Goal: Information Seeking & Learning: Learn about a topic

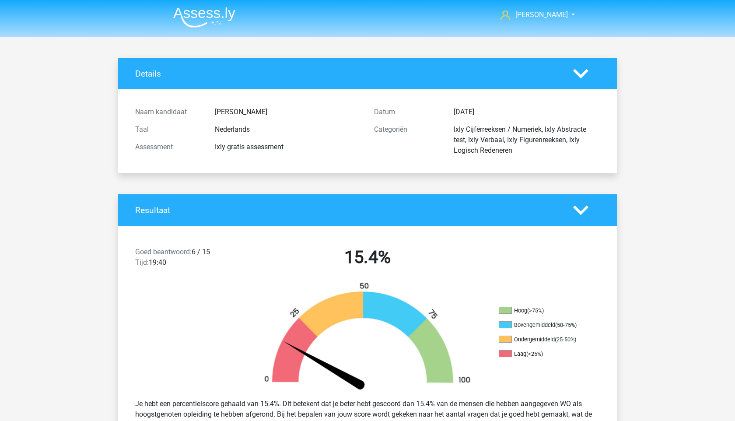
click at [267, 90] on div "Naam kandidaat [PERSON_NAME] Taal Nederlands Assessment Ixly gratis assessment …" at bounding box center [367, 131] width 485 height 84
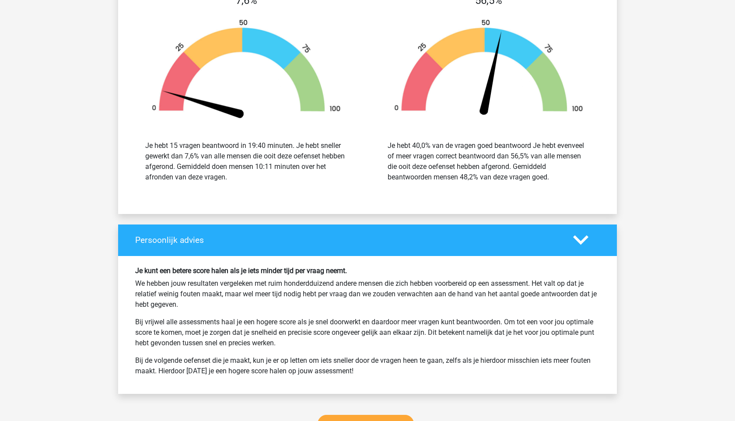
scroll to position [1402, 0]
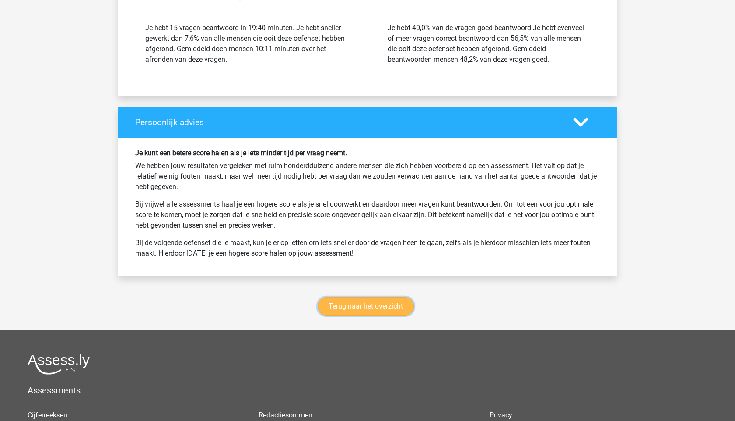
click at [382, 308] on link "Terug naar het overzicht" at bounding box center [365, 306] width 96 height 18
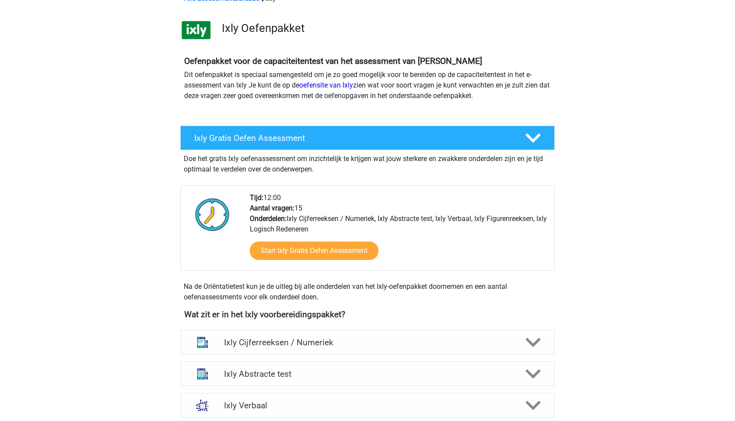
scroll to position [60, 0]
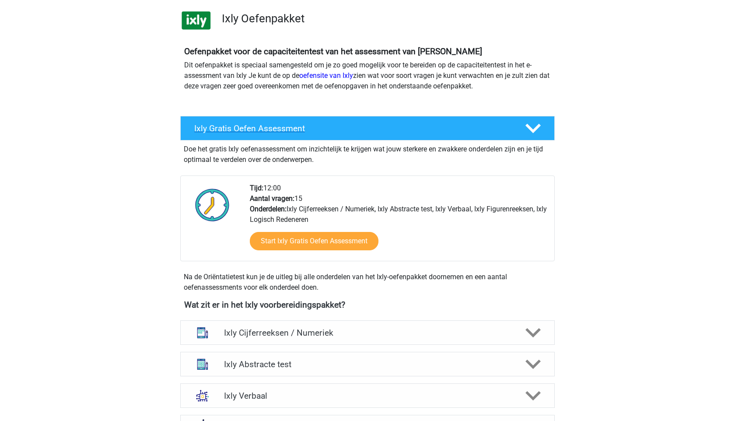
click at [350, 132] on h4 "Ixly Gratis Oefen Assessment" at bounding box center [352, 128] width 317 height 10
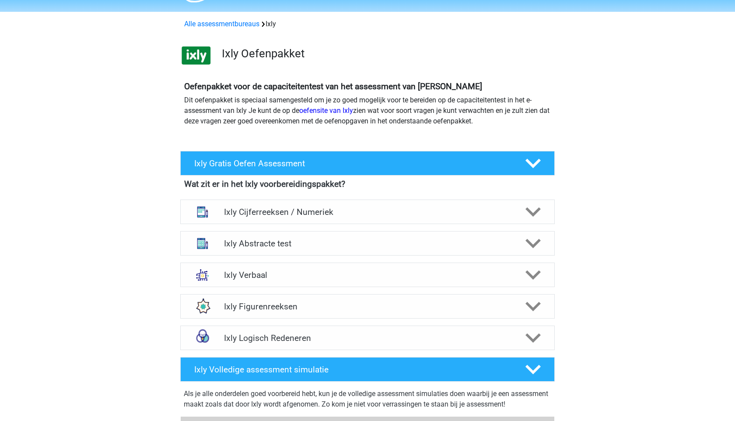
scroll to position [11, 0]
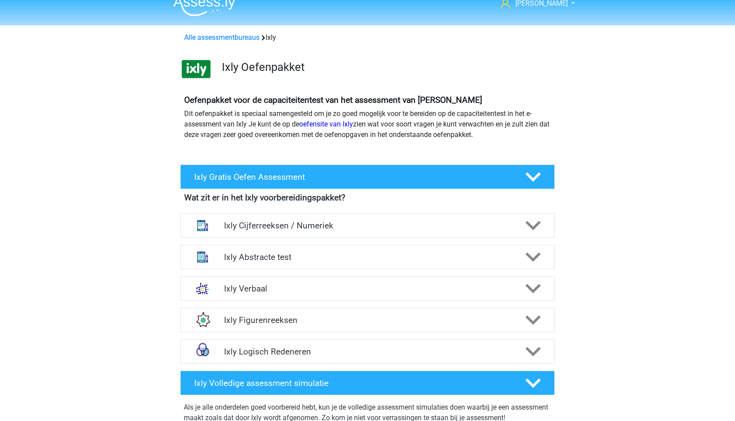
drag, startPoint x: 181, startPoint y: 108, endPoint x: 251, endPoint y: 114, distance: 70.7
click at [251, 114] on div "Oefenpakket voor de capaciteitentest van het assessment van Ixly Dit oefenpakke…" at bounding box center [367, 121] width 373 height 52
click at [251, 114] on p "Dit oefenpakket is speciaal samengesteld om je zo goed mogelijk voor te bereide…" at bounding box center [367, 123] width 366 height 31
drag, startPoint x: 252, startPoint y: 115, endPoint x: 267, endPoint y: 122, distance: 17.2
click at [265, 122] on p "Dit oefenpakket is speciaal samengesteld om je zo goed mogelijk voor te bereide…" at bounding box center [367, 123] width 366 height 31
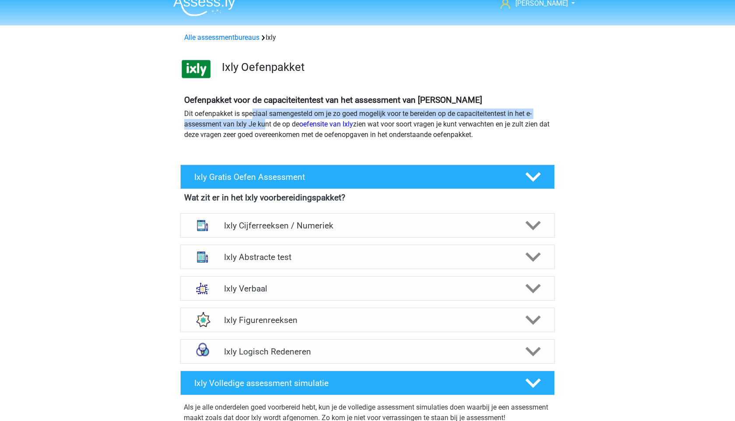
click at [267, 122] on p "Dit oefenpakket is speciaal samengesteld om je zo goed mogelijk voor te bereide…" at bounding box center [367, 123] width 366 height 31
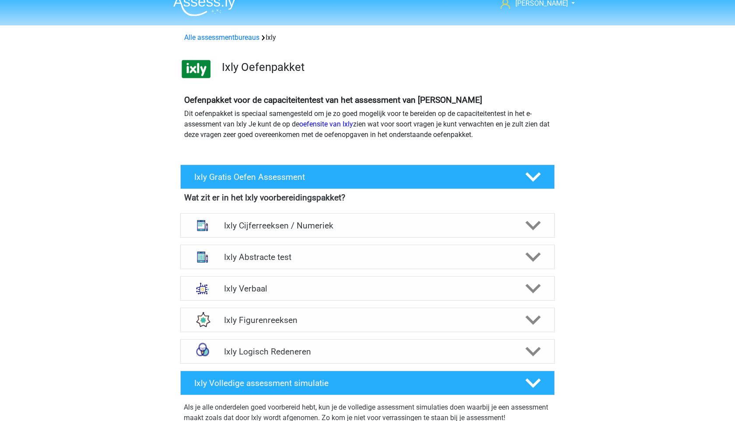
click at [318, 201] on h4 "Wat zit er in het Ixly voorbereidingspakket?" at bounding box center [367, 197] width 366 height 10
click at [317, 220] on div "Ixly Cijferreeksen / Numeriek" at bounding box center [367, 225] width 374 height 24
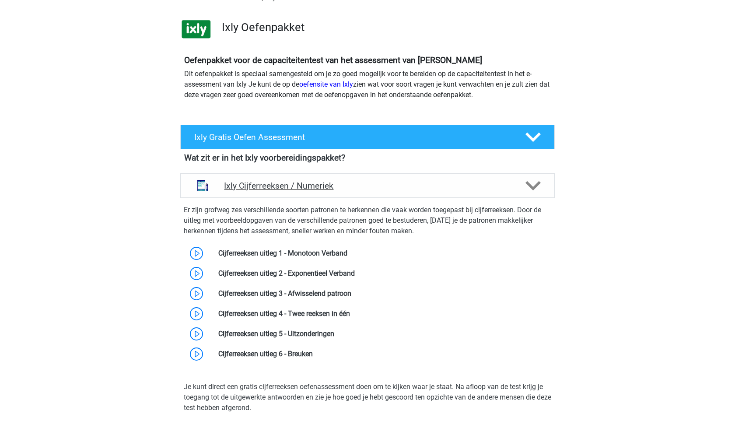
scroll to position [53, 0]
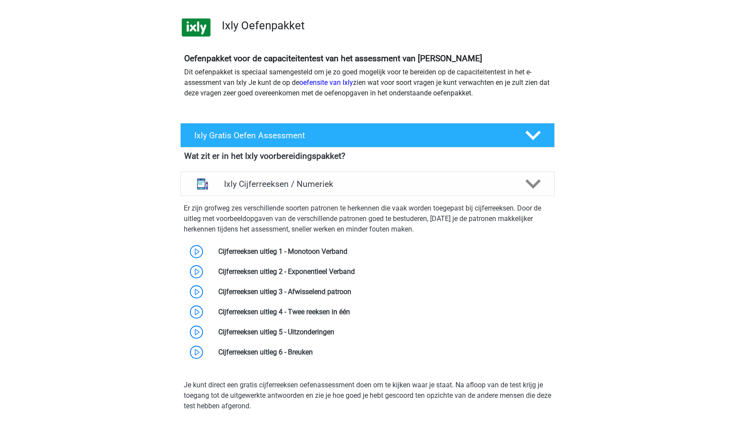
drag, startPoint x: 180, startPoint y: 204, endPoint x: 264, endPoint y: 220, distance: 84.9
click at [262, 220] on div "Er zijn grofweg zes verschillende soorten patronen te herkennen die vaak worden…" at bounding box center [367, 280] width 381 height 163
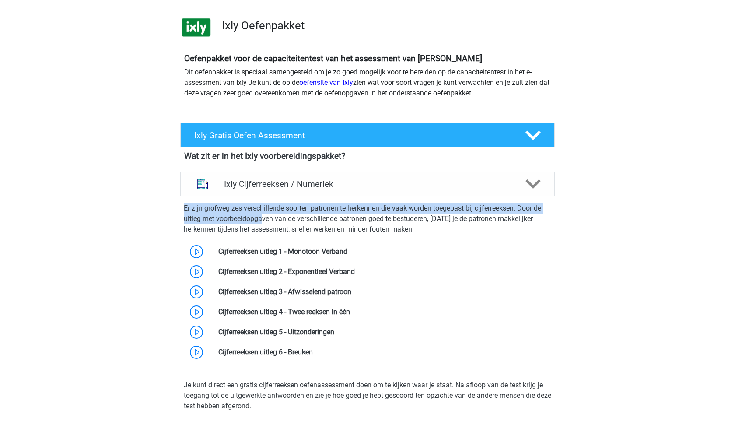
click at [264, 220] on p "Er zijn grofweg zes verschillende soorten patronen te herkennen die vaak worden…" at bounding box center [367, 218] width 367 height 31
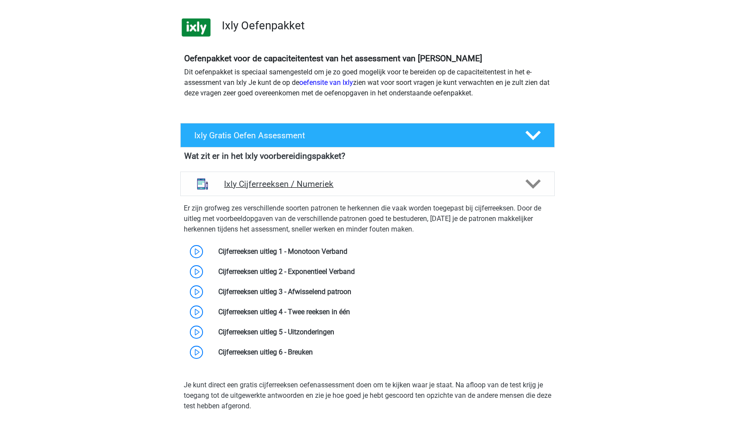
click at [281, 188] on h4 "Ixly Cijferreeksen / Numeriek" at bounding box center [367, 184] width 286 height 10
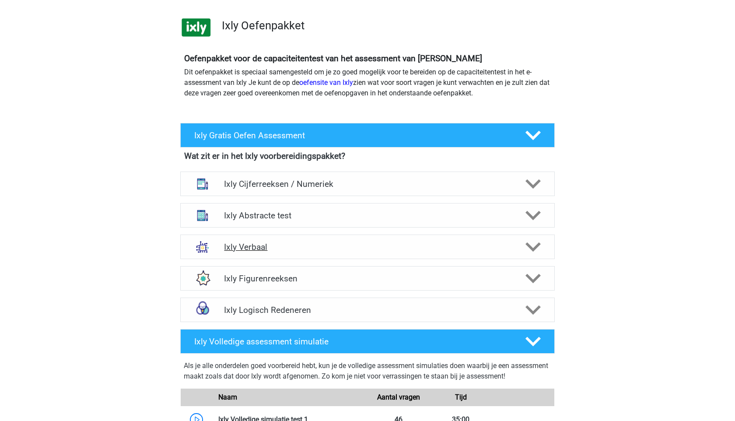
click at [328, 249] on h4 "Ixly Verbaal" at bounding box center [367, 247] width 286 height 10
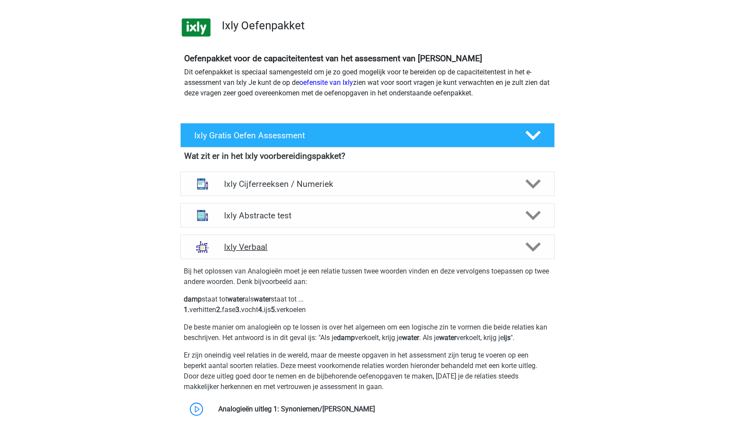
click at [328, 249] on h4 "Ixly Verbaal" at bounding box center [367, 247] width 286 height 10
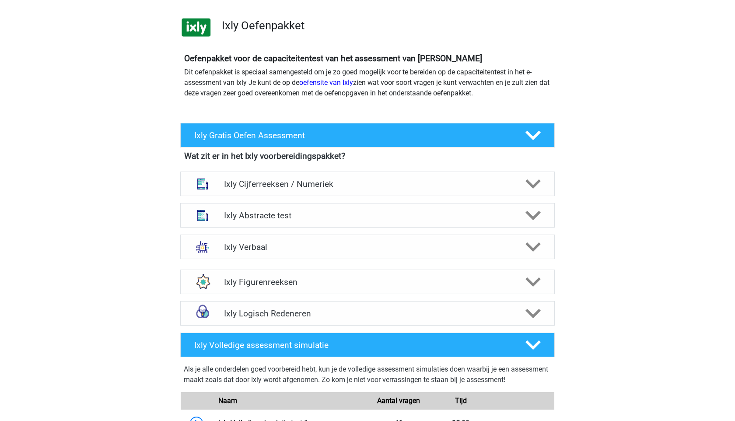
click at [335, 206] on div "Ixly Abstracte test" at bounding box center [367, 215] width 374 height 24
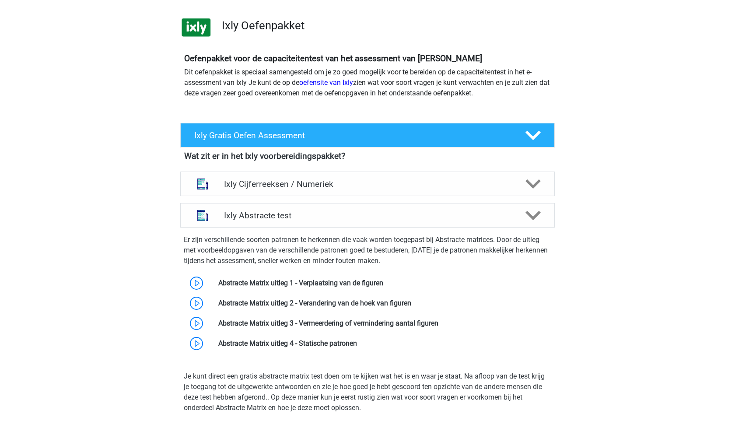
click at [332, 211] on h4 "Ixly Abstracte test" at bounding box center [367, 215] width 286 height 10
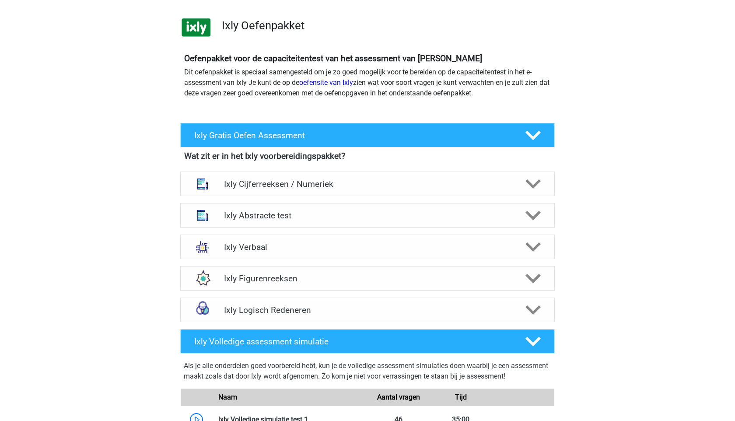
click at [314, 286] on div "Ixly Figurenreeksen" at bounding box center [367, 278] width 374 height 24
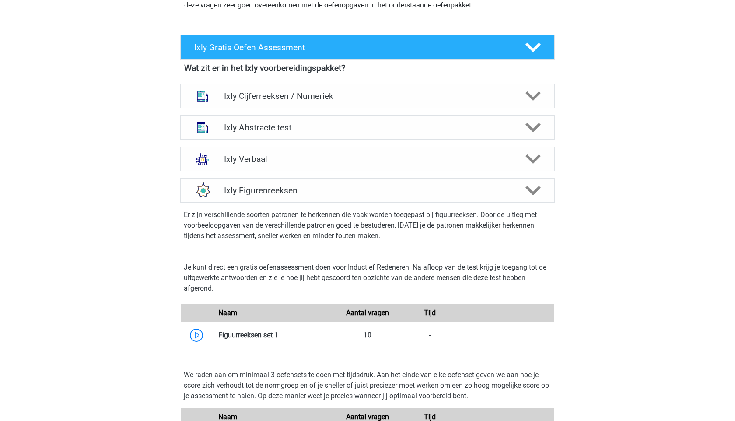
scroll to position [146, 0]
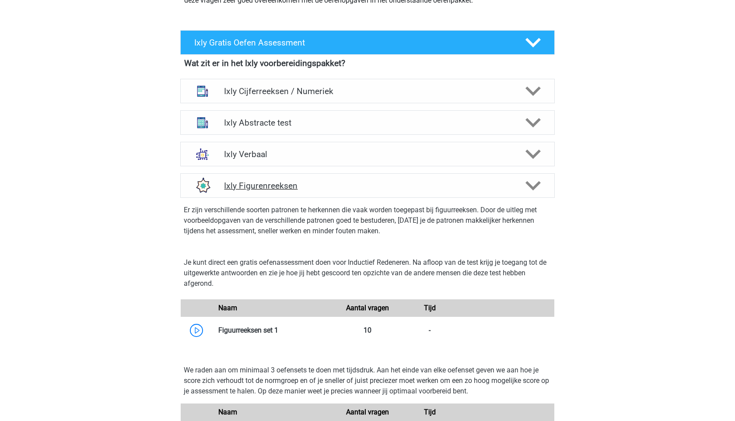
drag, startPoint x: 295, startPoint y: 195, endPoint x: 277, endPoint y: 268, distance: 75.2
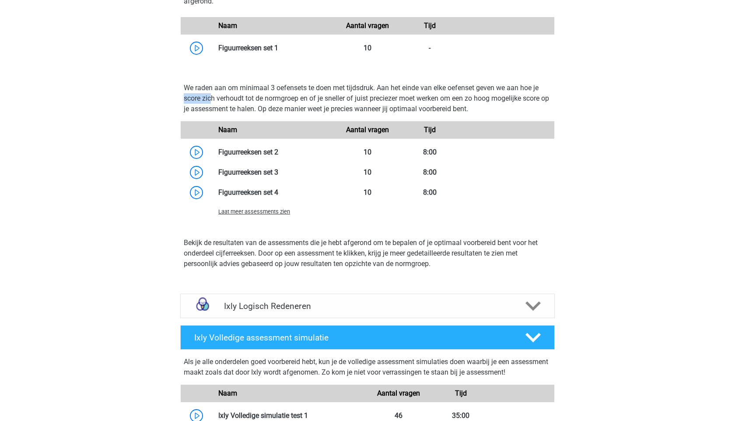
drag, startPoint x: 182, startPoint y: 94, endPoint x: 228, endPoint y: 94, distance: 45.9
click at [228, 94] on div "We raden aan om minimaal 3 oefensets te doen met tijdsdruk. Aan het einde van e…" at bounding box center [367, 151] width 381 height 151
click at [228, 94] on p "We raden aan om minimaal 3 oefensets te doen met tijdsdruk. Aan het einde van e…" at bounding box center [367, 98] width 367 height 31
drag, startPoint x: 191, startPoint y: 87, endPoint x: 282, endPoint y: 108, distance: 92.9
click at [282, 108] on p "We raden aan om minimaal 3 oefensets te doen met tijdsdruk. Aan het einde van e…" at bounding box center [367, 98] width 367 height 31
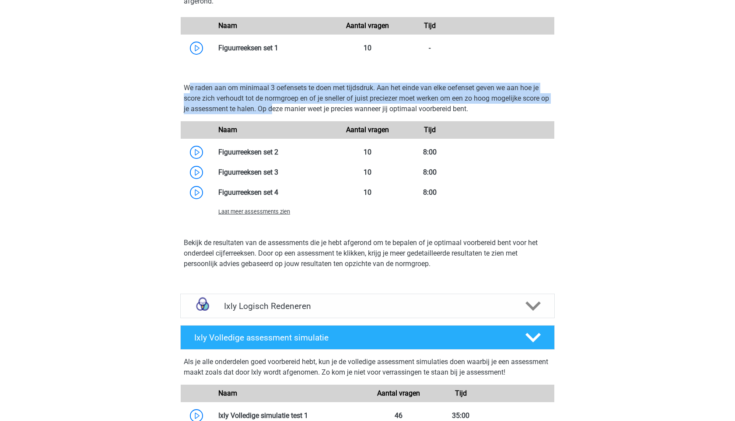
click at [282, 108] on p "We raden aan om minimaal 3 oefensets te doen met tijdsdruk. Aan het einde van e…" at bounding box center [367, 98] width 367 height 31
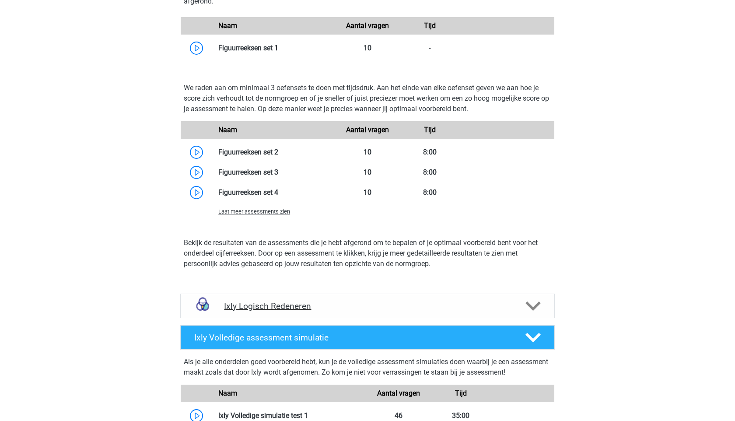
click at [361, 311] on div "Ixly Logisch Redeneren" at bounding box center [367, 305] width 374 height 24
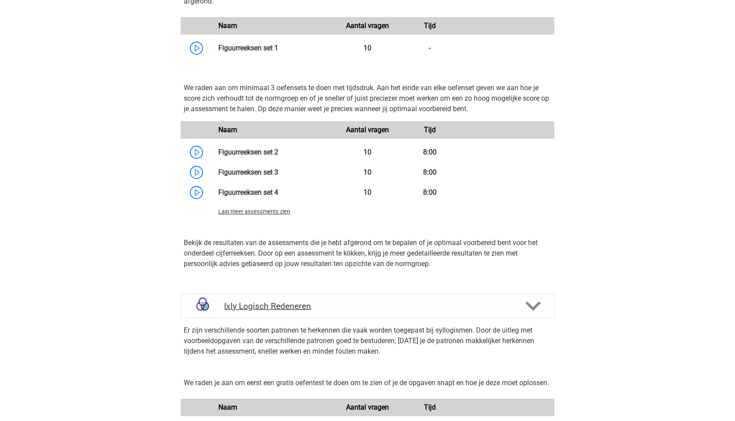
click at [329, 299] on div "Ixly Logisch Redeneren" at bounding box center [367, 305] width 374 height 24
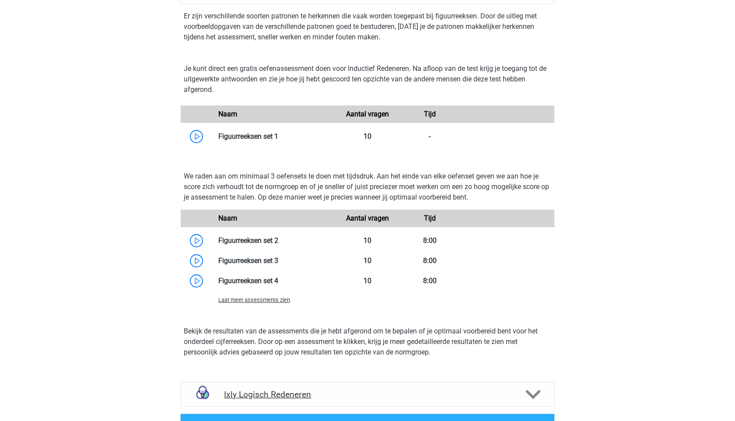
scroll to position [0, 0]
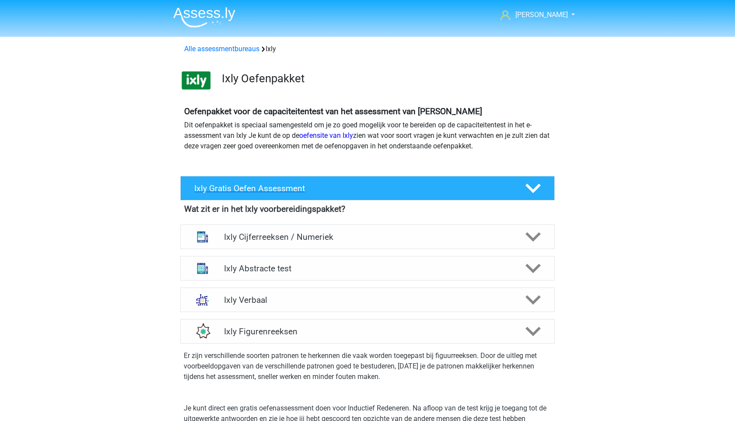
click at [320, 179] on div "Ixly Gratis Oefen Assessment" at bounding box center [367, 188] width 374 height 24
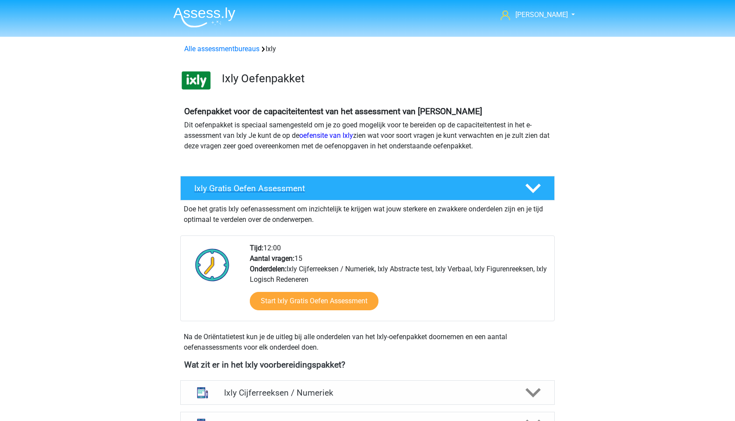
click at [320, 179] on div "Ixly Gratis Oefen Assessment" at bounding box center [367, 188] width 374 height 24
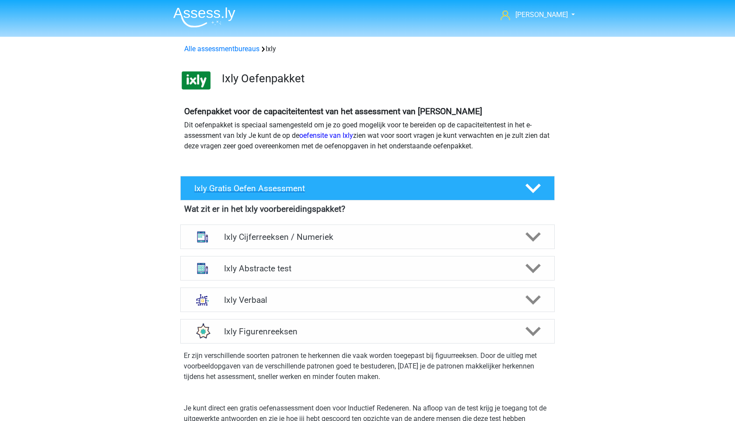
click at [312, 193] on h4 "Ixly Gratis Oefen Assessment" at bounding box center [352, 188] width 317 height 10
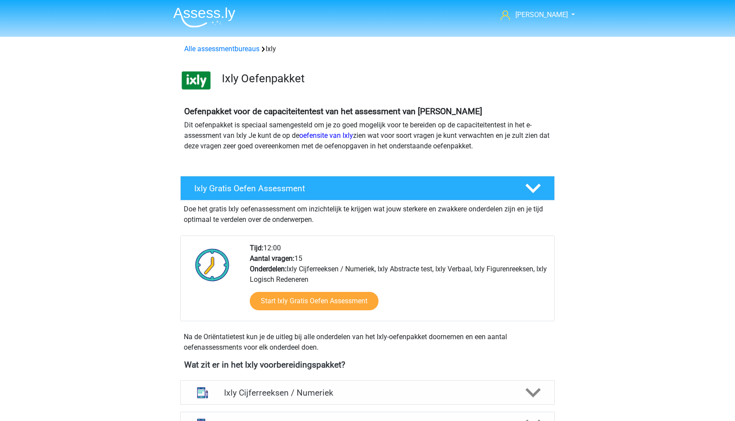
scroll to position [113, 0]
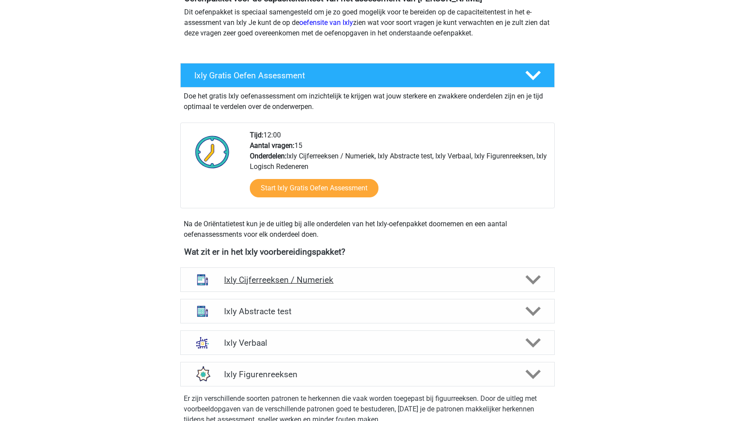
click at [323, 281] on h4 "Ixly Cijferreeksen / Numeriek" at bounding box center [367, 280] width 286 height 10
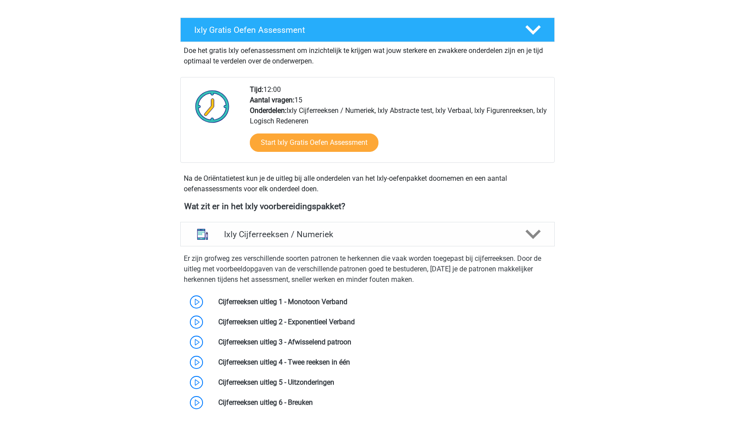
scroll to position [162, 0]
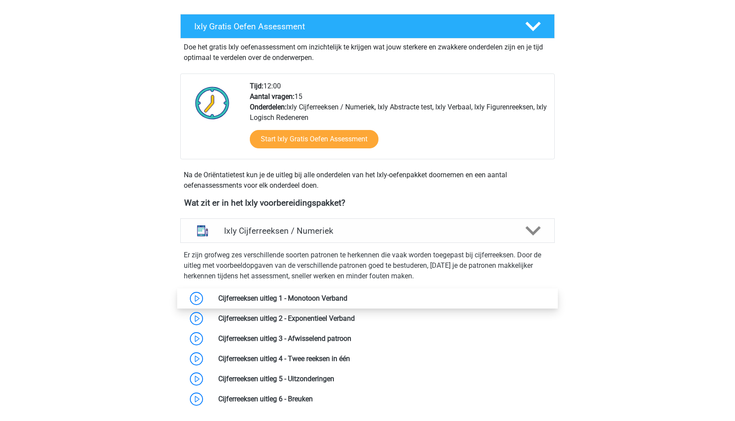
click at [347, 297] on link at bounding box center [347, 298] width 0 height 8
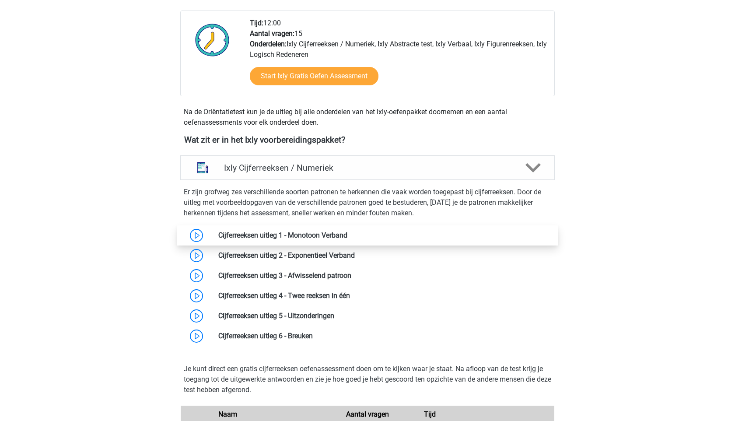
scroll to position [251, 0]
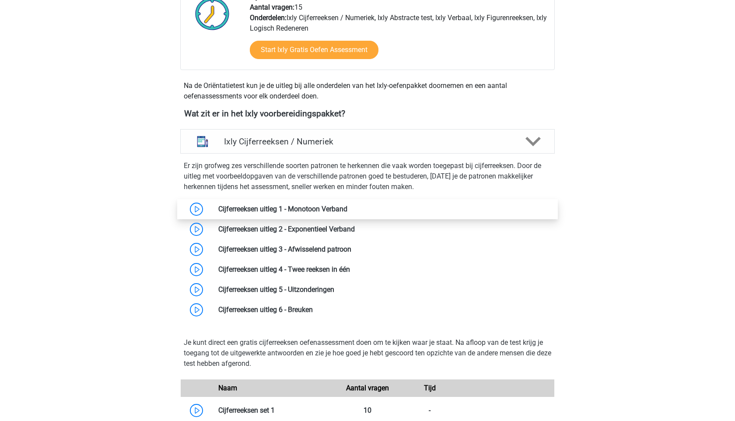
click at [347, 205] on link at bounding box center [347, 209] width 0 height 8
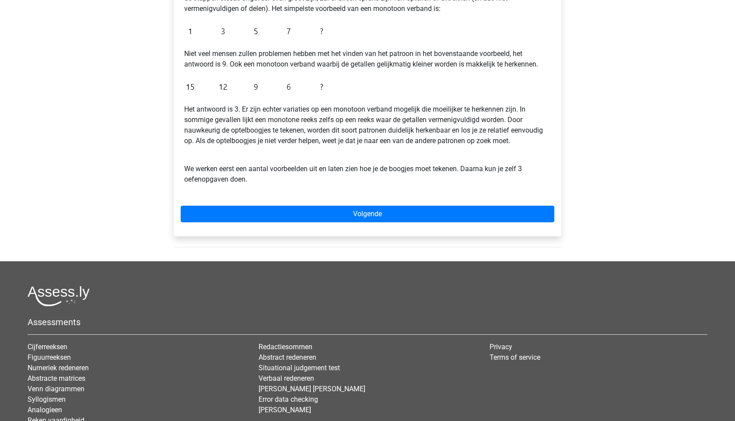
scroll to position [178, 0]
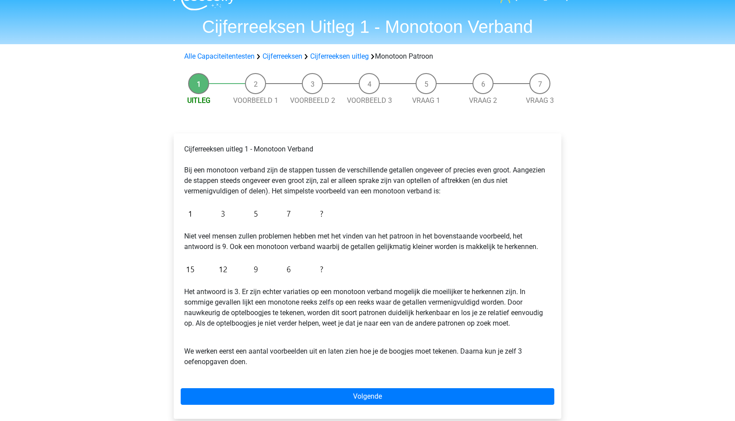
scroll to position [22, 0]
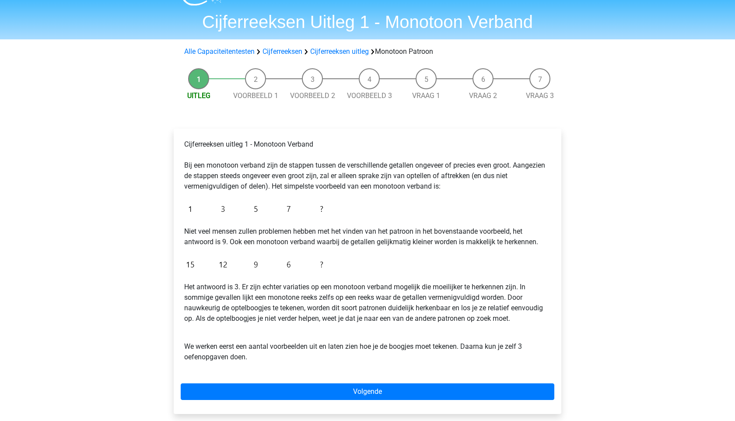
drag, startPoint x: 182, startPoint y: 234, endPoint x: 255, endPoint y: 235, distance: 73.0
click at [254, 235] on div "Cijferreeksen uitleg 1 - Monotoon Verband Bij een monotoon verband zijn de stap…" at bounding box center [367, 254] width 373 height 237
click at [255, 235] on p "Niet veel mensen zullen problemen hebben met het vinden van het patroon in het …" at bounding box center [367, 236] width 366 height 21
drag, startPoint x: 183, startPoint y: 236, endPoint x: 268, endPoint y: 236, distance: 85.3
click at [268, 236] on div "Cijferreeksen uitleg 1 - Monotoon Verband Bij een monotoon verband zijn de stap…" at bounding box center [367, 254] width 373 height 237
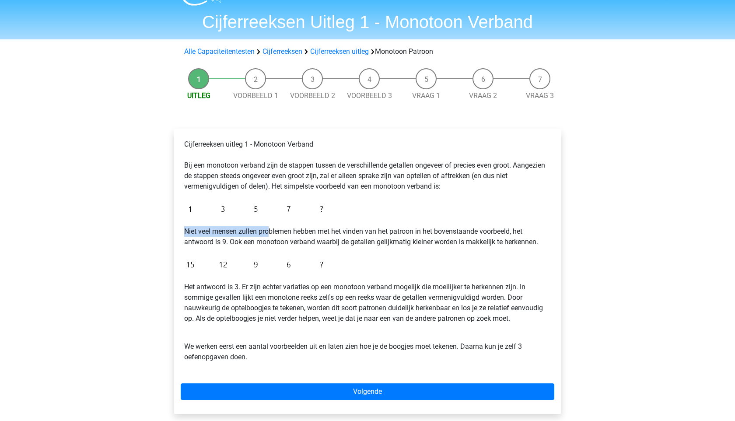
click at [268, 236] on p "Niet veel mensen zullen problemen hebben met het vinden van het patroon in het …" at bounding box center [367, 236] width 366 height 21
drag, startPoint x: 178, startPoint y: 234, endPoint x: 230, endPoint y: 234, distance: 52.0
click at [230, 234] on div "Cijferreeksen uitleg 1 - Monotoon Verband Bij een monotoon verband zijn de stap…" at bounding box center [367, 271] width 387 height 285
click at [230, 234] on p "Niet veel mensen zullen problemen hebben met het vinden van het patroon in het …" at bounding box center [367, 236] width 366 height 21
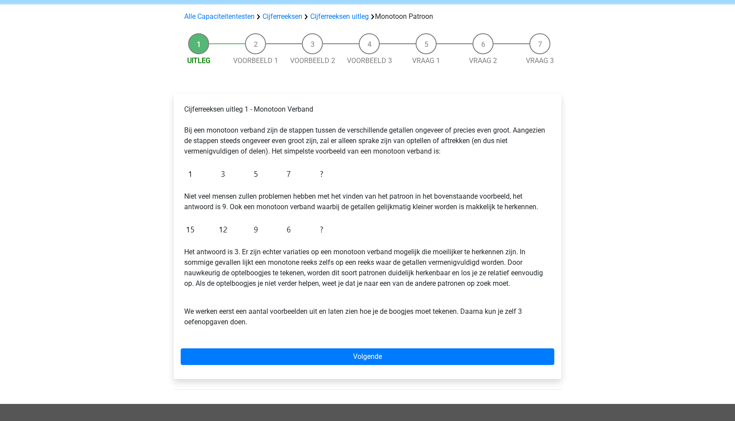
scroll to position [88, 0]
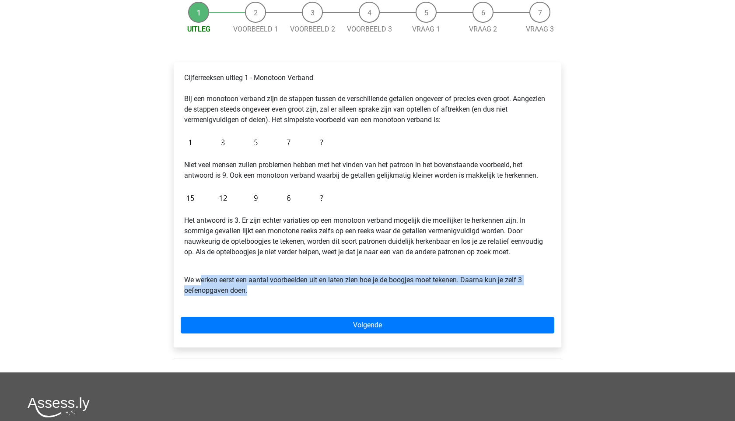
drag, startPoint x: 254, startPoint y: 296, endPoint x: 190, endPoint y: 276, distance: 67.4
click at [190, 276] on div "Cijferreeksen uitleg 1 - Monotoon Verband Bij een monotoon verband zijn de stap…" at bounding box center [367, 187] width 373 height 237
click at [190, 276] on p "We werken eerst een aantal voorbeelden uit en laten zien hoe je de boogjes moet…" at bounding box center [367, 279] width 366 height 31
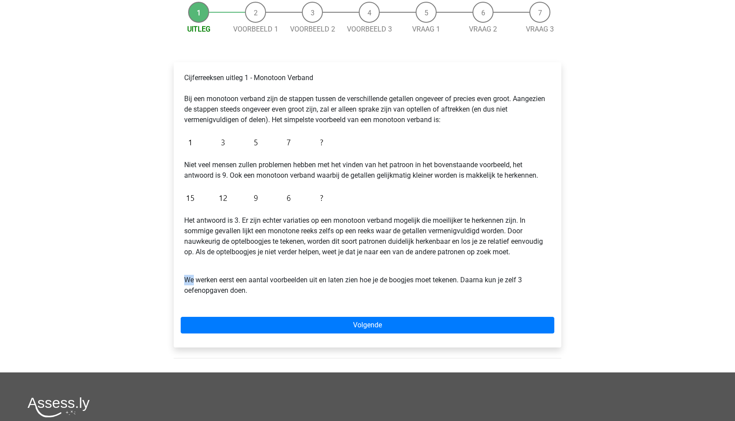
drag, startPoint x: 190, startPoint y: 276, endPoint x: 274, endPoint y: 293, distance: 85.2
click at [274, 293] on p "We werken eerst een aantal voorbeelden uit en laten zien hoe je de boogjes moet…" at bounding box center [367, 279] width 366 height 31
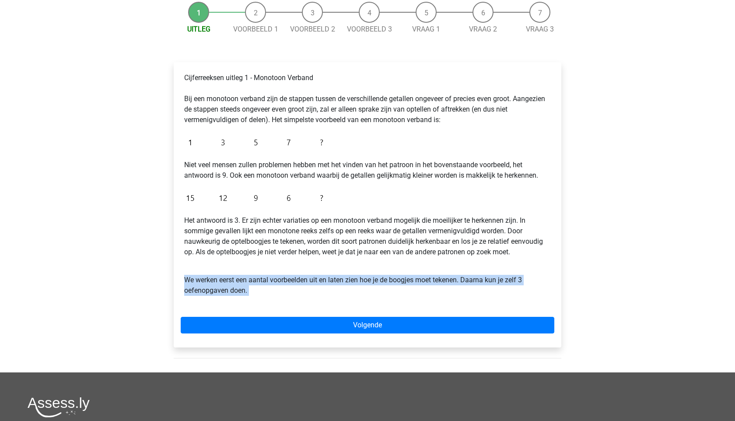
click at [274, 293] on p "We werken eerst een aantal voorbeelden uit en laten zien hoe je de boogjes moet…" at bounding box center [367, 279] width 366 height 31
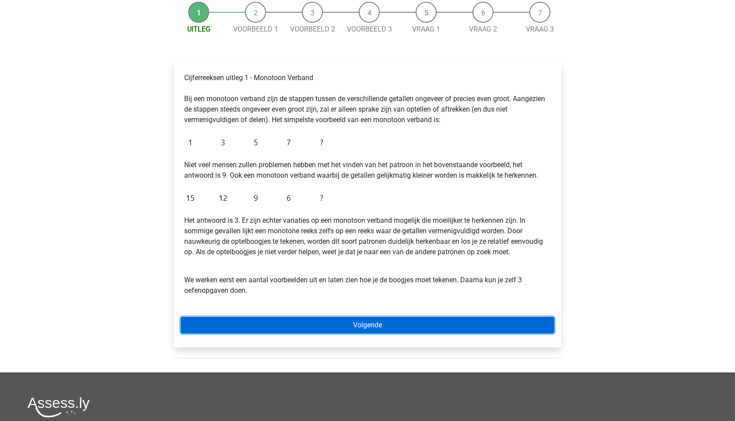
click at [326, 327] on link "Volgende" at bounding box center [367, 325] width 373 height 17
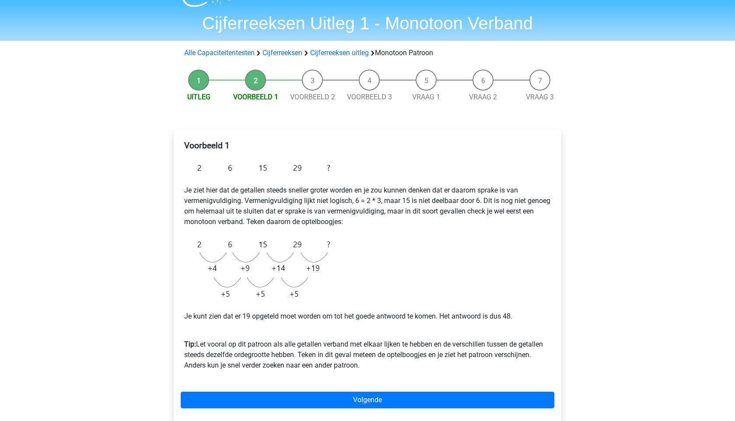
scroll to position [18, 0]
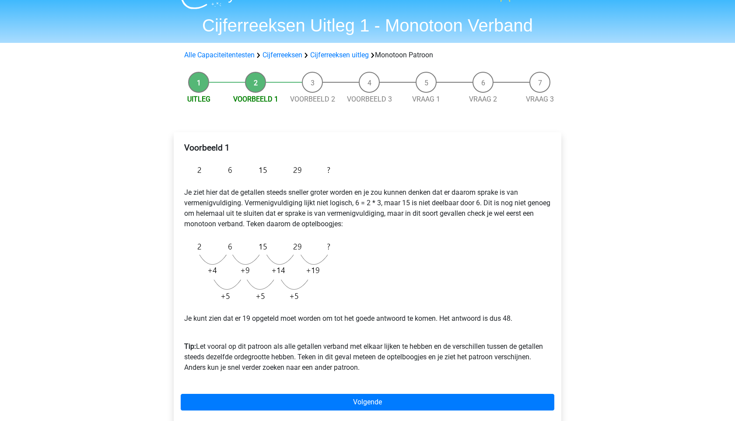
click at [194, 185] on div "Voorbeeld 1 Je ziet hier dat de getallen steeds sneller groter worden en je zou…" at bounding box center [367, 261] width 373 height 244
drag, startPoint x: 175, startPoint y: 198, endPoint x: 255, endPoint y: 205, distance: 80.3
click at [255, 205] on div "Voorbeeld 1 Je ziet hier dat de getallen steeds sneller groter worden en je zou…" at bounding box center [367, 278] width 387 height 292
click at [255, 205] on p "Je ziet hier dat de getallen steeds sneller groter worden en je zou kunnen denk…" at bounding box center [367, 208] width 366 height 42
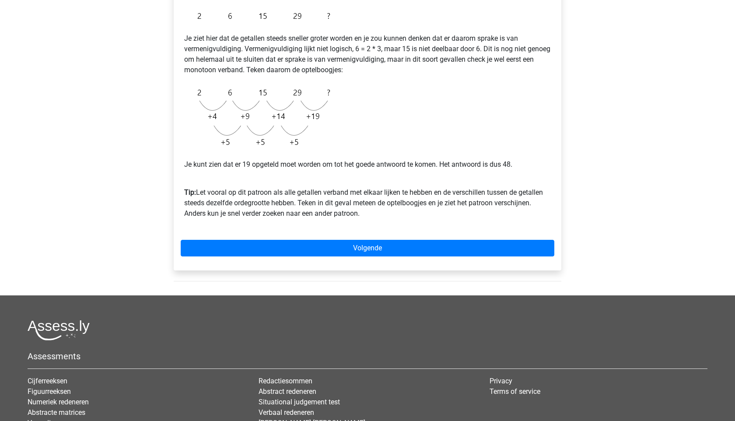
scroll to position [0, 0]
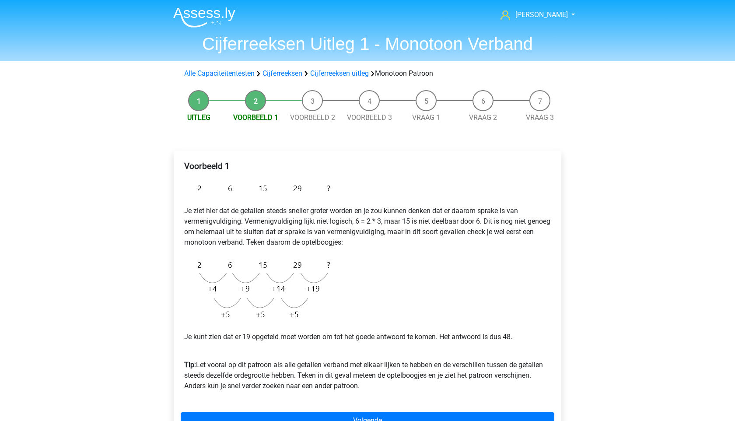
click at [199, 103] on li "Uitleg" at bounding box center [198, 106] width 57 height 33
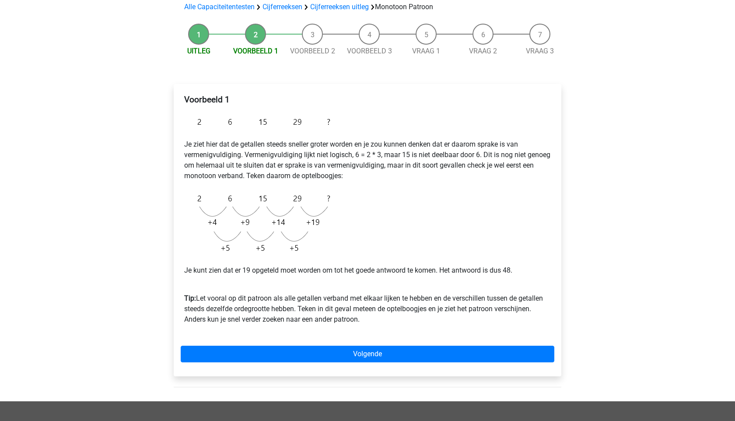
scroll to position [96, 0]
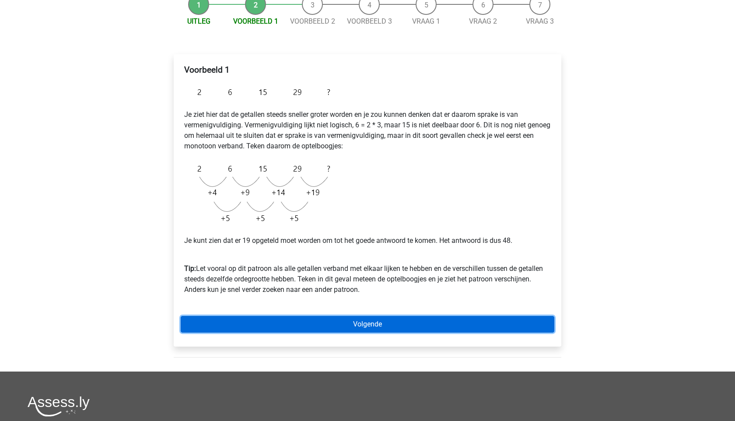
click at [286, 330] on link "Volgende" at bounding box center [367, 324] width 373 height 17
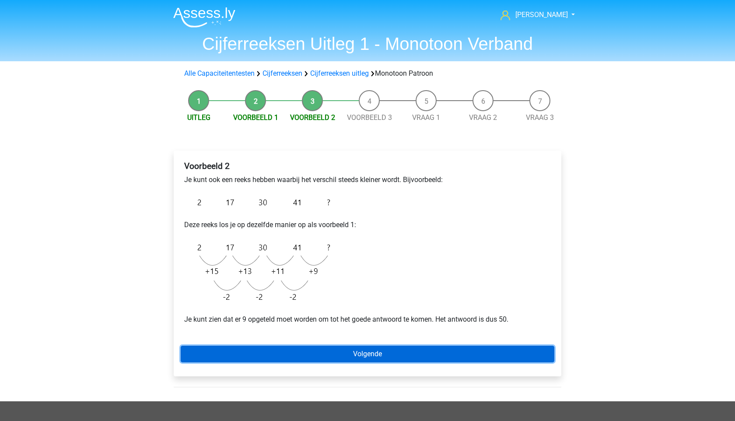
click at [282, 351] on link "Volgende" at bounding box center [367, 353] width 373 height 17
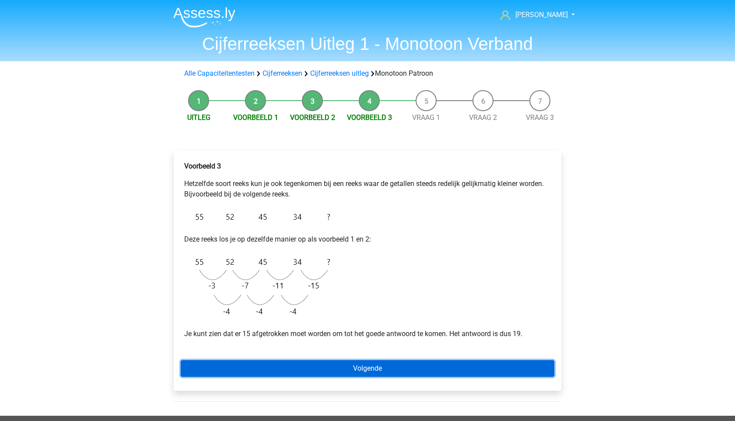
click at [286, 361] on link "Volgende" at bounding box center [367, 368] width 373 height 17
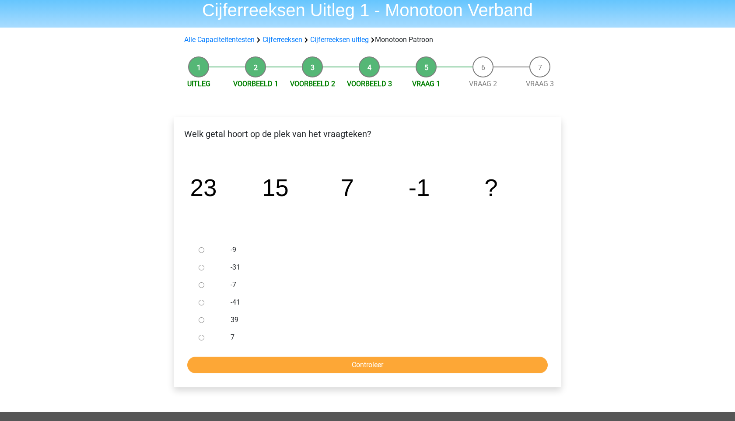
scroll to position [49, 0]
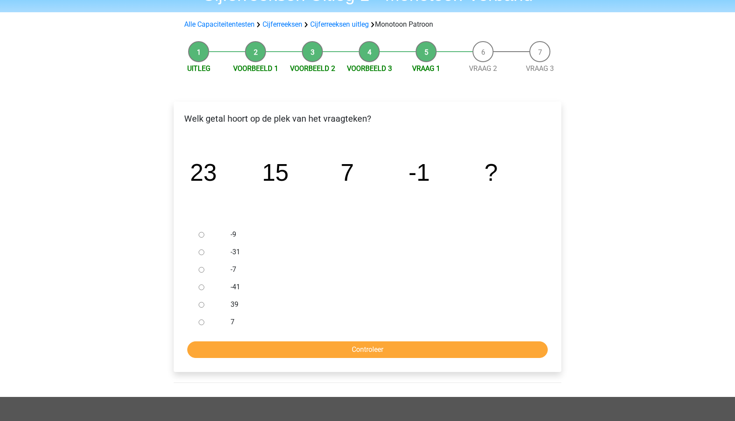
click at [199, 238] on div at bounding box center [209, 234] width 29 height 17
click at [201, 236] on input "-9" at bounding box center [202, 235] width 6 height 6
radio input "true"
click at [258, 348] on input "Controleer" at bounding box center [367, 349] width 360 height 17
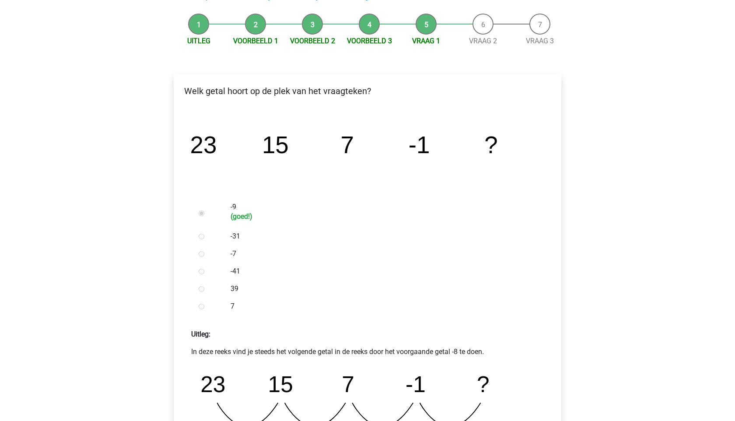
scroll to position [294, 0]
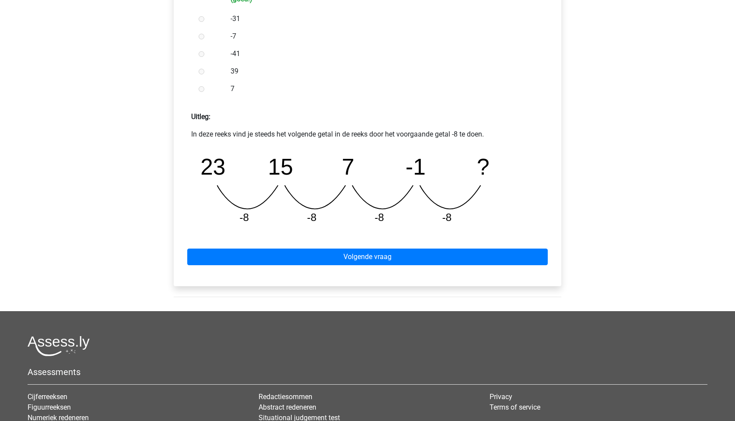
click at [329, 273] on div "Volgende vraag" at bounding box center [367, 255] width 373 height 48
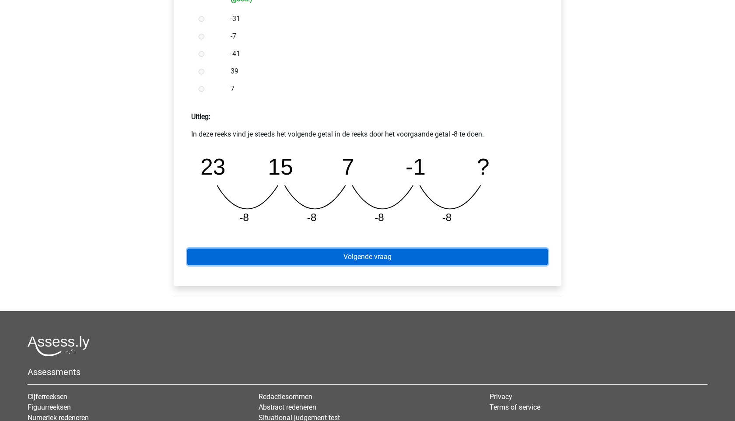
click at [336, 264] on link "Volgende vraag" at bounding box center [367, 256] width 360 height 17
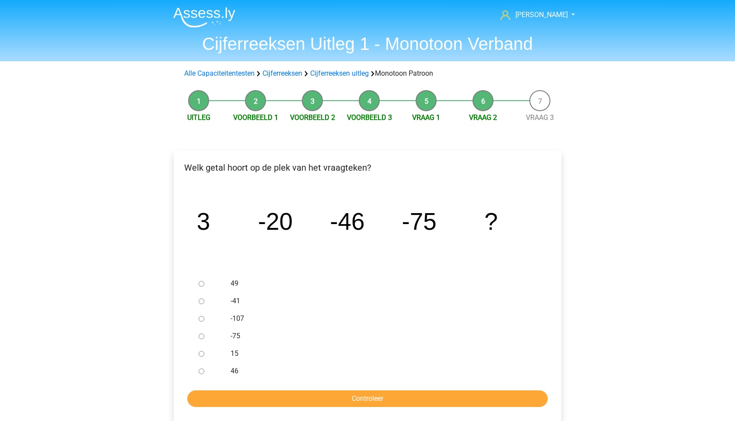
click at [200, 317] on input "-107" at bounding box center [202, 319] width 6 height 6
radio input "true"
click at [293, 383] on form "49 -41 -107 -75 15 46 Controleer" at bounding box center [367, 341] width 373 height 132
click at [294, 393] on input "Controleer" at bounding box center [367, 398] width 360 height 17
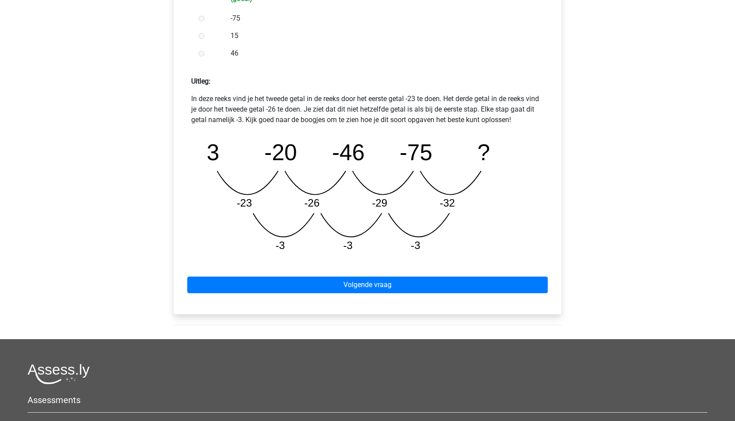
scroll to position [371, 0]
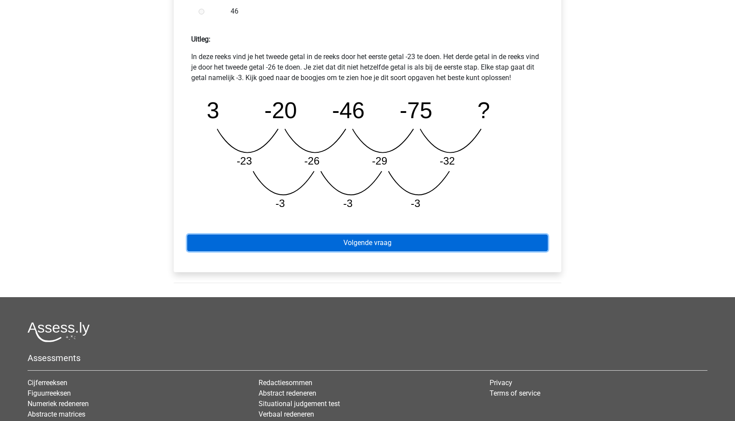
click at [350, 237] on link "Volgende vraag" at bounding box center [367, 242] width 360 height 17
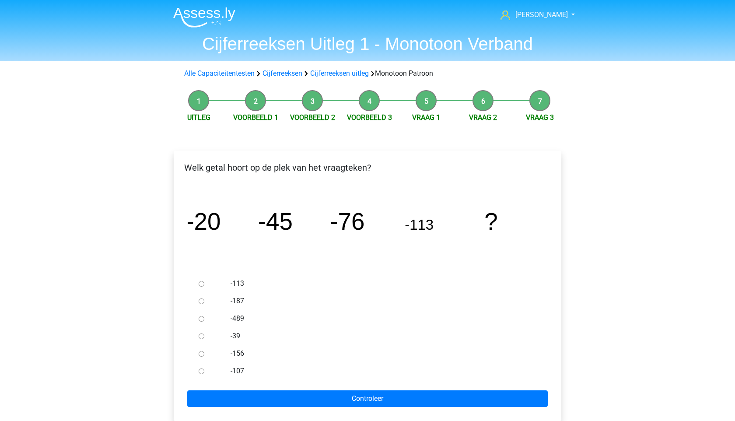
click at [202, 352] on input "-156" at bounding box center [202, 354] width 6 height 6
radio input "true"
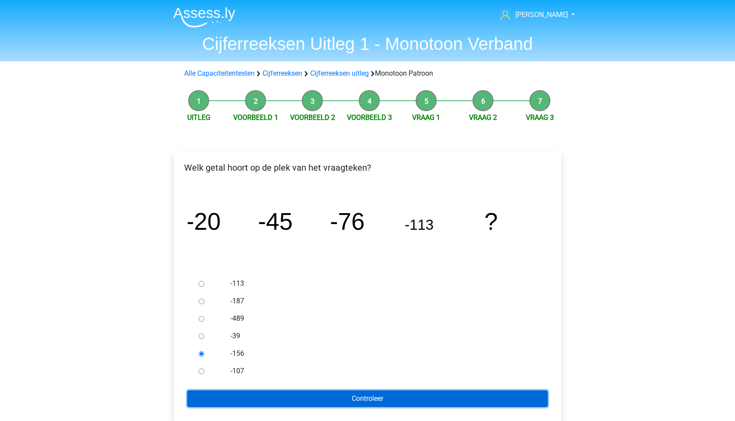
click at [250, 402] on input "Controleer" at bounding box center [367, 398] width 360 height 17
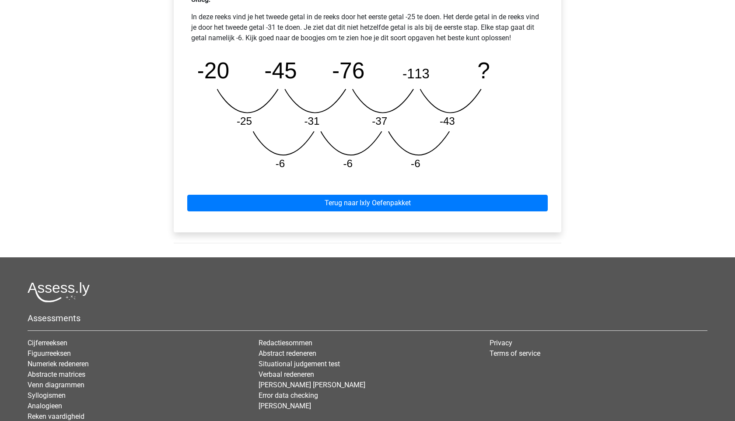
scroll to position [478, 0]
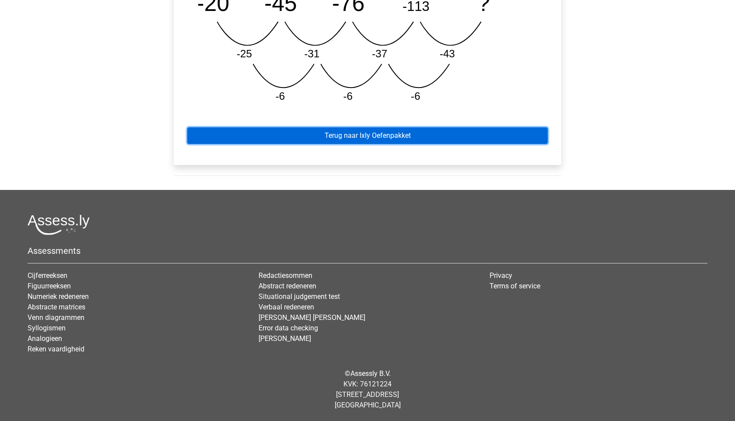
click at [312, 136] on link "Terug naar Ixly Oefenpakket" at bounding box center [367, 135] width 360 height 17
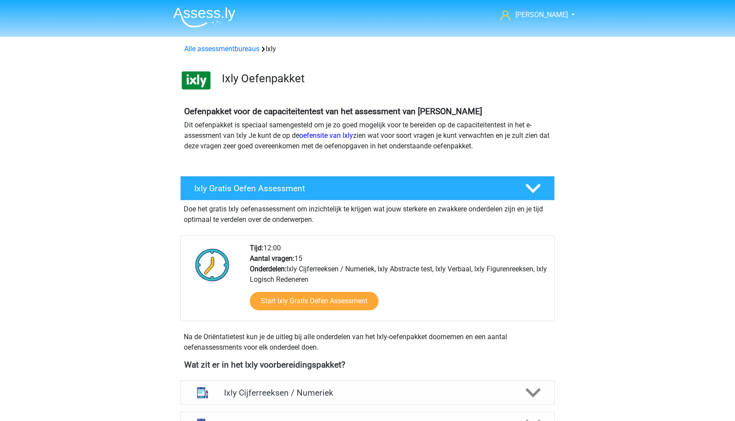
scroll to position [227, 0]
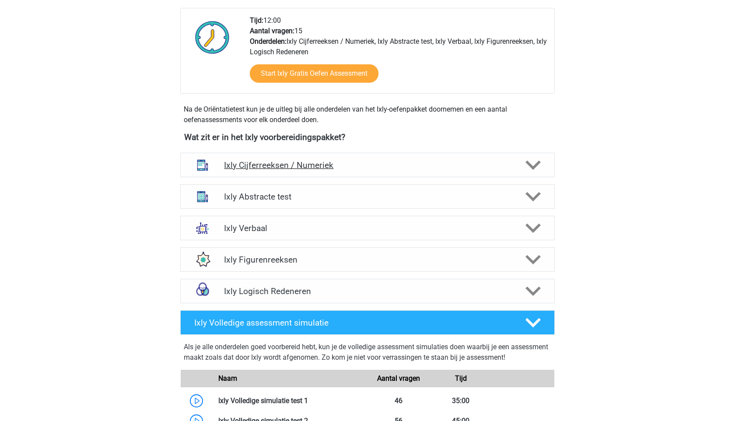
click at [275, 173] on div "Ixly Cijferreeksen / Numeriek" at bounding box center [367, 165] width 374 height 24
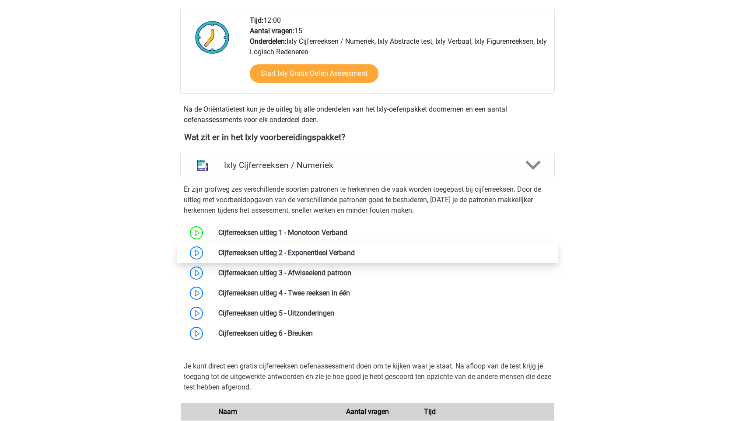
click at [355, 257] on link at bounding box center [355, 252] width 0 height 8
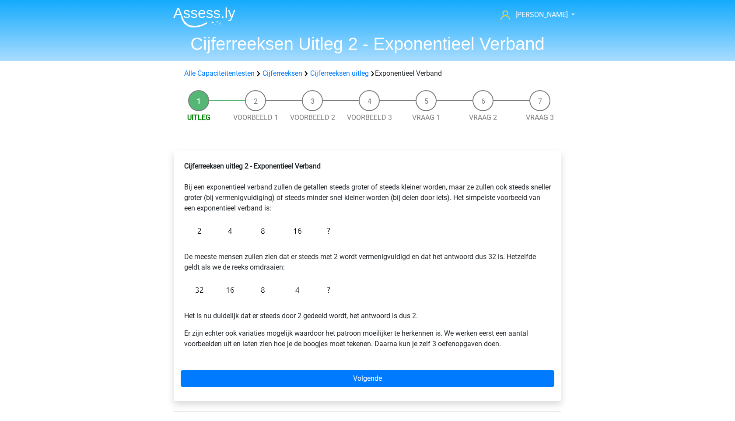
drag, startPoint x: 324, startPoint y: 210, endPoint x: 199, endPoint y: 185, distance: 127.6
click at [199, 184] on p "Cijferreeksen uitleg 2 - Exponentieel Verband Bij een exponentieel verband zull…" at bounding box center [367, 187] width 366 height 52
click at [199, 185] on p "Cijferreeksen uitleg 2 - Exponentieel Verband Bij een exponentieel verband zull…" at bounding box center [367, 187] width 366 height 52
drag, startPoint x: 185, startPoint y: 185, endPoint x: 375, endPoint y: 221, distance: 193.3
click at [375, 221] on div "Cijferreeksen uitleg 2 - Exponentieel Verband Bij een exponentieel verband zull…" at bounding box center [367, 258] width 373 height 202
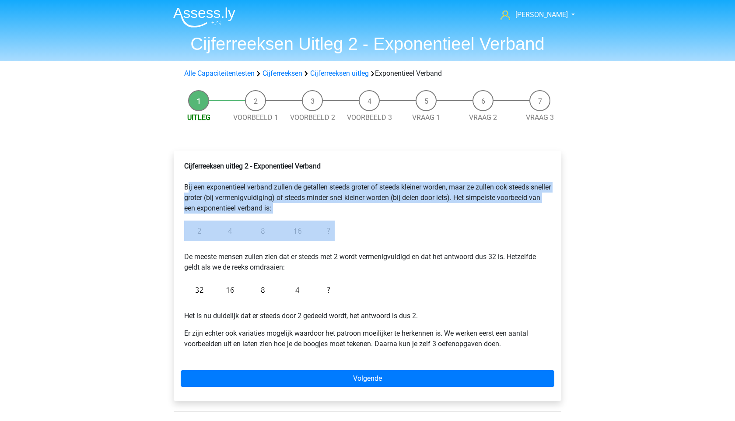
click at [374, 221] on div "Cijferreeksen uitleg 2 - Exponentieel Verband Bij een exponentieel verband zull…" at bounding box center [367, 258] width 373 height 202
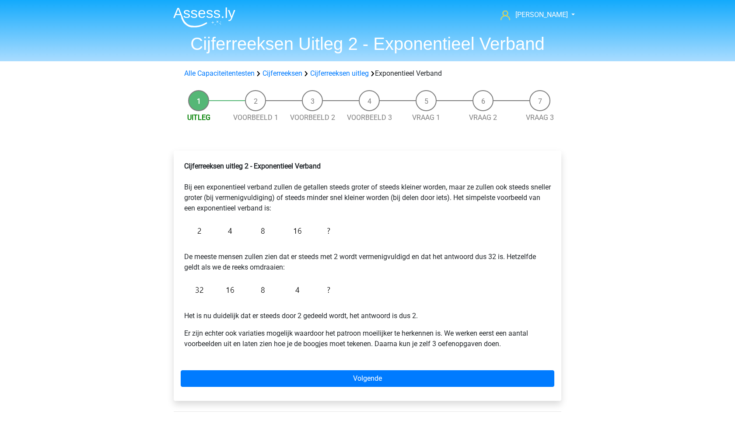
drag, startPoint x: 348, startPoint y: 213, endPoint x: 228, endPoint y: 187, distance: 122.3
click at [228, 187] on div "Cijferreeksen uitleg 2 - Exponentieel Verband Bij een exponentieel verband zull…" at bounding box center [367, 258] width 373 height 202
click at [228, 186] on p "Cijferreeksen uitleg 2 - Exponentieel Verband Bij een exponentieel verband zull…" at bounding box center [367, 187] width 366 height 52
drag, startPoint x: 198, startPoint y: 186, endPoint x: 268, endPoint y: 194, distance: 70.8
click at [268, 194] on p "Cijferreeksen uitleg 2 - Exponentieel Verband Bij een exponentieel verband zull…" at bounding box center [367, 187] width 366 height 52
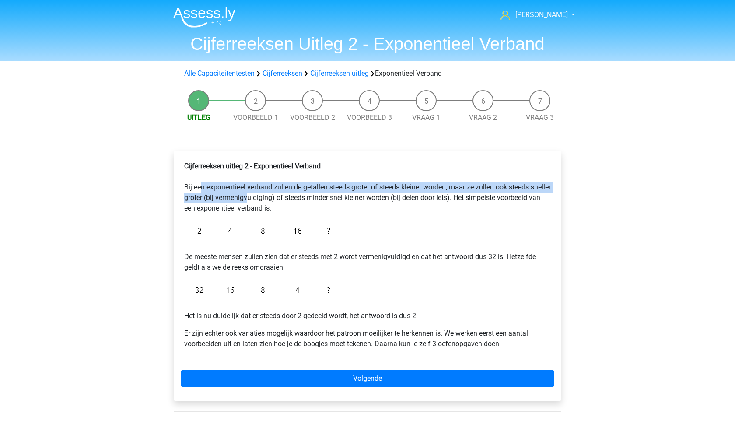
click at [268, 194] on p "Cijferreeksen uitleg 2 - Exponentieel Verband Bij een exponentieel verband zull…" at bounding box center [367, 187] width 366 height 52
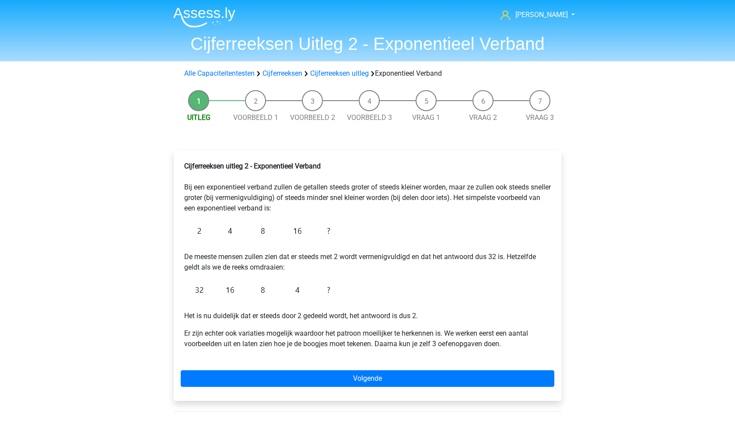
drag, startPoint x: 321, startPoint y: 212, endPoint x: 206, endPoint y: 200, distance: 115.6
click at [206, 200] on p "Cijferreeksen uitleg 2 - Exponentieel Verband Bij een exponentieel verband zull…" at bounding box center [367, 187] width 366 height 52
drag, startPoint x: 197, startPoint y: 196, endPoint x: 277, endPoint y: 211, distance: 81.3
click at [277, 211] on p "Cijferreeksen uitleg 2 - Exponentieel Verband Bij een exponentieel verband zull…" at bounding box center [367, 187] width 366 height 52
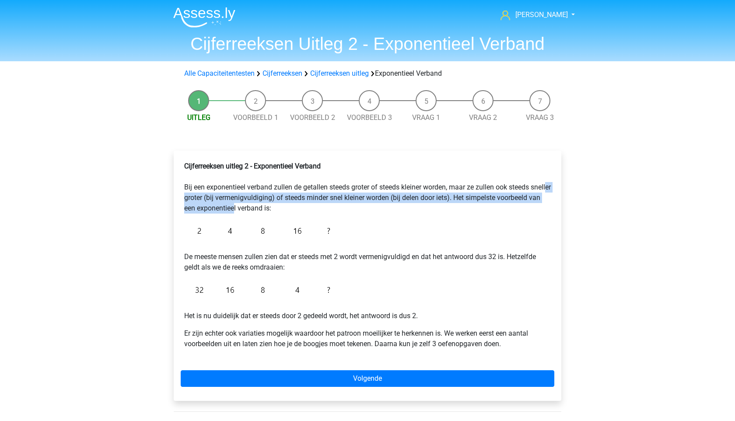
click at [277, 211] on p "Cijferreeksen uitleg 2 - Exponentieel Verband Bij een exponentieel verband zull…" at bounding box center [367, 187] width 366 height 52
drag, startPoint x: 314, startPoint y: 208, endPoint x: 170, endPoint y: 182, distance: 146.6
click at [170, 182] on div "Cijferreeksen uitleg 2 - Exponentieel Verband Bij een exponentieel verband zull…" at bounding box center [367, 279] width 401 height 293
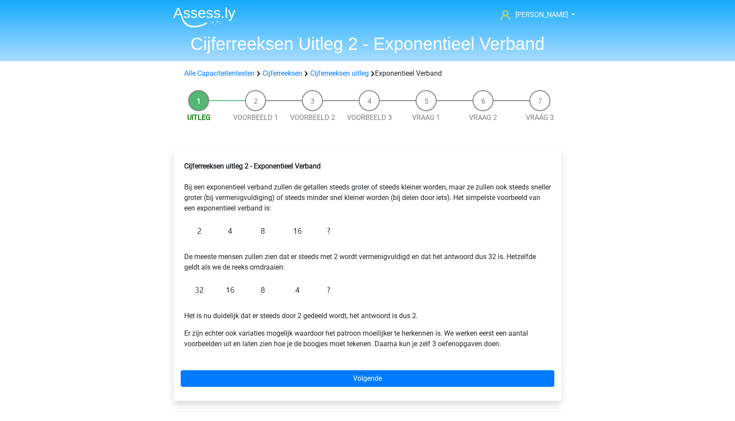
drag, startPoint x: 170, startPoint y: 182, endPoint x: 237, endPoint y: 195, distance: 68.4
click at [214, 188] on div "Cijferreeksen uitleg 2 - Exponentieel Verband Bij een exponentieel verband zull…" at bounding box center [367, 275] width 387 height 250
click at [237, 195] on p "Cijferreeksen uitleg 2 - Exponentieel Verband Bij een exponentieel verband zull…" at bounding box center [367, 187] width 366 height 52
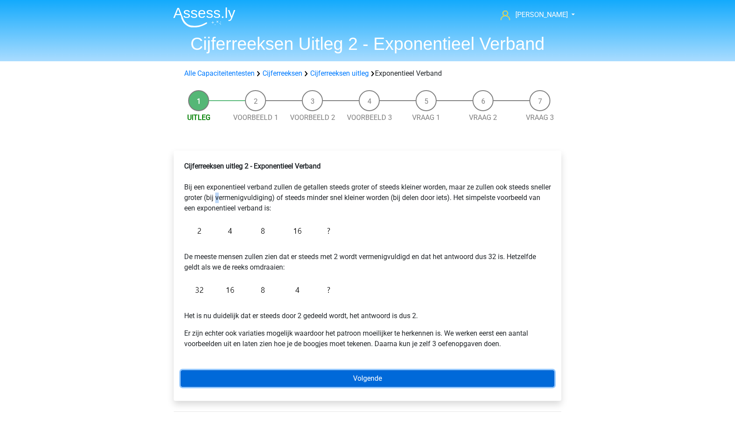
click at [291, 375] on link "Volgende" at bounding box center [367, 378] width 373 height 17
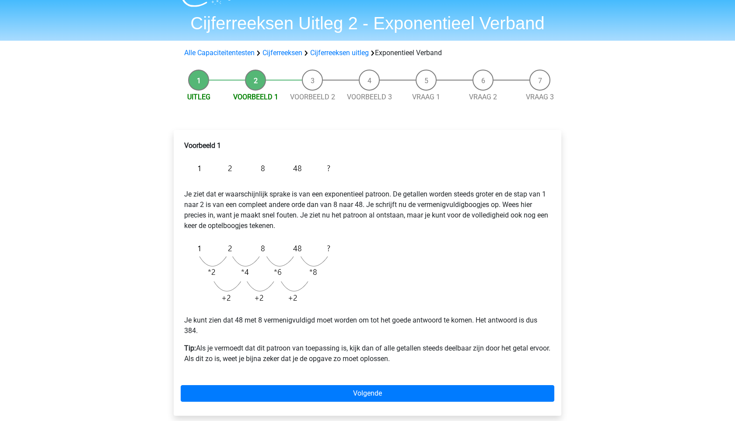
scroll to position [22, 0]
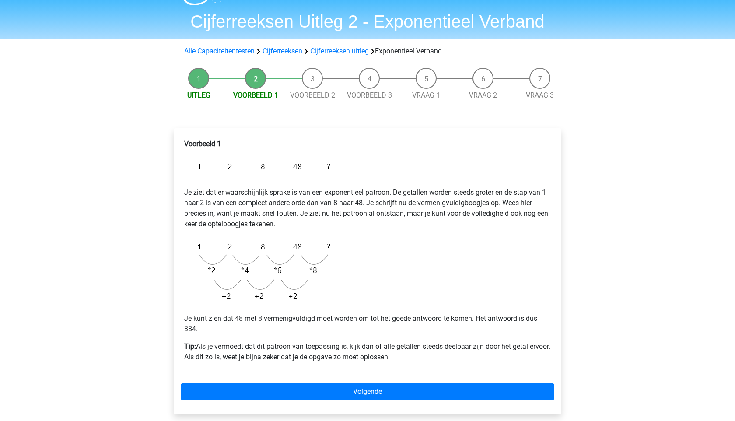
click at [284, 382] on div "Voorbeeld 1 Je ziet dat er waarschijnlijk sprake is van een exponentieel patroo…" at bounding box center [367, 271] width 387 height 286
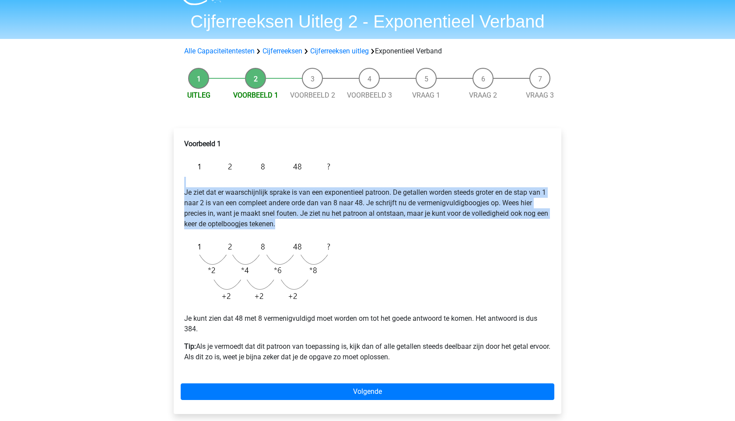
drag, startPoint x: 304, startPoint y: 228, endPoint x: 163, endPoint y: 179, distance: 149.9
click at [163, 178] on div "Uitleg Voorbeeld 1 Voorbeeld 2 Voorbeeld 3 Vraag 1 Vraag 2 Vraag 3 Voorbeeld 1 …" at bounding box center [367, 250] width 415 height 375
click at [162, 178] on div "Uitleg Voorbeeld 1 Voorbeeld 2 Voorbeeld 3 Vraag 1 Vraag 2 Vraag 3 Voorbeeld 1 …" at bounding box center [367, 250] width 415 height 375
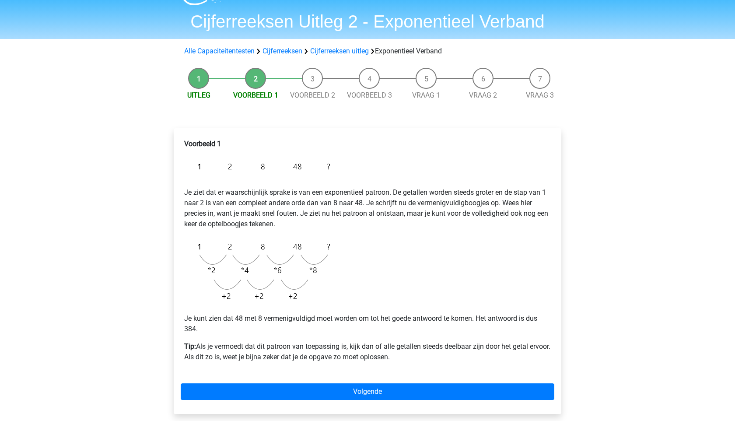
drag, startPoint x: 162, startPoint y: 178, endPoint x: 262, endPoint y: 198, distance: 101.6
click at [262, 198] on div "Uitleg Voorbeeld 1 Voorbeeld 2 Voorbeeld 3 Vraag 1 Vraag 2 Vraag 3 Voorbeeld 1 …" at bounding box center [367, 250] width 415 height 375
click at [262, 198] on p "Je ziet dat er waarschijnlijk sprake is van een exponentieel patroon. De getall…" at bounding box center [367, 203] width 366 height 52
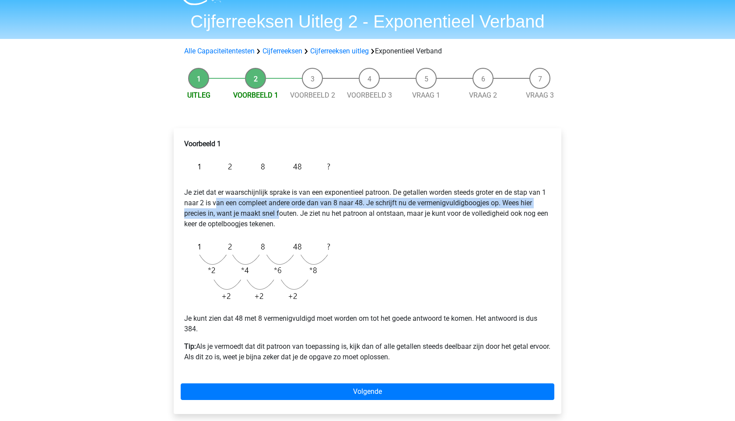
drag, startPoint x: 276, startPoint y: 218, endPoint x: 193, endPoint y: 185, distance: 89.2
click at [193, 185] on p "Je ziet dat er waarschijnlijk sprake is van een exponentieel patroon. De getall…" at bounding box center [367, 203] width 366 height 52
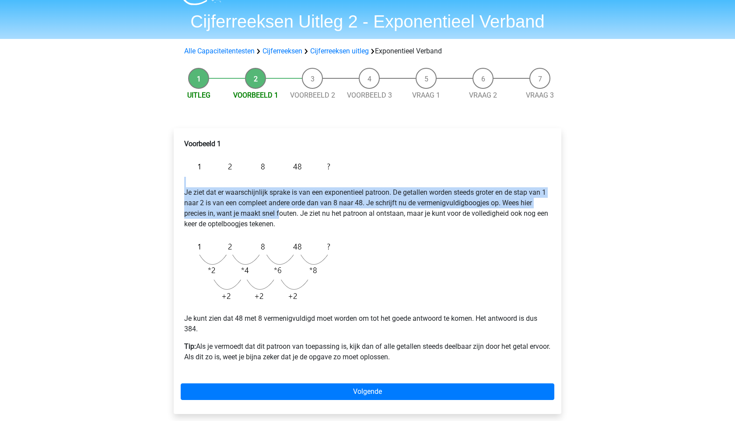
click at [193, 185] on p "Je ziet dat er waarschijnlijk sprake is van een exponentieel patroon. De getall…" at bounding box center [367, 203] width 366 height 52
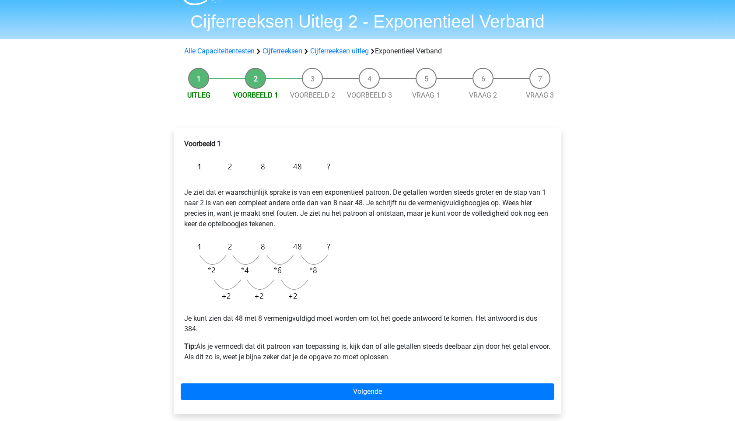
drag, startPoint x: 193, startPoint y: 185, endPoint x: 296, endPoint y: 227, distance: 110.9
click at [296, 227] on p "Je ziet dat er waarschijnlijk sprake is van een exponentieel patroon. De getall…" at bounding box center [367, 203] width 366 height 52
drag, startPoint x: 296, startPoint y: 227, endPoint x: 161, endPoint y: 180, distance: 142.9
click at [161, 180] on div "Uitleg Voorbeeld 1 Voorbeeld 2 Voorbeeld 3 Vraag 1 Vraag 2 Vraag 3 Voorbeeld 1 …" at bounding box center [367, 250] width 415 height 375
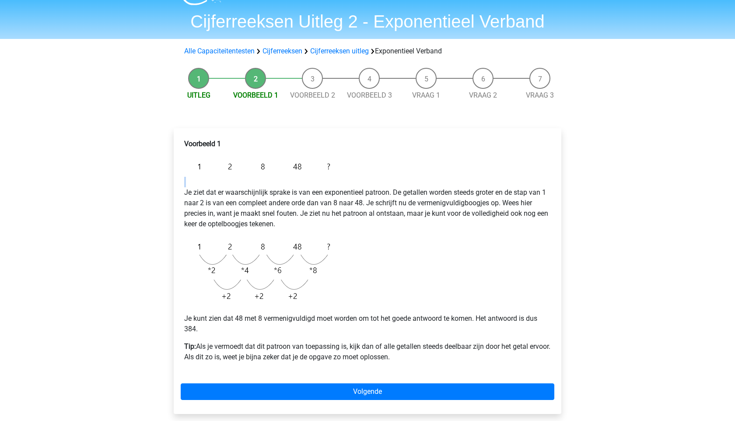
click at [161, 180] on div "Uitleg Voorbeeld 1 Voorbeeld 2 Voorbeeld 3 Vraag 1 Vraag 2 Vraag 3 Voorbeeld 1 …" at bounding box center [367, 250] width 415 height 375
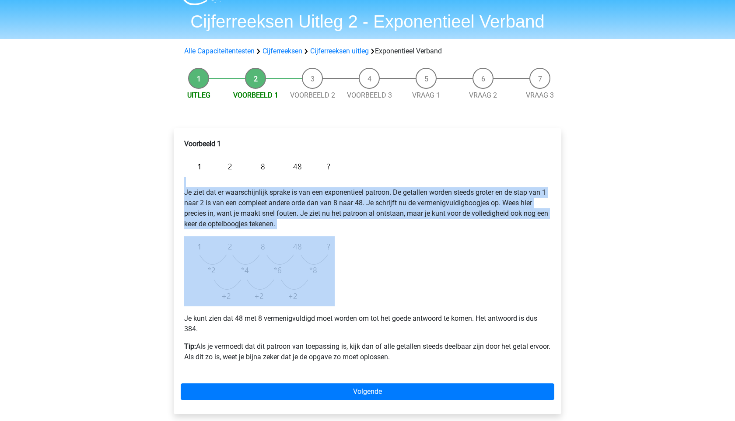
drag, startPoint x: 161, startPoint y: 180, endPoint x: 334, endPoint y: 245, distance: 185.0
click at [334, 245] on div "Uitleg Voorbeeld 1 Voorbeeld 2 Voorbeeld 3 Vraag 1 Vraag 2 Vraag 3 Voorbeeld 1 …" at bounding box center [367, 250] width 415 height 375
click at [334, 245] on img at bounding box center [259, 271] width 150 height 70
click at [397, 254] on div "Voorbeeld 1 Je ziet dat er waarschijnlijk sprake is van een exponentieel patroo…" at bounding box center [367, 253] width 373 height 237
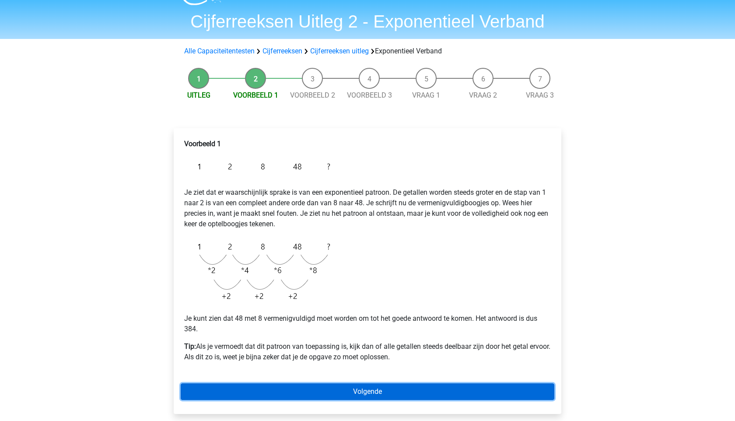
click at [319, 387] on link "Volgende" at bounding box center [367, 391] width 373 height 17
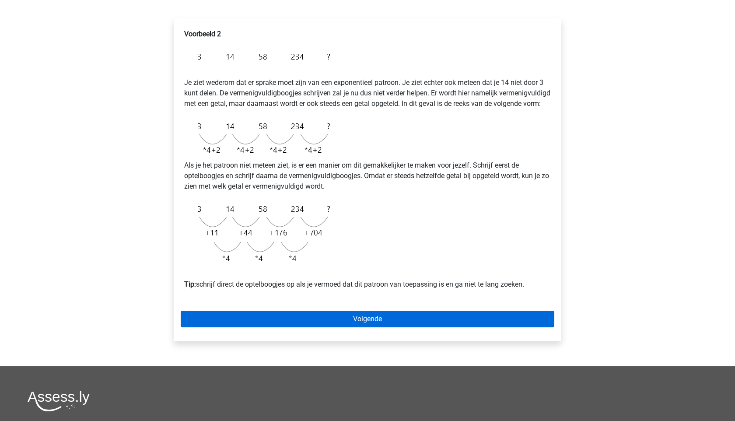
scroll to position [115, 0]
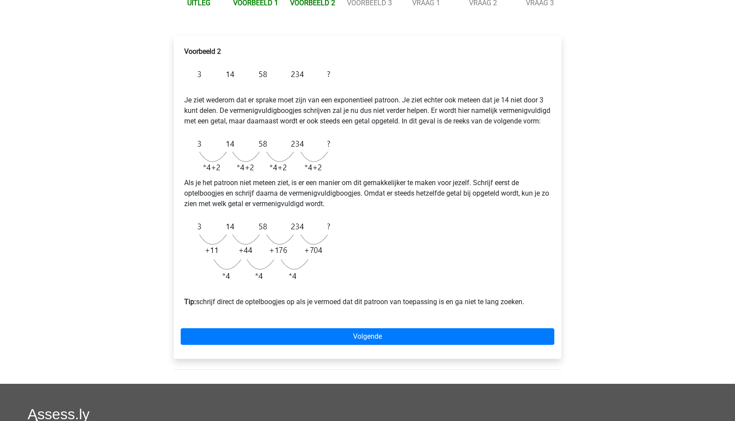
click at [264, 355] on div "Voorbeeld 2 Je ziet wederom dat er sprake moet zijn van een exponentieel patroo…" at bounding box center [367, 197] width 387 height 323
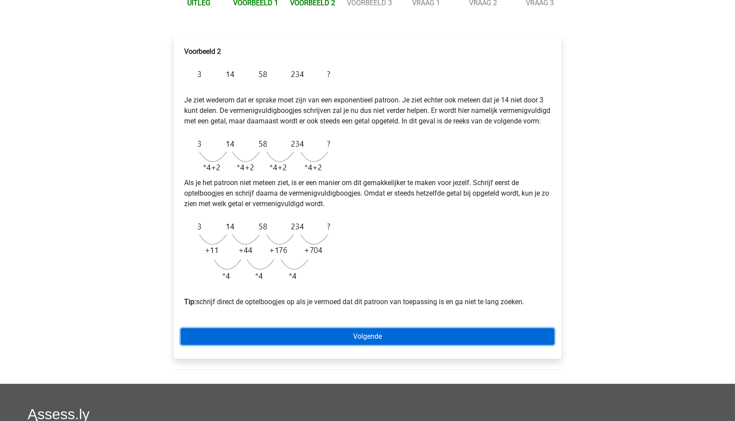
click at [270, 341] on link "Volgende" at bounding box center [367, 336] width 373 height 17
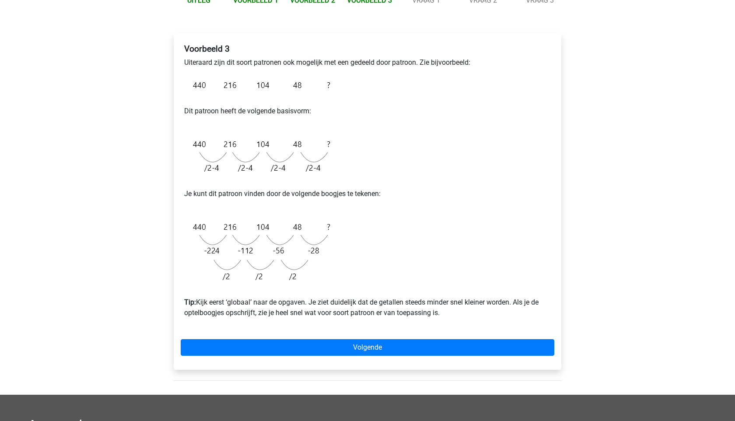
scroll to position [120, 0]
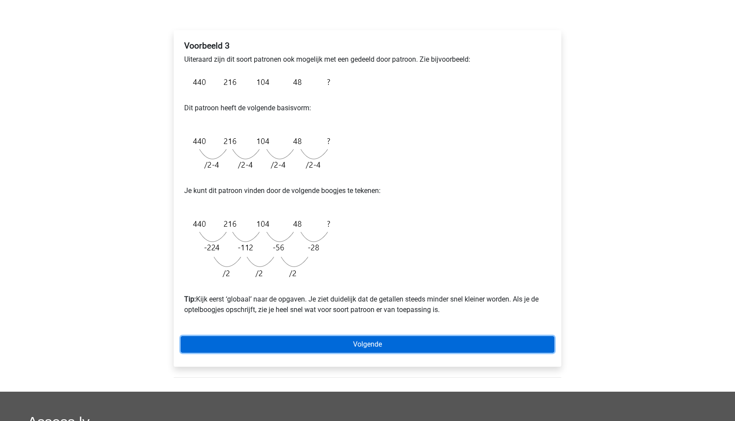
click at [270, 341] on link "Volgende" at bounding box center [367, 344] width 373 height 17
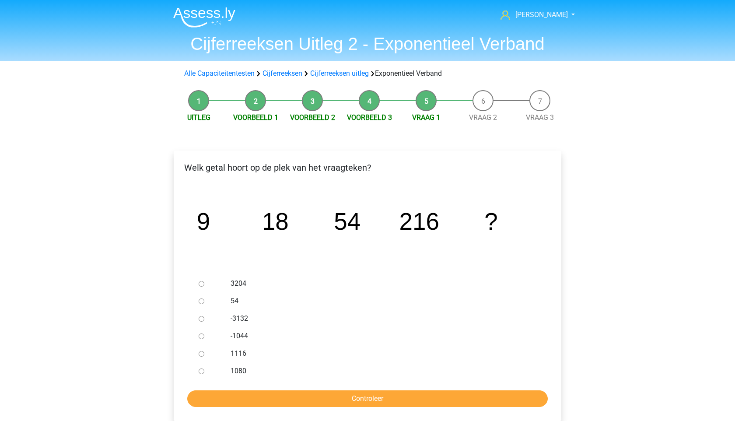
click at [200, 369] on input "1080" at bounding box center [202, 371] width 6 height 6
radio input "true"
click at [240, 393] on input "Controleer" at bounding box center [367, 398] width 360 height 17
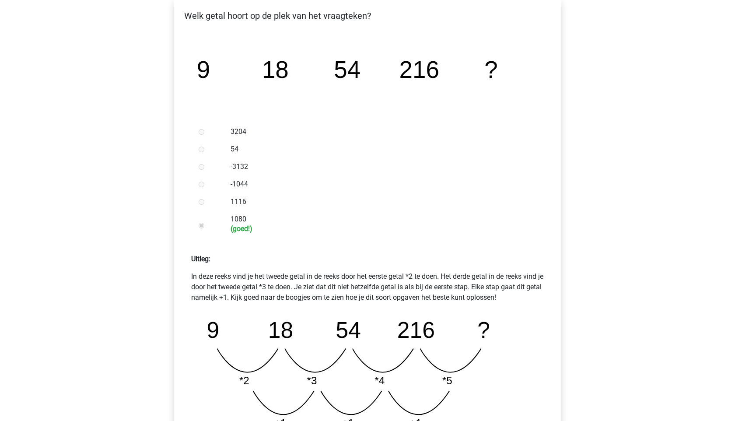
scroll to position [328, 0]
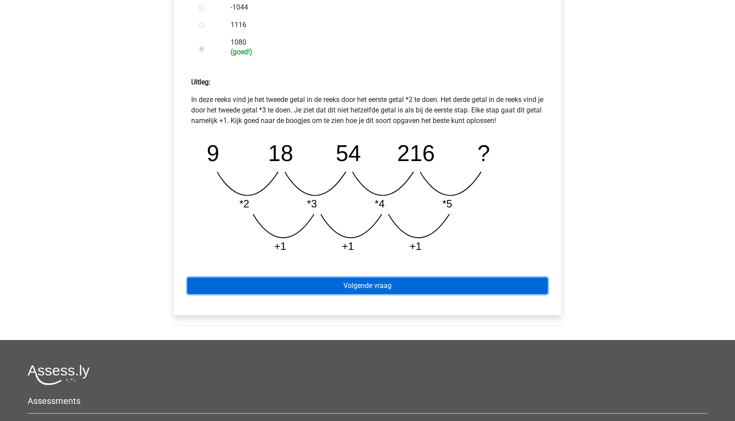
click at [352, 287] on link "Volgende vraag" at bounding box center [367, 285] width 360 height 17
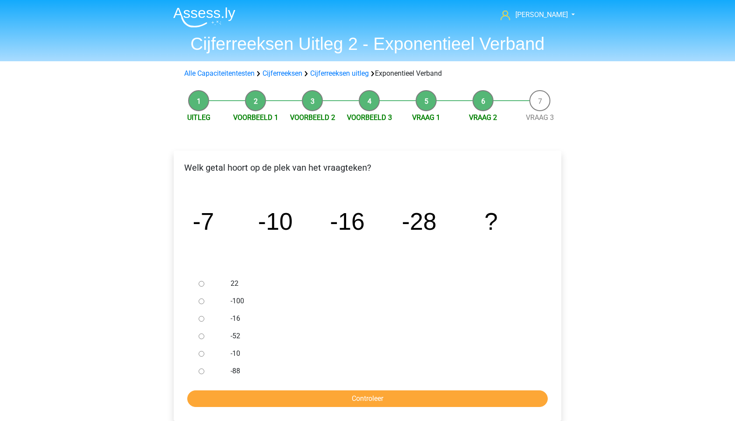
click at [198, 334] on div at bounding box center [209, 335] width 29 height 17
click at [199, 336] on input "-52" at bounding box center [202, 336] width 6 height 6
radio input "true"
click at [248, 404] on input "Controleer" at bounding box center [367, 398] width 360 height 17
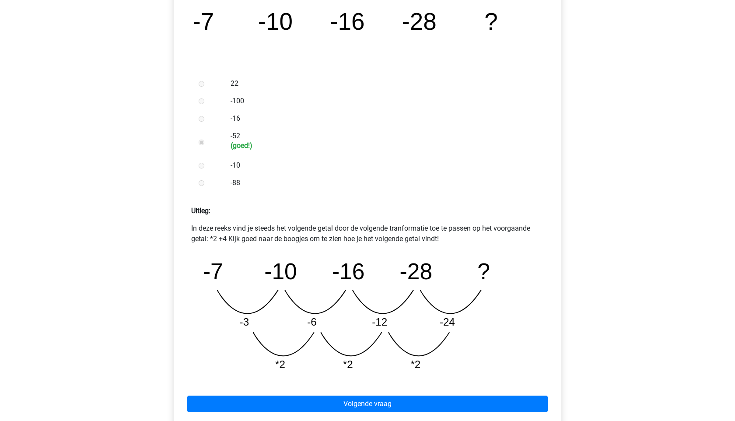
scroll to position [373, 0]
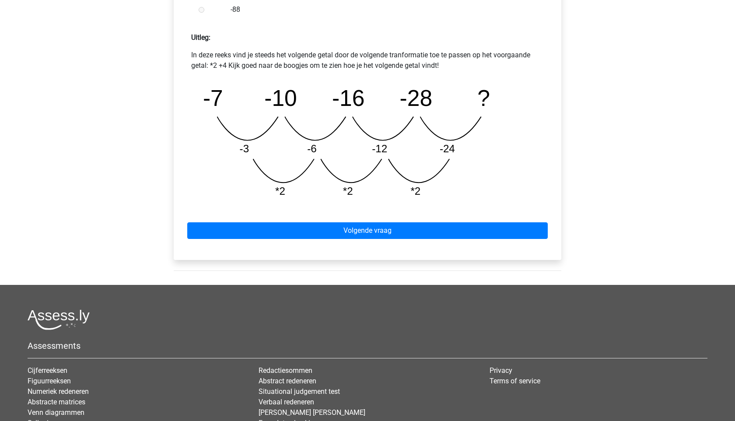
click at [468, 219] on div "Volgende vraag" at bounding box center [367, 229] width 373 height 48
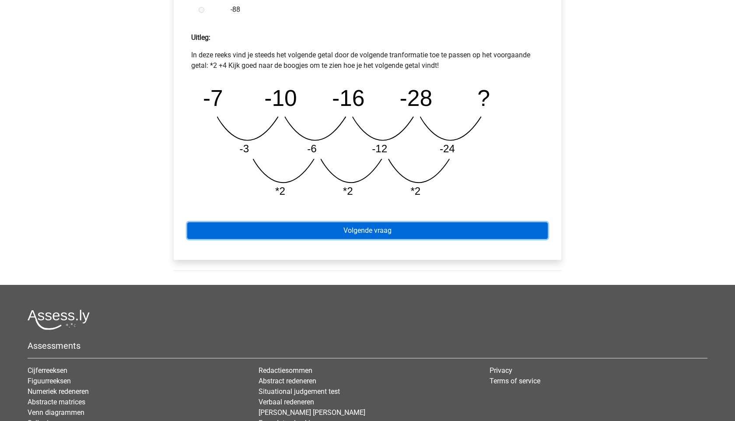
click at [464, 228] on link "Volgende vraag" at bounding box center [367, 230] width 360 height 17
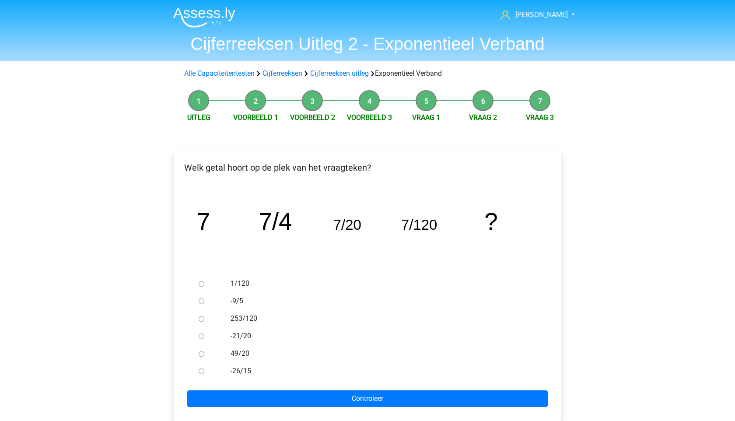
click at [203, 285] on input "1/120" at bounding box center [202, 284] width 6 height 6
radio input "true"
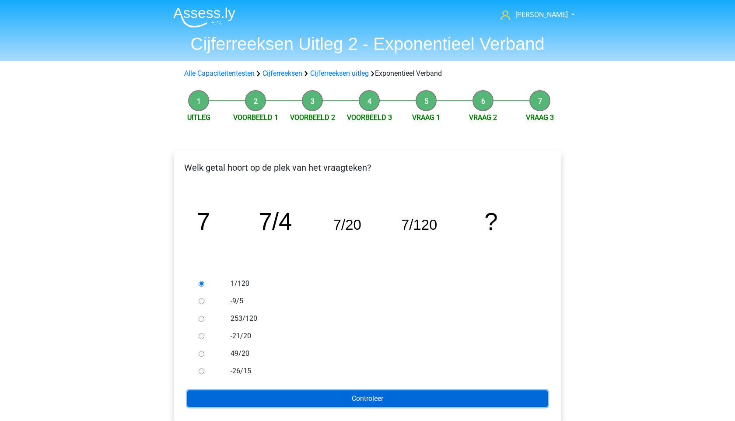
click at [270, 402] on input "Controleer" at bounding box center [367, 398] width 360 height 17
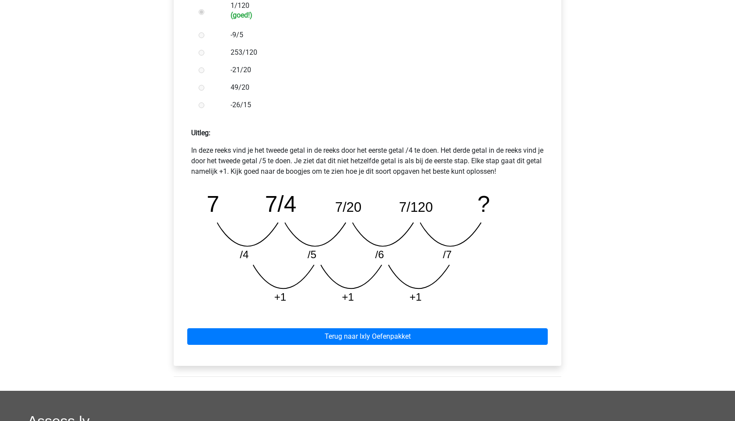
scroll to position [279, 0]
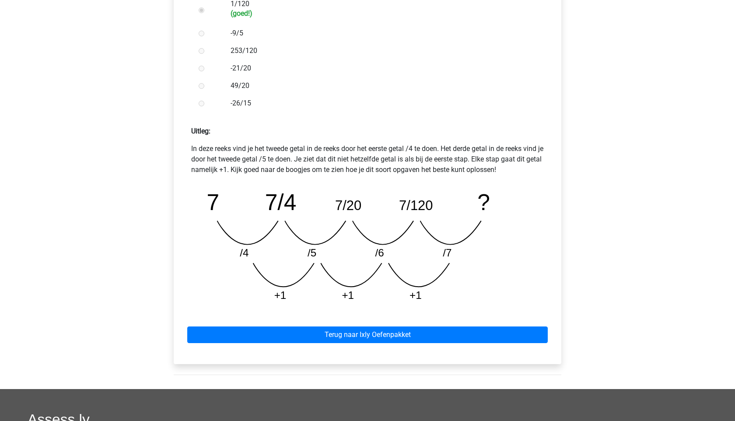
drag, startPoint x: 215, startPoint y: 152, endPoint x: 317, endPoint y: 155, distance: 101.9
click at [303, 153] on p "In deze reeks vind je het tweede getal in de reeks door het eerste getal /4 te …" at bounding box center [367, 158] width 352 height 31
click at [317, 155] on p "In deze reeks vind je het tweede getal in de reeks door het eerste getal /4 te …" at bounding box center [367, 158] width 352 height 31
drag, startPoint x: 289, startPoint y: 155, endPoint x: 368, endPoint y: 158, distance: 79.2
click at [368, 158] on p "In deze reeks vind je het tweede getal in de reeks door het eerste getal /4 te …" at bounding box center [367, 158] width 352 height 31
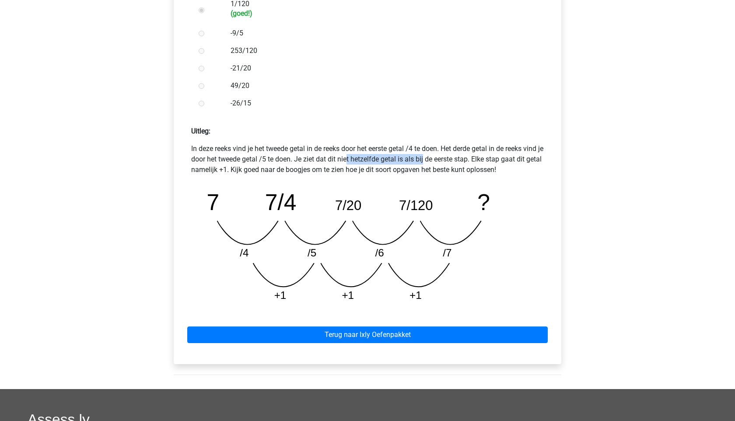
click at [368, 158] on p "In deze reeks vind je het tweede getal in de reeks door het eerste getal /4 te …" at bounding box center [367, 158] width 352 height 31
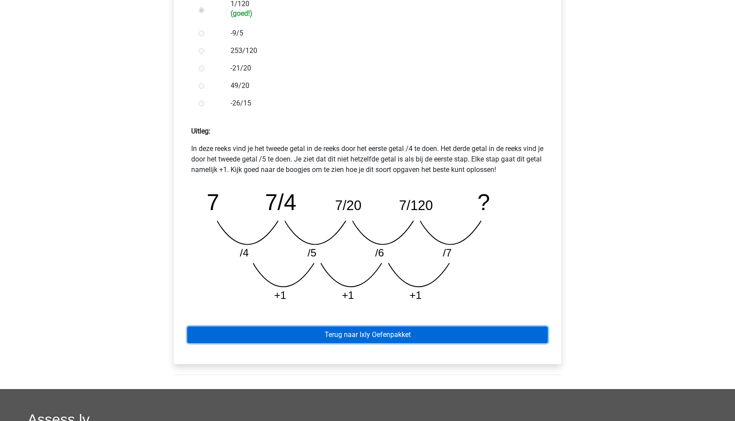
click at [316, 332] on link "Terug naar Ixly Oefenpakket" at bounding box center [367, 334] width 360 height 17
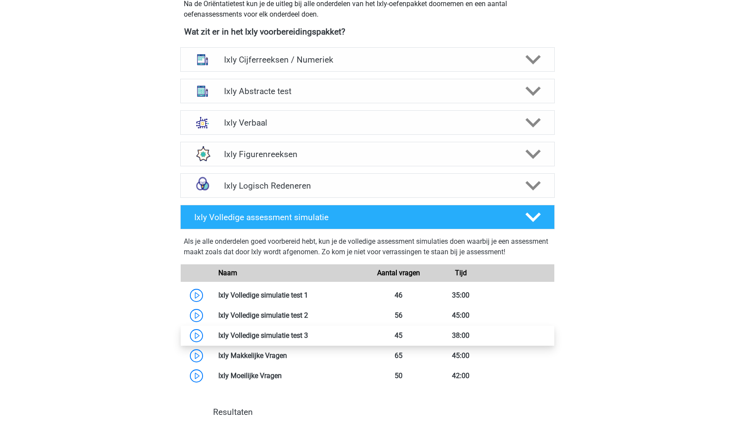
scroll to position [331, 0]
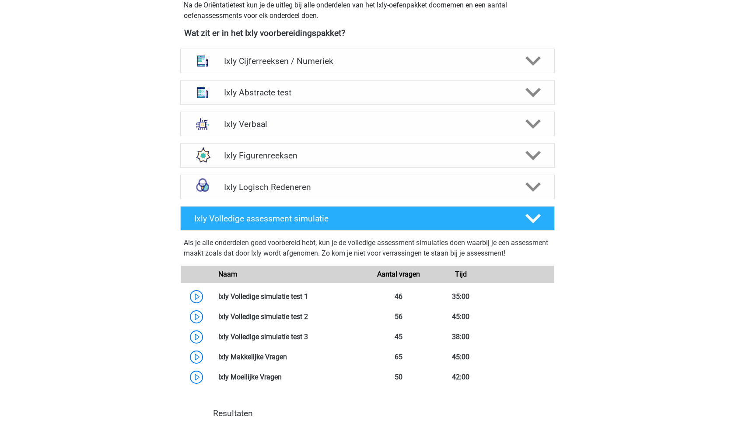
click at [366, 77] on div "Ixly Abstracte test Er zijn verschillende soorten patronen te herkennen die vaa…" at bounding box center [367, 92] width 408 height 31
click at [377, 57] on h4 "Ixly Cijferreeksen / Numeriek" at bounding box center [367, 61] width 286 height 10
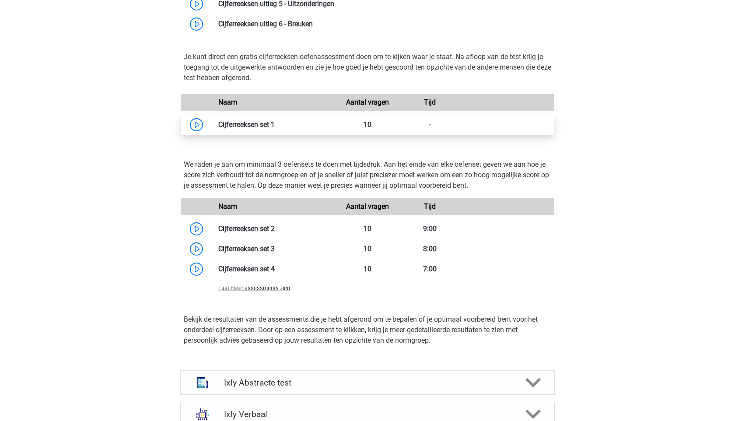
scroll to position [461, 0]
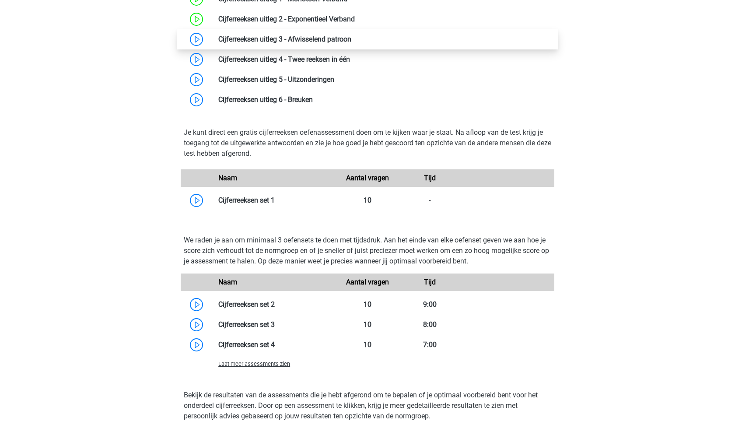
click at [351, 38] on link at bounding box center [351, 39] width 0 height 8
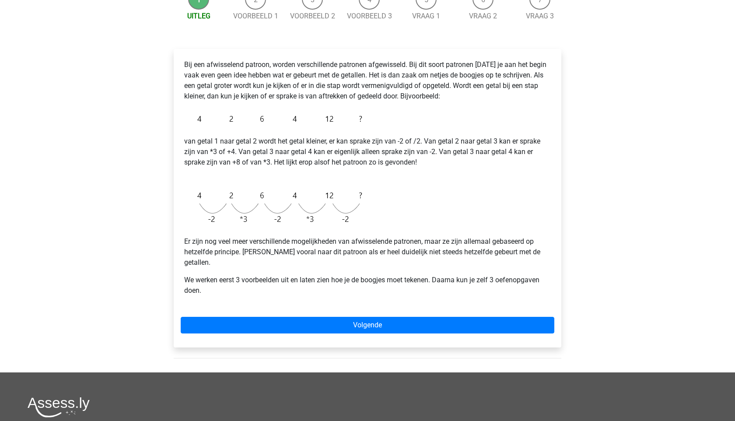
scroll to position [98, 0]
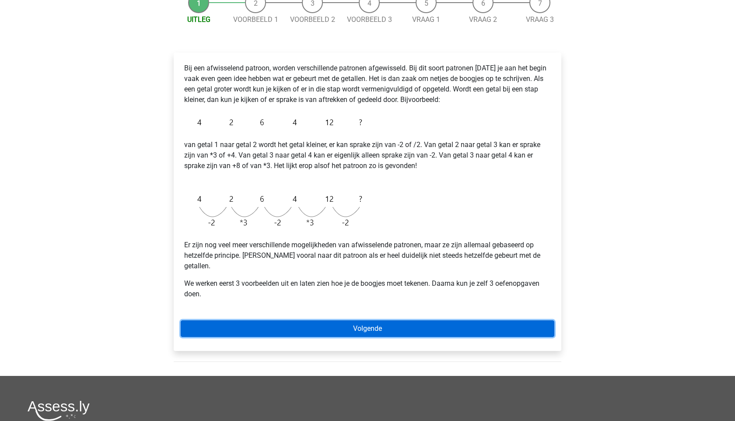
click at [276, 320] on link "Volgende" at bounding box center [367, 328] width 373 height 17
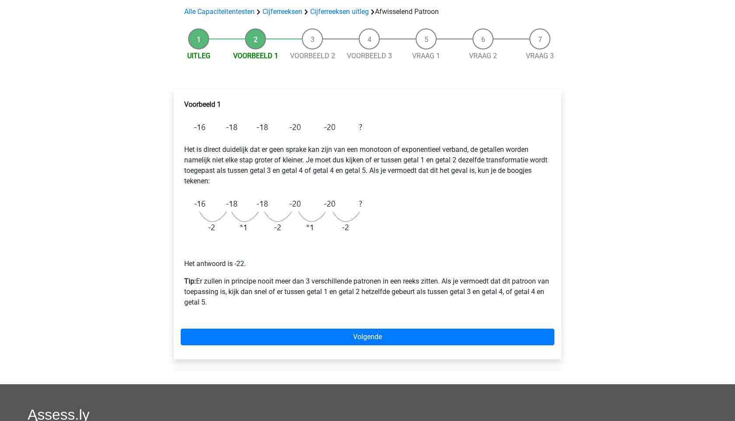
scroll to position [75, 0]
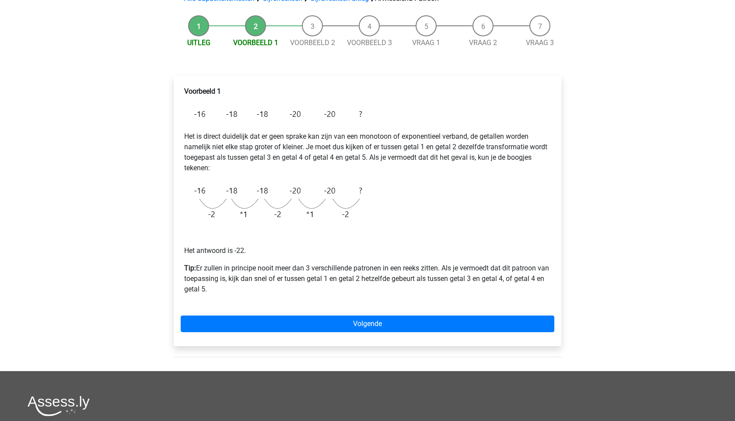
drag, startPoint x: 228, startPoint y: 291, endPoint x: 199, endPoint y: 266, distance: 38.2
click at [199, 266] on p "Tip: Er zullen in principe nooit meer dan 3 verschillende patronen in een reeks…" at bounding box center [367, 278] width 366 height 31
click at [199, 265] on p "Tip: Er zullen in principe nooit meer dan 3 verschillende patronen in een reeks…" at bounding box center [367, 278] width 366 height 31
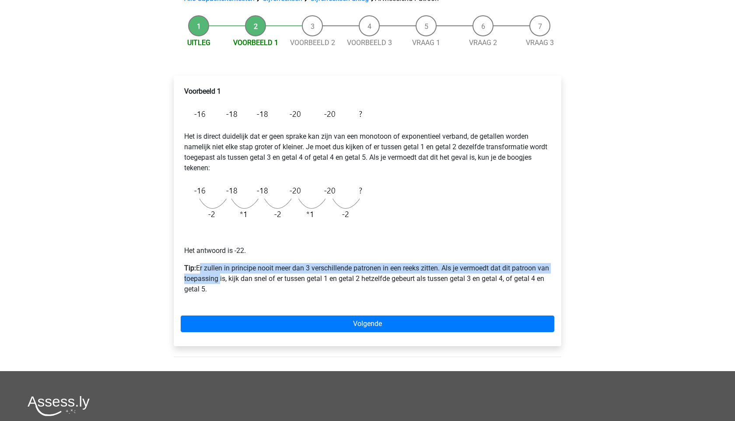
drag, startPoint x: 199, startPoint y: 265, endPoint x: 211, endPoint y: 283, distance: 21.7
click at [211, 283] on p "Tip: Er zullen in principe nooit meer dan 3 verschillende patronen in een reeks…" at bounding box center [367, 278] width 366 height 31
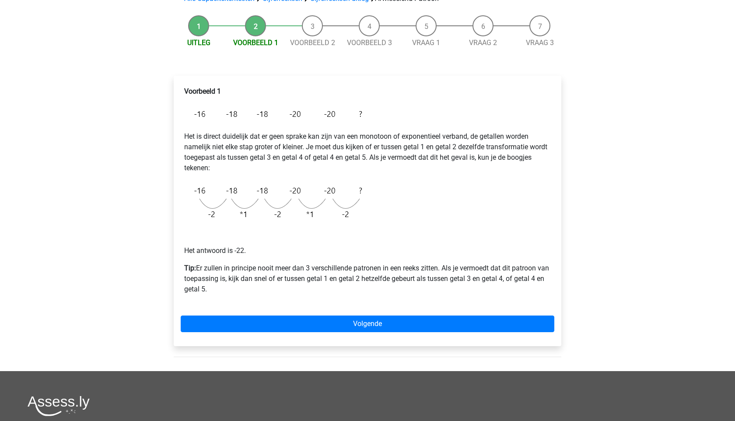
click at [211, 283] on p "Tip: Er zullen in principe nooit meer dan 3 verschillende patronen in een reeks…" at bounding box center [367, 278] width 366 height 31
click at [229, 299] on div "Voorbeeld 1 Het is direct duidelijk dat er geen sprake kan zijn van een monotoo…" at bounding box center [367, 194] width 373 height 222
drag, startPoint x: 229, startPoint y: 293, endPoint x: 193, endPoint y: 262, distance: 47.1
click at [193, 262] on div "Voorbeeld 1 Het is direct duidelijk dat er geen sprake kan zijn van een monotoo…" at bounding box center [367, 194] width 373 height 222
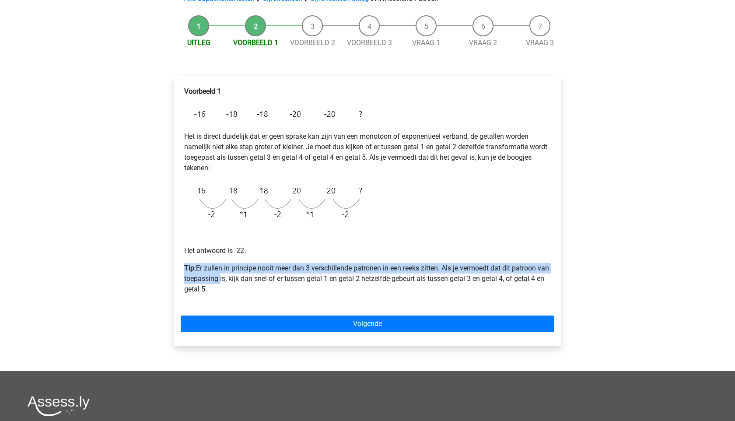
drag, startPoint x: 193, startPoint y: 262, endPoint x: 209, endPoint y: 275, distance: 21.4
click at [209, 275] on div "Voorbeeld 1 Het is direct duidelijk dat er geen sprake kan zijn van een monotoo…" at bounding box center [367, 194] width 373 height 222
click at [209, 275] on p "Tip: Er zullen in principe nooit meer dan 3 verschillende patronen in een reeks…" at bounding box center [367, 278] width 366 height 31
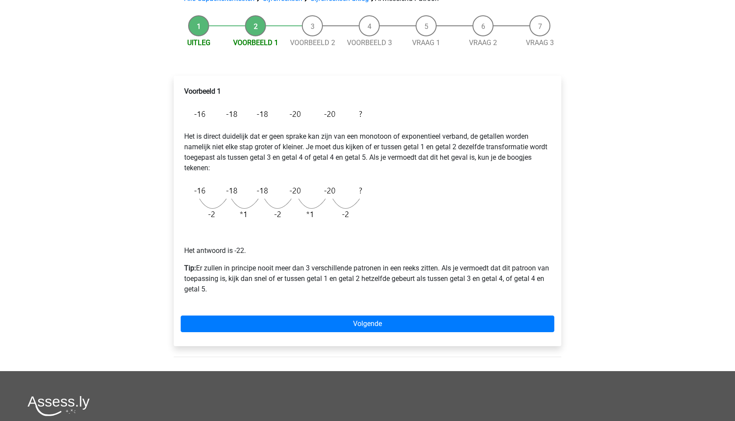
drag, startPoint x: 211, startPoint y: 296, endPoint x: 198, endPoint y: 271, distance: 28.0
click at [198, 271] on div "Voorbeeld 1 Het is direct duidelijk dat er geen sprake kan zijn van een monotoo…" at bounding box center [367, 194] width 373 height 222
click at [198, 271] on p "Tip: Er zullen in principe nooit meer dan 3 verschillende patronen in een reeks…" at bounding box center [367, 278] width 366 height 31
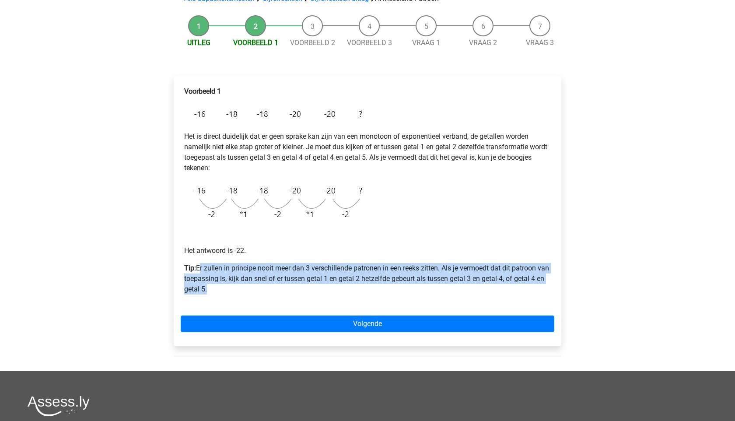
drag, startPoint x: 198, startPoint y: 271, endPoint x: 211, endPoint y: 285, distance: 19.2
click at [211, 286] on p "Tip: Er zullen in principe nooit meer dan 3 verschillende patronen in een reeks…" at bounding box center [367, 278] width 366 height 31
click at [211, 285] on p "Tip: Er zullen in principe nooit meer dan 3 verschillende patronen in een reeks…" at bounding box center [367, 278] width 366 height 31
drag, startPoint x: 211, startPoint y: 285, endPoint x: 202, endPoint y: 264, distance: 22.9
click at [202, 264] on p "Tip: Er zullen in principe nooit meer dan 3 verschillende patronen in een reeks…" at bounding box center [367, 278] width 366 height 31
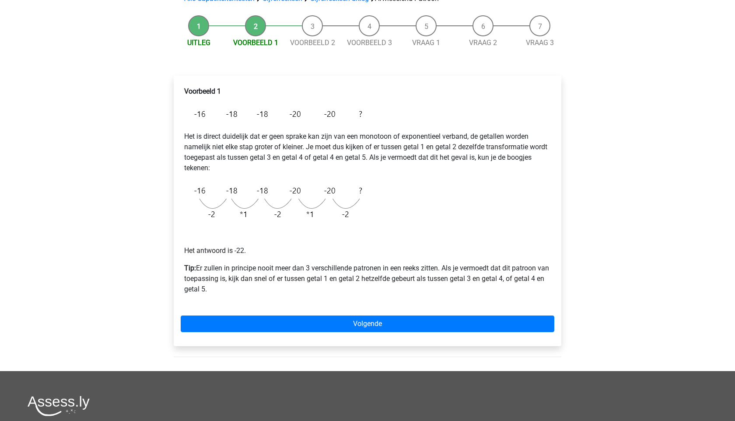
click at [202, 264] on p "Tip: Er zullen in principe nooit meer dan 3 verschillende patronen in een reeks…" at bounding box center [367, 278] width 366 height 31
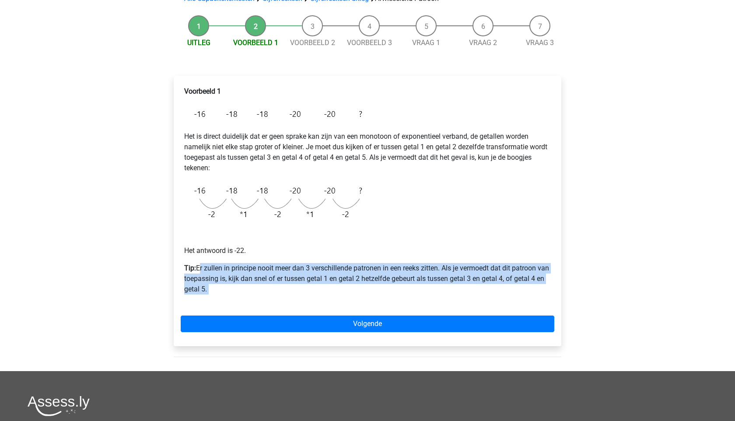
drag, startPoint x: 202, startPoint y: 264, endPoint x: 223, endPoint y: 300, distance: 42.1
click at [223, 300] on div "Voorbeeld 1 Het is direct duidelijk dat er geen sprake kan zijn van een monotoo…" at bounding box center [367, 194] width 373 height 222
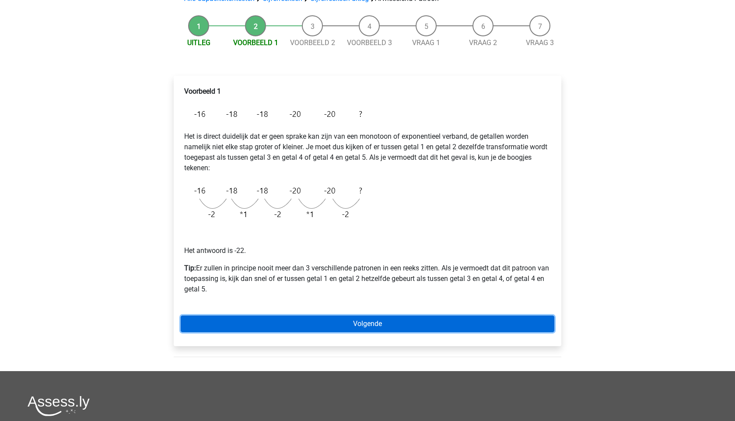
click at [239, 321] on link "Volgende" at bounding box center [367, 323] width 373 height 17
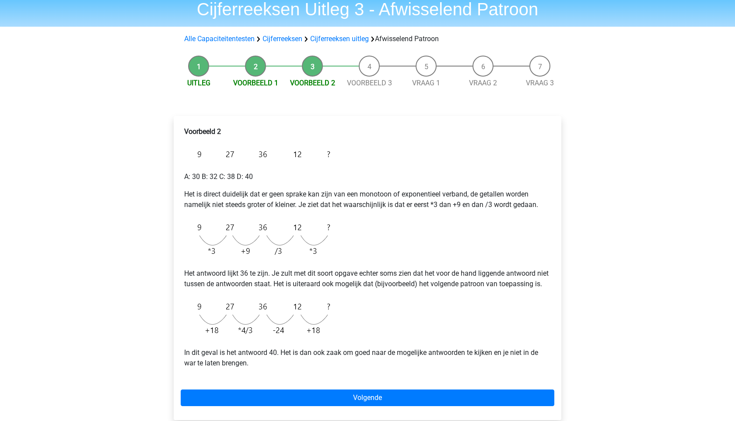
scroll to position [76, 0]
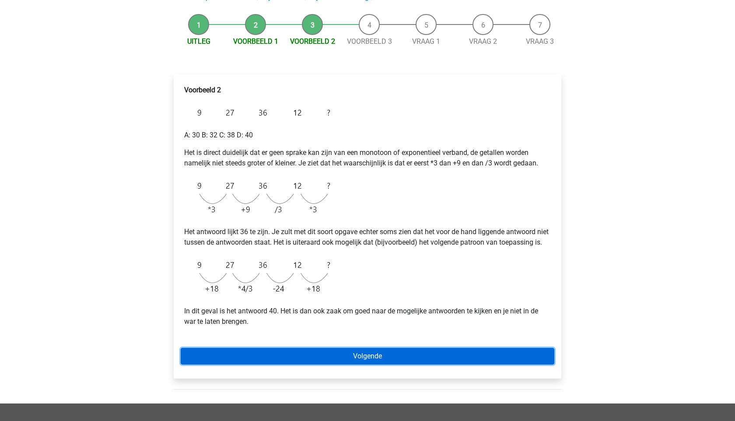
click at [267, 364] on link "Volgende" at bounding box center [367, 356] width 373 height 17
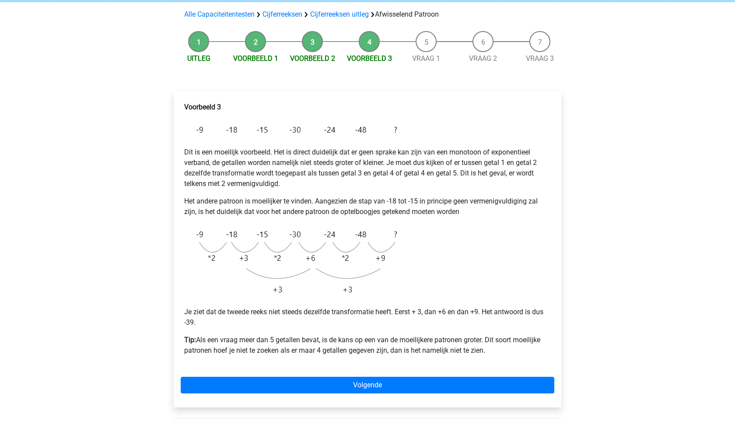
scroll to position [50, 0]
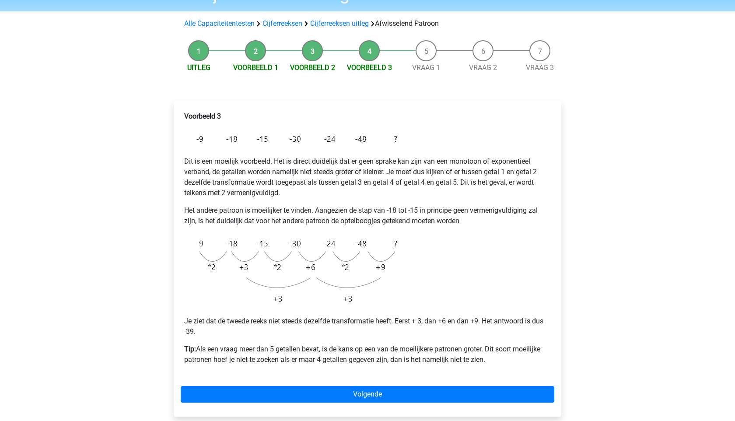
click at [300, 47] on li "Voorbeeld 2" at bounding box center [312, 56] width 57 height 33
click at [318, 51] on li "Voorbeeld 2" at bounding box center [312, 56] width 57 height 33
click at [315, 67] on link "Voorbeeld 2" at bounding box center [312, 67] width 45 height 8
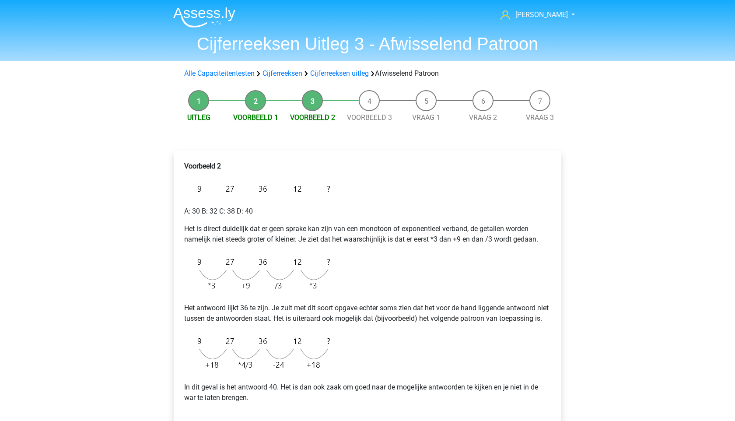
click at [266, 66] on div "Alle Capaciteitentesten Cijferreeksen Cijferreeksen uitleg Afwisselend Patroon" at bounding box center [367, 73] width 415 height 17
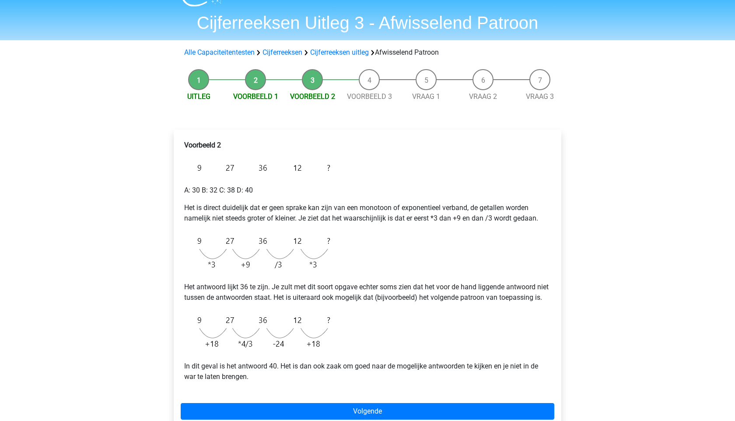
scroll to position [35, 0]
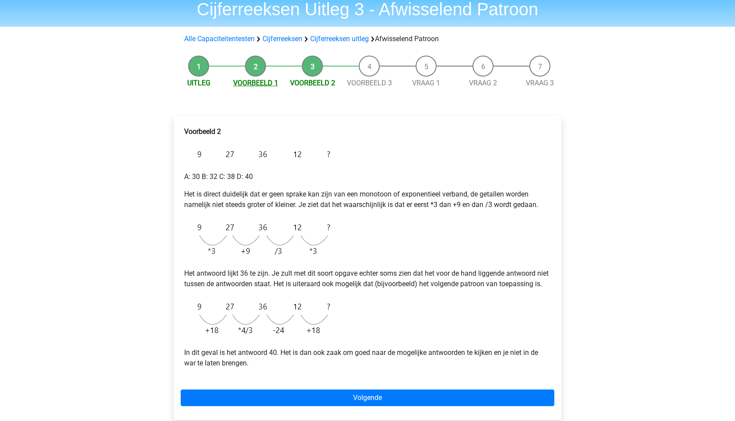
click at [254, 80] on link "Voorbeeld 1" at bounding box center [255, 83] width 45 height 8
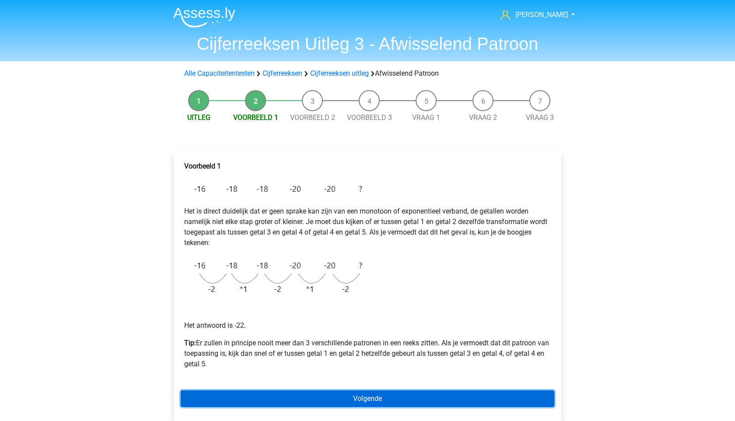
click at [238, 400] on link "Volgende" at bounding box center [367, 398] width 373 height 17
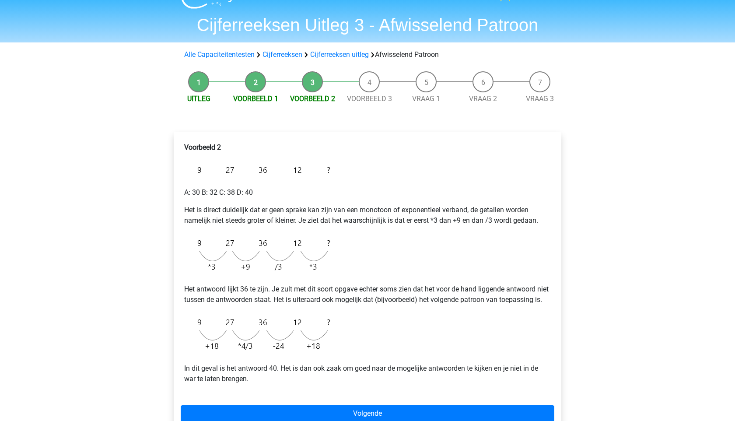
scroll to position [57, 0]
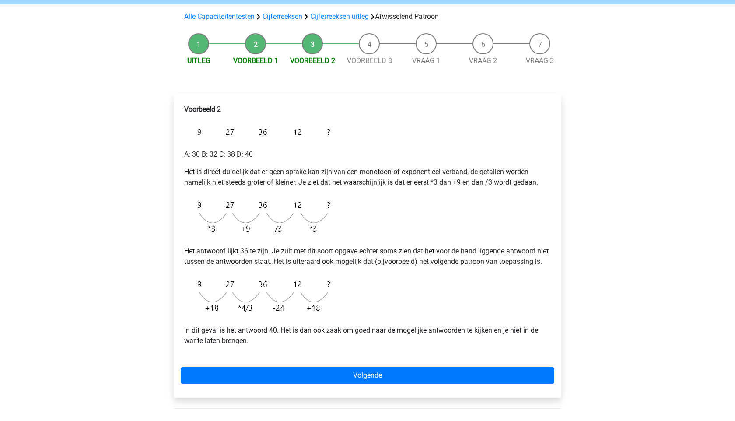
drag, startPoint x: 169, startPoint y: 246, endPoint x: 230, endPoint y: 276, distance: 68.2
click at [230, 276] on div "Voorbeeld 2 A: 30 B: 32 C: 38 D: 40 Het is direct duidelijk dat er geen sprake …" at bounding box center [367, 249] width 401 height 346
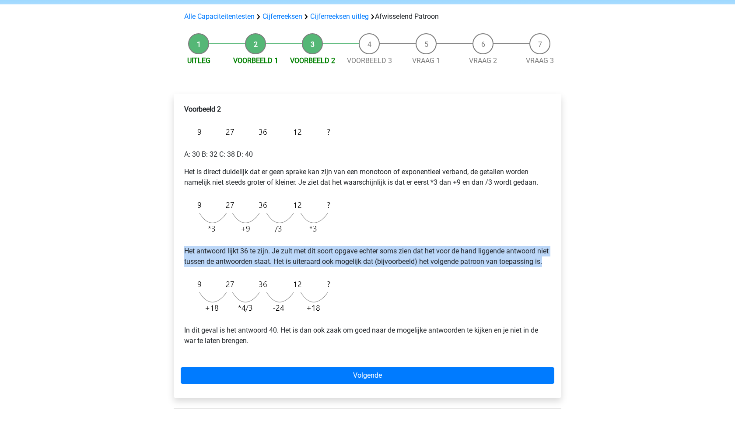
click at [229, 267] on p "Het antwoord lijkt 36 te zijn. Je zult met dit soort opgave echter soms zien da…" at bounding box center [367, 256] width 366 height 21
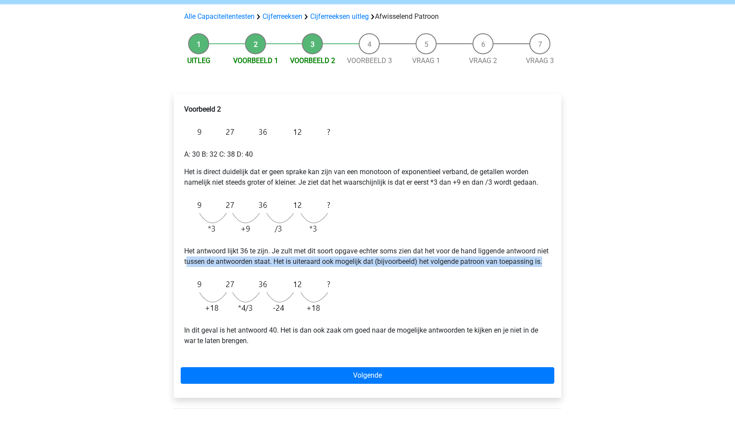
drag, startPoint x: 222, startPoint y: 275, endPoint x: 179, endPoint y: 249, distance: 50.1
click at [179, 249] on div "Voorbeeld 2 A: 30 B: 32 C: 38 D: 40 Het is direct duidelijk dat er geen sprake …" at bounding box center [367, 246] width 387 height 304
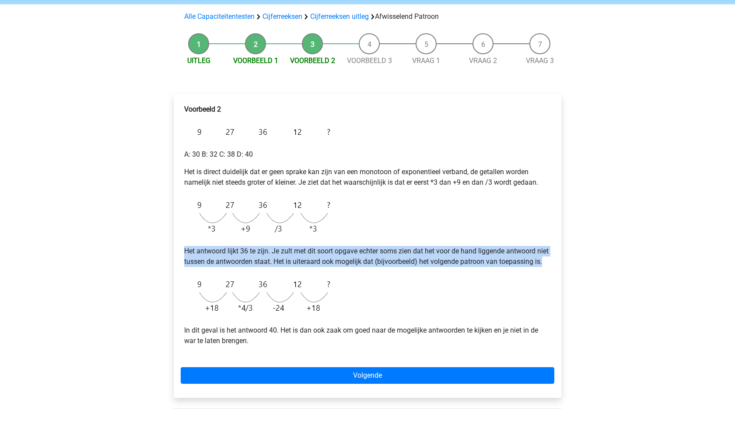
click at [179, 249] on div "Voorbeeld 2 A: 30 B: 32 C: 38 D: 40 Het is direct duidelijk dat er geen sprake …" at bounding box center [367, 246] width 387 height 304
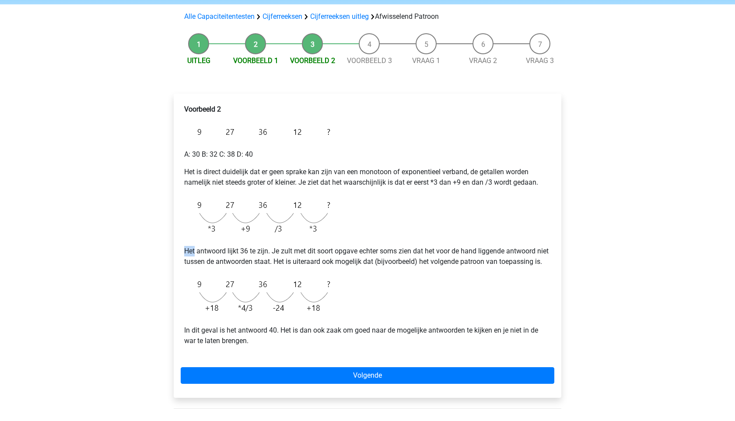
drag, startPoint x: 179, startPoint y: 249, endPoint x: 199, endPoint y: 267, distance: 26.9
click at [199, 267] on div "Voorbeeld 2 A: 30 B: 32 C: 38 D: 40 Het is direct duidelijk dat er geen sprake …" at bounding box center [367, 246] width 387 height 304
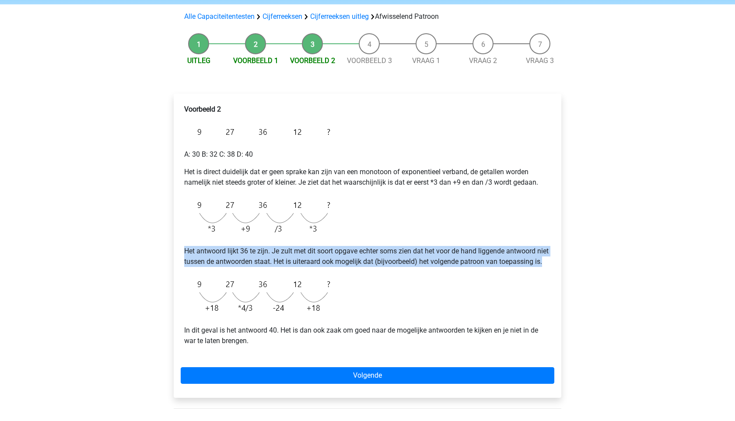
click at [199, 267] on p "Het antwoord lijkt 36 te zijn. Je zult met dit soort opgave echter soms zien da…" at bounding box center [367, 256] width 366 height 21
drag, startPoint x: 199, startPoint y: 267, endPoint x: 187, endPoint y: 251, distance: 20.4
click at [187, 251] on p "Het antwoord lijkt 36 te zijn. Je zult met dit soort opgave echter soms zien da…" at bounding box center [367, 256] width 366 height 21
click at [187, 250] on p "Het antwoord lijkt 36 te zijn. Je zult met dit soort opgave echter soms zien da…" at bounding box center [367, 256] width 366 height 21
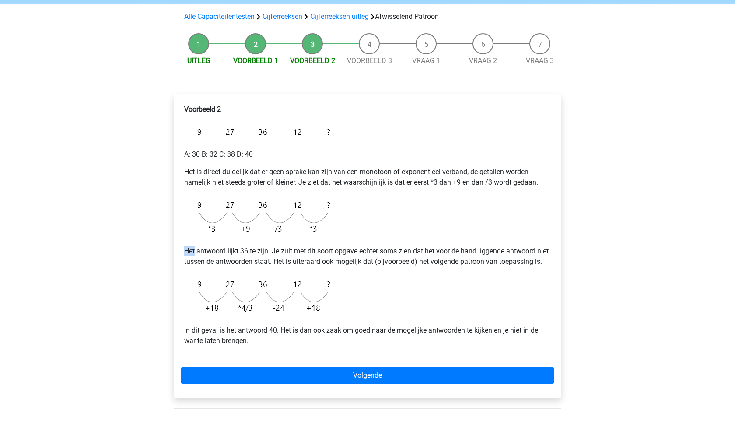
drag, startPoint x: 189, startPoint y: 254, endPoint x: 195, endPoint y: 265, distance: 13.1
click at [195, 263] on p "Het antwoord lijkt 36 te zijn. Je zult met dit soort opgave echter soms zien da…" at bounding box center [367, 256] width 366 height 21
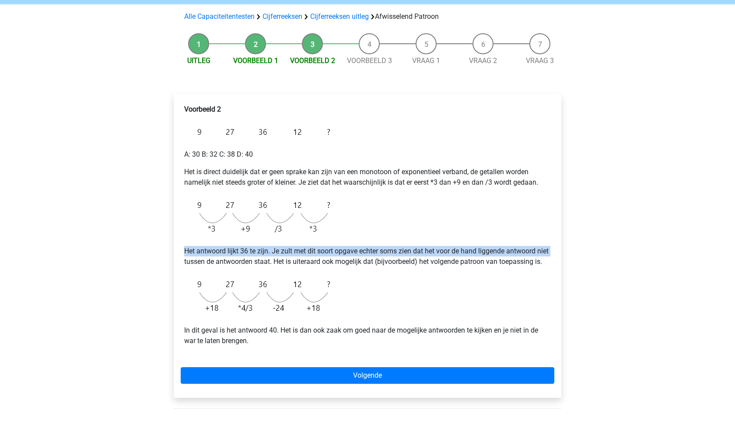
click at [196, 266] on p "Het antwoord lijkt 36 te zijn. Je zult met dit soort opgave echter soms zien da…" at bounding box center [367, 256] width 366 height 21
drag, startPoint x: 196, startPoint y: 266, endPoint x: 185, endPoint y: 250, distance: 19.8
click at [185, 250] on p "Het antwoord lijkt 36 te zijn. Je zult met dit soort opgave echter soms zien da…" at bounding box center [367, 256] width 366 height 21
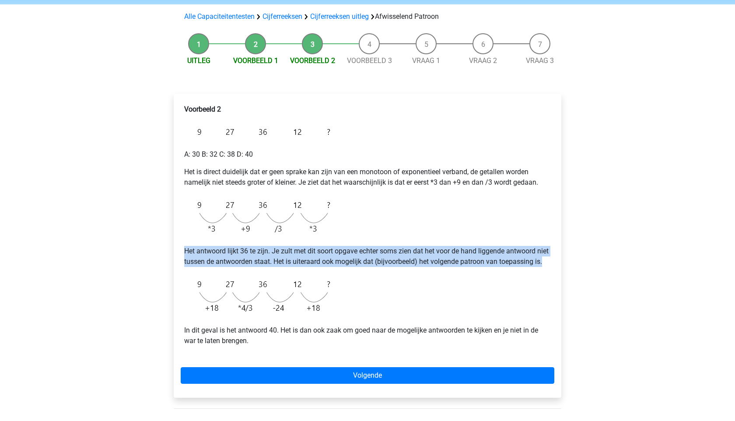
drag, startPoint x: 185, startPoint y: 250, endPoint x: 202, endPoint y: 282, distance: 36.0
click at [202, 282] on div "Voorbeeld 2 A: 30 B: 32 C: 38 D: 40 Het is direct duidelijk dat er geen sprake …" at bounding box center [367, 229] width 373 height 256
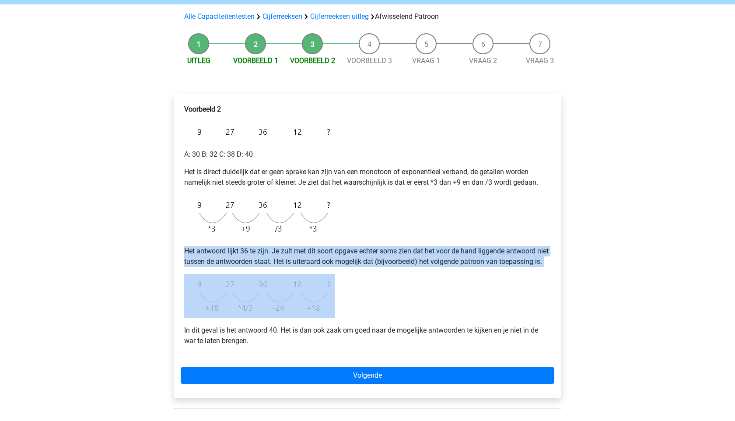
click at [202, 282] on div "Voorbeeld 2 A: 30 B: 32 C: 38 D: 40 Het is direct duidelijk dat er geen sprake …" at bounding box center [367, 229] width 373 height 256
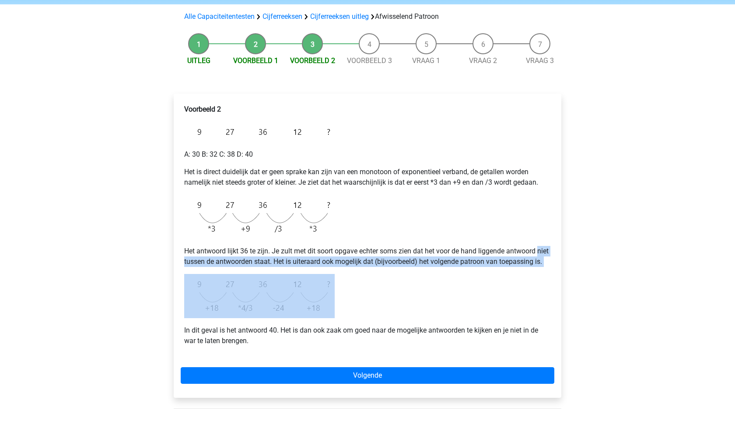
drag, startPoint x: 202, startPoint y: 282, endPoint x: 180, endPoint y: 257, distance: 33.2
click at [181, 257] on div "Voorbeeld 2 A: 30 B: 32 C: 38 D: 40 Het is direct duidelijk dat er geen sprake …" at bounding box center [367, 229] width 373 height 256
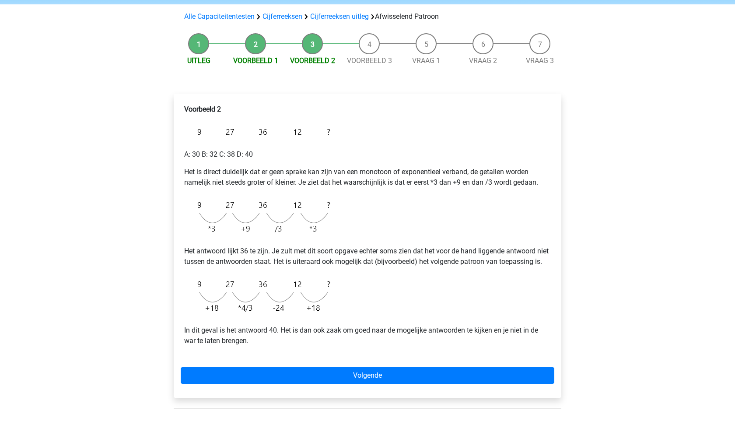
drag, startPoint x: 180, startPoint y: 248, endPoint x: 198, endPoint y: 262, distance: 23.0
click at [198, 262] on div "Voorbeeld 2 A: 30 B: 32 C: 38 D: 40 Het is direct duidelijk dat er geen sprake …" at bounding box center [367, 229] width 373 height 256
click at [198, 262] on p "Het antwoord lijkt 36 te zijn. Je zult met dit soort opgave echter soms zien da…" at bounding box center [367, 256] width 366 height 21
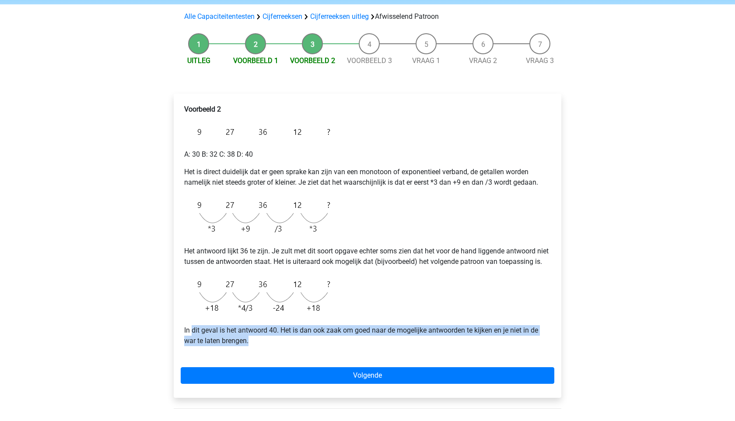
drag, startPoint x: 268, startPoint y: 355, endPoint x: 192, endPoint y: 338, distance: 78.2
click at [192, 338] on p "In dit geval is het antwoord 40. Het is dan ook zaak om goed naar de mogelijke …" at bounding box center [367, 335] width 366 height 21
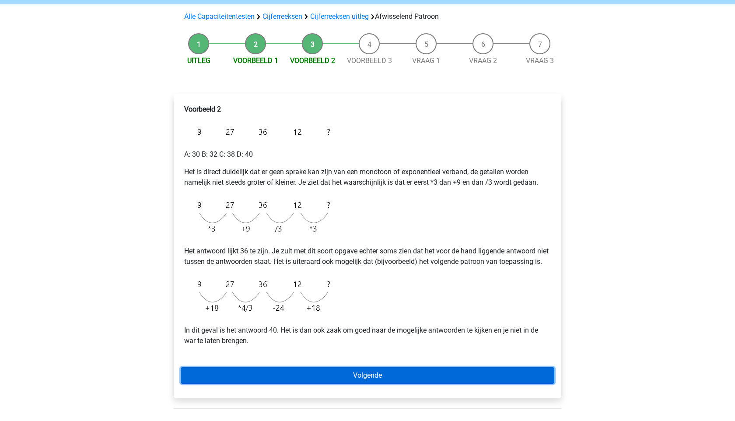
click at [254, 383] on link "Volgende" at bounding box center [367, 375] width 373 height 17
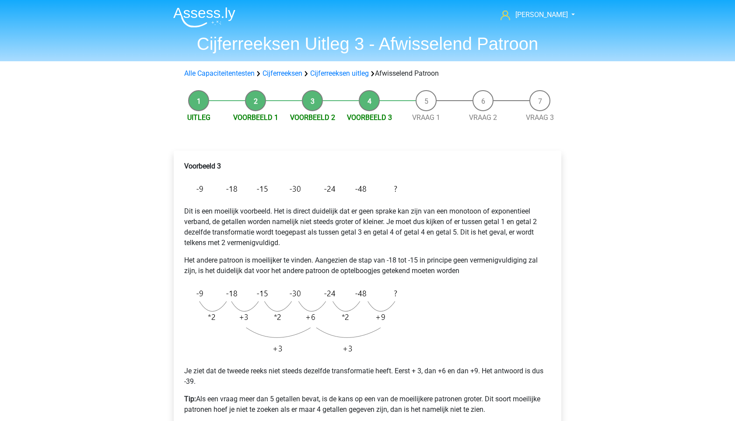
drag, startPoint x: 177, startPoint y: 200, endPoint x: 323, endPoint y: 251, distance: 154.6
click at [323, 251] on div "Voorbeeld 3 Dit is een moeilijk voorbeeld. Het is direct duidelijk dat er geen …" at bounding box center [367, 308] width 387 height 316
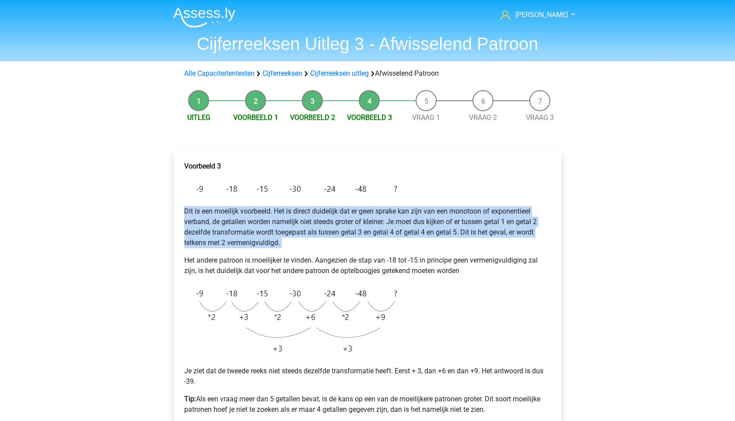
click at [323, 250] on div "Voorbeeld 3 Dit is een moeilijk voorbeeld. Het is direct duidelijk dat er geen …" at bounding box center [367, 291] width 373 height 268
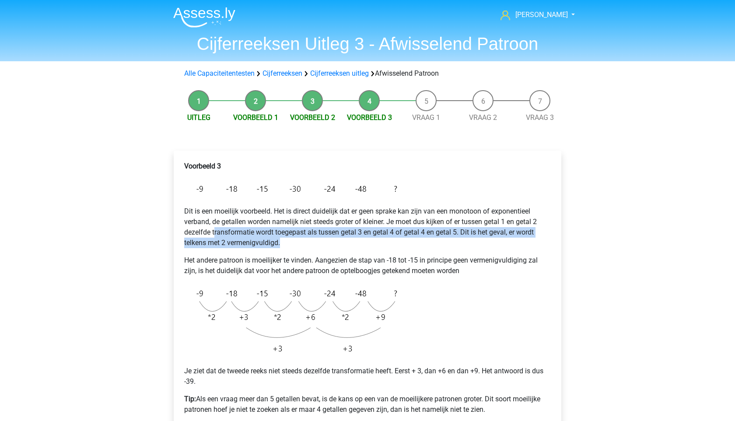
drag, startPoint x: 309, startPoint y: 247, endPoint x: 176, endPoint y: 220, distance: 135.1
click at [176, 220] on div "Voorbeeld 3 Dit is een moeilijk voorbeeld. Het is direct duidelijk dat er geen …" at bounding box center [367, 308] width 387 height 316
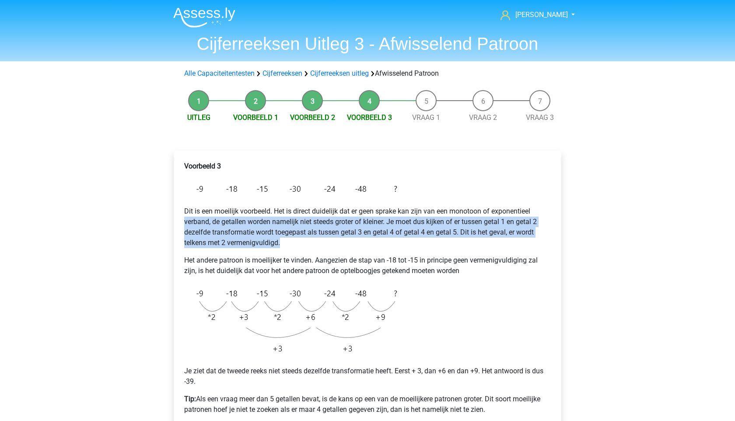
click at [176, 220] on div "Voorbeeld 3 Dit is een moeilijk voorbeeld. Het is direct duidelijk dat er geen …" at bounding box center [367, 308] width 387 height 316
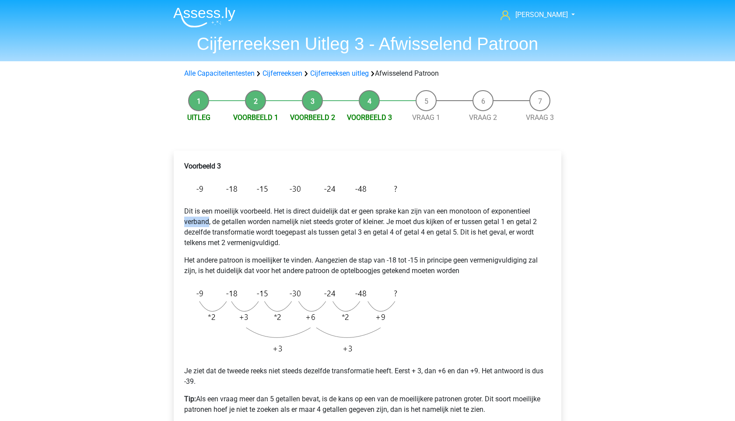
drag, startPoint x: 176, startPoint y: 220, endPoint x: 251, endPoint y: 236, distance: 76.8
click at [251, 236] on div "Voorbeeld 3 Dit is een moeilijk voorbeeld. Het is direct duidelijk dat er geen …" at bounding box center [367, 308] width 387 height 316
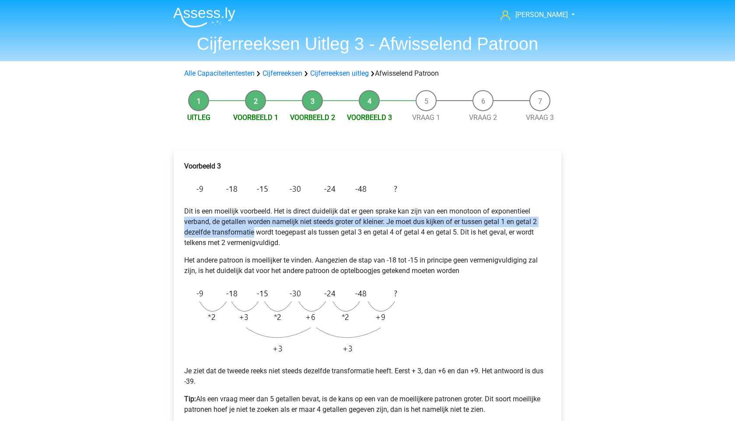
click at [251, 236] on p "Dit is een moeilijk voorbeeld. Het is direct duidelijk dat er geen sprake kan z…" at bounding box center [367, 227] width 366 height 42
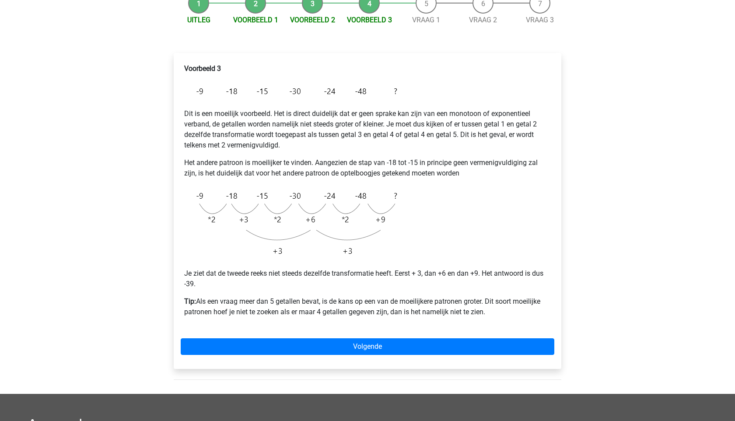
scroll to position [124, 0]
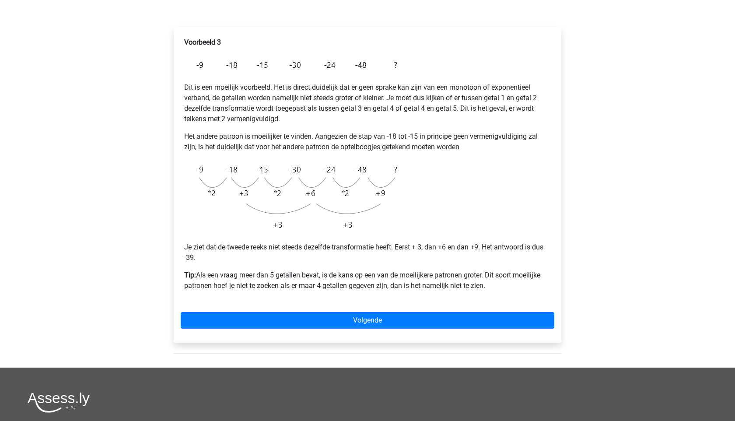
drag, startPoint x: 186, startPoint y: 255, endPoint x: 247, endPoint y: 272, distance: 63.0
click at [241, 270] on div "Voorbeeld 3 Dit is een moeilijk voorbeeld. Het is direct duidelijk dat er geen …" at bounding box center [367, 168] width 373 height 268
click at [247, 272] on p "Tip: Als een vraag meer dan 5 getallen bevat, is de kans op een van de moeilijk…" at bounding box center [367, 280] width 366 height 21
drag, startPoint x: 247, startPoint y: 271, endPoint x: 335, endPoint y: 276, distance: 87.6
click at [335, 276] on p "Tip: Als een vraag meer dan 5 getallen bevat, is de kans op een van de moeilijk…" at bounding box center [367, 280] width 366 height 21
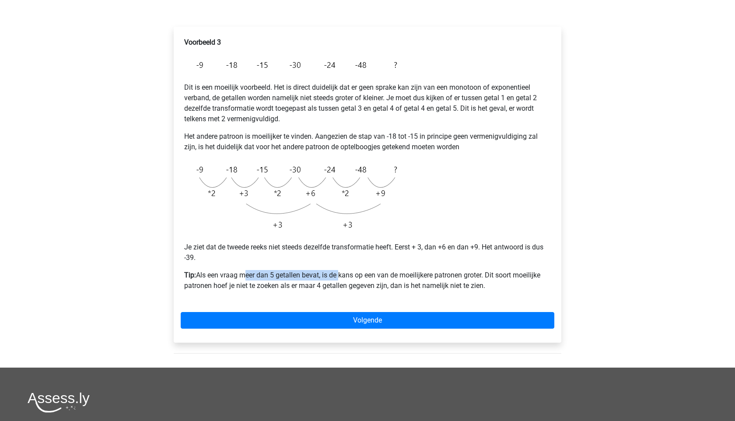
click at [335, 276] on p "Tip: Als een vraag meer dan 5 getallen bevat, is de kans op een van de moeilijk…" at bounding box center [367, 280] width 366 height 21
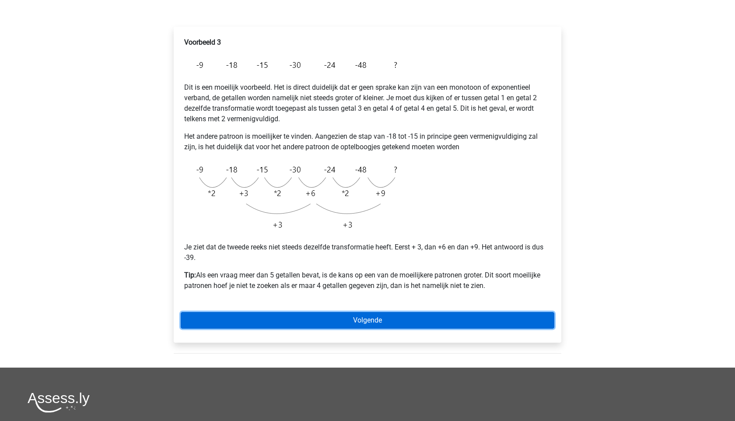
click at [273, 313] on link "Volgende" at bounding box center [367, 320] width 373 height 17
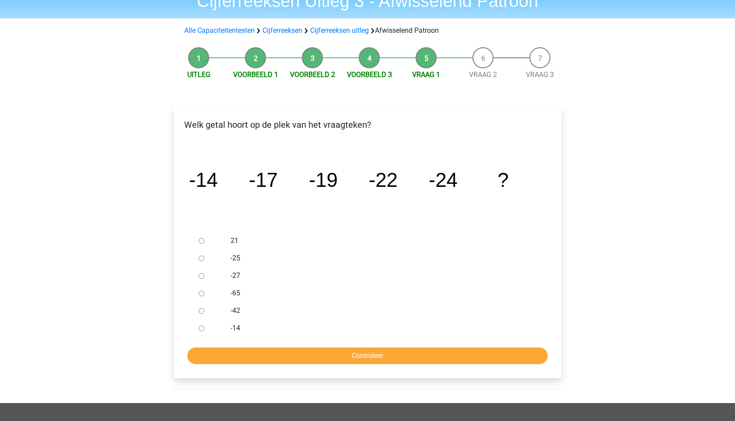
scroll to position [51, 0]
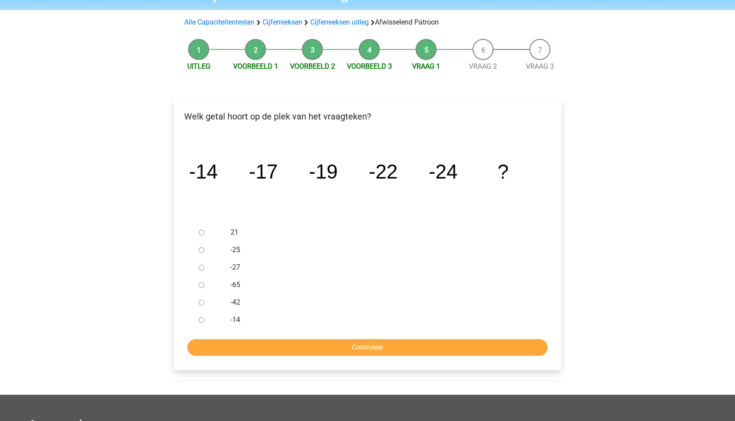
click at [199, 265] on input "-27" at bounding box center [202, 268] width 6 height 6
radio input "true"
click at [237, 345] on input "Controleer" at bounding box center [367, 347] width 360 height 17
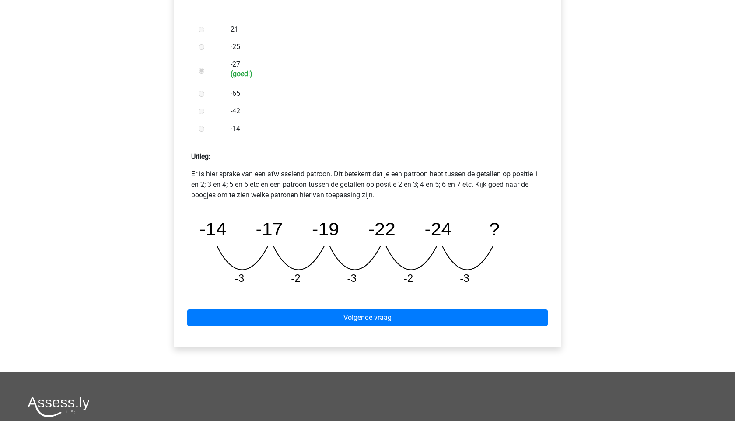
scroll to position [436, 0]
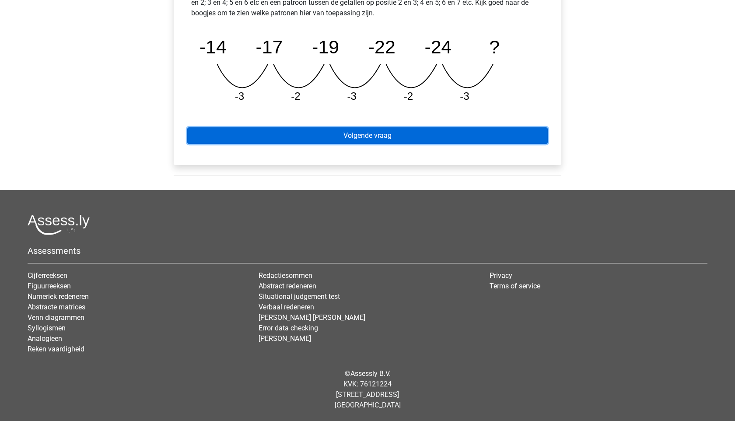
click at [411, 135] on link "Volgende vraag" at bounding box center [367, 135] width 360 height 17
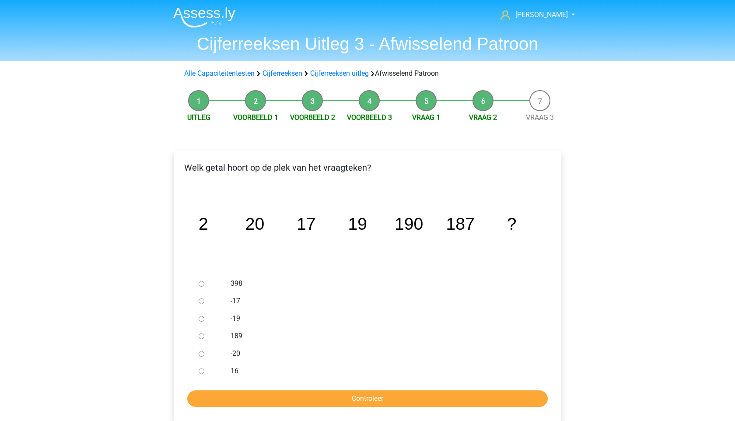
click at [205, 335] on div at bounding box center [209, 335] width 29 height 17
click at [201, 334] on input "189" at bounding box center [202, 336] width 6 height 6
radio input "true"
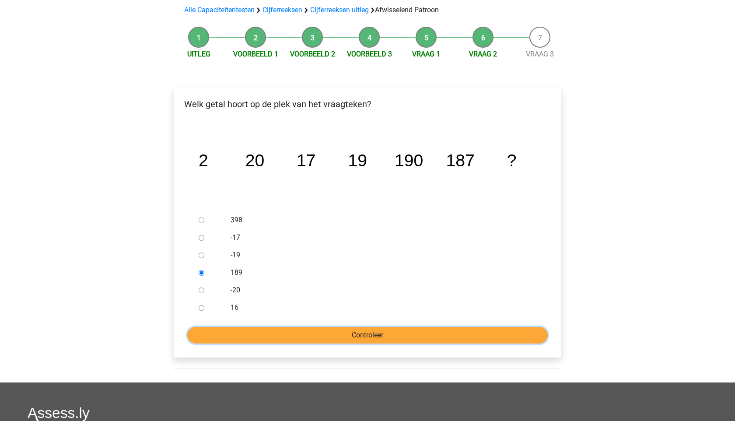
click at [237, 330] on input "Controleer" at bounding box center [367, 335] width 360 height 17
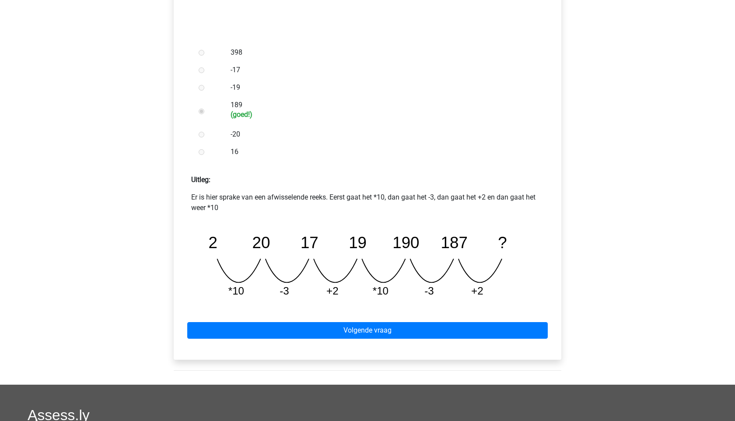
scroll to position [257, 0]
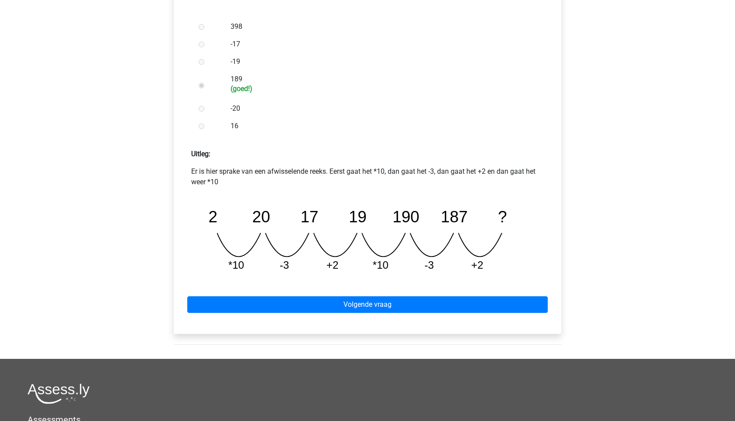
click at [267, 319] on div "Volgende vraag" at bounding box center [367, 303] width 373 height 48
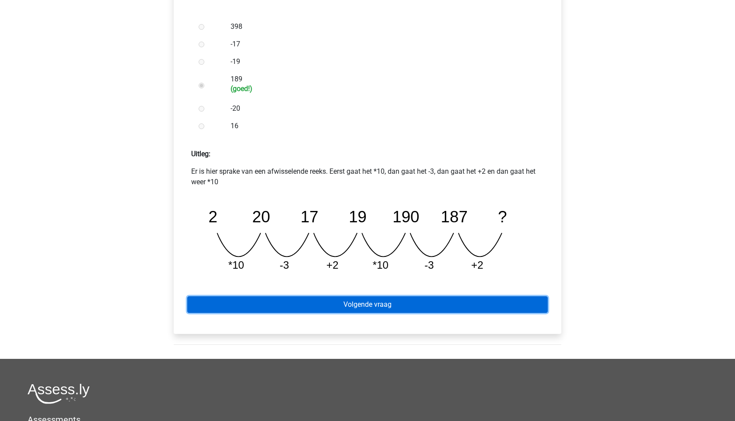
click at [279, 312] on link "Volgende vraag" at bounding box center [367, 304] width 360 height 17
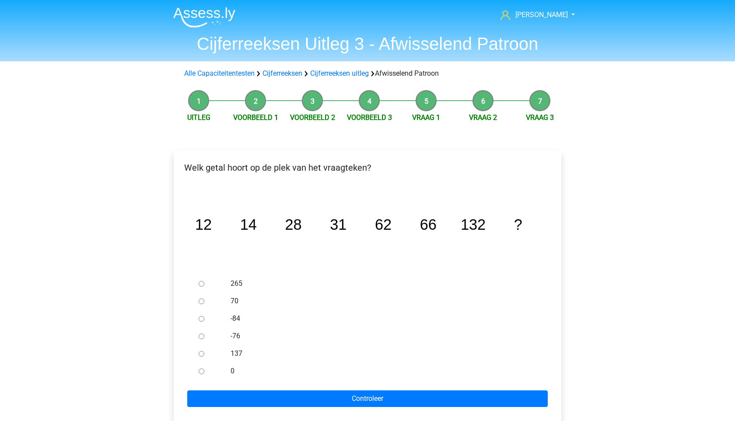
click at [197, 354] on div at bounding box center [209, 353] width 29 height 17
click at [203, 351] on input "137" at bounding box center [202, 354] width 6 height 6
radio input "true"
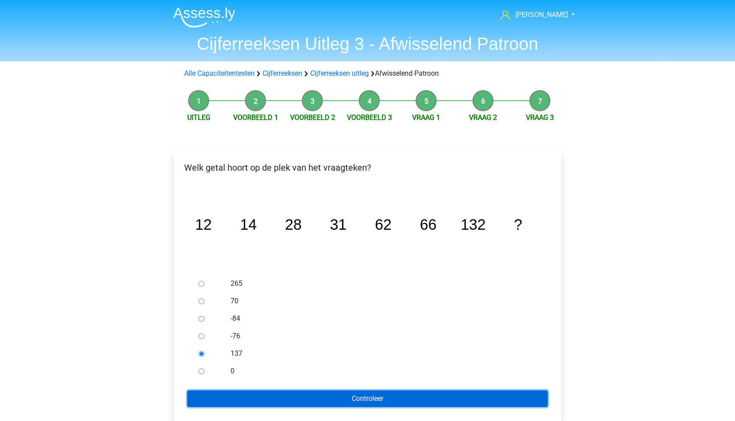
click at [249, 405] on input "Controleer" at bounding box center [367, 398] width 360 height 17
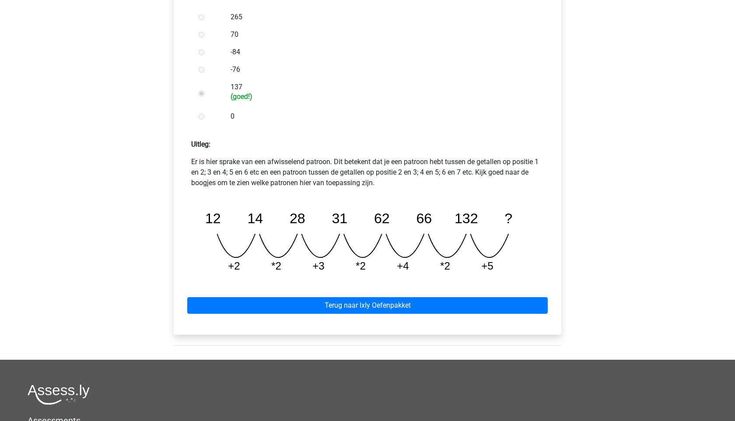
scroll to position [436, 0]
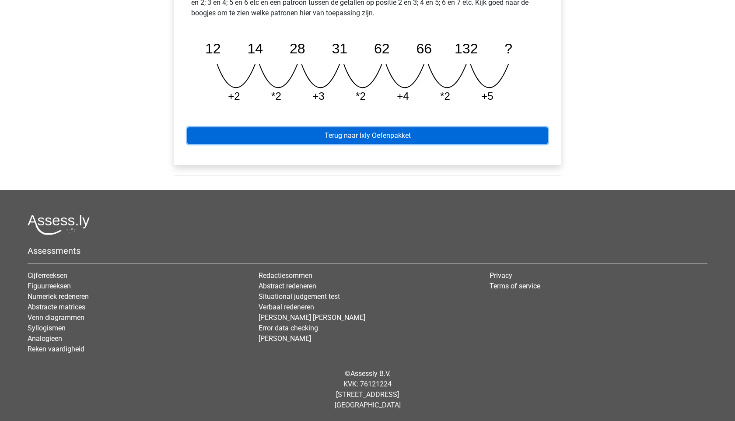
click at [362, 134] on link "Terug naar Ixly Oefenpakket" at bounding box center [367, 135] width 360 height 17
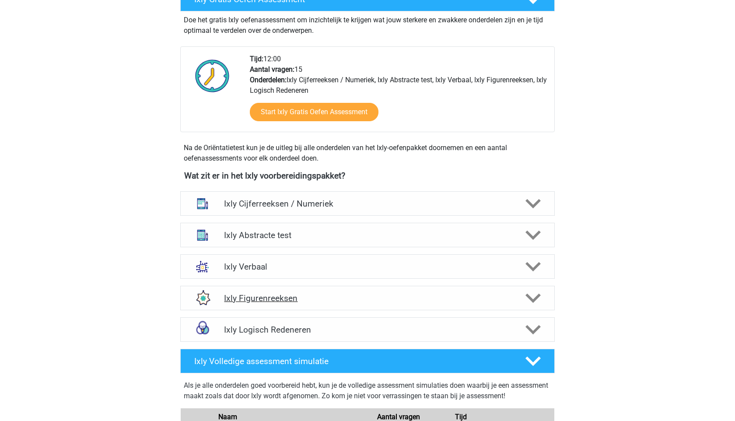
scroll to position [166, 0]
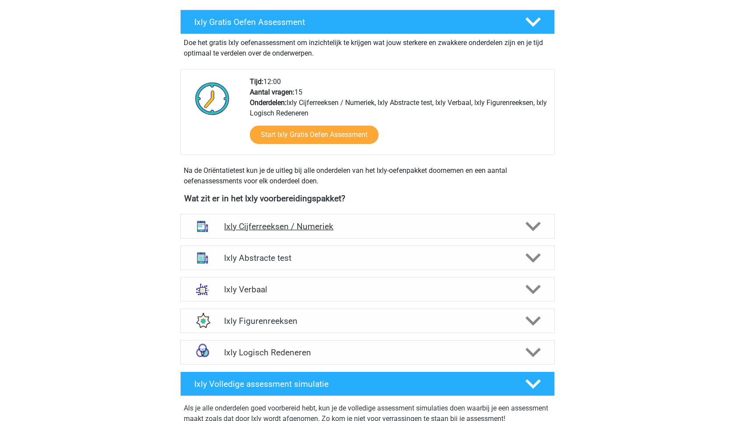
click at [353, 221] on div "Ixly Cijferreeksen / Numeriek" at bounding box center [367, 226] width 374 height 24
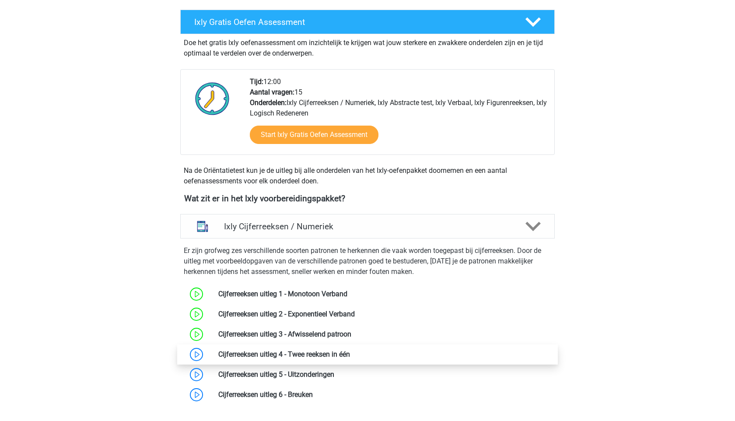
click at [350, 352] on link at bounding box center [350, 354] width 0 height 8
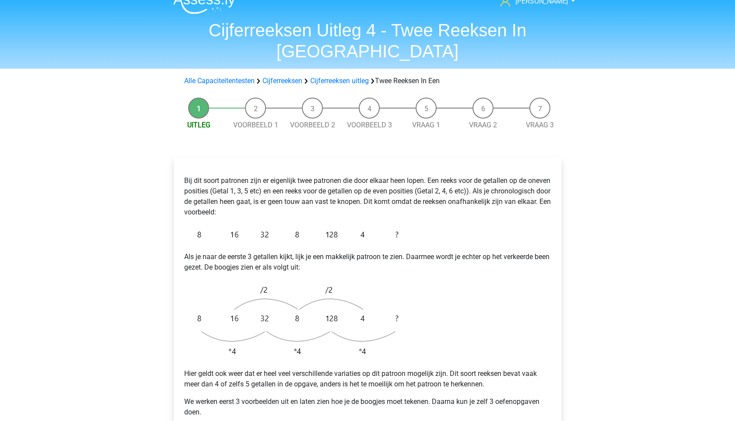
scroll to position [14, 0]
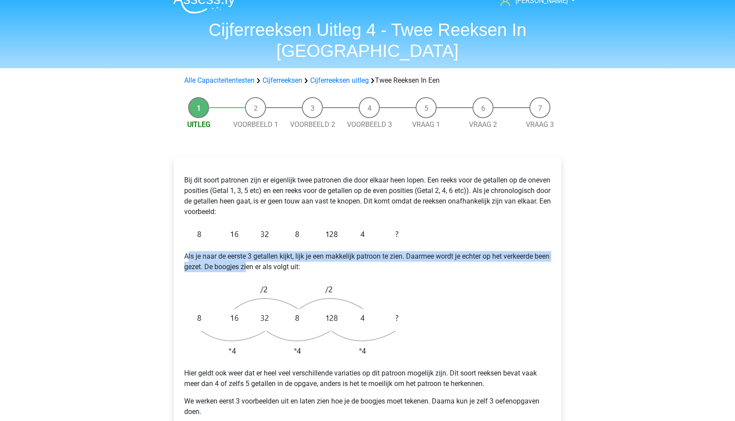
drag, startPoint x: 187, startPoint y: 240, endPoint x: 264, endPoint y: 245, distance: 77.6
click at [264, 251] on p "Als je naar de eerste 3 getallen kijkt, lijk je een makkelijk patroon te zien. …" at bounding box center [367, 261] width 366 height 21
drag, startPoint x: 366, startPoint y: 253, endPoint x: 217, endPoint y: 227, distance: 151.7
click at [217, 227] on div "Bij dit soort patronen zijn er eigenlijk twee patronen die door elkaar heen lop…" at bounding box center [367, 295] width 373 height 263
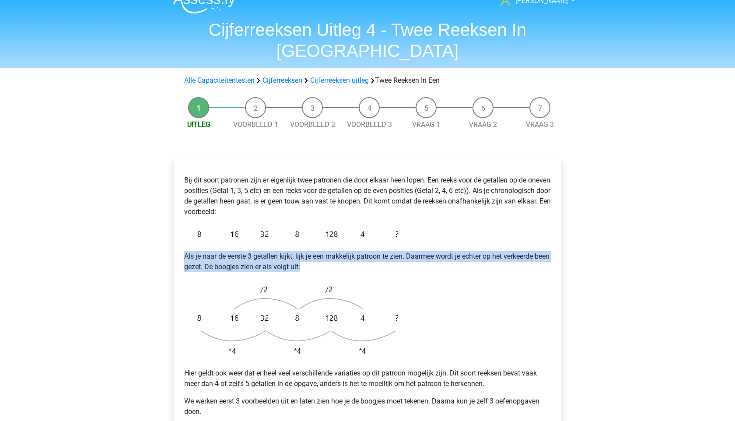
click at [217, 227] on div "Bij dit soort patronen zijn er eigenlijk twee patronen die door elkaar heen lop…" at bounding box center [367, 295] width 373 height 263
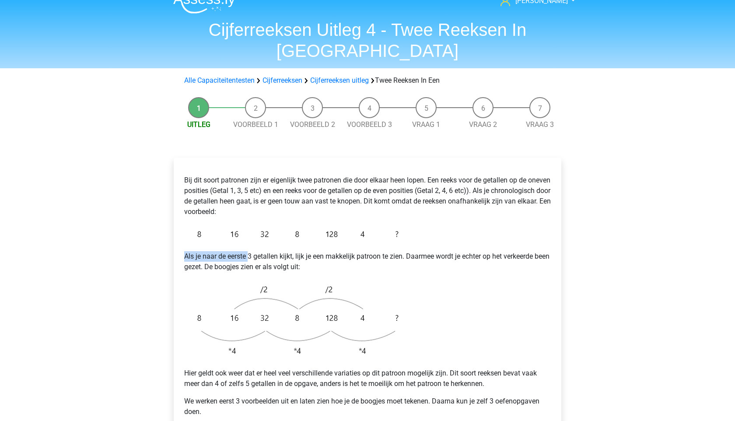
drag, startPoint x: 178, startPoint y: 227, endPoint x: 248, endPoint y: 234, distance: 71.1
click at [248, 234] on div "Bij dit soort patronen zijn er eigenlijk twee patronen die door elkaar heen lop…" at bounding box center [367, 312] width 387 height 311
click at [248, 251] on p "Als je naar de eerste 3 getallen kijkt, lijk je een makkelijk patroon te zien. …" at bounding box center [367, 261] width 366 height 21
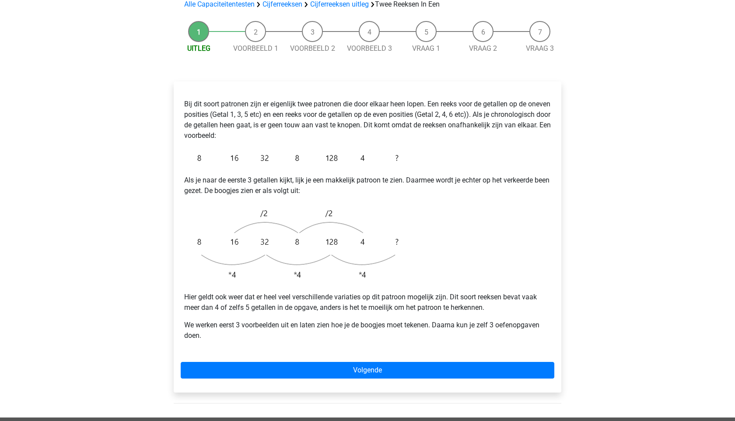
drag, startPoint x: 183, startPoint y: 270, endPoint x: 305, endPoint y: 300, distance: 125.6
click at [305, 300] on div "Bij dit soort patronen zijn er eigenlijk twee patronen die door elkaar heen lop…" at bounding box center [367, 219] width 373 height 263
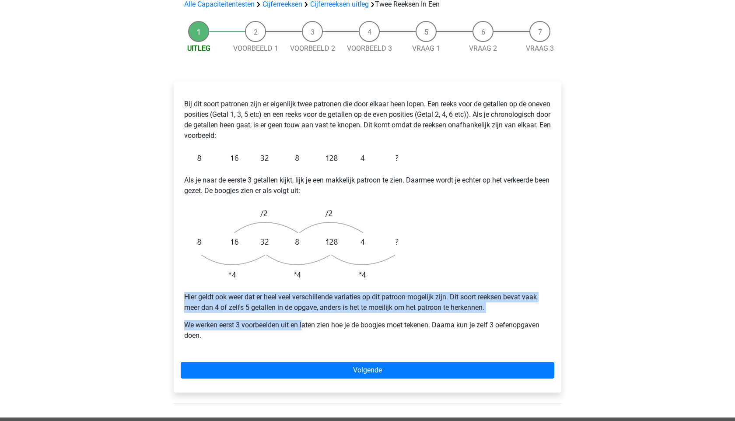
click at [305, 320] on p "We werken eerst 3 voorbeelden uit en laten zien hoe je de boogjes moet tekenen.…" at bounding box center [367, 330] width 366 height 21
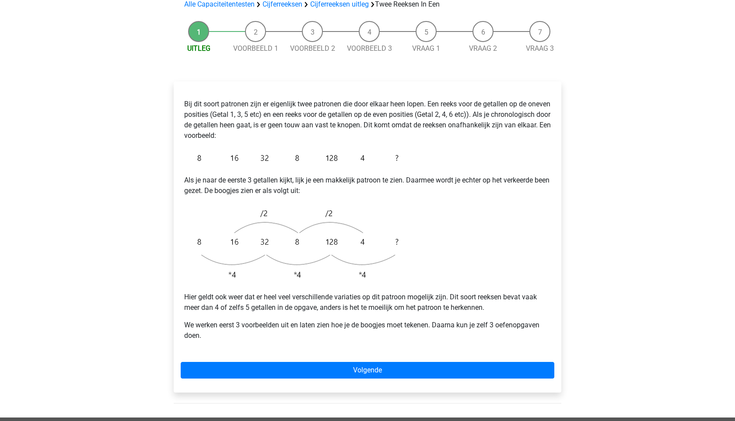
drag, startPoint x: 282, startPoint y: 320, endPoint x: 203, endPoint y: 295, distance: 82.7
click at [203, 295] on div "Bij dit soort patronen zijn er eigenlijk twee patronen die door elkaar heen lop…" at bounding box center [367, 219] width 373 height 263
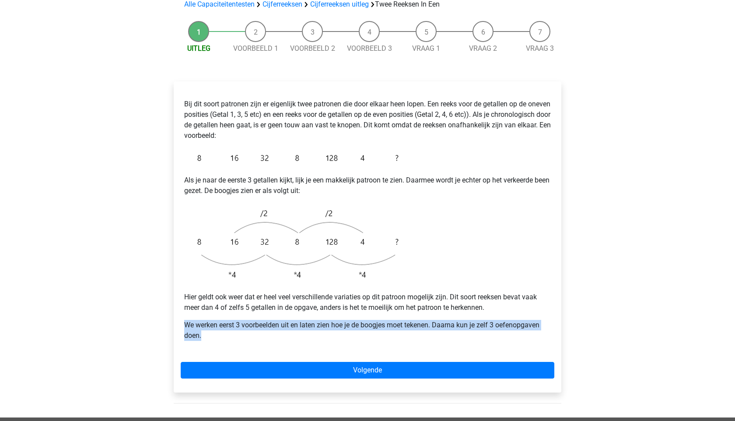
click at [203, 295] on div "Bij dit soort patronen zijn er eigenlijk twee patronen die door elkaar heen lop…" at bounding box center [367, 219] width 373 height 263
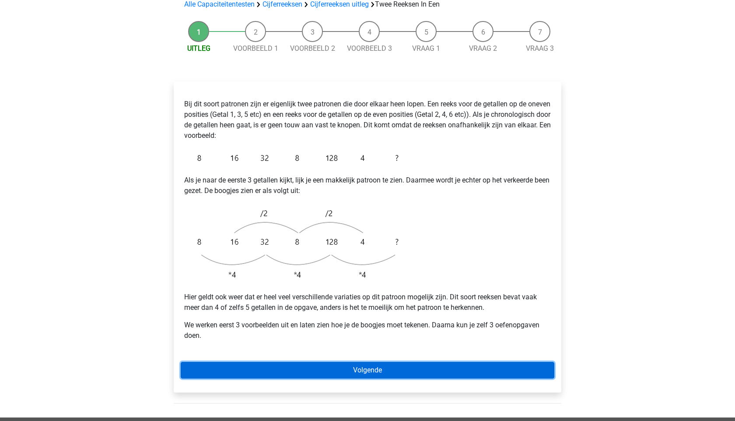
click at [321, 362] on link "Volgende" at bounding box center [367, 370] width 373 height 17
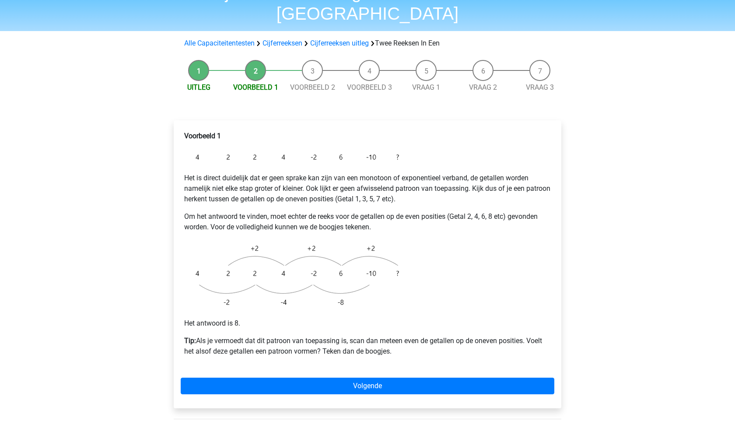
scroll to position [60, 0]
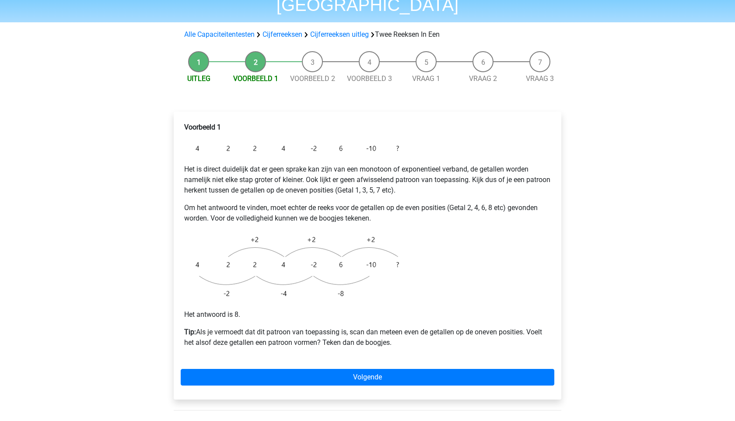
click at [359, 343] on div "Voorbeeld 1 Het is direct duidelijk dat er geen sprake kan zijn van een monotoo…" at bounding box center [367, 256] width 387 height 288
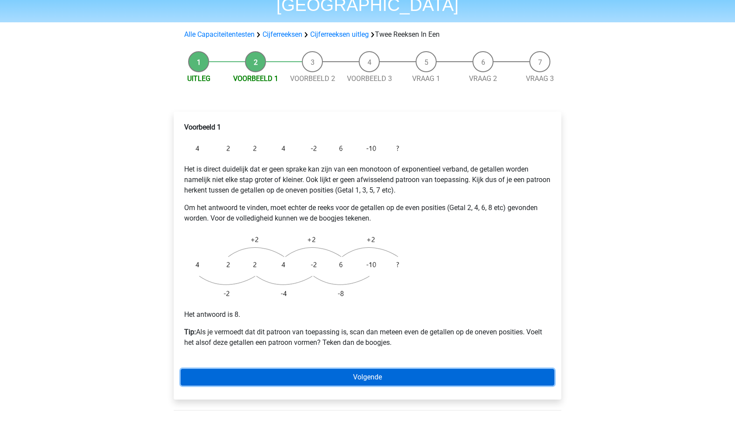
click at [359, 369] on link "Volgende" at bounding box center [367, 377] width 373 height 17
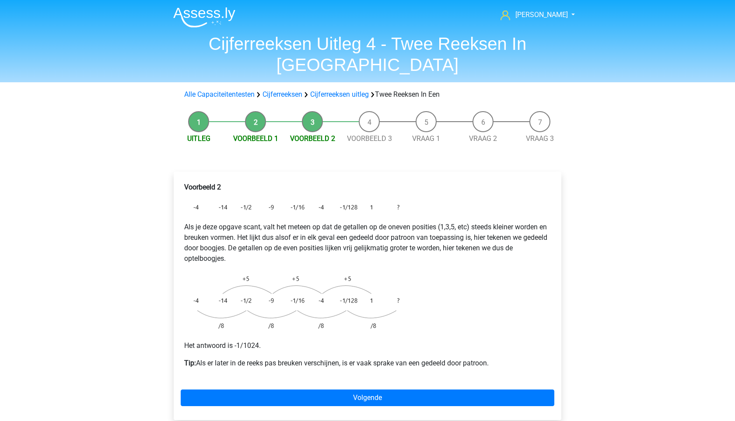
click at [214, 227] on p "Als je deze opgave scant, valt het meteen op dat de getallen op de oneven posit…" at bounding box center [367, 243] width 366 height 42
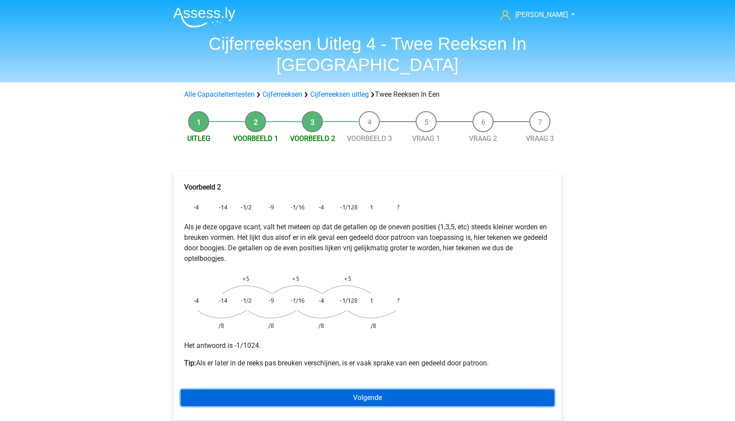
click at [376, 389] on link "Volgende" at bounding box center [367, 397] width 373 height 17
click at [285, 389] on link "Volgende" at bounding box center [367, 397] width 373 height 17
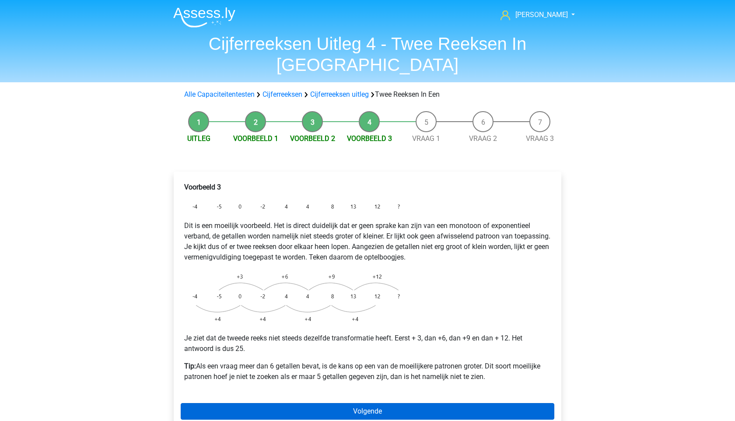
scroll to position [25, 0]
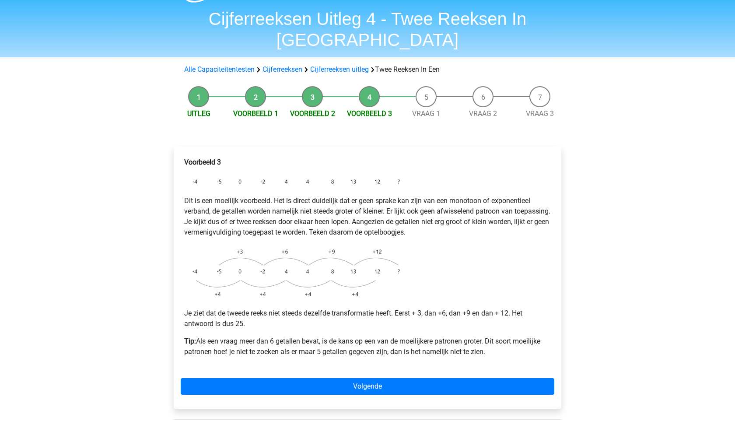
drag, startPoint x: 181, startPoint y: 167, endPoint x: 303, endPoint y: 216, distance: 131.5
click at [303, 216] on div "Voorbeeld 3 Dit is een moeilijk voorbeeld. Het is direct duidelijk dat er geen …" at bounding box center [367, 260] width 373 height 214
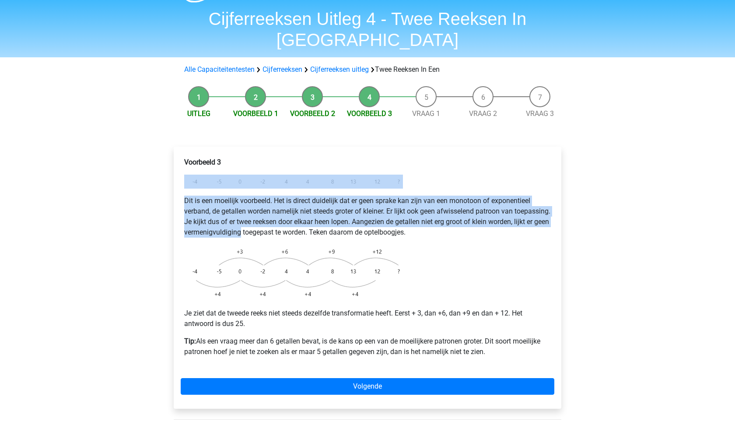
click at [303, 216] on p "Dit is een moeilijk voorbeeld. Het is direct duidelijk dat er geen sprake kan z…" at bounding box center [367, 216] width 366 height 42
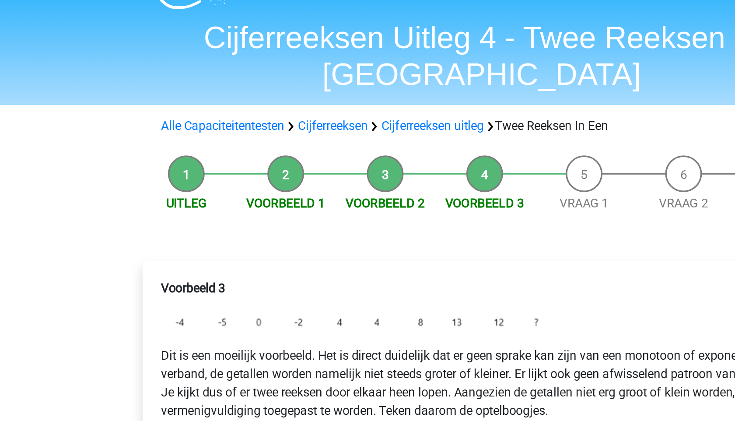
scroll to position [0, 0]
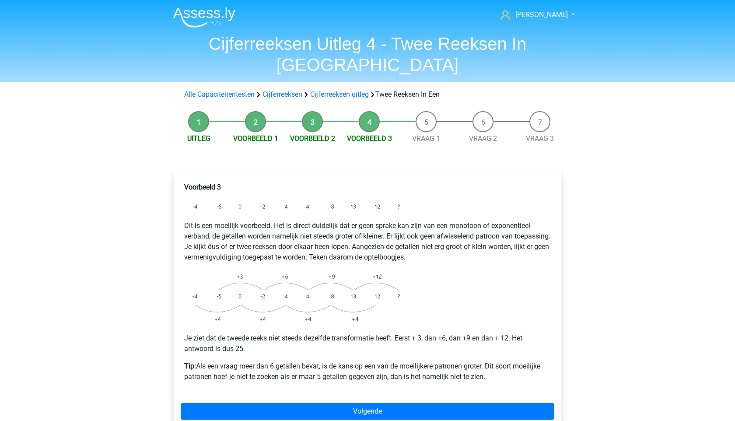
click at [295, 381] on div "Voorbeeld 3 Dit is een moeilijk voorbeeld. Het is direct duidelijk dat er geen …" at bounding box center [367, 302] width 387 height 262
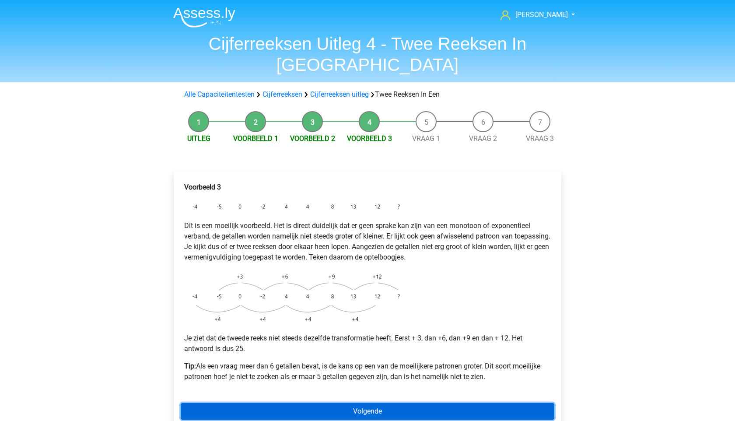
click at [295, 403] on link "Volgende" at bounding box center [367, 411] width 373 height 17
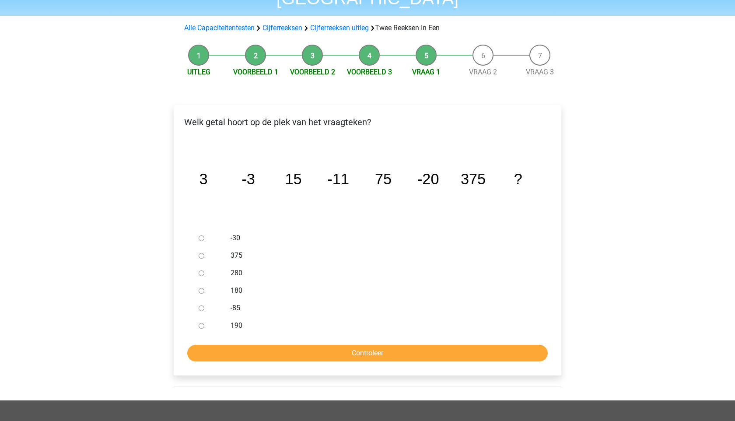
scroll to position [66, 0]
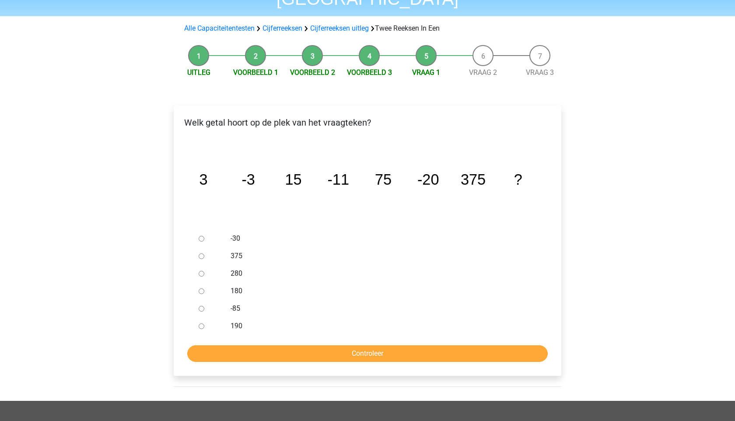
click at [199, 230] on div at bounding box center [209, 238] width 29 height 17
click at [199, 236] on input "-30" at bounding box center [202, 239] width 6 height 6
radio input "true"
click at [279, 345] on input "Controleer" at bounding box center [367, 353] width 360 height 17
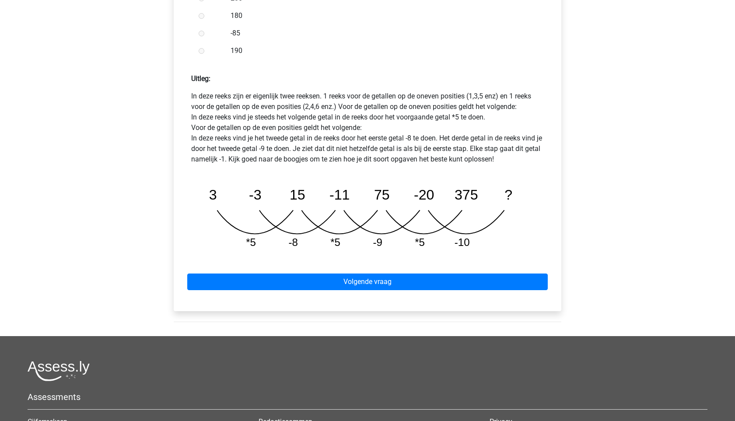
scroll to position [404, 0]
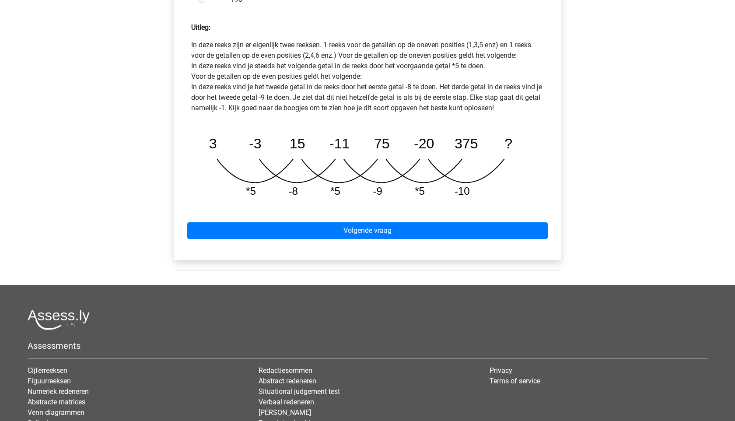
click at [341, 220] on div "Volgende vraag" at bounding box center [367, 229] width 373 height 48
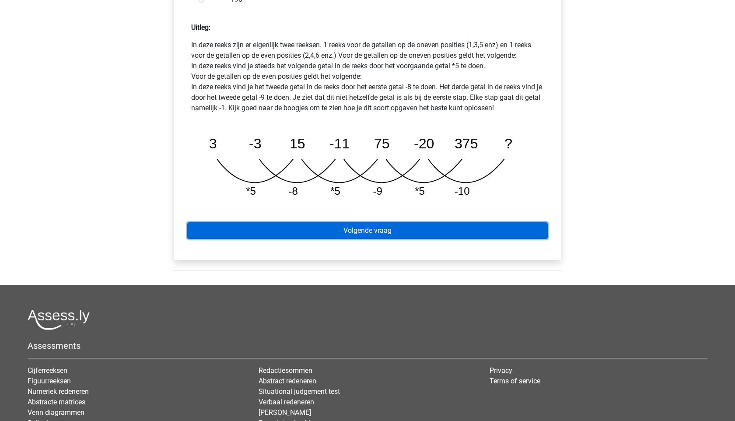
click at [254, 222] on link "Volgende vraag" at bounding box center [367, 230] width 360 height 17
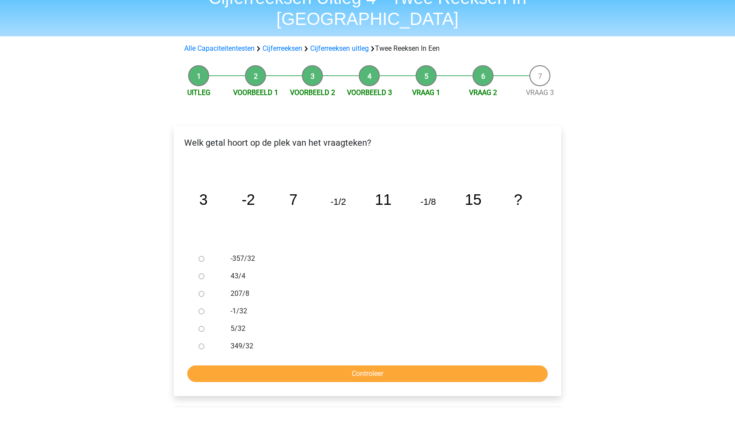
scroll to position [46, 0]
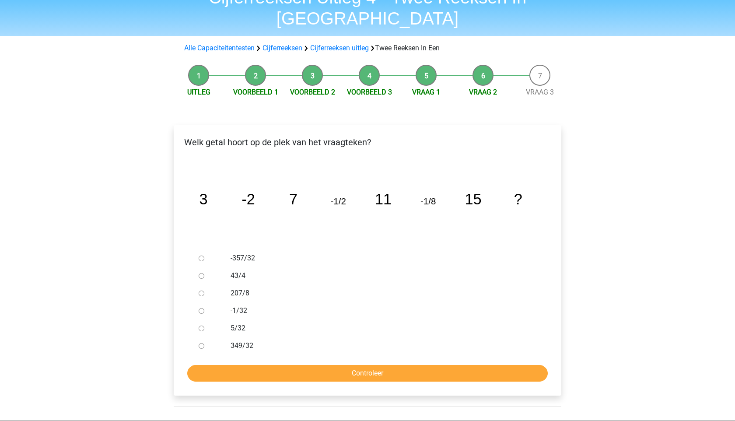
click at [199, 308] on input "-1/32" at bounding box center [202, 311] width 6 height 6
radio input "true"
click at [260, 365] on input "Controleer" at bounding box center [367, 373] width 360 height 17
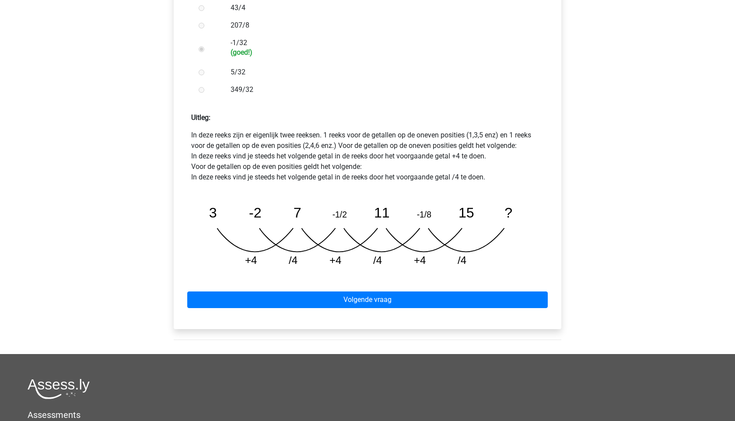
scroll to position [457, 0]
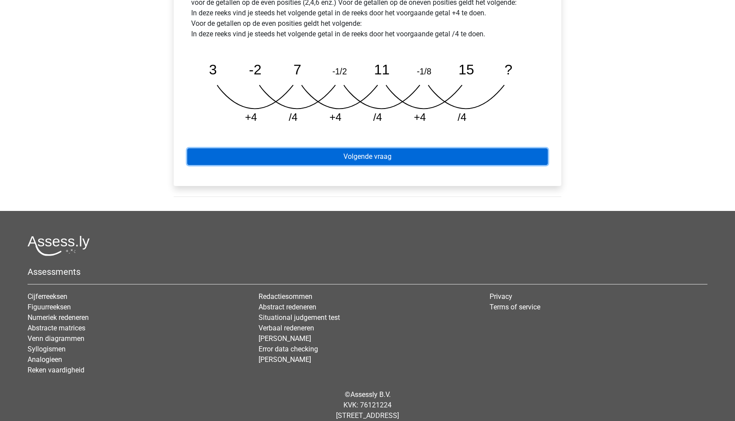
click at [412, 148] on link "Volgende vraag" at bounding box center [367, 156] width 360 height 17
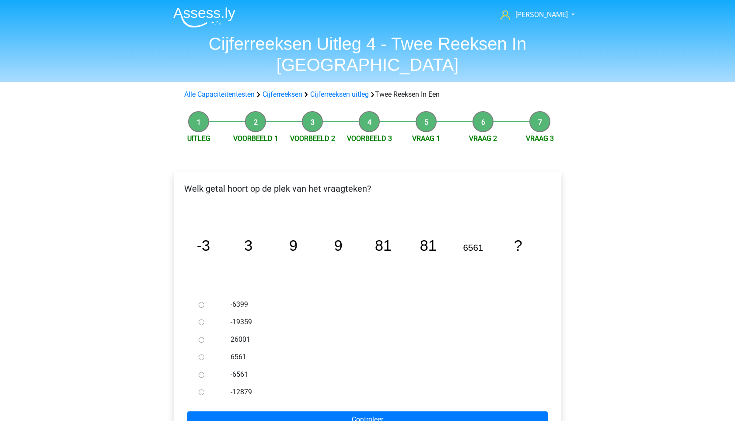
scroll to position [15, 0]
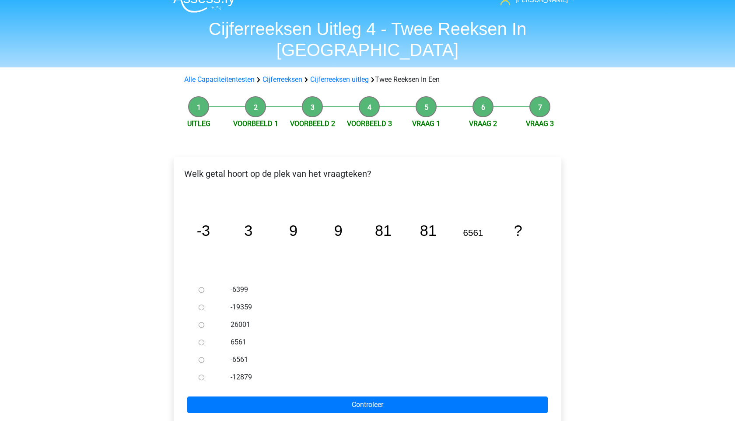
click at [436, 199] on icon "image/svg+xml -3 3 9 9 81 81 6561 ?" at bounding box center [367, 236] width 359 height 90
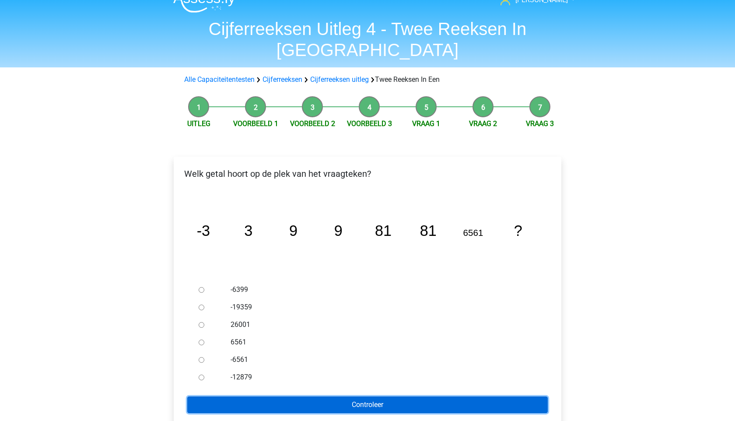
click at [253, 396] on input "Controleer" at bounding box center [367, 404] width 360 height 17
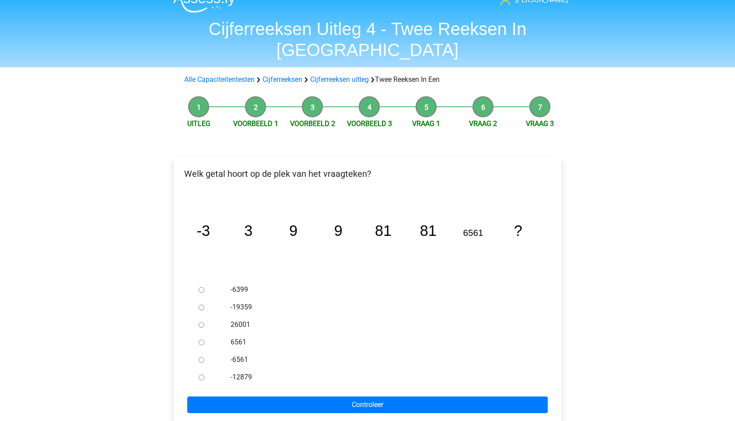
click at [198, 281] on div at bounding box center [209, 289] width 29 height 17
click at [202, 287] on input "-6399" at bounding box center [202, 290] width 6 height 6
radio input "true"
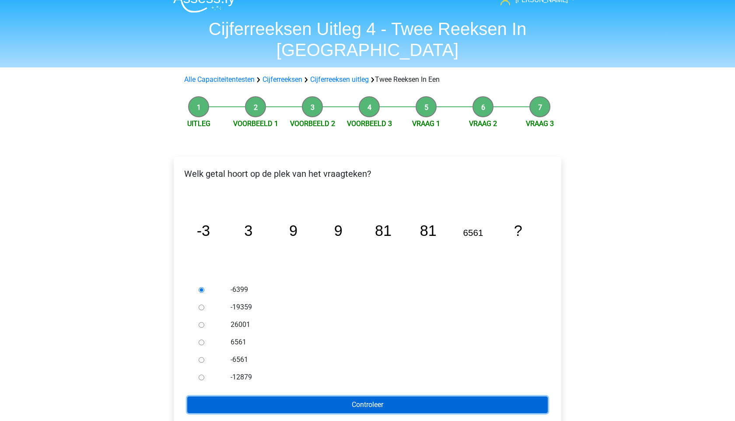
click at [275, 396] on input "Controleer" at bounding box center [367, 404] width 360 height 17
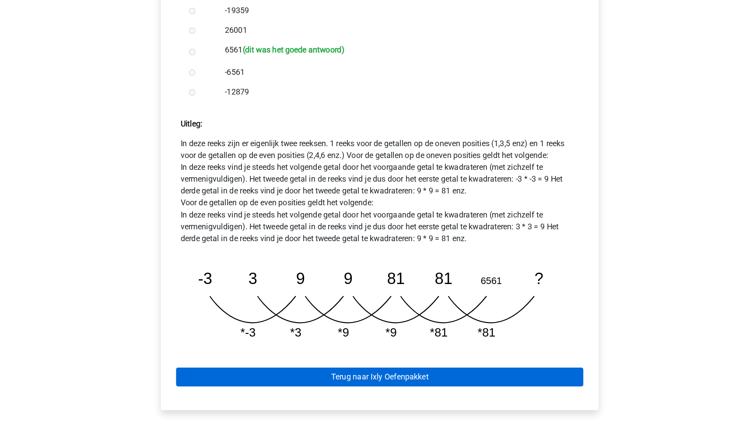
scroll to position [265, 0]
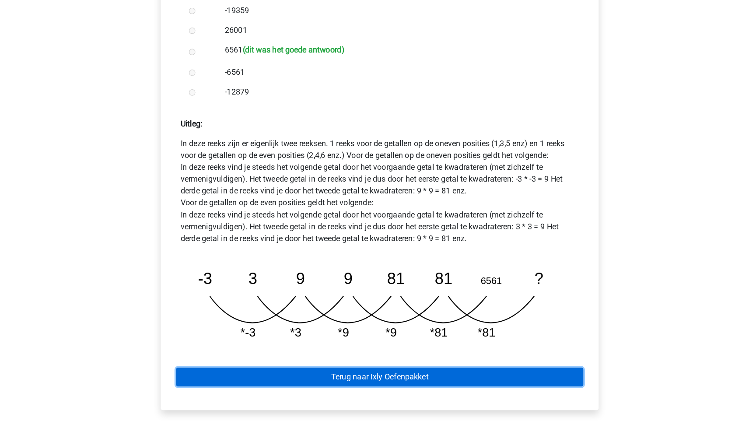
click at [360, 373] on link "Terug naar Ixly Oefenpakket" at bounding box center [367, 381] width 360 height 17
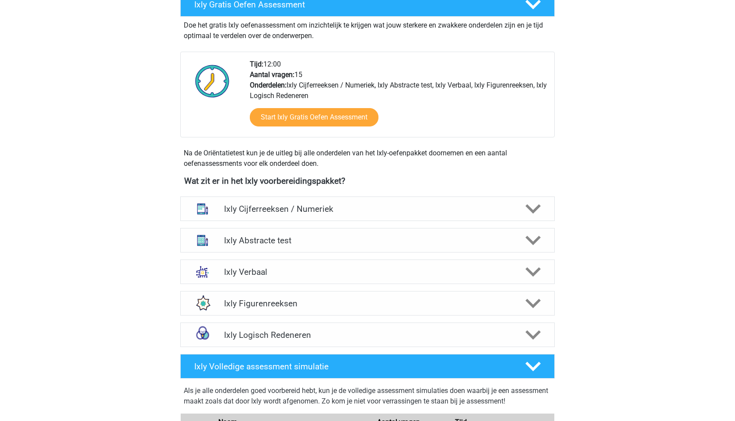
scroll to position [190, 0]
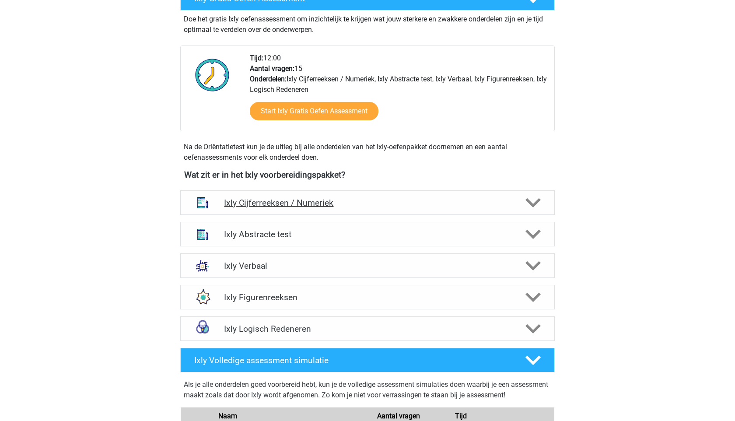
click at [296, 198] on h4 "Ixly Cijferreeksen / Numeriek" at bounding box center [367, 203] width 286 height 10
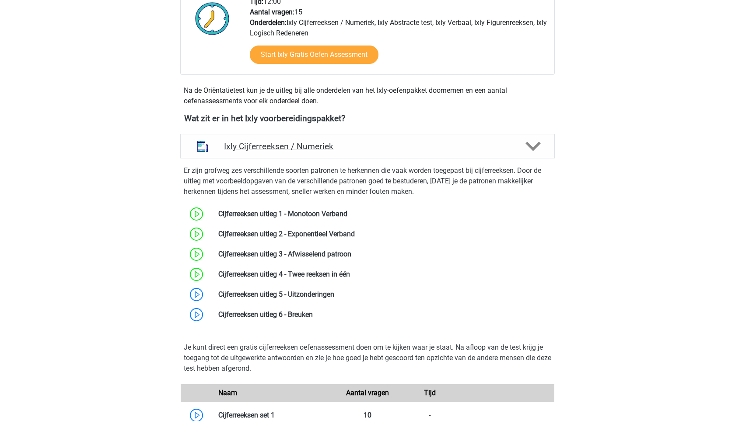
scroll to position [248, 0]
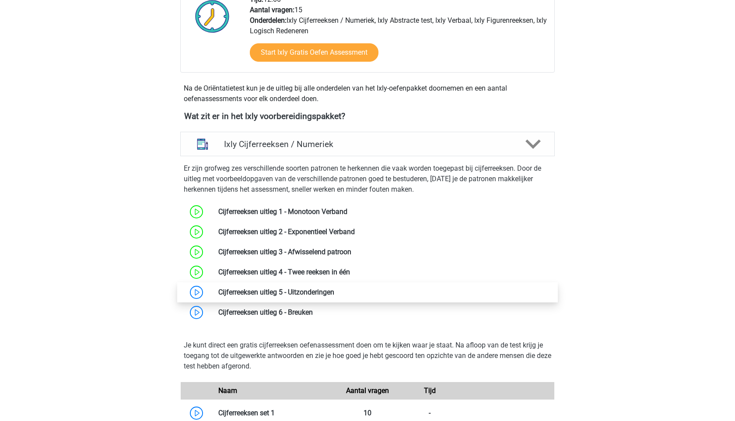
click at [334, 290] on link at bounding box center [334, 292] width 0 height 8
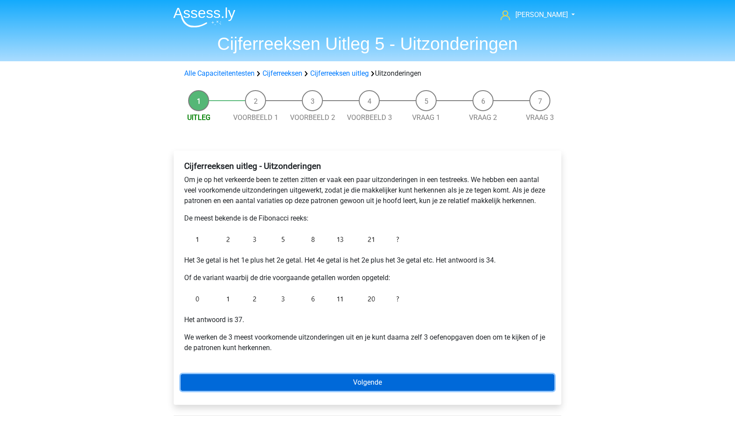
click at [346, 389] on link "Volgende" at bounding box center [367, 382] width 373 height 17
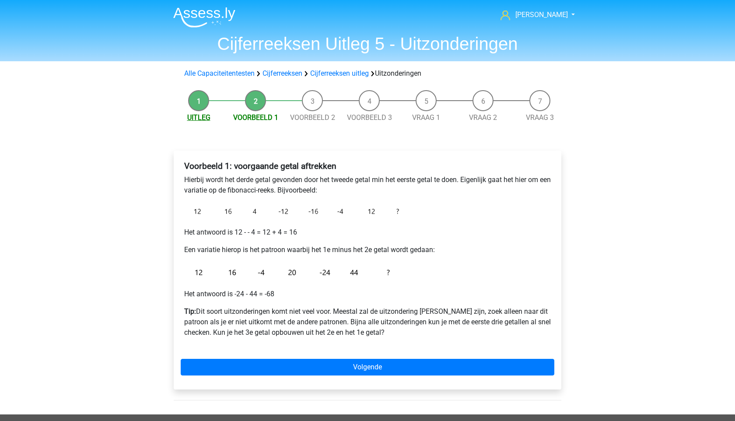
click at [200, 118] on link "Uitleg" at bounding box center [198, 117] width 23 height 8
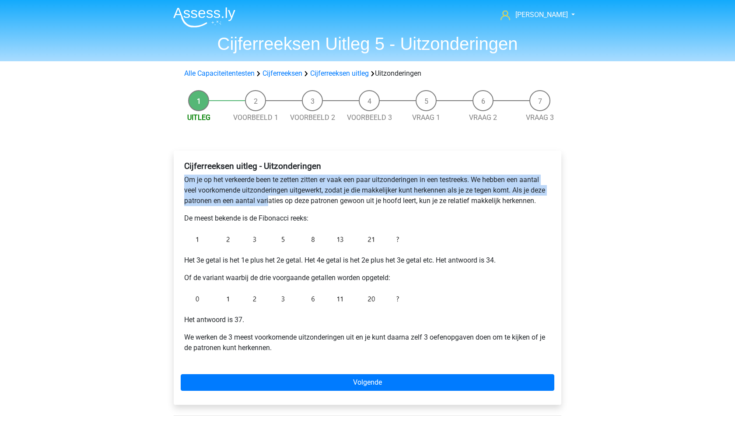
drag, startPoint x: 182, startPoint y: 180, endPoint x: 287, endPoint y: 209, distance: 109.0
click at [287, 209] on div "Cijferreeksen uitleg - Uitzonderingen Om je op het verkeerde been te zetten zit…" at bounding box center [367, 260] width 373 height 206
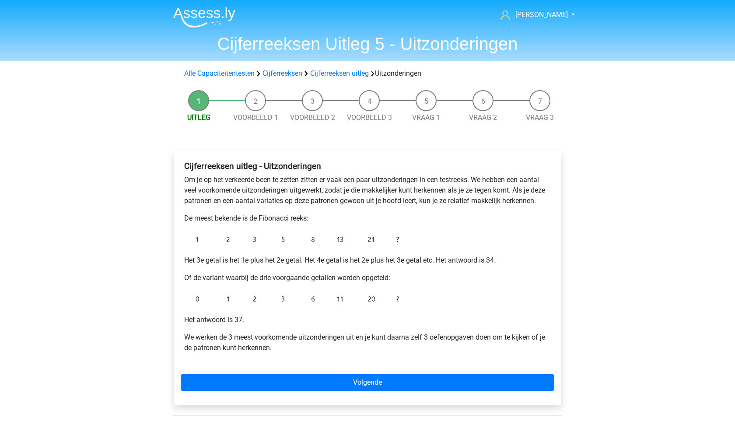
click at [287, 209] on div "Cijferreeksen uitleg - Uitzonderingen Om je op het verkeerde been te zetten zit…" at bounding box center [367, 260] width 373 height 206
click at [311, 222] on p "De meest bekende is de Fibonacci reeks:" at bounding box center [367, 218] width 366 height 10
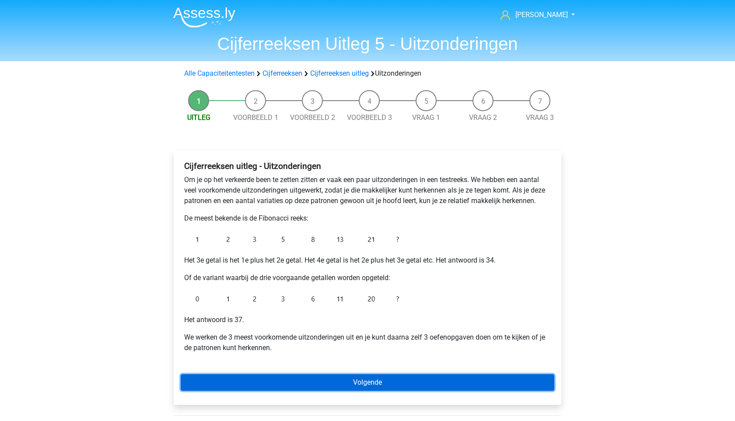
click at [334, 380] on link "Volgende" at bounding box center [367, 382] width 373 height 17
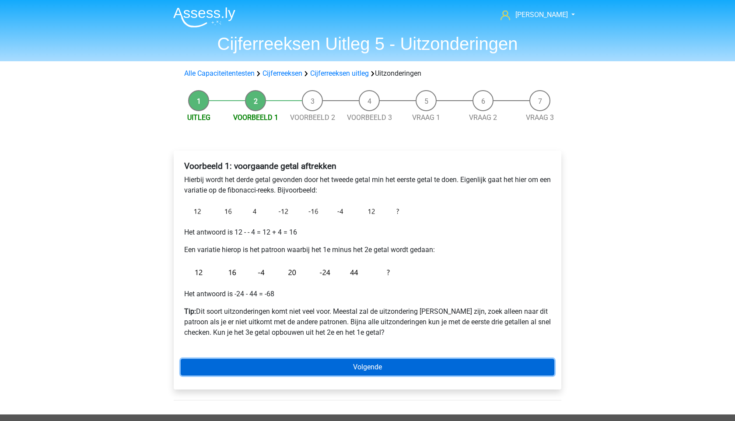
click at [338, 371] on link "Volgende" at bounding box center [367, 367] width 373 height 17
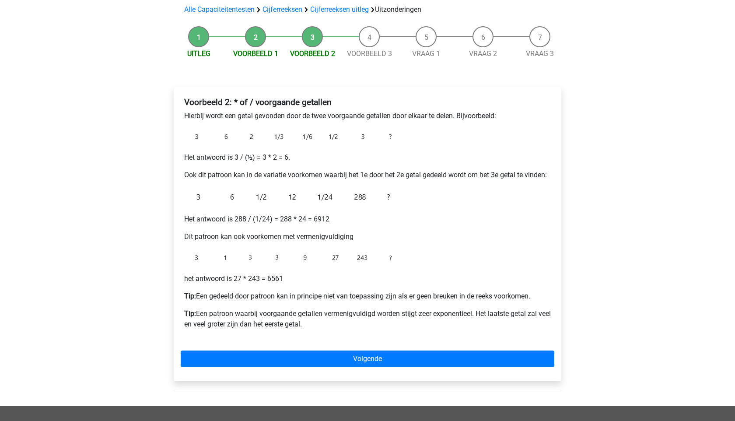
scroll to position [81, 0]
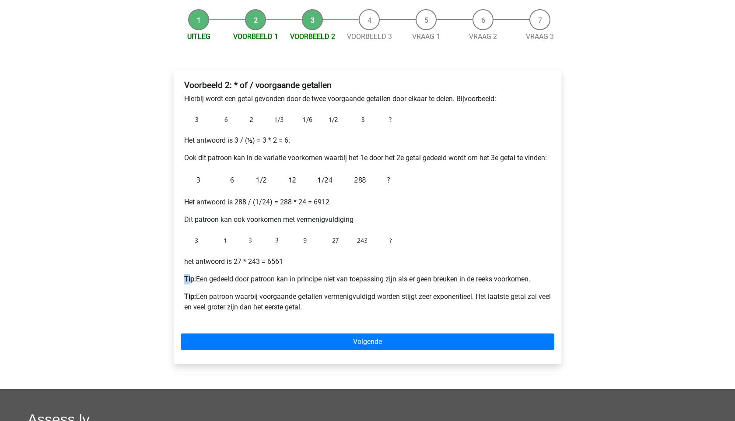
drag, startPoint x: 189, startPoint y: 278, endPoint x: 503, endPoint y: 265, distance: 314.2
click at [503, 265] on div "Voorbeeld 2: * of / voorgaande getallen Hierbij wordt een getal gevonden door d…" at bounding box center [367, 200] width 373 height 246
click at [503, 265] on p "het antwoord is 27 * 243 = 6561" at bounding box center [367, 261] width 366 height 10
click at [188, 100] on p "Hierbij wordt een getal gevonden door de twee voorgaande getallen door elkaar t…" at bounding box center [367, 99] width 366 height 10
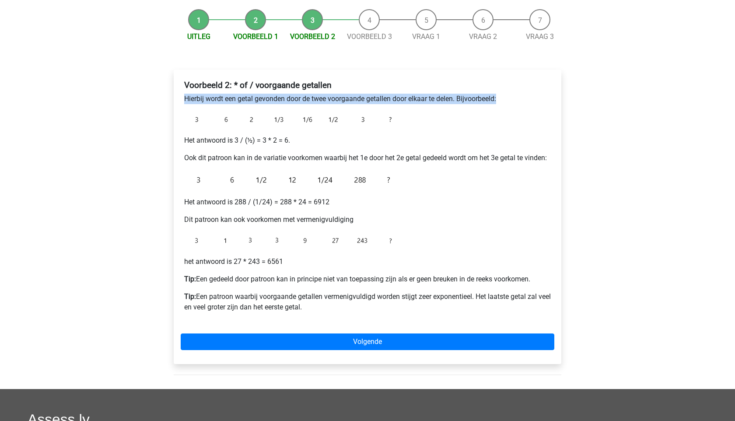
drag, startPoint x: 184, startPoint y: 96, endPoint x: 351, endPoint y: 111, distance: 168.1
click at [351, 111] on div "Voorbeeld 2: * of / voorgaande getallen Hierbij wordt een getal gevonden door d…" at bounding box center [367, 200] width 373 height 246
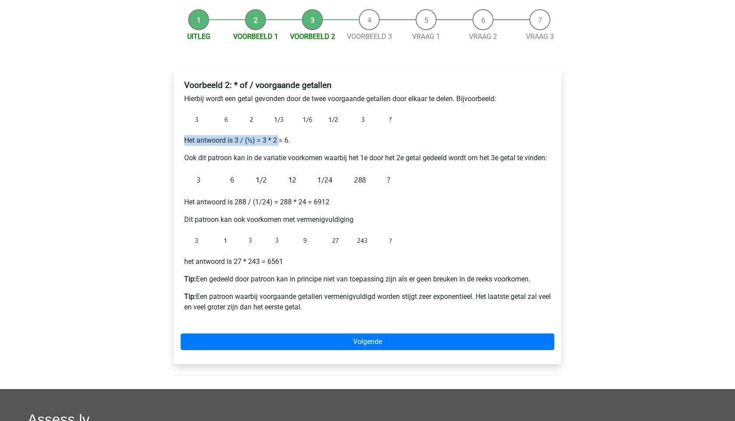
drag, startPoint x: 182, startPoint y: 141, endPoint x: 280, endPoint y: 141, distance: 97.9
click at [280, 141] on div "Voorbeeld 2: * of / voorgaande getallen Hierbij wordt een getal gevonden door d…" at bounding box center [367, 200] width 373 height 246
click at [280, 141] on p "Het antwoord is 3 / (½) = 3 * 2 = 6." at bounding box center [367, 140] width 366 height 10
drag, startPoint x: 306, startPoint y: 141, endPoint x: 174, endPoint y: 141, distance: 132.5
click at [174, 141] on div "Voorbeeld 2: * of / voorgaande getallen Hierbij wordt een getal gevonden door d…" at bounding box center [367, 217] width 387 height 294
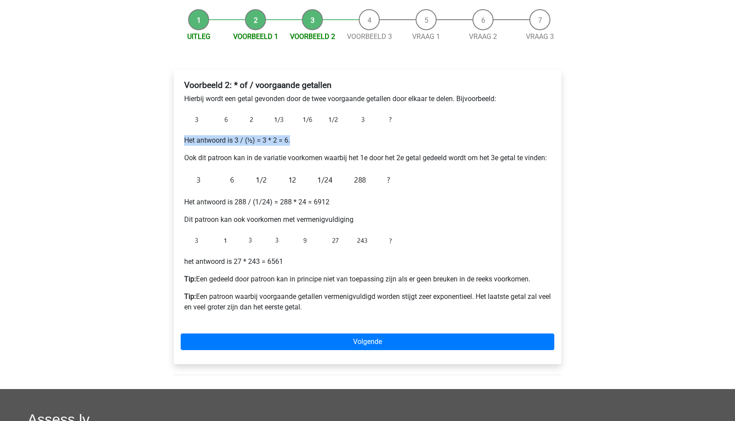
click at [174, 141] on div "Voorbeeld 2: * of / voorgaande getallen Hierbij wordt een getal gevonden door d…" at bounding box center [367, 217] width 387 height 294
drag, startPoint x: 174, startPoint y: 141, endPoint x: 360, endPoint y: 141, distance: 186.7
click at [360, 141] on div "Voorbeeld 2: * of / voorgaande getallen Hierbij wordt een getal gevonden door d…" at bounding box center [367, 217] width 387 height 294
click at [360, 141] on p "Het antwoord is 3 / (½) = 3 * 2 = 6." at bounding box center [367, 140] width 366 height 10
drag, startPoint x: 186, startPoint y: 141, endPoint x: 288, endPoint y: 141, distance: 101.9
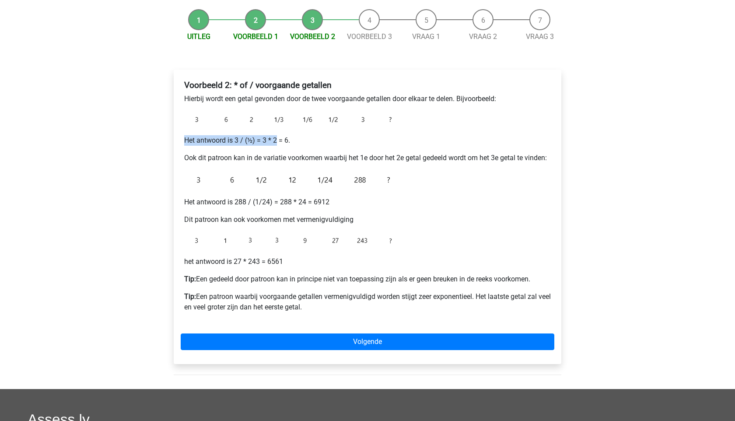
click at [288, 141] on p "Het antwoord is 3 / (½) = 3 * 2 = 6." at bounding box center [367, 140] width 366 height 10
click at [294, 141] on p "Het antwoord is 3 / (½) = 3 * 2 = 6." at bounding box center [367, 140] width 366 height 10
drag, startPoint x: 295, startPoint y: 141, endPoint x: 187, endPoint y: 139, distance: 108.0
click at [187, 139] on p "Het antwoord is 3 / (½) = 3 * 2 = 6." at bounding box center [367, 140] width 366 height 10
click at [185, 119] on img at bounding box center [293, 119] width 219 height 17
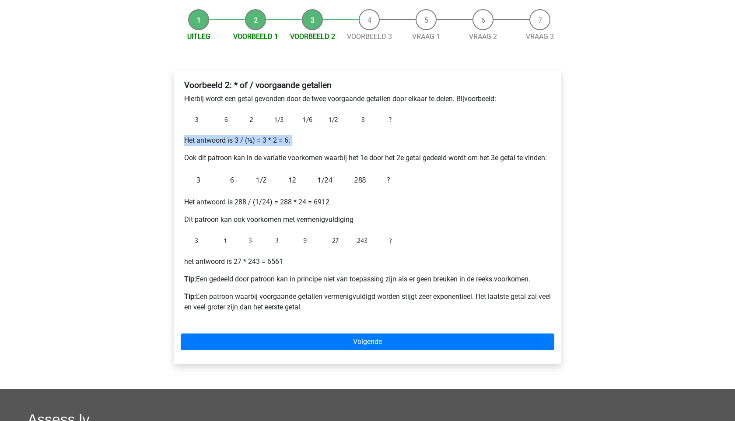
drag, startPoint x: 193, startPoint y: 119, endPoint x: 258, endPoint y: 120, distance: 64.7
click at [262, 119] on img at bounding box center [293, 119] width 219 height 17
click at [258, 120] on img at bounding box center [293, 119] width 219 height 17
click at [273, 120] on img at bounding box center [293, 119] width 219 height 17
click at [246, 120] on img at bounding box center [293, 119] width 219 height 17
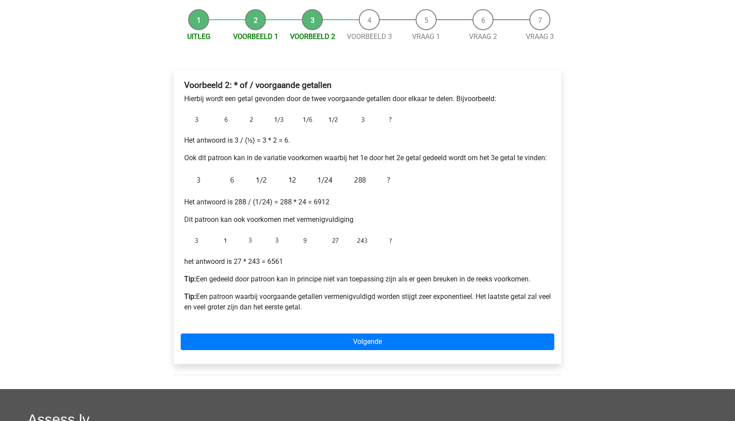
click at [209, 164] on div "Voorbeeld 2: * of / voorgaande getallen Hierbij wordt een getal gevonden door d…" at bounding box center [367, 200] width 373 height 246
drag, startPoint x: 178, startPoint y: 161, endPoint x: 351, endPoint y: 155, distance: 172.4
click at [351, 155] on div "Voorbeeld 2: * of / voorgaande getallen Hierbij wordt een getal gevonden door d…" at bounding box center [367, 217] width 387 height 294
click at [351, 155] on p "Ook dit patroon kan in de variatie voorkomen waarbij het 1e door het 2e getal g…" at bounding box center [367, 158] width 366 height 10
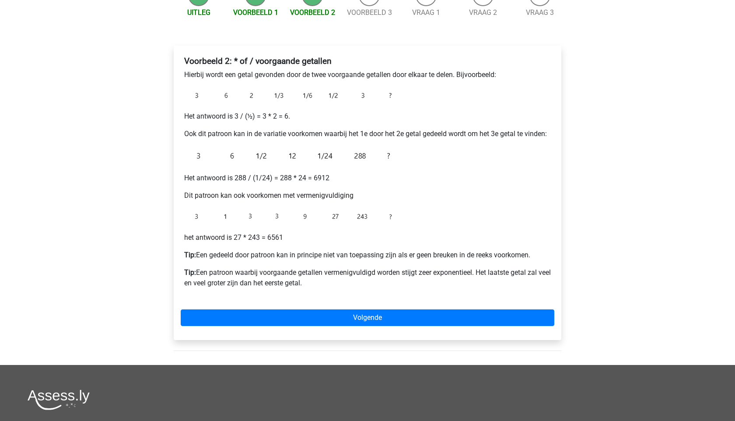
scroll to position [105, 0]
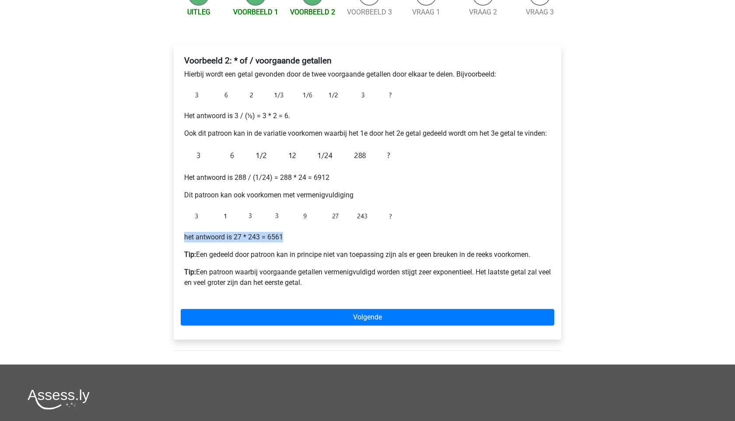
drag, startPoint x: 178, startPoint y: 239, endPoint x: 261, endPoint y: 245, distance: 83.3
click at [261, 245] on div "Voorbeeld 2: * of / voorgaande getallen Hierbij wordt een getal gevonden door d…" at bounding box center [367, 192] width 387 height 294
click at [261, 245] on div "Voorbeeld 2: * of / voorgaande getallen Hierbij wordt een getal gevonden door d…" at bounding box center [367, 175] width 373 height 246
drag, startPoint x: 188, startPoint y: 253, endPoint x: 296, endPoint y: 261, distance: 107.5
click at [296, 261] on div "Voorbeeld 2: * of / voorgaande getallen Hierbij wordt een getal gevonden door d…" at bounding box center [367, 175] width 373 height 246
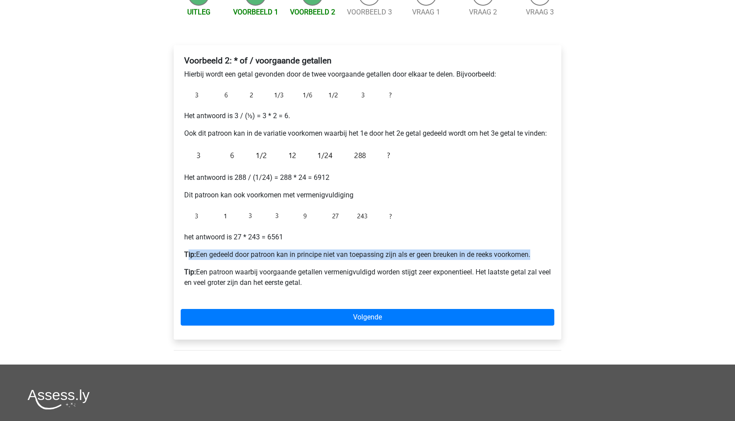
click at [296, 261] on div "Voorbeeld 2: * of / voorgaande getallen Hierbij wordt een getal gevonden door d…" at bounding box center [367, 175] width 373 height 246
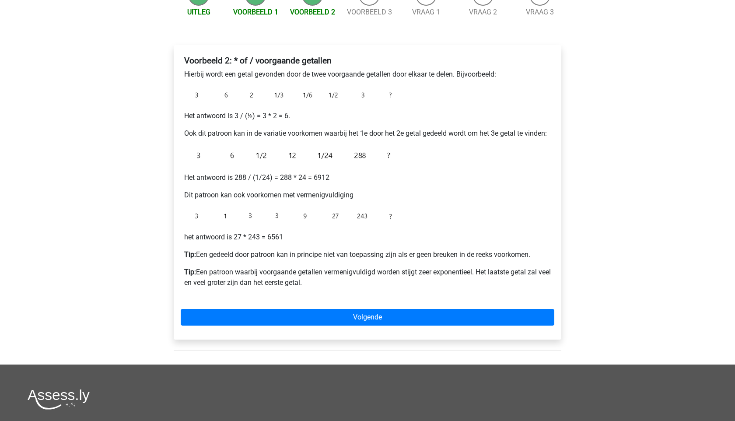
scroll to position [96, 0]
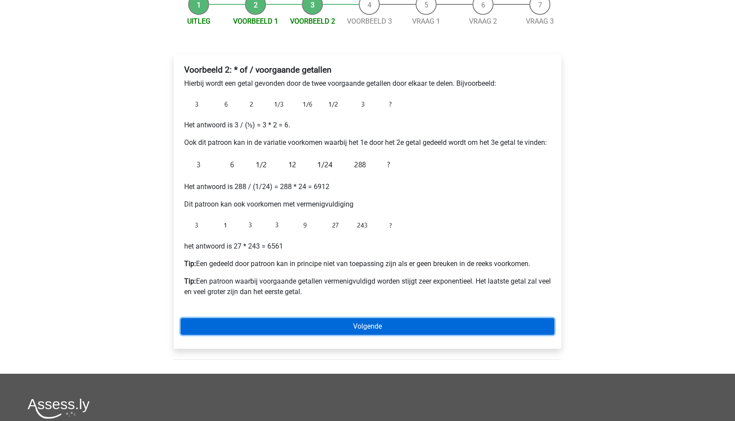
click at [299, 322] on link "Volgende" at bounding box center [367, 326] width 373 height 17
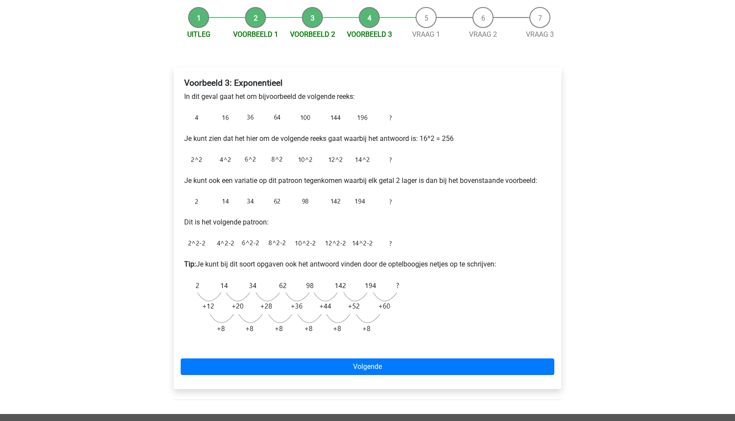
scroll to position [95, 0]
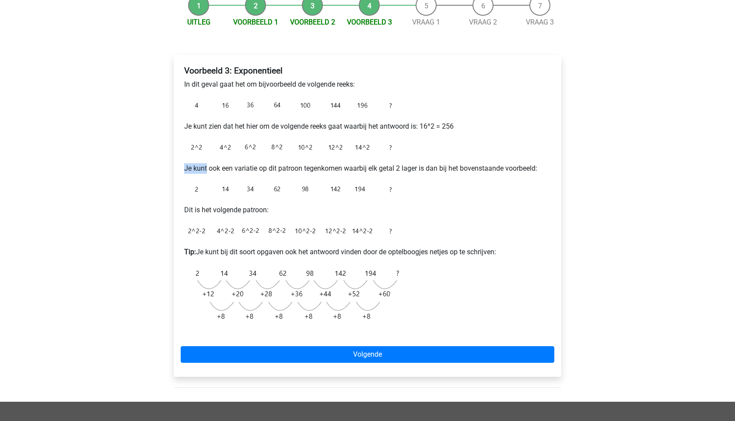
drag, startPoint x: 173, startPoint y: 167, endPoint x: 305, endPoint y: 185, distance: 133.2
click at [305, 185] on div "Voorbeeld 3: Exponentieel In dit geval gaat het om bijvoorbeeld de volgende ree…" at bounding box center [367, 220] width 401 height 364
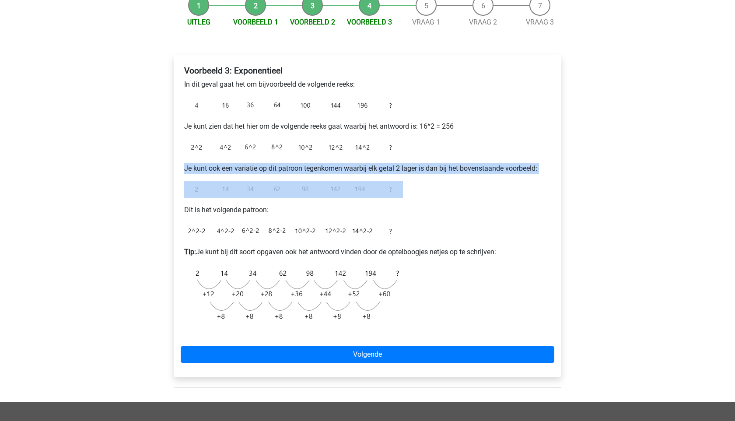
click at [305, 185] on img at bounding box center [293, 189] width 219 height 17
click at [423, 186] on div "Voorbeeld 3: Exponentieel In dit geval gaat het om bijvoorbeeld de volgende ree…" at bounding box center [367, 198] width 373 height 273
drag, startPoint x: 423, startPoint y: 186, endPoint x: 206, endPoint y: 153, distance: 219.7
click at [206, 153] on div "Voorbeeld 3: Exponentieel In dit geval gaat het om bijvoorbeeld de volgende ree…" at bounding box center [367, 198] width 373 height 273
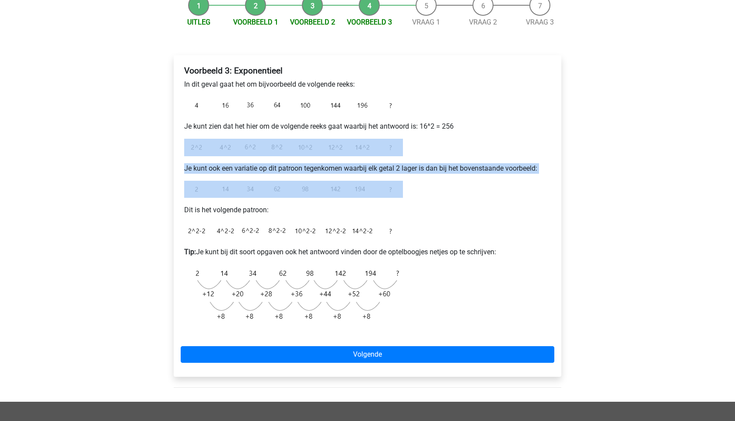
click at [206, 153] on img at bounding box center [293, 147] width 219 height 17
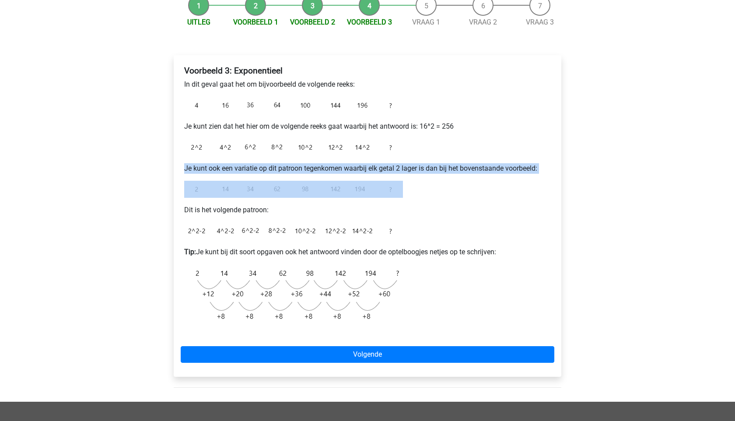
drag, startPoint x: 182, startPoint y: 168, endPoint x: 241, endPoint y: 178, distance: 59.8
click at [241, 178] on div "Voorbeeld 3: Exponentieel In dit geval gaat het om bijvoorbeeld de volgende ree…" at bounding box center [367, 215] width 387 height 321
click at [241, 178] on div "Voorbeeld 3: Exponentieel In dit geval gaat het om bijvoorbeeld de volgende ree…" at bounding box center [367, 198] width 373 height 273
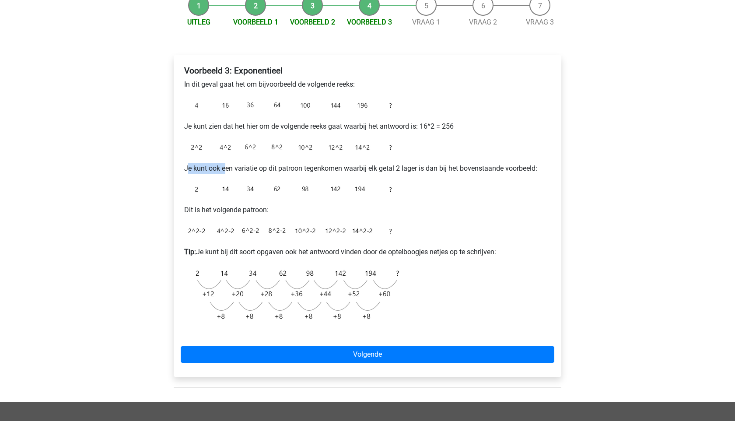
drag, startPoint x: 188, startPoint y: 164, endPoint x: 258, endPoint y: 180, distance: 72.6
click at [258, 180] on div "Voorbeeld 3: Exponentieel In dit geval gaat het om bijvoorbeeld de volgende ree…" at bounding box center [367, 198] width 373 height 273
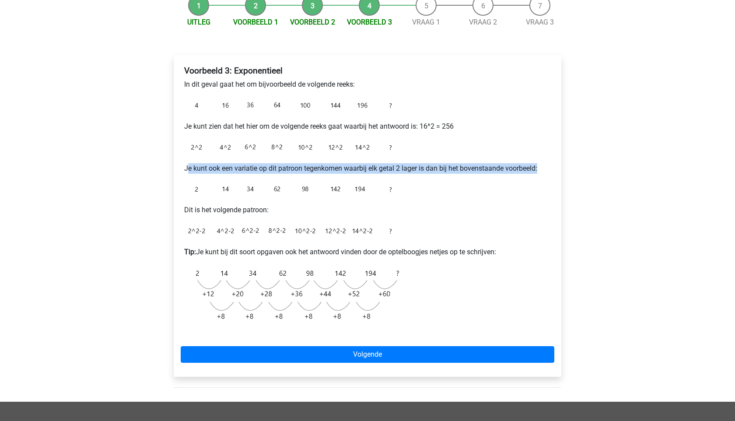
click at [258, 180] on div "Voorbeeld 3: Exponentieel In dit geval gaat het om bijvoorbeeld de volgende ree…" at bounding box center [367, 198] width 373 height 273
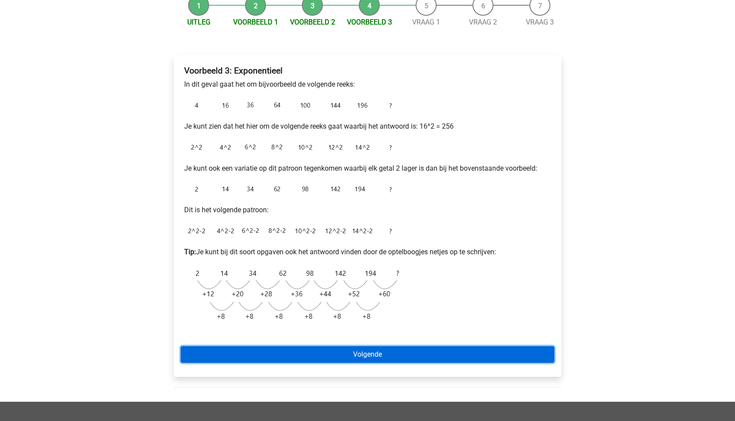
click at [314, 359] on link "Volgende" at bounding box center [367, 354] width 373 height 17
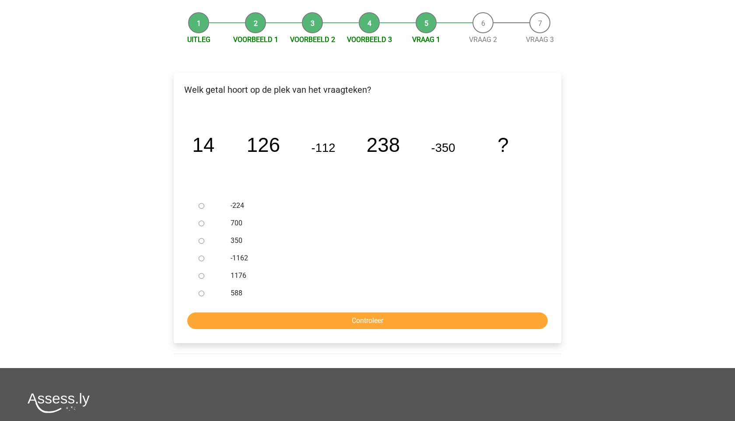
scroll to position [77, 0]
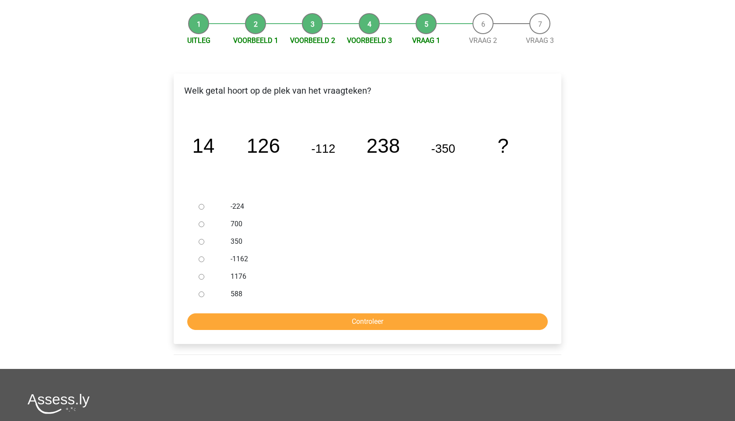
click at [202, 290] on div at bounding box center [209, 293] width 29 height 17
click at [201, 293] on input "588" at bounding box center [202, 294] width 6 height 6
radio input "true"
click at [232, 312] on form "-224 700 350 -1162 1176 588 Controleer" at bounding box center [367, 264] width 373 height 132
click at [236, 317] on input "Controleer" at bounding box center [367, 321] width 360 height 17
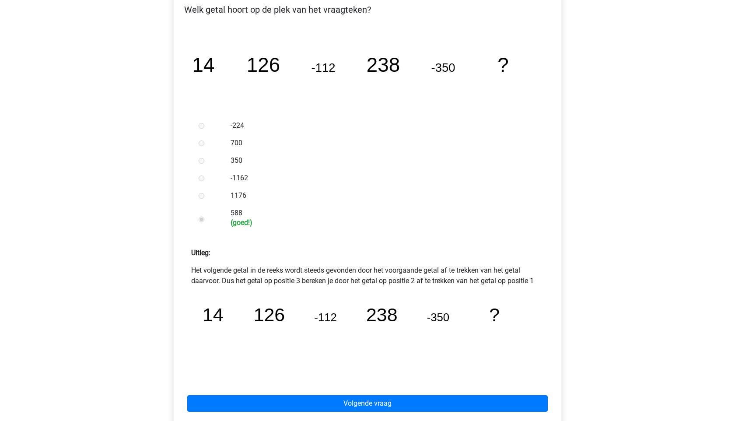
scroll to position [161, 0]
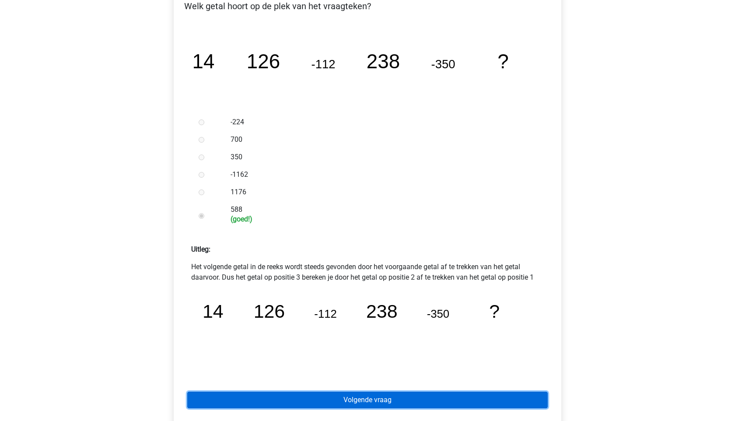
click at [376, 396] on link "Volgende vraag" at bounding box center [367, 399] width 360 height 17
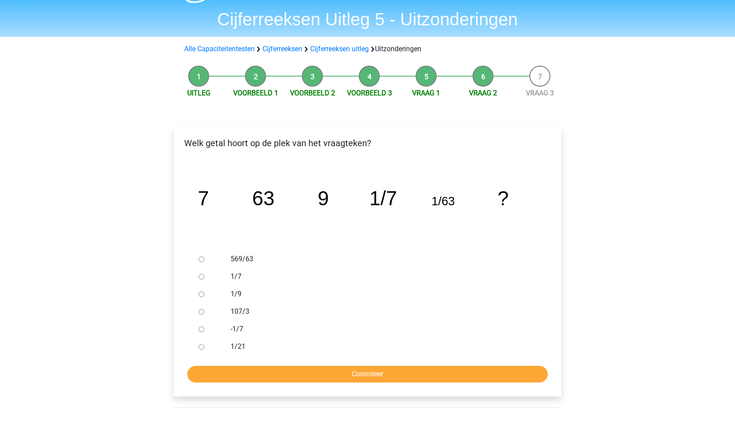
scroll to position [27, 0]
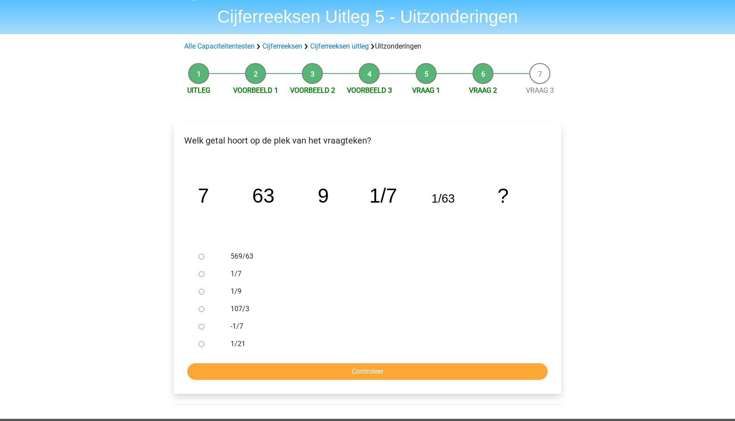
click at [203, 290] on input "1/9" at bounding box center [202, 292] width 6 height 6
radio input "true"
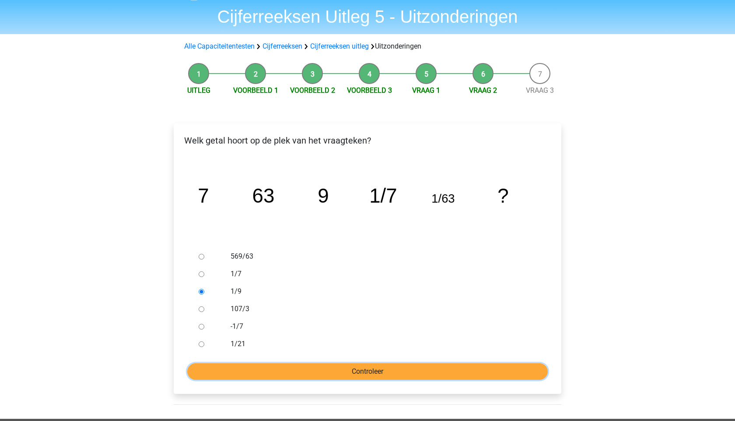
click at [277, 368] on input "Controleer" at bounding box center [367, 371] width 360 height 17
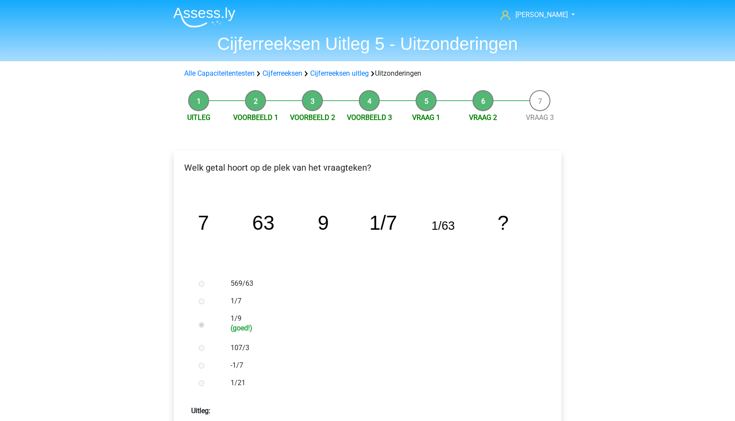
scroll to position [178, 0]
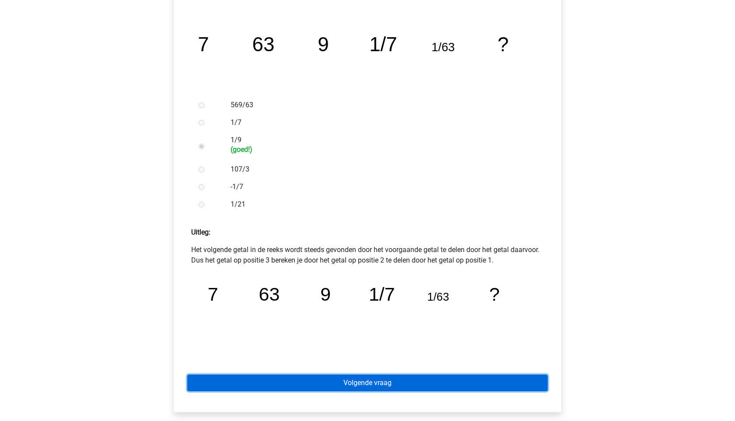
click at [398, 374] on link "Volgende vraag" at bounding box center [367, 382] width 360 height 17
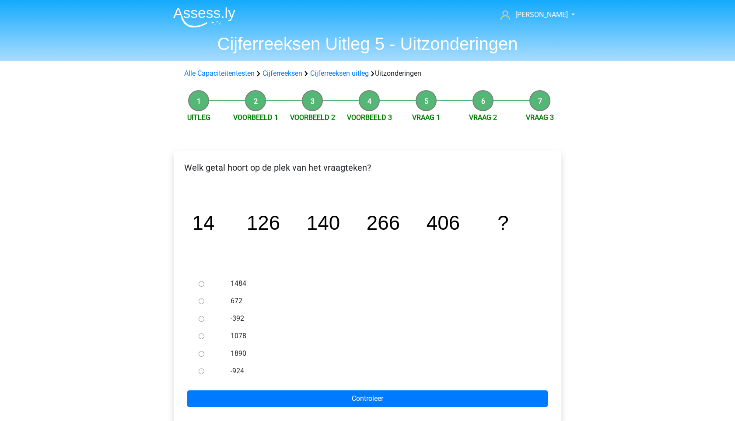
click at [199, 301] on input "672" at bounding box center [202, 301] width 6 height 6
radio input "true"
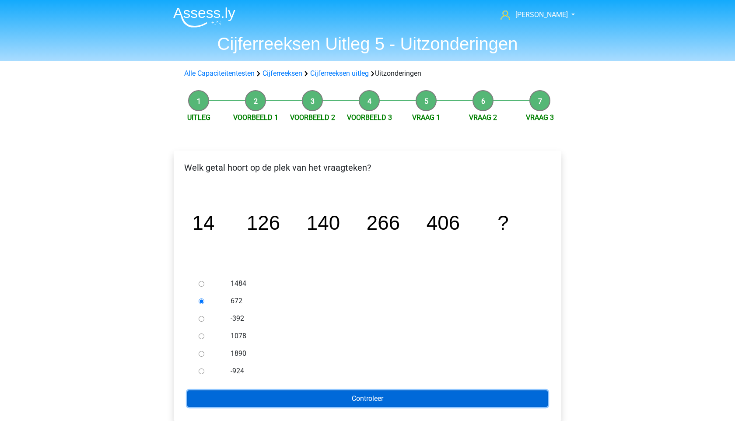
click at [275, 397] on input "Controleer" at bounding box center [367, 398] width 360 height 17
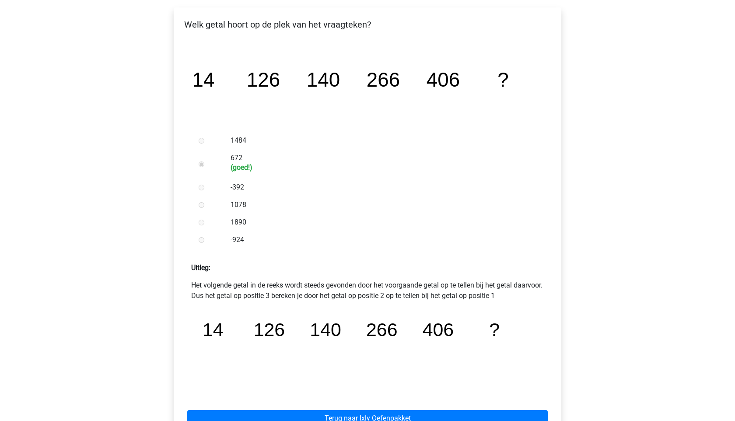
scroll to position [199, 0]
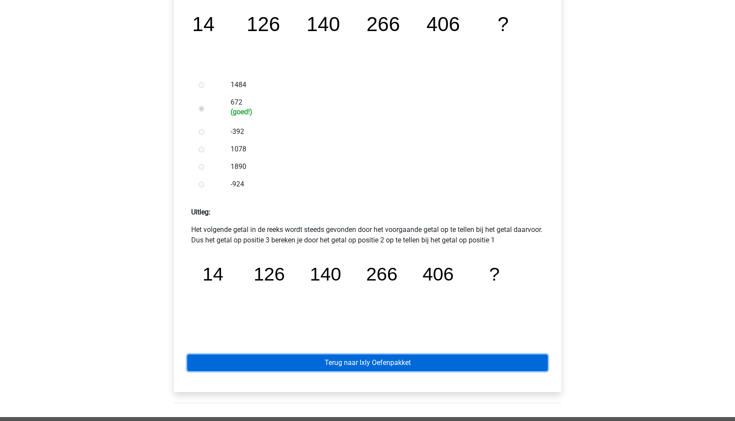
click at [328, 369] on link "Terug naar Ixly Oefenpakket" at bounding box center [367, 362] width 360 height 17
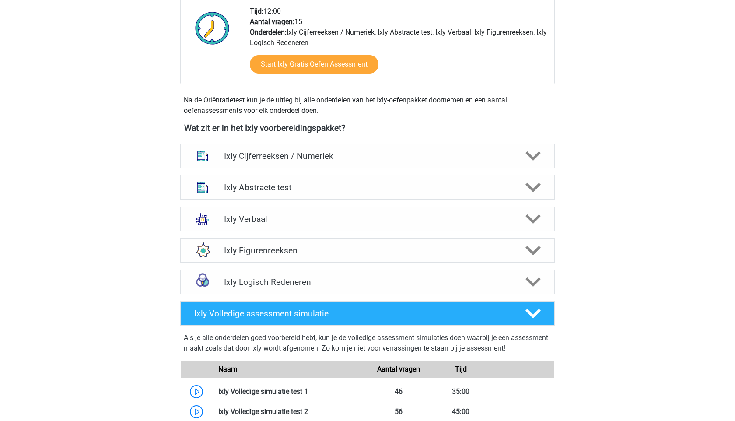
scroll to position [368, 0]
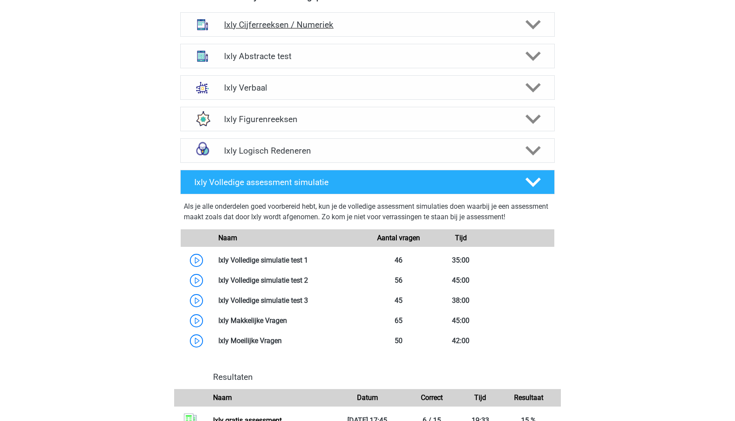
click at [337, 24] on h4 "Ixly Cijferreeksen / Numeriek" at bounding box center [367, 25] width 286 height 10
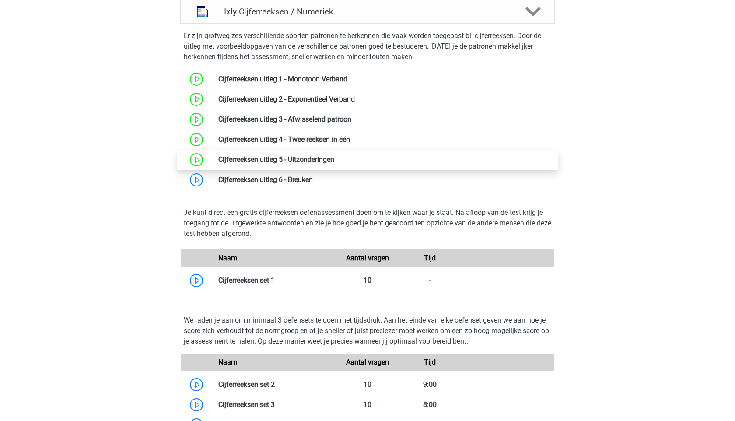
scroll to position [380, 0]
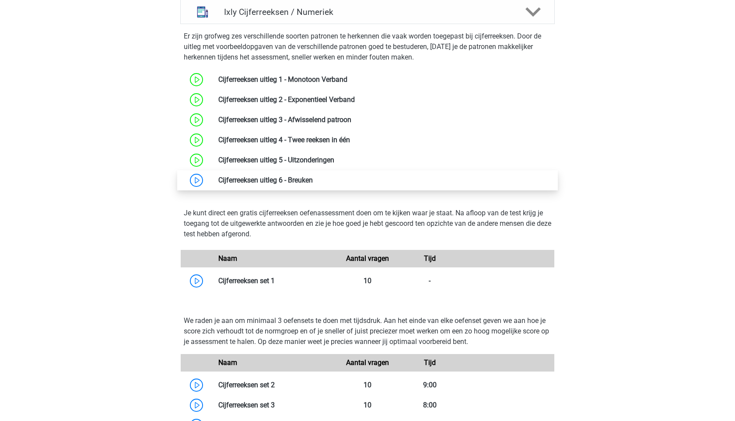
click at [313, 182] on link at bounding box center [313, 180] width 0 height 8
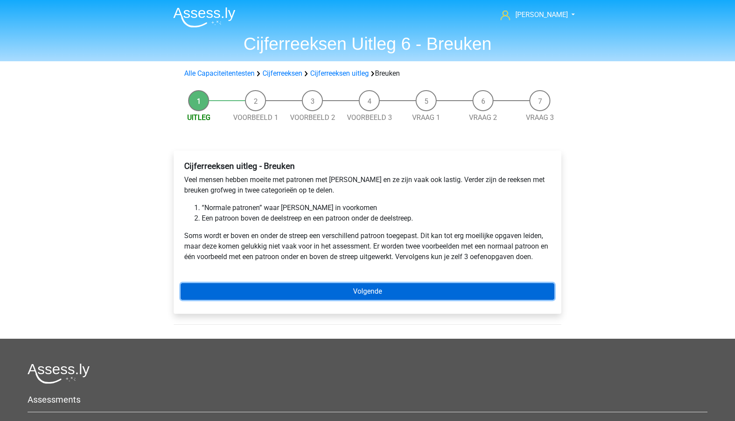
click at [237, 298] on link "Volgende" at bounding box center [367, 291] width 373 height 17
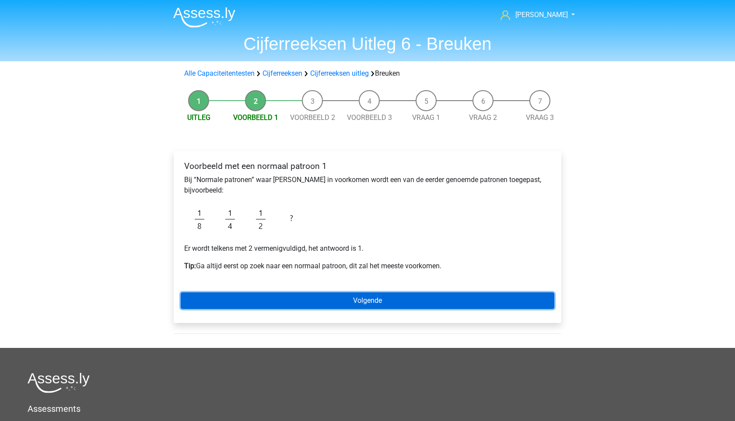
click at [268, 292] on link "Volgende" at bounding box center [367, 300] width 373 height 17
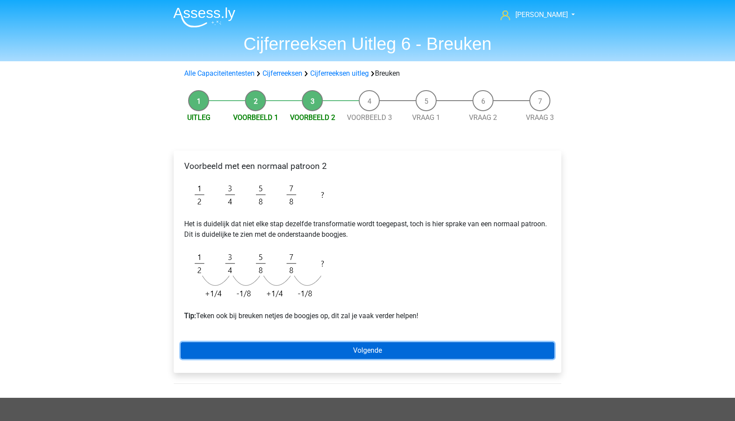
click at [262, 354] on link "Volgende" at bounding box center [367, 350] width 373 height 17
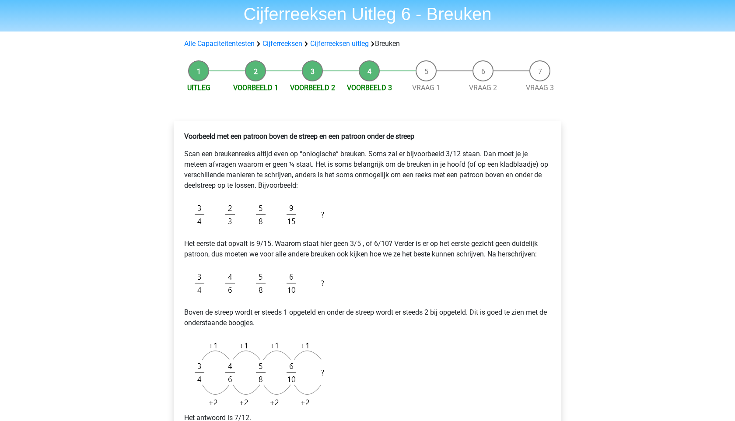
scroll to position [29, 0]
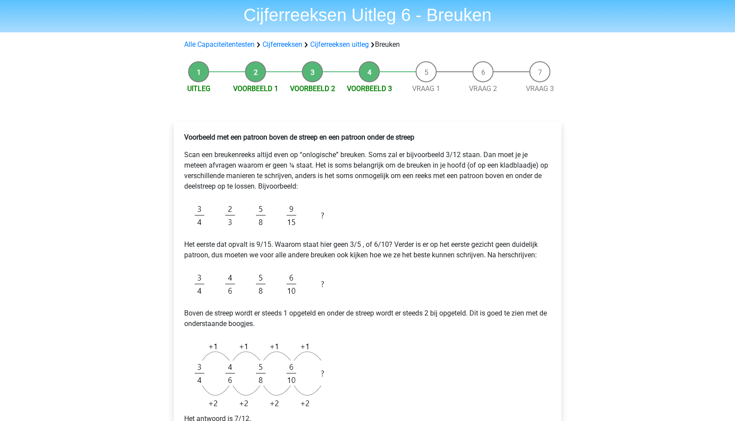
click at [261, 83] on li "Voorbeeld 1" at bounding box center [255, 77] width 57 height 33
click at [255, 85] on link "Voorbeeld 1" at bounding box center [255, 88] width 45 height 8
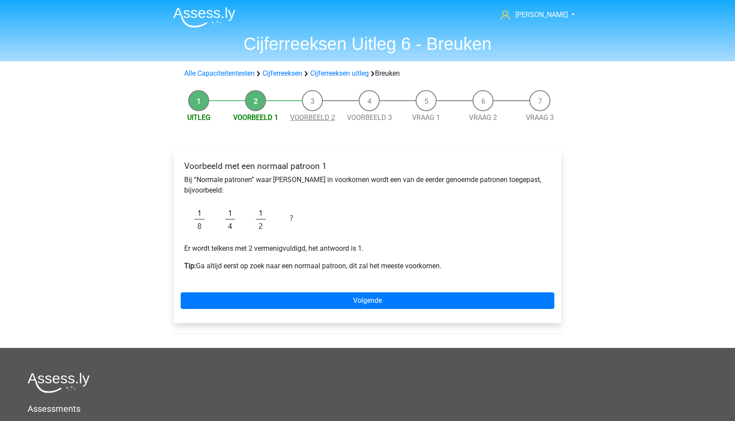
click at [320, 117] on link "Voorbeeld 2" at bounding box center [312, 117] width 45 height 8
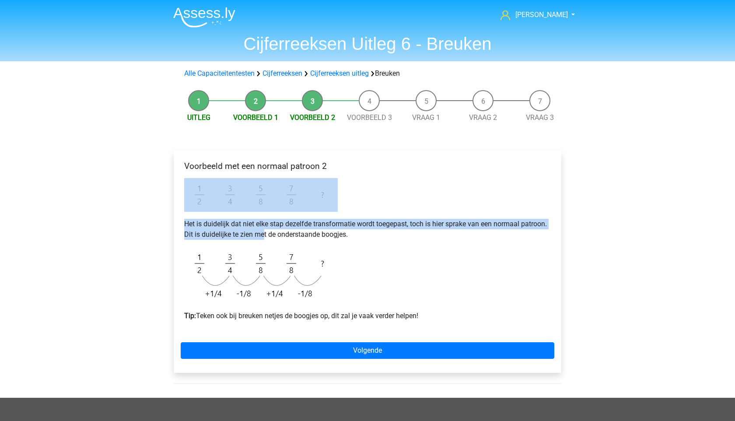
drag, startPoint x: 177, startPoint y: 209, endPoint x: 350, endPoint y: 255, distance: 178.7
click at [350, 255] on div "Voorbeeld met een normaal patroon 2 Het is duidelijk dat niet elke stap dezelfd…" at bounding box center [367, 261] width 387 height 222
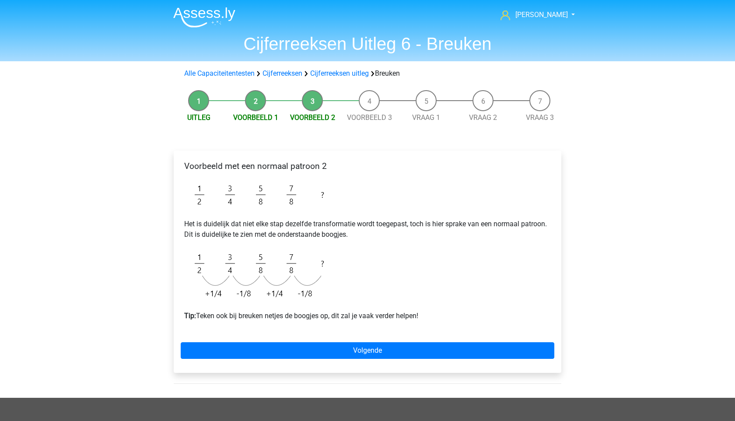
click at [350, 255] on div "Voorbeeld met een normaal patroon 2 Het is duidelijk dat niet elke stap dezelfd…" at bounding box center [367, 244] width 373 height 174
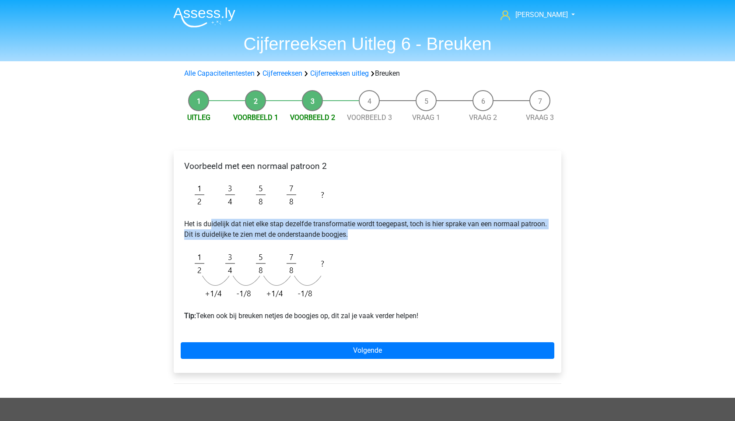
drag, startPoint x: 360, startPoint y: 234, endPoint x: 212, endPoint y: 221, distance: 149.2
click at [212, 221] on p "Het is duidelijk dat niet elke stap dezelfde transformatie wordt toegepast, toc…" at bounding box center [367, 229] width 366 height 21
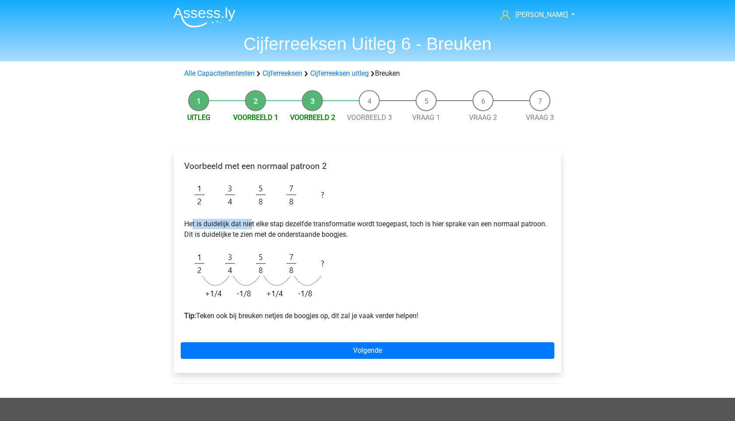
drag, startPoint x: 192, startPoint y: 221, endPoint x: 344, endPoint y: 255, distance: 156.0
click at [344, 255] on div "Voorbeeld met een normaal patroon 2 Het is duidelijk dat niet elke stap dezelfd…" at bounding box center [367, 244] width 373 height 174
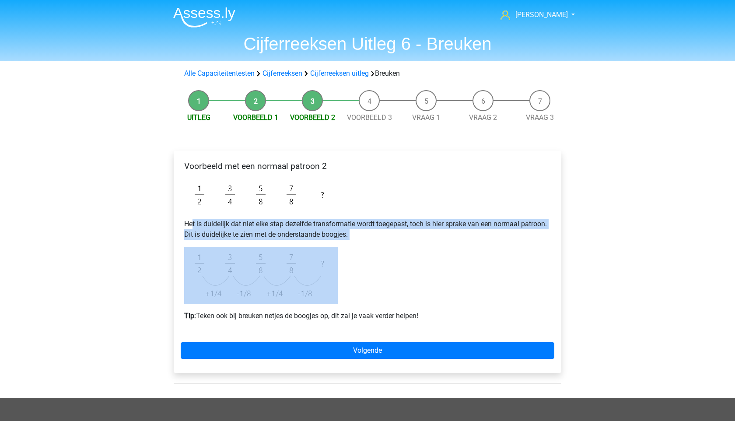
click at [344, 255] on div "Voorbeeld met een normaal patroon 2 Het is duidelijk dat niet elke stap dezelfd…" at bounding box center [367, 244] width 373 height 174
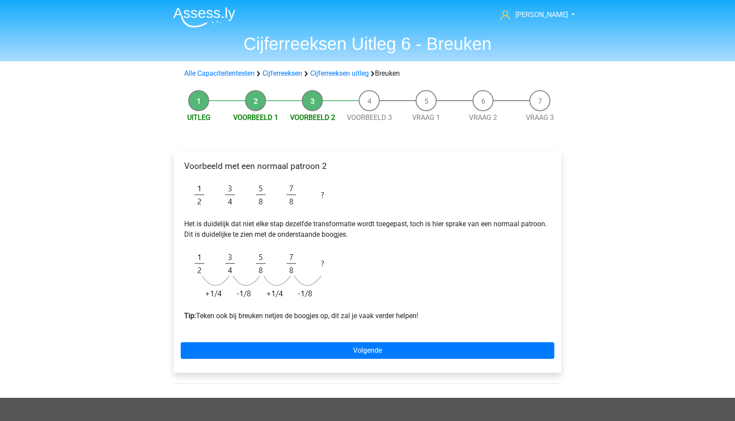
click at [326, 337] on div "Voorbeeld met een normaal patroon 2 Het is duidelijk dat niet elke stap dezelfd…" at bounding box center [367, 261] width 387 height 222
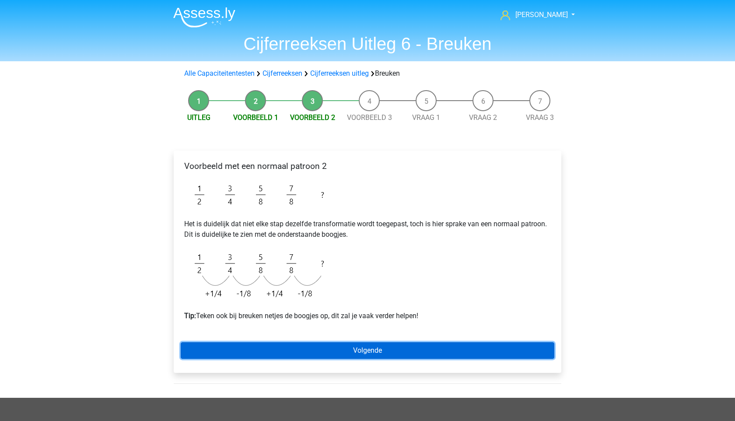
click at [328, 343] on link "Volgende" at bounding box center [367, 350] width 373 height 17
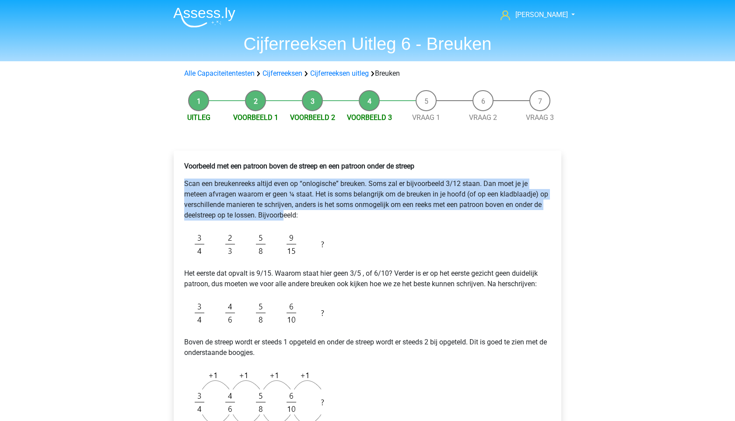
drag, startPoint x: 183, startPoint y: 181, endPoint x: 299, endPoint y: 222, distance: 122.4
click at [296, 220] on div "Voorbeeld met een patroon boven de streep en een patroon onder de streep Scan e…" at bounding box center [367, 329] width 373 height 344
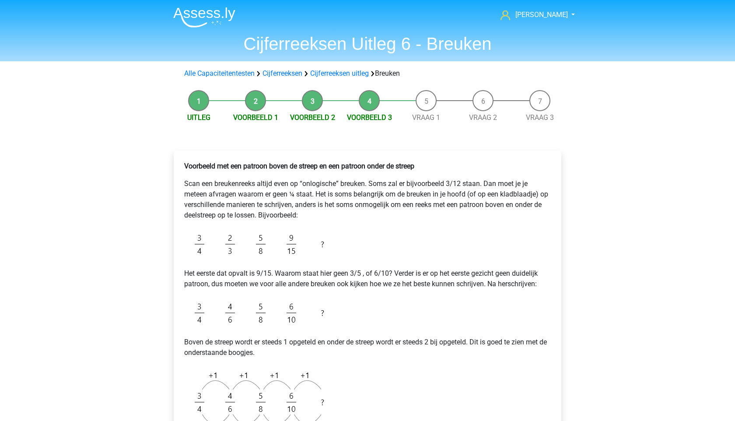
click at [298, 222] on div "Voorbeeld met een patroon boven de streep en een patroon onder de streep Scan e…" at bounding box center [367, 329] width 373 height 344
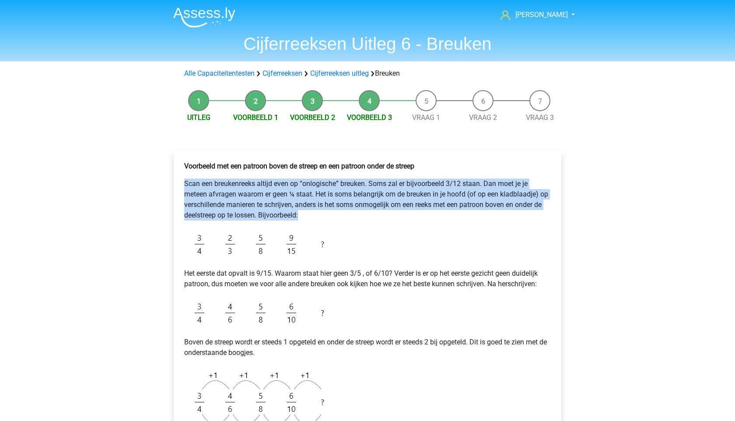
drag, startPoint x: 307, startPoint y: 221, endPoint x: 133, endPoint y: 180, distance: 178.9
click at [133, 180] on div "Daniel kangewoon101@gmail.ocm Nederlands English" at bounding box center [367, 399] width 735 height 798
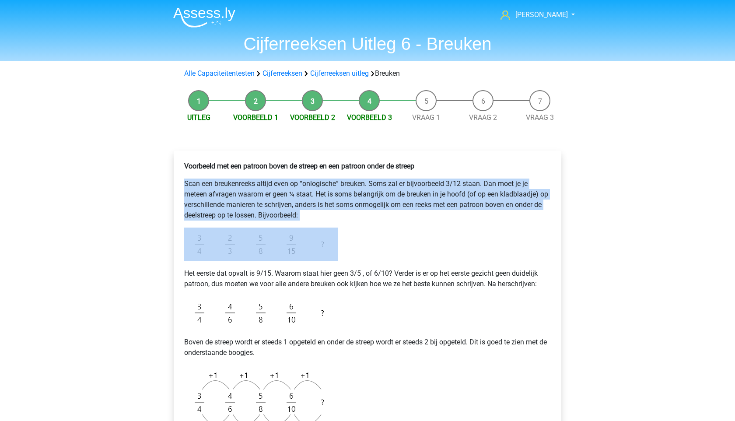
drag, startPoint x: 133, startPoint y: 180, endPoint x: 396, endPoint y: 266, distance: 276.6
click at [396, 266] on div "Daniel kangewoon101@gmail.ocm Nederlands English" at bounding box center [367, 399] width 735 height 798
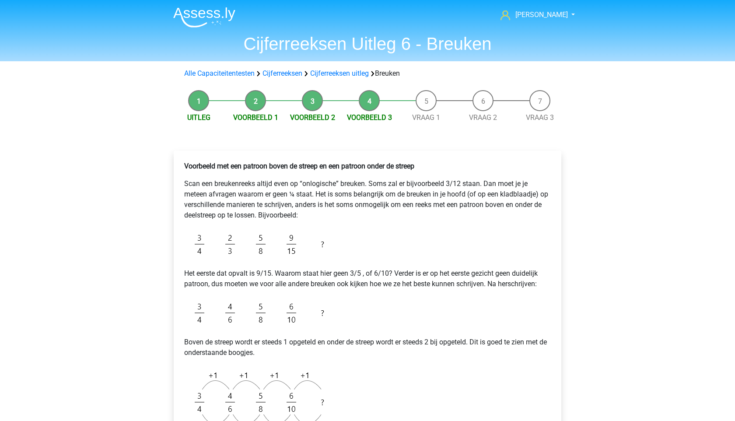
click at [396, 266] on div "Voorbeeld met een patroon boven de streep en een patroon onder de streep Scan e…" at bounding box center [367, 329] width 373 height 344
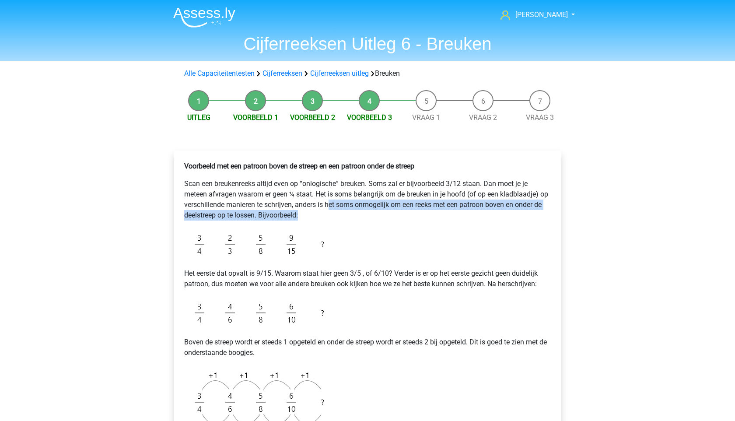
drag, startPoint x: 369, startPoint y: 225, endPoint x: 315, endPoint y: 192, distance: 64.0
click at [315, 192] on div "Voorbeeld met een patroon boven de streep en een patroon onder de streep Scan e…" at bounding box center [367, 329] width 373 height 344
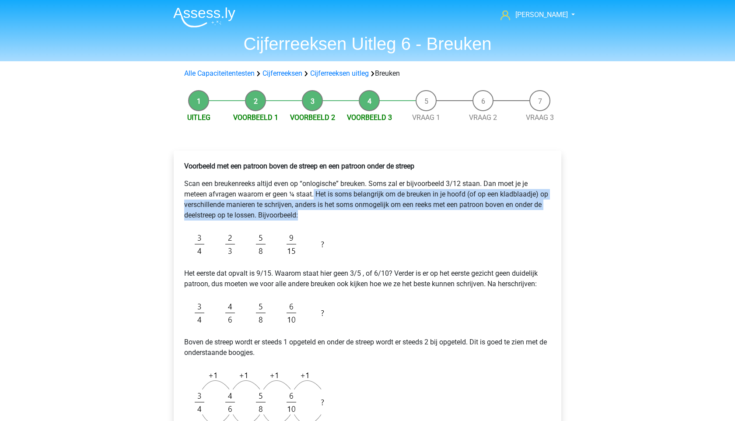
click at [315, 192] on p "Scan een breukenreeks altijd even op “onlogische” breuken. Soms zal er bijvoorb…" at bounding box center [367, 199] width 366 height 42
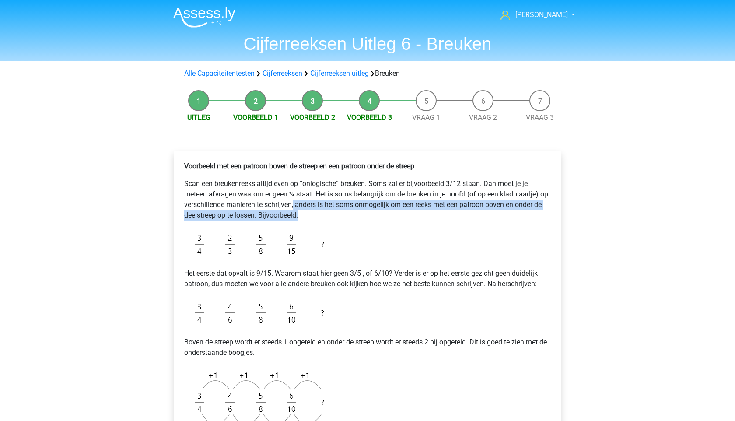
drag, startPoint x: 310, startPoint y: 220, endPoint x: 273, endPoint y: 185, distance: 51.3
click at [273, 185] on p "Scan een breukenreeks altijd even op “onlogische” breuken. Soms zal er bijvoorb…" at bounding box center [367, 199] width 366 height 42
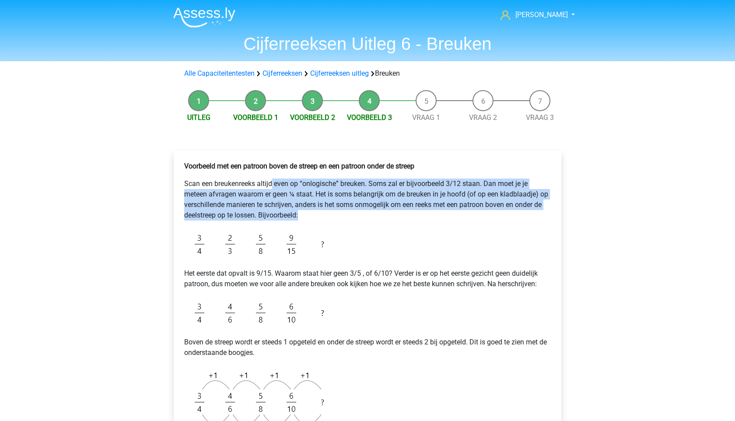
click at [273, 185] on p "Scan een breukenreeks altijd even op “onlogische” breuken. Soms zal er bijvoorb…" at bounding box center [367, 199] width 366 height 42
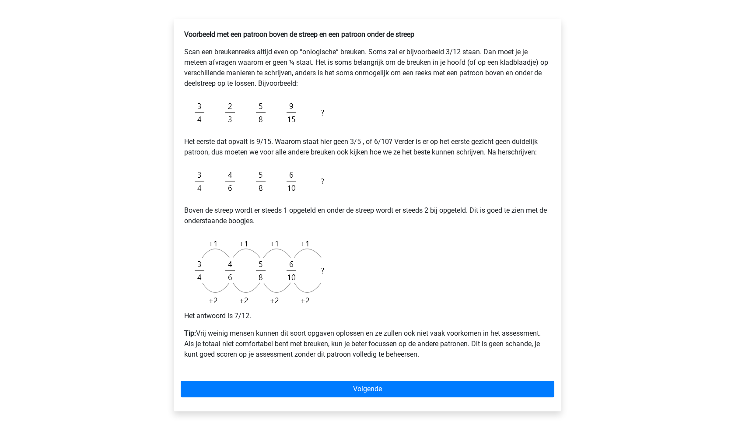
scroll to position [132, 0]
drag, startPoint x: 185, startPoint y: 143, endPoint x: 238, endPoint y: 149, distance: 52.8
click at [212, 144] on p "Het eerste dat opvalt is 9/15. Waarom staat hier geen 3/5 , of 6/10? Verder is …" at bounding box center [367, 146] width 366 height 21
click at [237, 149] on p "Het eerste dat opvalt is 9/15. Waarom staat hier geen 3/5 , of 6/10? Verder is …" at bounding box center [367, 146] width 366 height 21
drag, startPoint x: 202, startPoint y: 152, endPoint x: 318, endPoint y: 181, distance: 119.4
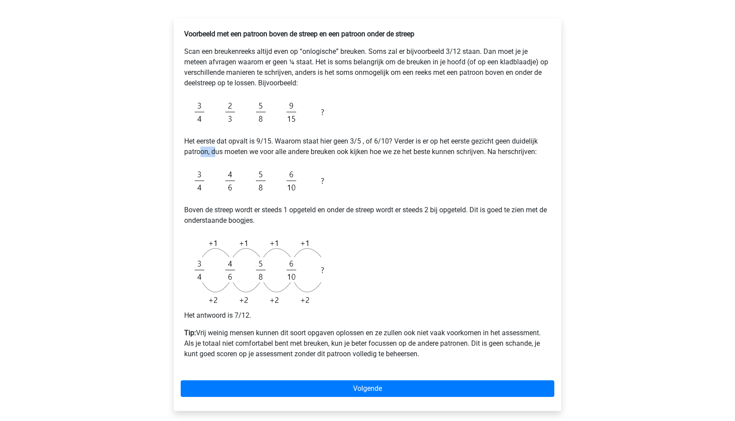
click at [318, 181] on div "Voorbeeld met een patroon boven de streep en een patroon onder de streep Scan e…" at bounding box center [367, 197] width 373 height 344
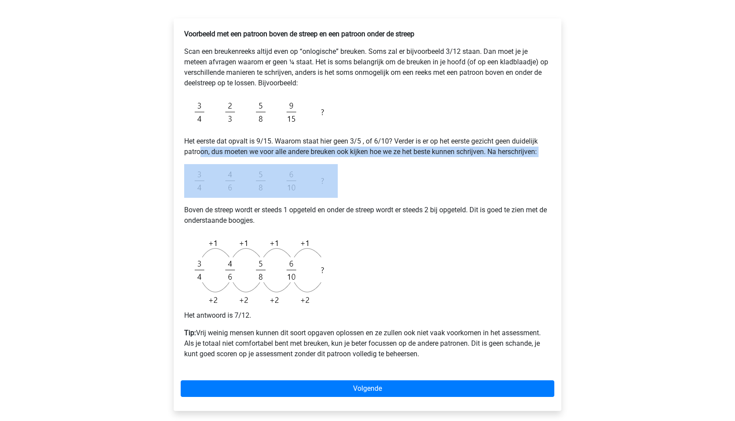
click at [318, 181] on img at bounding box center [260, 181] width 153 height 34
click at [317, 180] on img at bounding box center [260, 181] width 153 height 34
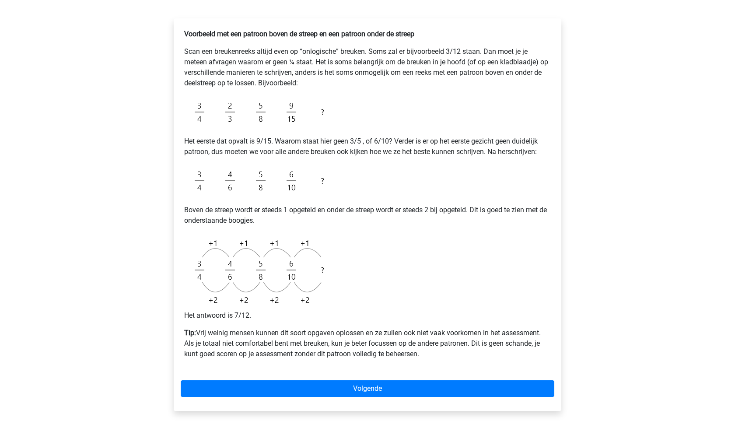
click at [286, 157] on div "Voorbeeld met een patroon boven de streep en een patroon onder de streep Scan e…" at bounding box center [367, 197] width 373 height 344
drag, startPoint x: 156, startPoint y: 148, endPoint x: 255, endPoint y: 150, distance: 99.7
click at [255, 150] on div "Daniel kangewoon101@gmail.ocm Nederlands English" at bounding box center [367, 267] width 735 height 798
click at [255, 150] on p "Het eerste dat opvalt is 9/15. Waarom staat hier geen 3/5 , of 6/10? Verder is …" at bounding box center [367, 146] width 366 height 21
click at [238, 118] on img at bounding box center [260, 112] width 153 height 34
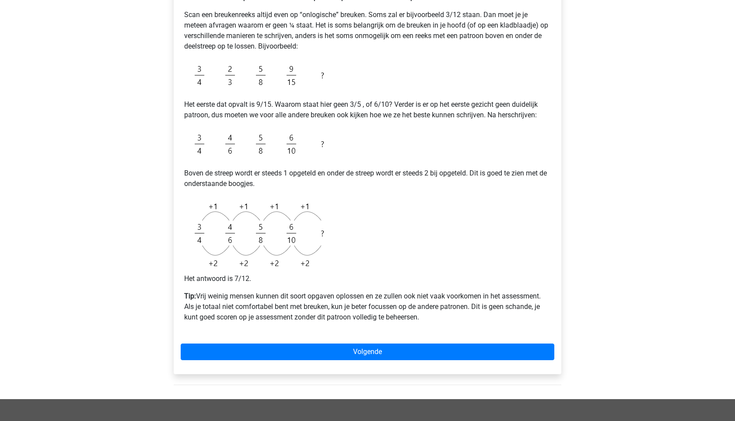
scroll to position [193, 0]
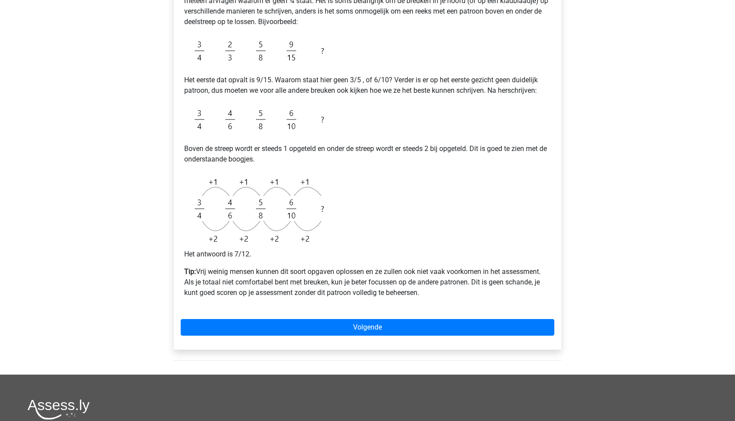
drag, startPoint x: 428, startPoint y: 294, endPoint x: 289, endPoint y: 271, distance: 140.5
click at [289, 271] on p "Tip: Vrij weinig mensen kunnen dit soort opgaven oplossen en ze zullen ook niet…" at bounding box center [367, 281] width 366 height 31
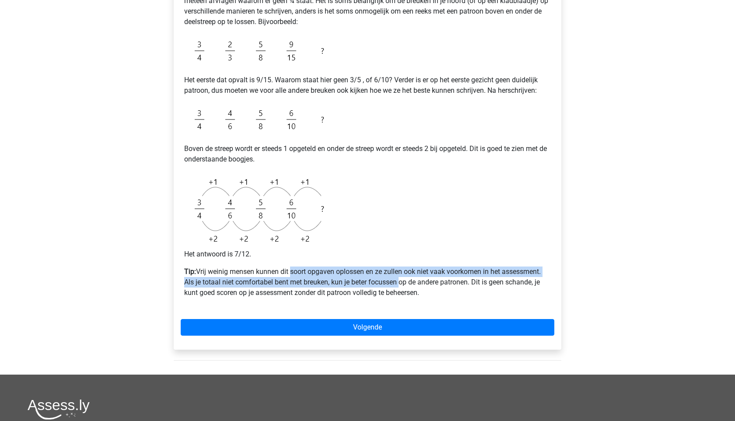
drag, startPoint x: 295, startPoint y: 271, endPoint x: 376, endPoint y: 284, distance: 82.4
click at [375, 284] on p "Tip: Vrij weinig mensen kunnen dit soort opgaven oplossen en ze zullen ook niet…" at bounding box center [367, 281] width 366 height 31
click at [376, 284] on p "Tip: Vrij weinig mensen kunnen dit soort opgaven oplossen en ze zullen ook niet…" at bounding box center [367, 281] width 366 height 31
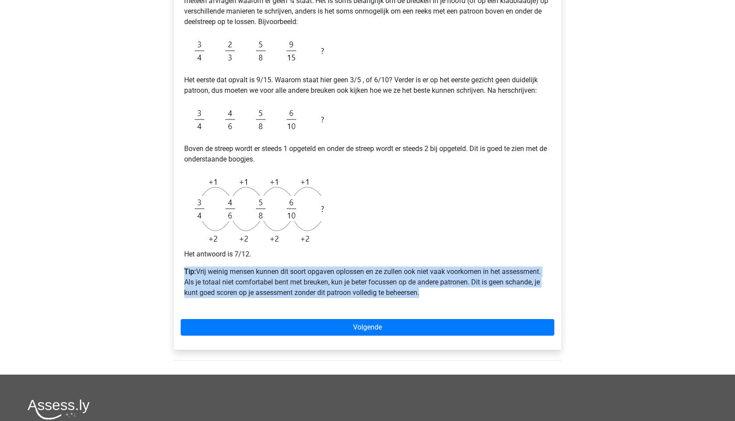
drag, startPoint x: 420, startPoint y: 295, endPoint x: 168, endPoint y: 267, distance: 252.9
click at [168, 267] on div "Voorbeeld met een patroon boven de streep en een patroon onder de streep Scan e…" at bounding box center [367, 157] width 401 height 435
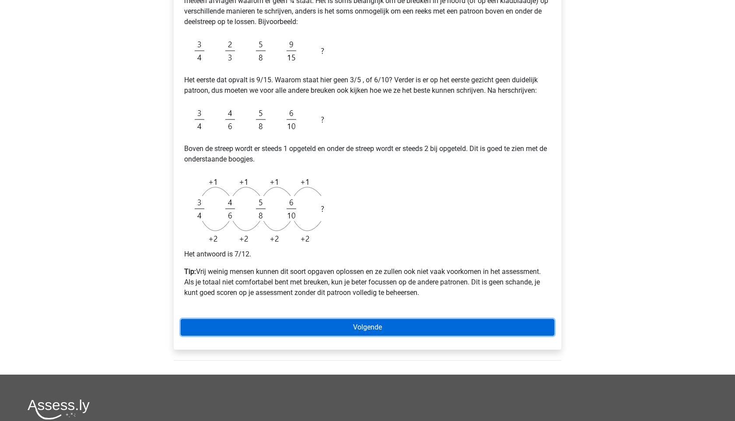
click at [268, 325] on link "Volgende" at bounding box center [367, 327] width 373 height 17
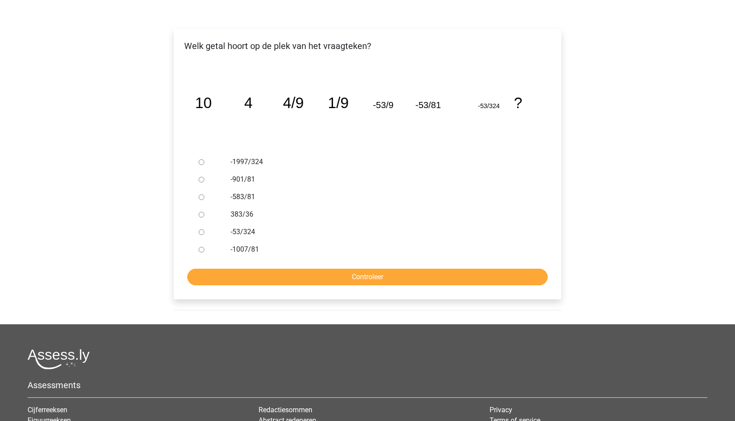
scroll to position [96, 0]
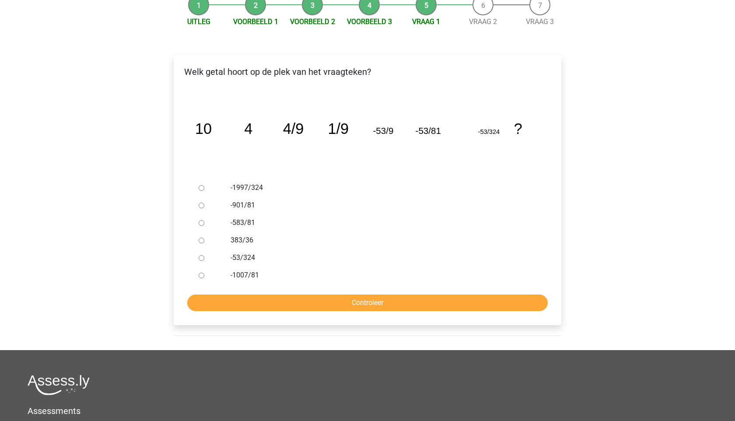
click at [203, 220] on input "-583/81" at bounding box center [202, 223] width 6 height 6
radio input "true"
click at [307, 298] on input "Controleer" at bounding box center [367, 302] width 360 height 17
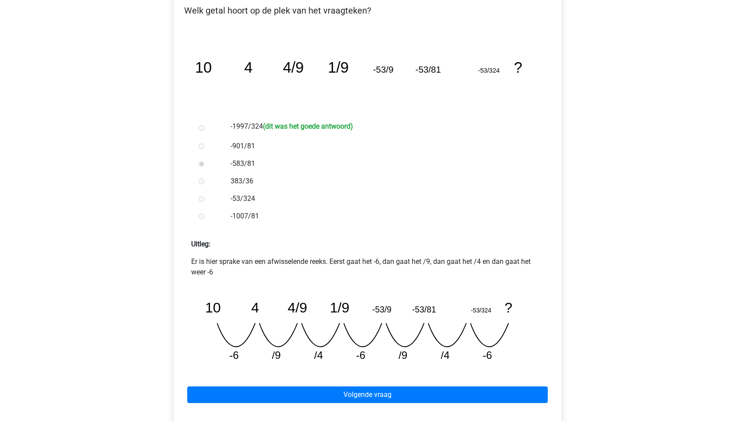
scroll to position [157, 0]
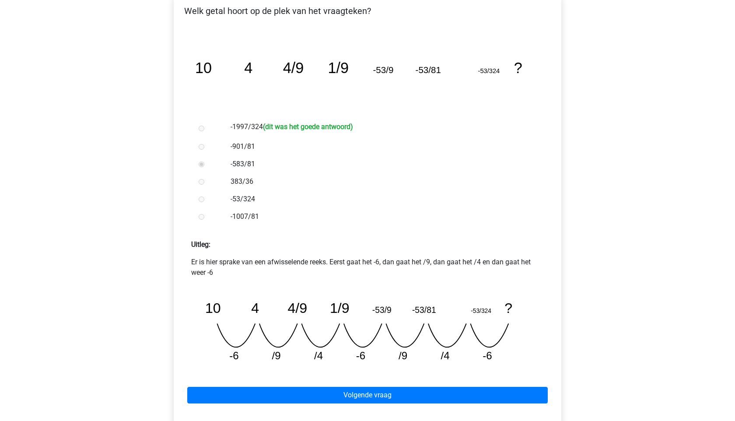
click at [411, 383] on div "Volgende vraag" at bounding box center [367, 393] width 373 height 48
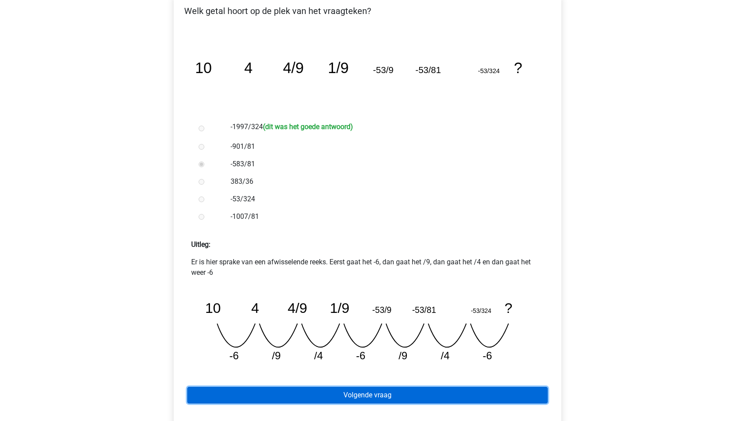
click at [421, 397] on link "Volgende vraag" at bounding box center [367, 395] width 360 height 17
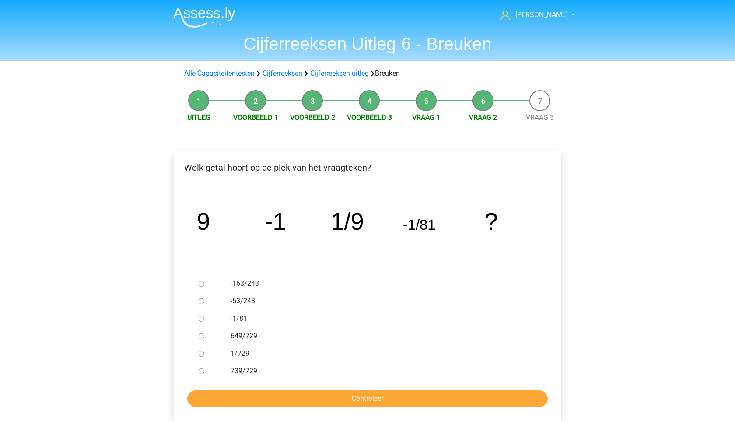
click at [200, 352] on input "1/729" at bounding box center [202, 354] width 6 height 6
radio input "true"
click at [299, 400] on input "Controleer" at bounding box center [367, 398] width 360 height 17
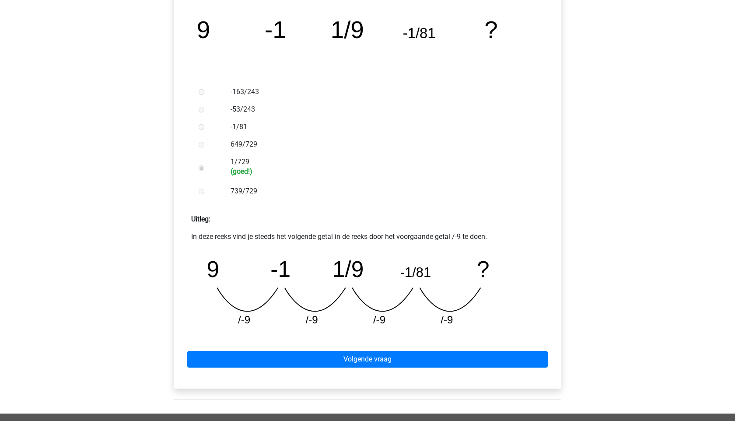
scroll to position [358, 0]
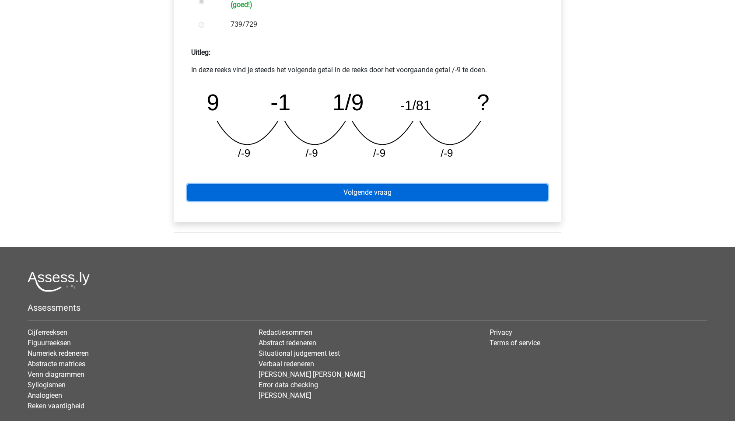
click at [359, 191] on link "Volgende vraag" at bounding box center [367, 192] width 360 height 17
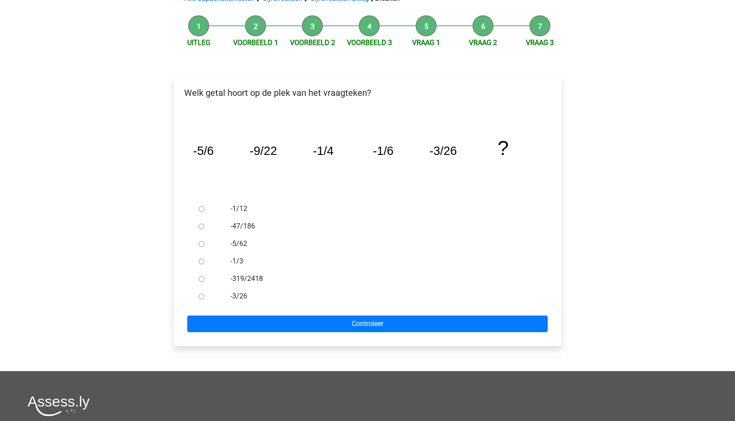
scroll to position [76, 0]
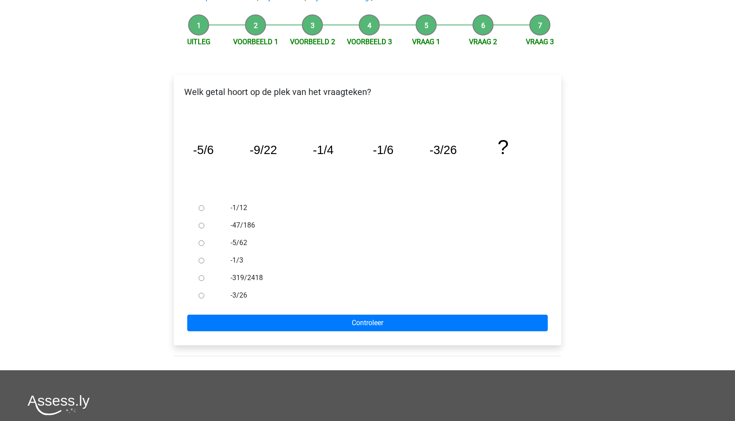
click at [200, 227] on input "-47/186" at bounding box center [202, 226] width 6 height 6
radio input "true"
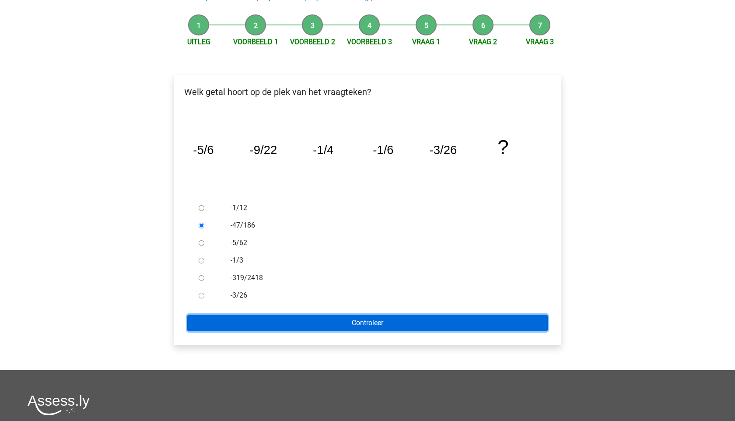
click at [252, 319] on input "Controleer" at bounding box center [367, 322] width 360 height 17
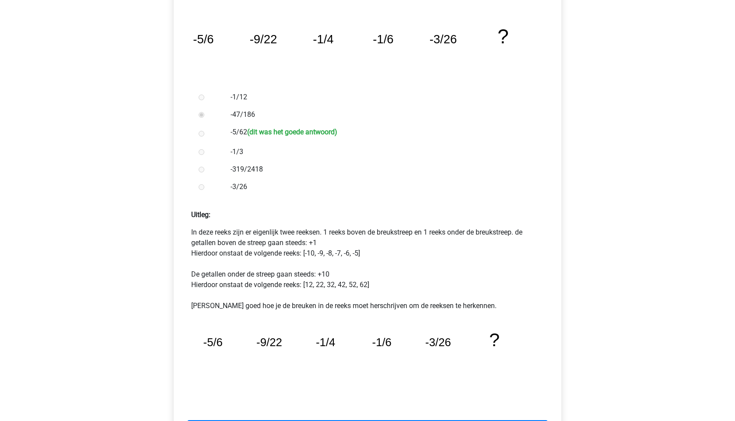
scroll to position [479, 0]
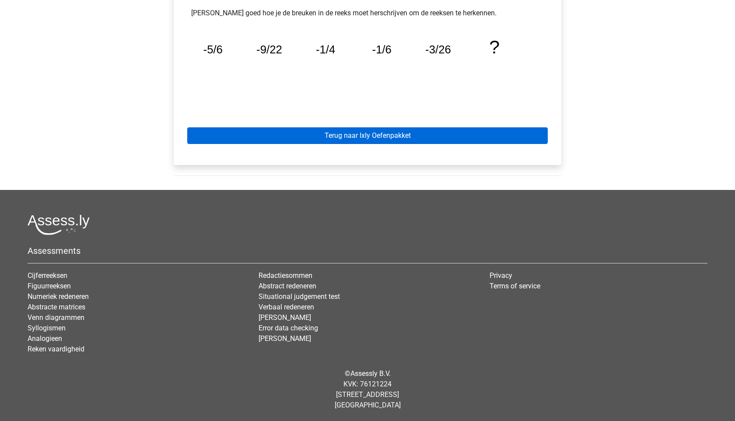
click at [444, 143] on div "Terug naar Ixly Oefenpakket" at bounding box center [367, 134] width 373 height 48
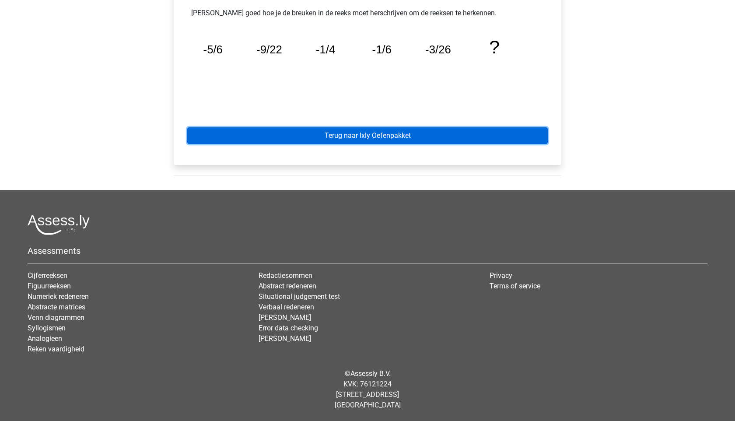
click at [408, 133] on link "Terug naar Ixly Oefenpakket" at bounding box center [367, 135] width 360 height 17
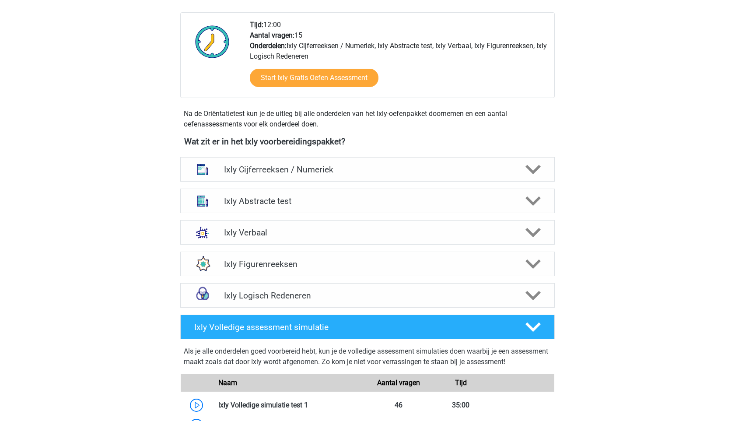
scroll to position [368, 0]
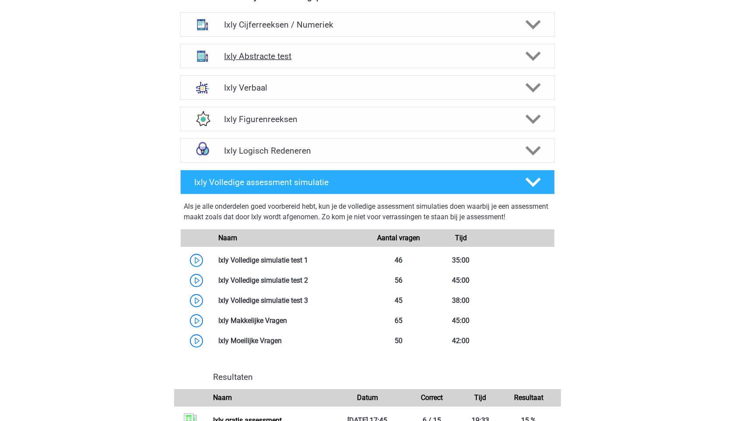
click at [325, 60] on h4 "Ixly Abstracte test" at bounding box center [367, 56] width 286 height 10
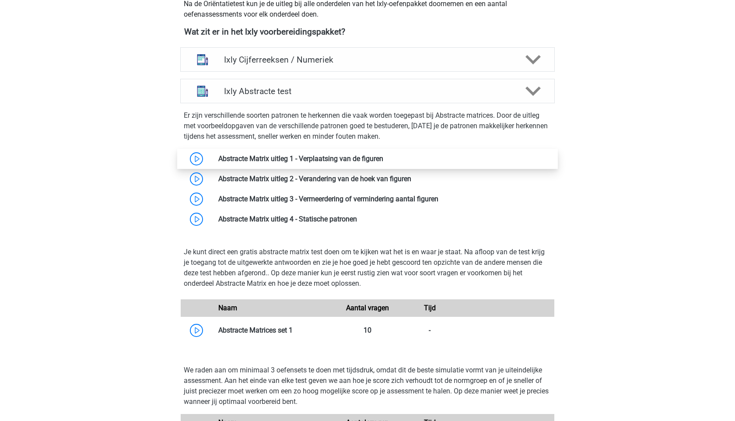
scroll to position [268, 0]
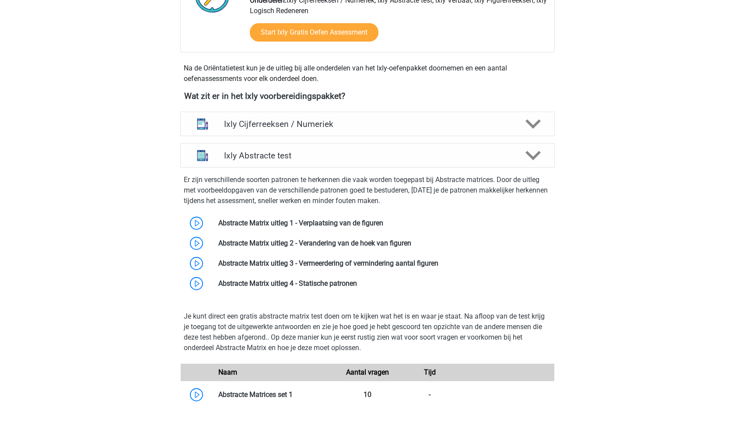
click at [288, 107] on div "Wat zit er in het Ixly voorbereidingspakket? Ixly Cijferreeksen / Numeriek Er z…" at bounding box center [367, 411] width 415 height 640
click at [288, 114] on div "Ixly Cijferreeksen / Numeriek" at bounding box center [367, 124] width 374 height 24
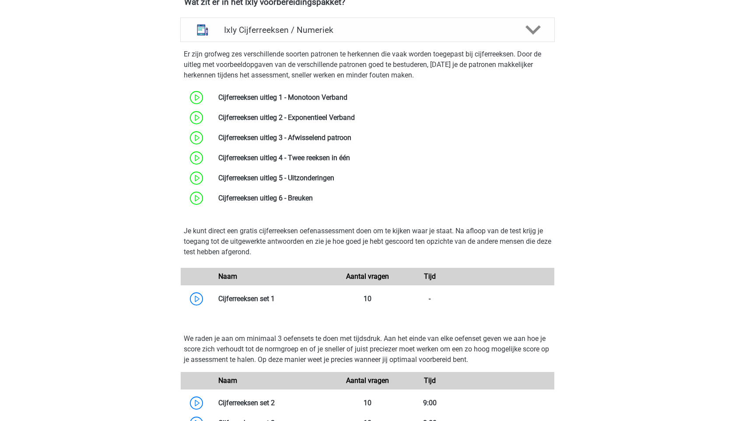
scroll to position [369, 0]
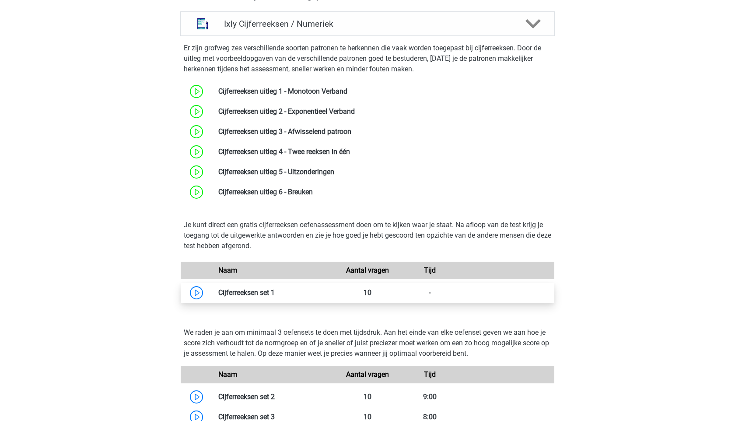
click at [275, 292] on link at bounding box center [275, 292] width 0 height 8
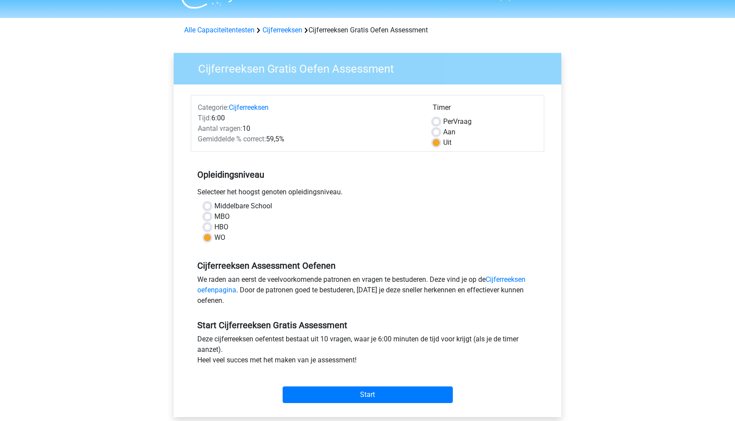
scroll to position [18, 0]
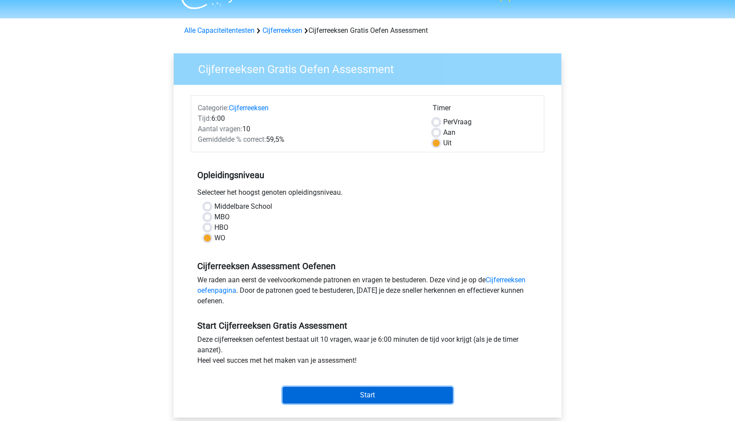
click at [334, 387] on input "Start" at bounding box center [367, 395] width 170 height 17
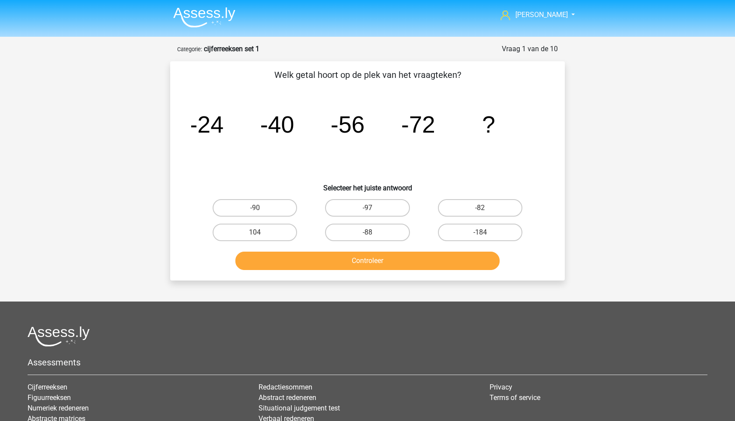
click at [358, 241] on div "-88" at bounding box center [367, 232] width 112 height 24
click at [363, 235] on label "-88" at bounding box center [367, 231] width 84 height 17
click at [367, 235] on input "-88" at bounding box center [370, 235] width 6 height 6
radio input "true"
click at [363, 251] on div "Controleer" at bounding box center [367, 258] width 366 height 29
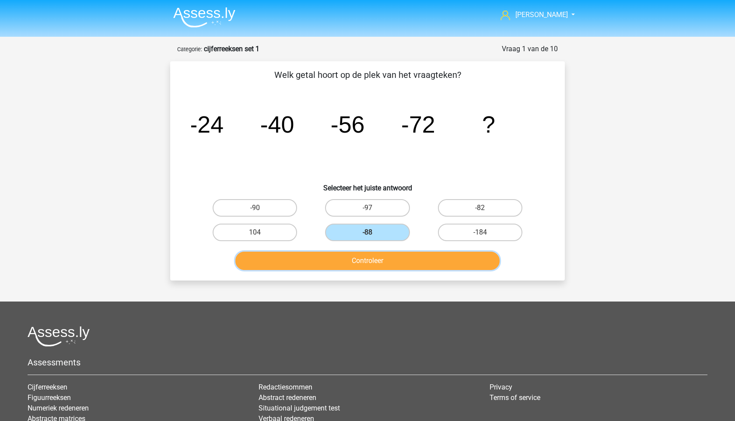
click at [362, 263] on button "Controleer" at bounding box center [367, 260] width 265 height 18
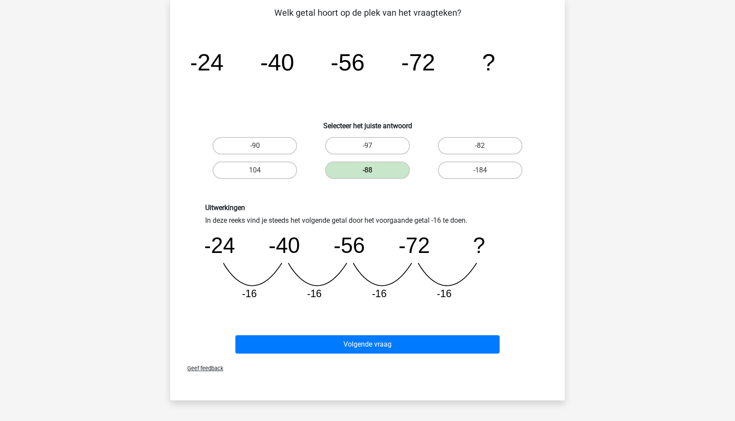
scroll to position [70, 0]
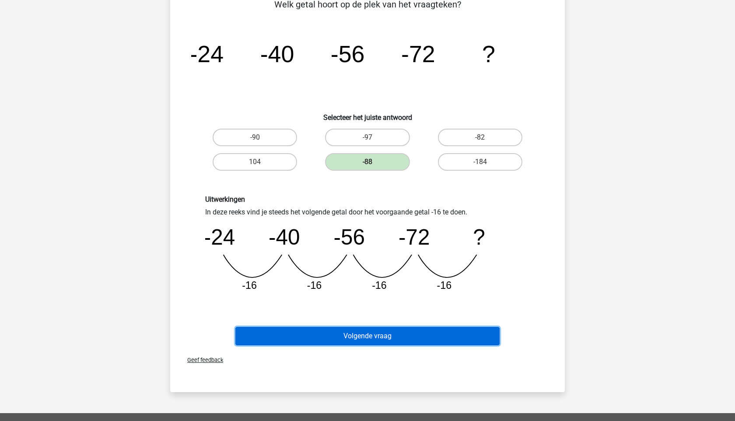
click at [300, 333] on button "Volgende vraag" at bounding box center [367, 336] width 265 height 18
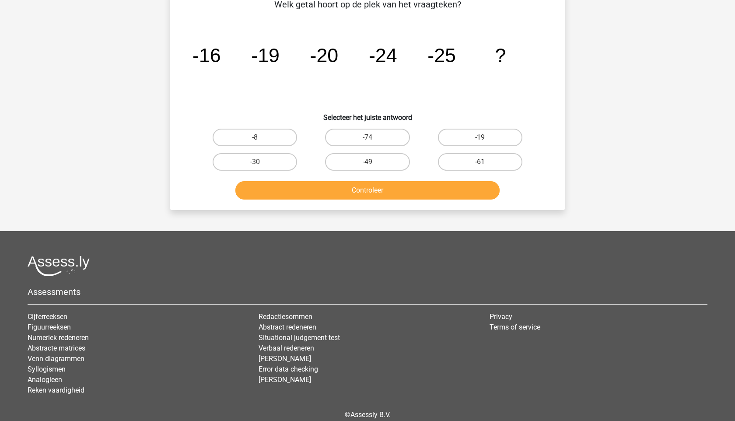
scroll to position [44, 0]
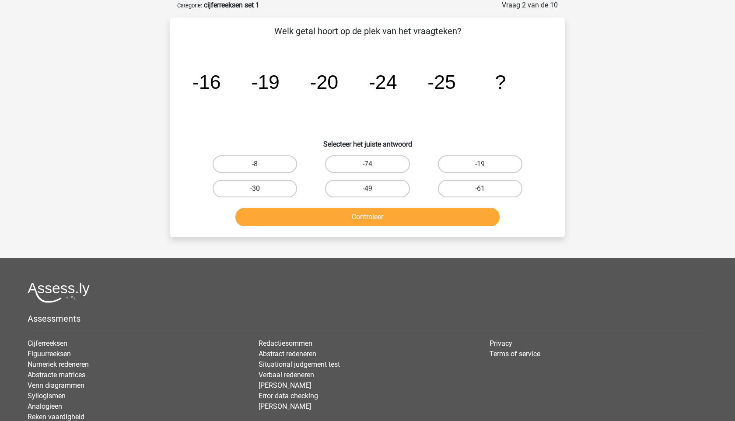
click at [293, 189] on label "-30" at bounding box center [255, 188] width 84 height 17
click at [261, 189] on input "-30" at bounding box center [258, 191] width 6 height 6
radio input "true"
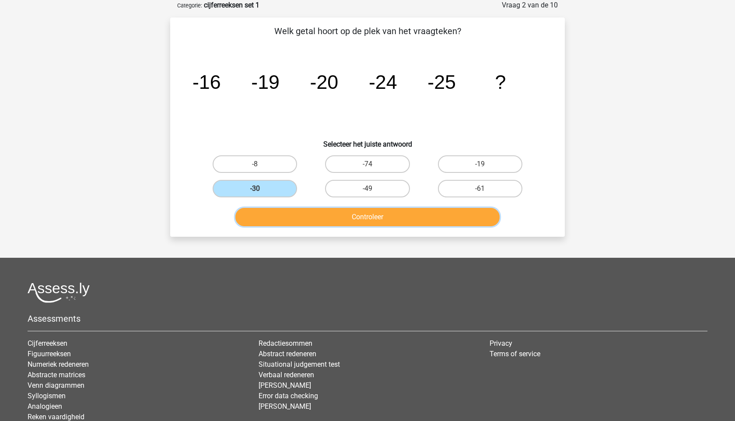
click at [322, 217] on button "Controleer" at bounding box center [367, 217] width 265 height 18
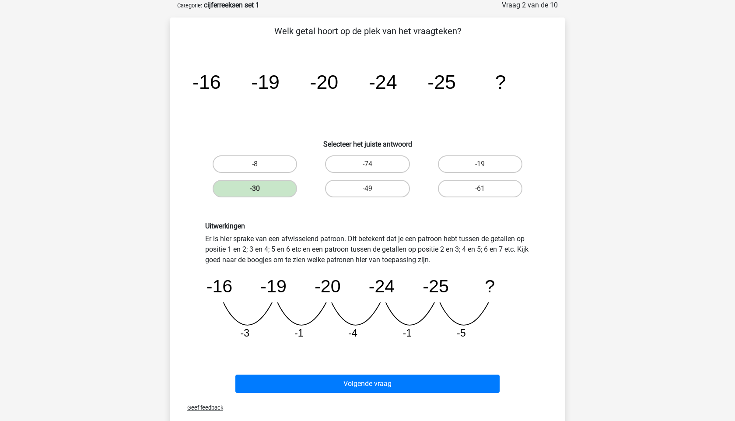
scroll to position [117, 0]
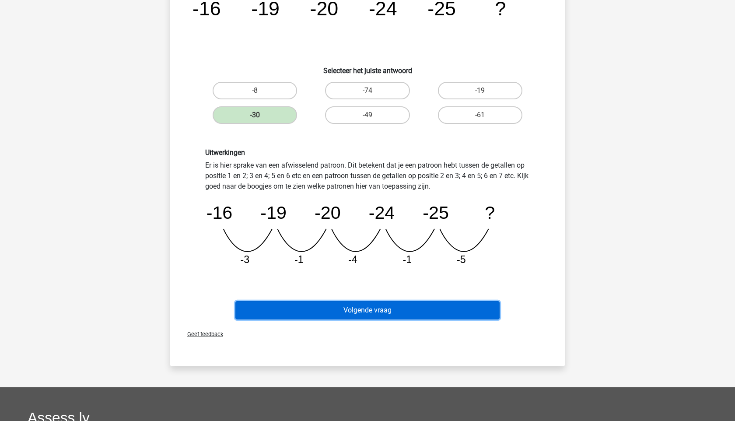
click at [399, 317] on button "Volgende vraag" at bounding box center [367, 310] width 265 height 18
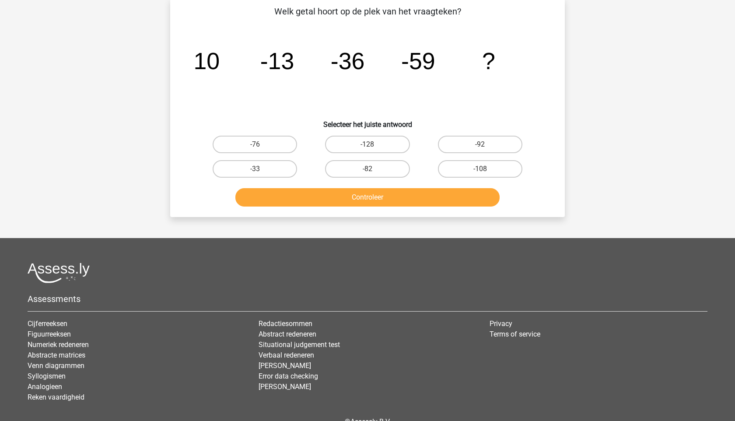
scroll to position [44, 0]
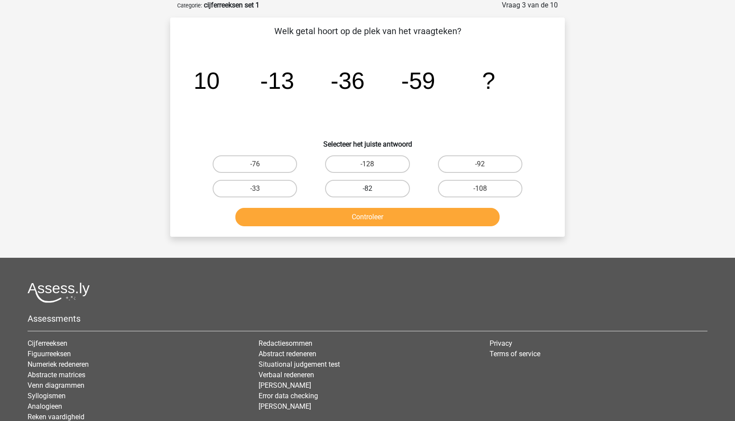
click at [381, 182] on label "-82" at bounding box center [367, 188] width 84 height 17
click at [373, 188] on input "-82" at bounding box center [370, 191] width 6 height 6
radio input "true"
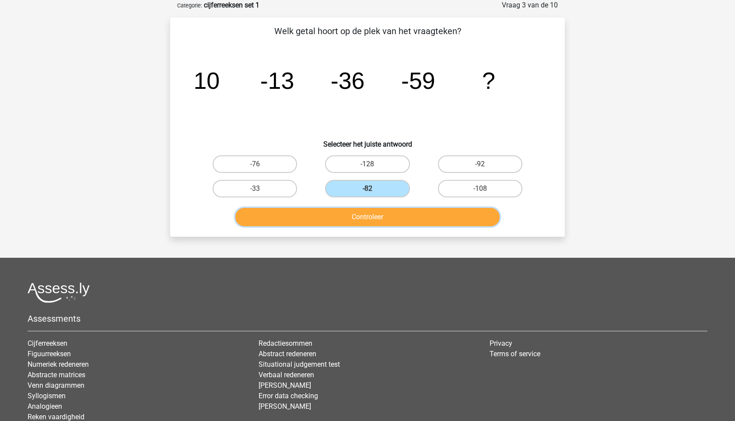
click at [380, 217] on button "Controleer" at bounding box center [367, 217] width 265 height 18
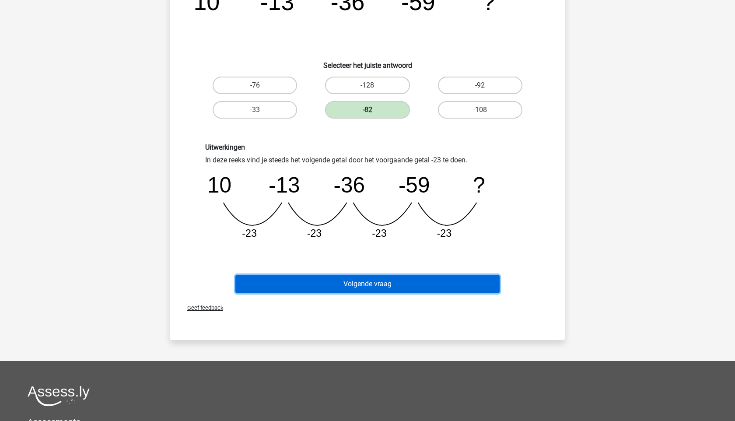
click at [376, 275] on button "Volgende vraag" at bounding box center [367, 284] width 265 height 18
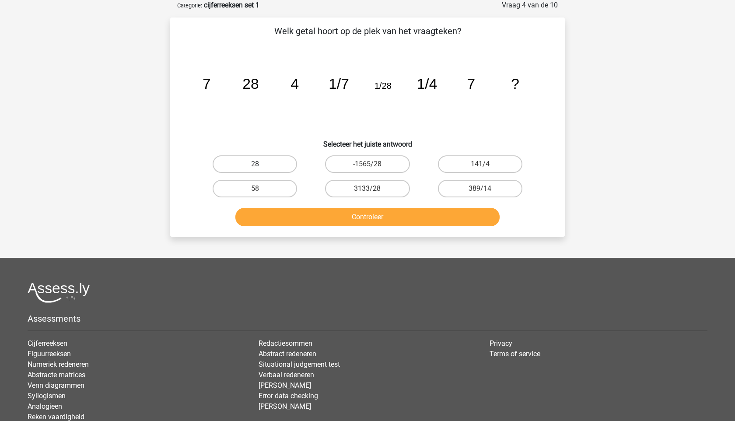
click at [268, 160] on label "28" at bounding box center [255, 163] width 84 height 17
click at [261, 164] on input "28" at bounding box center [258, 167] width 6 height 6
radio input "true"
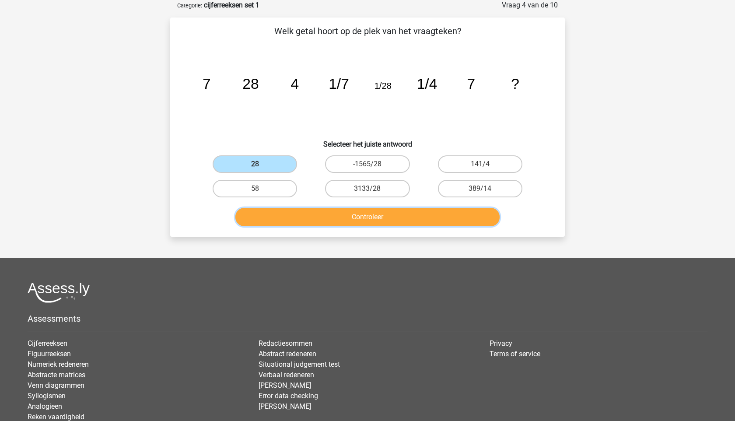
click at [328, 221] on button "Controleer" at bounding box center [367, 217] width 265 height 18
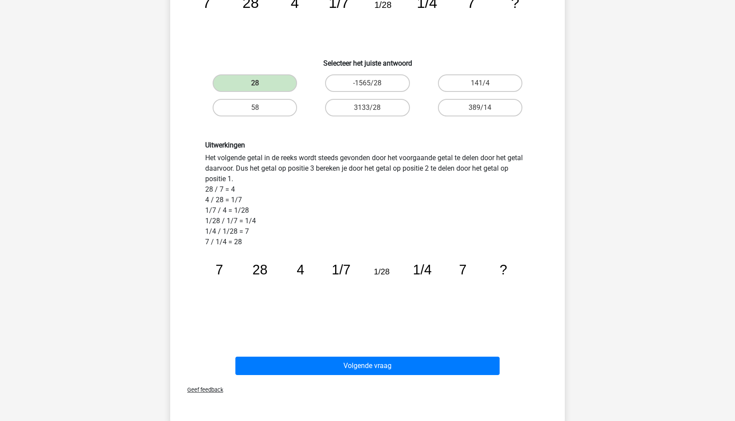
scroll to position [127, 0]
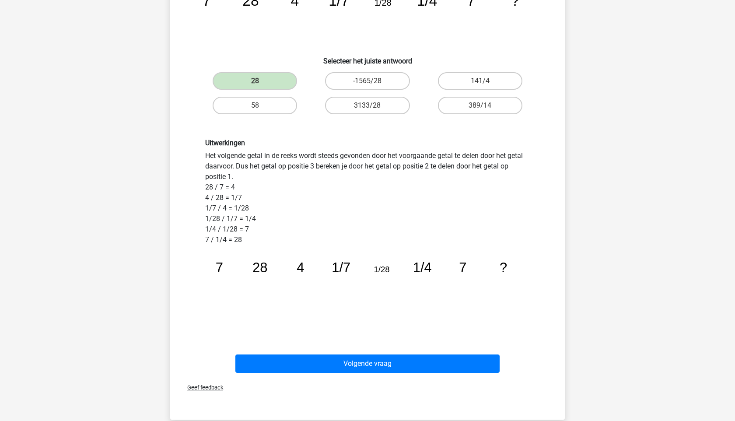
click at [358, 375] on div "Volgende vraag" at bounding box center [368, 365] width 338 height 22
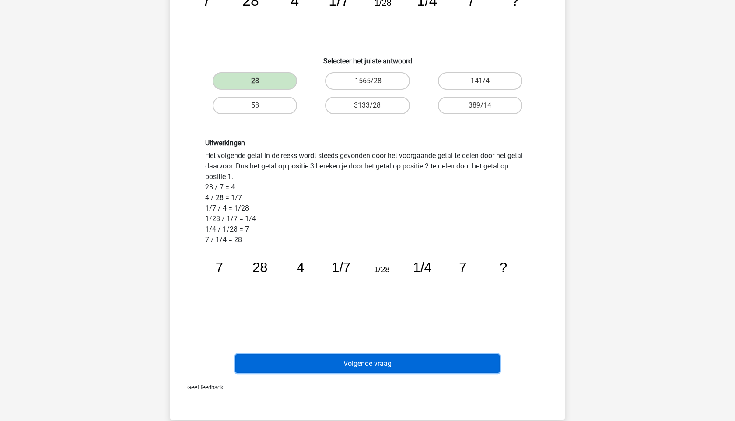
click at [362, 361] on button "Volgende vraag" at bounding box center [367, 363] width 265 height 18
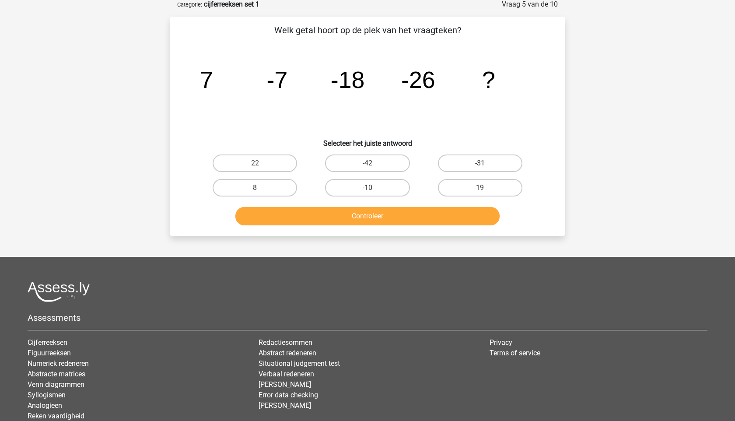
scroll to position [44, 0]
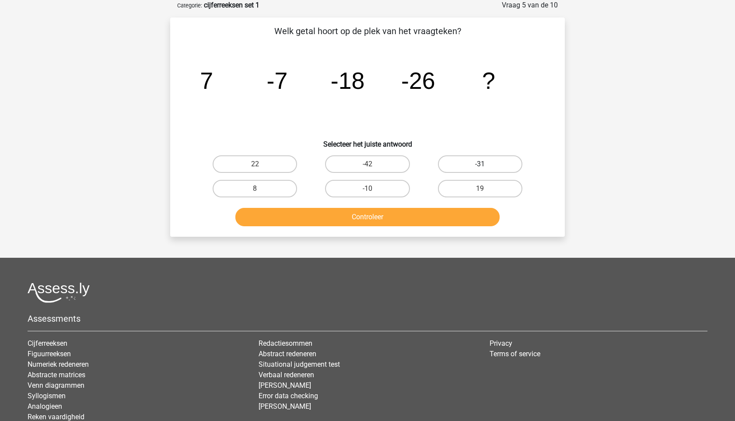
click at [451, 165] on label "-31" at bounding box center [480, 163] width 84 height 17
click at [480, 165] on input "-31" at bounding box center [483, 167] width 6 height 6
radio input "true"
click at [433, 206] on div "Controleer" at bounding box center [367, 215] width 366 height 29
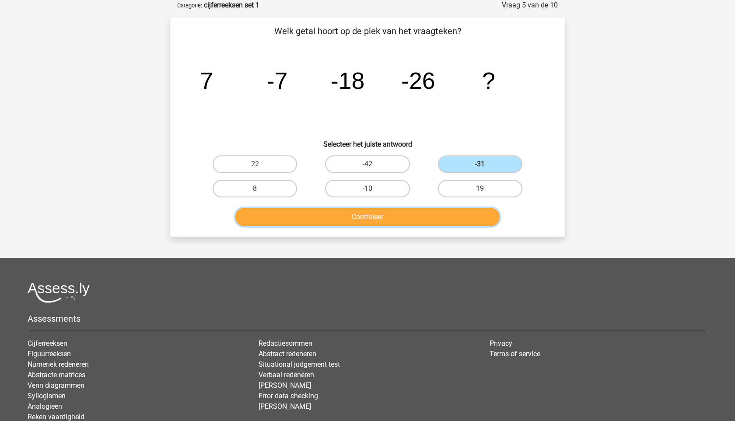
click at [425, 219] on button "Controleer" at bounding box center [367, 217] width 265 height 18
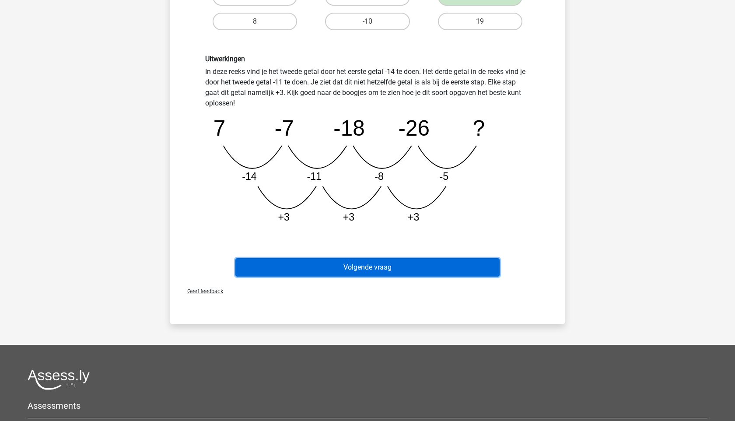
click at [294, 265] on button "Volgende vraag" at bounding box center [367, 267] width 265 height 18
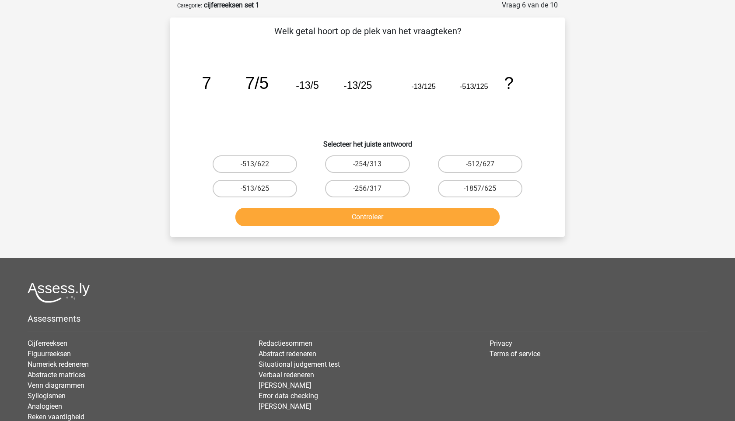
scroll to position [20, 0]
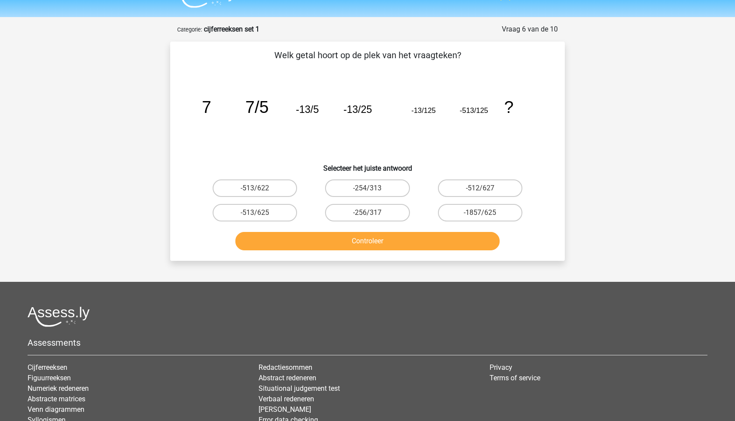
click at [477, 155] on icon "image/svg+xml 7 7/5 -13/5 -13/25 -13/125 -513/125 ?" at bounding box center [367, 113] width 352 height 88
drag, startPoint x: 415, startPoint y: 109, endPoint x: 441, endPoint y: 109, distance: 26.7
click at [439, 109] on icon "image/svg+xml 7 7/5 -13/5 -13/25 -13/125 -513/125 ?" at bounding box center [367, 113] width 352 height 88
click at [441, 109] on icon "image/svg+xml 7 7/5 -13/5 -13/25 -13/125 -513/125 ?" at bounding box center [367, 113] width 352 height 88
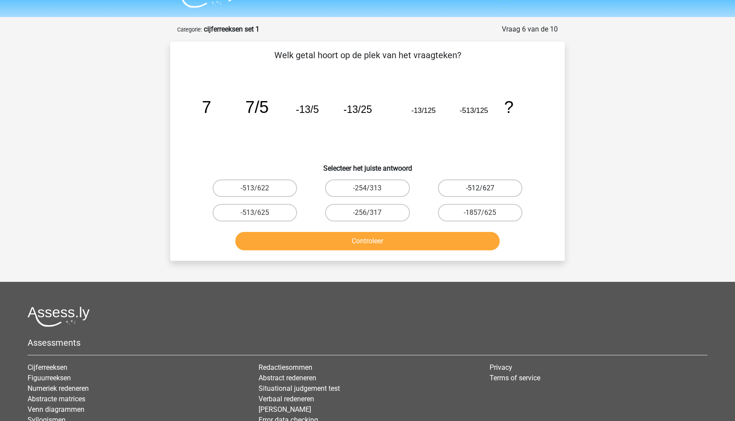
click at [460, 194] on label "-512/627" at bounding box center [480, 187] width 84 height 17
click at [480, 194] on input "-512/627" at bounding box center [483, 191] width 6 height 6
radio input "true"
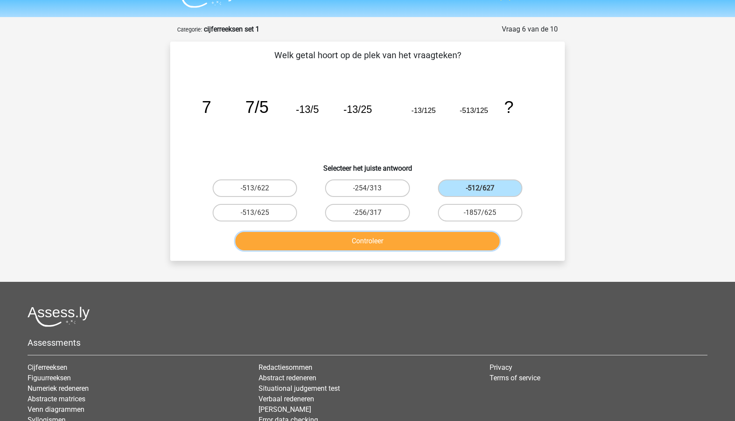
click at [455, 246] on button "Controleer" at bounding box center [367, 241] width 265 height 18
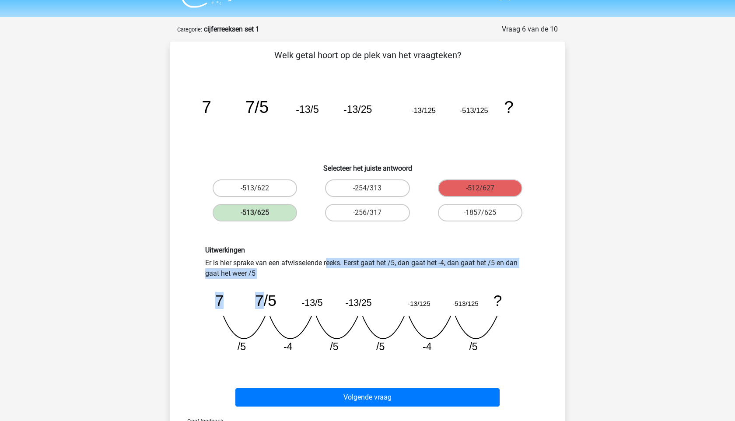
drag, startPoint x: 261, startPoint y: 284, endPoint x: 213, endPoint y: 261, distance: 54.0
click at [213, 261] on div "Uitwerkingen Er is hier sprake van een afwisselende reeks. Eerst gaat het /5, d…" at bounding box center [368, 303] width 338 height 114
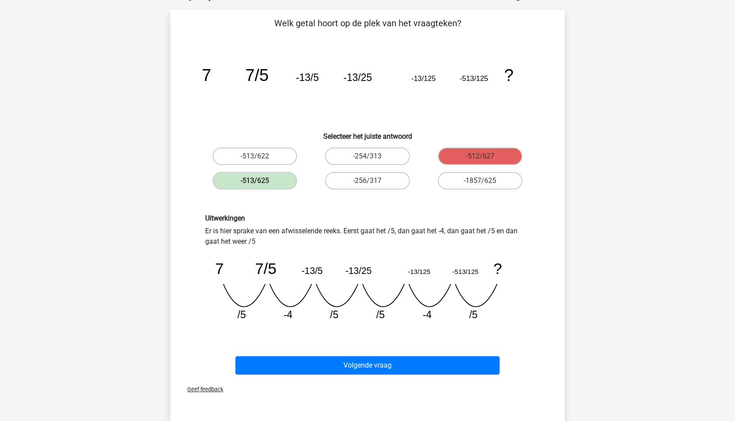
scroll to position [63, 0]
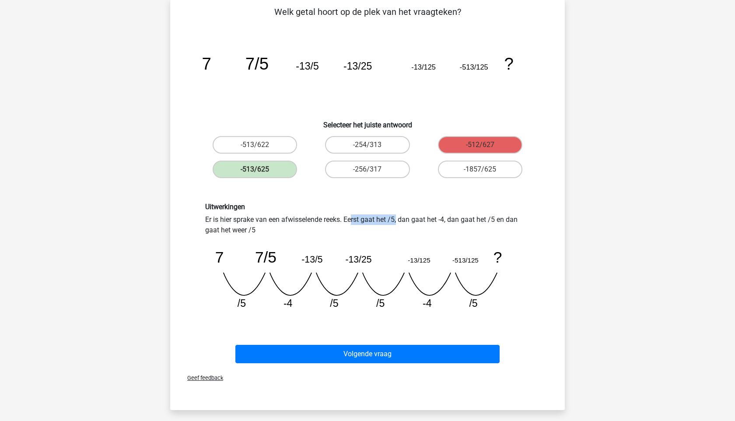
drag, startPoint x: 286, startPoint y: 220, endPoint x: 229, endPoint y: 220, distance: 57.3
click at [229, 220] on div "Uitwerkingen Er is hier sprake van een afwisselende reeks. Eerst gaat het /5, d…" at bounding box center [368, 259] width 338 height 114
drag, startPoint x: 220, startPoint y: 220, endPoint x: 280, endPoint y: 244, distance: 64.1
click at [280, 244] on div "Uitwerkingen Er is hier sprake van een afwisselende reeks. Eerst gaat het /5, d…" at bounding box center [368, 259] width 338 height 114
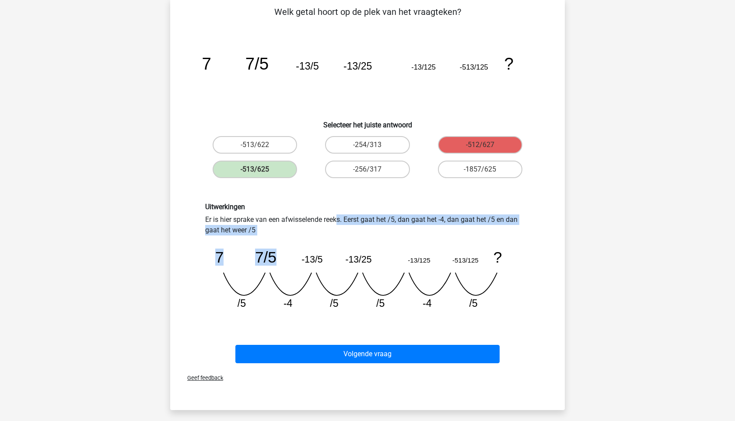
click at [280, 244] on icon "image/svg+xml 7 7/5 -13/5 -13/25 -13/125 -513/125 ? /5 -4 /5 /5 -4" at bounding box center [367, 275] width 324 height 81
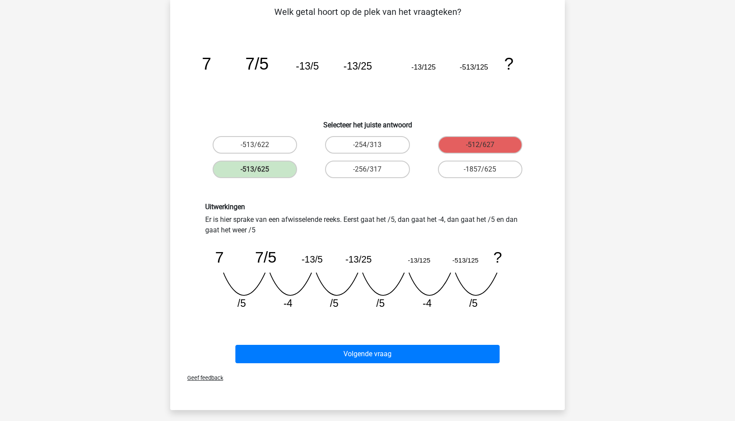
drag, startPoint x: 277, startPoint y: 229, endPoint x: 184, endPoint y: 219, distance: 94.1
click at [184, 219] on div "Uitwerkingen Er is hier sprake van een afwisselende reeks. Eerst gaat het /5, d…" at bounding box center [367, 259] width 366 height 156
click at [329, 309] on icon "image/svg+xml 7 7/5 -13/5 -13/25 -13/125 -513/125 ? /5 -4 /5 /5 -4" at bounding box center [367, 275] width 324 height 81
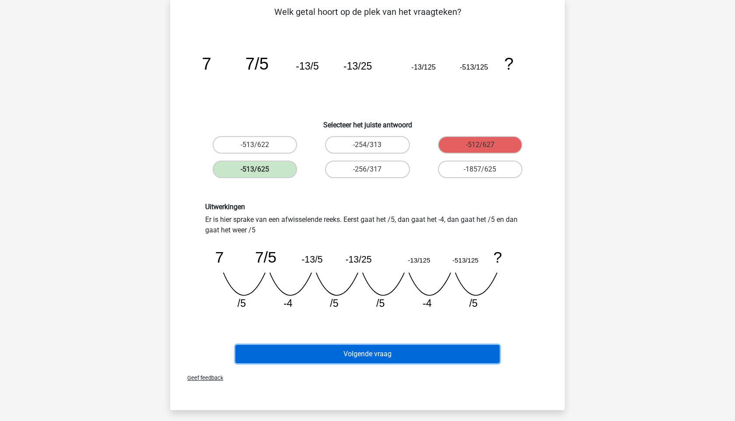
click at [415, 359] on button "Volgende vraag" at bounding box center [367, 354] width 265 height 18
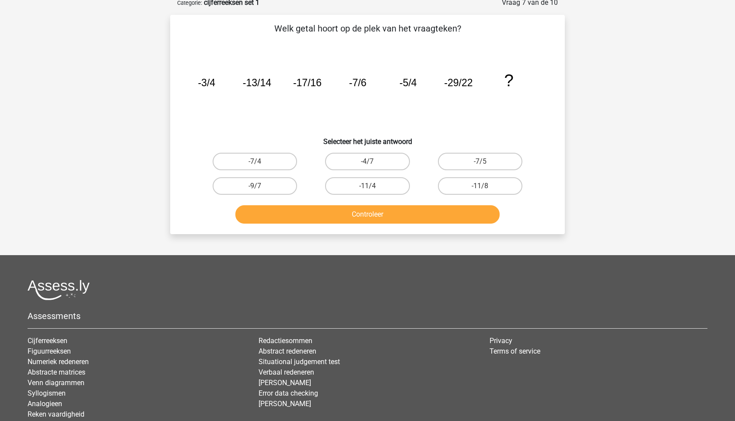
scroll to position [44, 0]
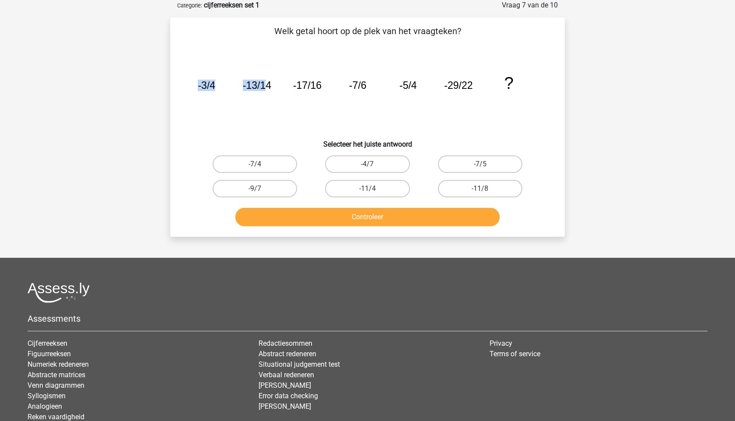
drag, startPoint x: 188, startPoint y: 87, endPoint x: 272, endPoint y: 96, distance: 84.5
click at [267, 94] on div "image/svg+xml -3/4 -13/14 -17/16 -7/6 -5/4 -29/22 ?" at bounding box center [367, 89] width 366 height 88
click at [272, 96] on icon "image/svg+xml -3/4 -13/14 -17/16 -7/6 -5/4 -29/22 ?" at bounding box center [367, 89] width 352 height 88
drag, startPoint x: 200, startPoint y: 83, endPoint x: 245, endPoint y: 87, distance: 45.2
click at [243, 87] on g "-3/4 -13/14 -17/16 -7/6 -5/4 -29/22 ?" at bounding box center [355, 82] width 315 height 19
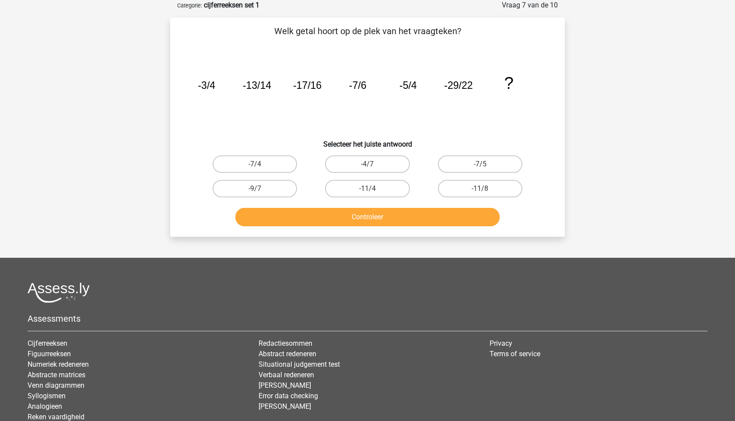
click at [215, 87] on tspan "-13/14" at bounding box center [206, 85] width 17 height 11
drag, startPoint x: 195, startPoint y: 86, endPoint x: 261, endPoint y: 87, distance: 66.0
click at [261, 87] on icon "image/svg+xml -3/4 -13/14 -17/16 -7/6 -5/4 -29/22 ?" at bounding box center [367, 89] width 352 height 88
click at [215, 87] on tspan "-13/14" at bounding box center [206, 85] width 17 height 11
drag, startPoint x: 240, startPoint y: 94, endPoint x: 319, endPoint y: 105, distance: 79.0
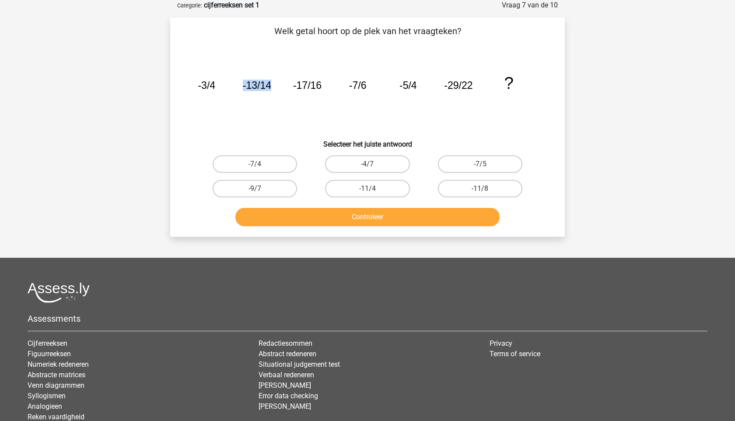
click at [316, 105] on icon "image/svg+xml -3/4 -13/14 -17/16 -7/6 -5/4 -29/22 ?" at bounding box center [367, 89] width 352 height 88
click at [319, 105] on icon "image/svg+xml -3/4 -13/14 -17/16 -7/6 -5/4 -29/22 ?" at bounding box center [367, 89] width 352 height 88
drag, startPoint x: 236, startPoint y: 92, endPoint x: 334, endPoint y: 102, distance: 98.0
click at [334, 102] on icon "image/svg+xml -3/4 -13/14 -17/16 -7/6 -5/4 -29/22 ?" at bounding box center [367, 89] width 352 height 88
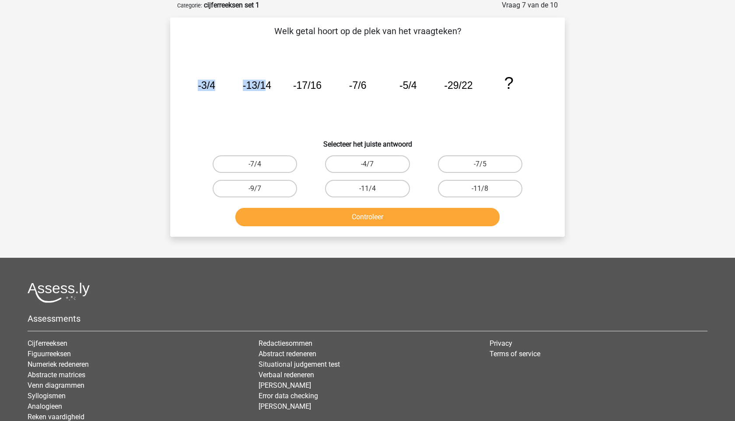
drag, startPoint x: 192, startPoint y: 94, endPoint x: 273, endPoint y: 96, distance: 80.5
click at [273, 96] on icon "image/svg+xml -3/4 -13/14 -17/16 -7/6 -5/4 -29/22 ?" at bounding box center [367, 89] width 352 height 88
drag, startPoint x: 247, startPoint y: 91, endPoint x: 314, endPoint y: 102, distance: 67.7
click at [314, 102] on icon "image/svg+xml -3/4 -13/14 -17/16 -7/6 -5/4 -29/22 ?" at bounding box center [367, 89] width 352 height 88
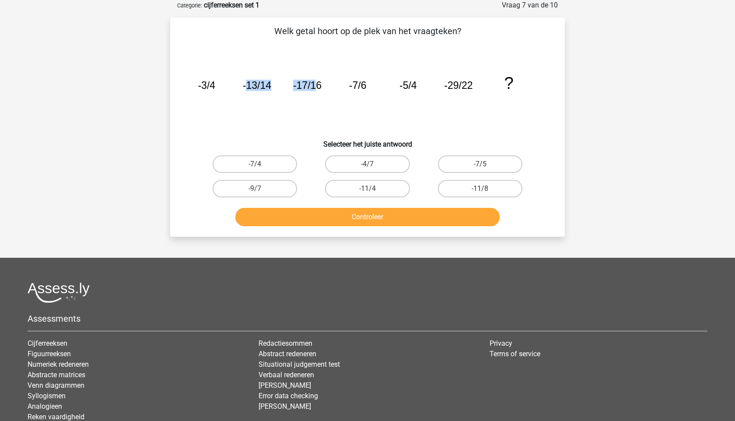
click at [314, 102] on icon "image/svg+xml -3/4 -13/14 -17/16 -7/6 -5/4 -29/22 ?" at bounding box center [367, 89] width 352 height 88
drag, startPoint x: 303, startPoint y: 87, endPoint x: 363, endPoint y: 91, distance: 60.9
click at [363, 91] on icon "image/svg+xml -3/4 -13/14 -17/16 -7/6 -5/4 -29/22 ?" at bounding box center [367, 89] width 352 height 88
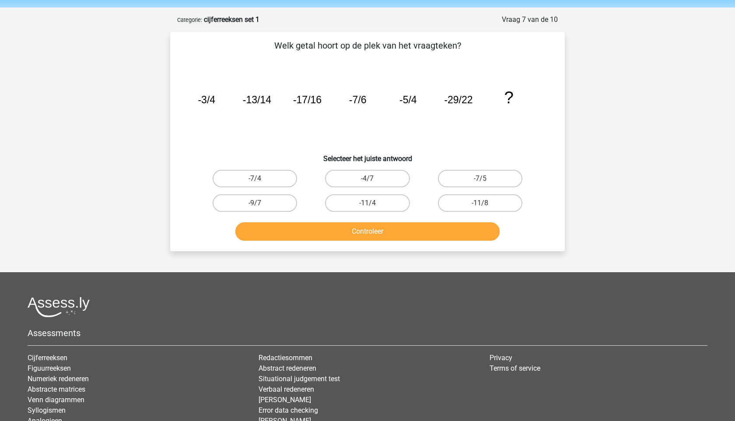
scroll to position [24, 0]
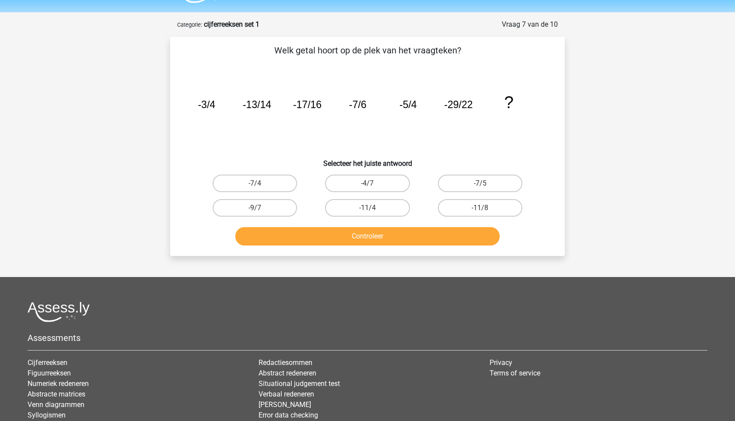
drag, startPoint x: 204, startPoint y: 106, endPoint x: 231, endPoint y: 108, distance: 27.2
click at [220, 108] on icon "image/svg+xml -3/4 -13/14 -17/16 -7/6 -5/4 -29/22 ?" at bounding box center [367, 108] width 352 height 88
click at [231, 108] on icon "image/svg+xml -3/4 -13/14 -17/16 -7/6 -5/4 -29/22 ?" at bounding box center [367, 108] width 352 height 88
drag, startPoint x: 244, startPoint y: 108, endPoint x: 280, endPoint y: 108, distance: 35.9
click at [280, 108] on icon "image/svg+xml -3/4 -13/14 -17/16 -7/6 -5/4 -29/22 ?" at bounding box center [367, 108] width 352 height 88
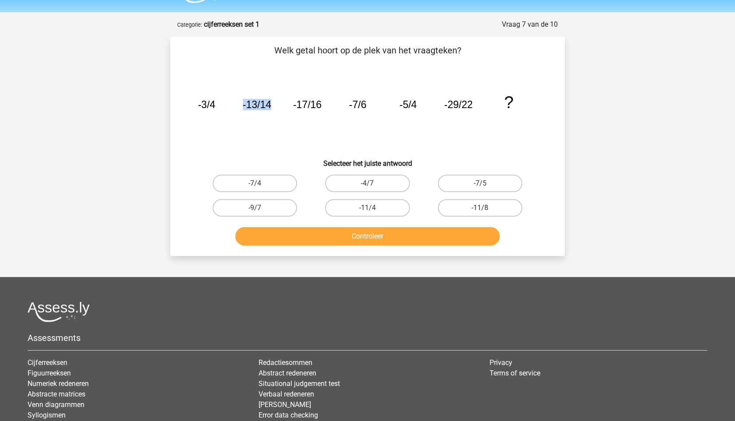
click at [280, 108] on icon "image/svg+xml -3/4 -13/14 -17/16 -7/6 -5/4 -29/22 ?" at bounding box center [367, 108] width 352 height 88
drag, startPoint x: 279, startPoint y: 108, endPoint x: 215, endPoint y: 108, distance: 64.3
click at [215, 108] on icon "image/svg+xml -3/4 -13/14 -17/16 -7/6 -5/4 -29/22 ?" at bounding box center [367, 108] width 352 height 88
click at [215, 108] on tspan "-3/4" at bounding box center [206, 104] width 17 height 11
drag, startPoint x: 205, startPoint y: 119, endPoint x: 235, endPoint y: 92, distance: 40.9
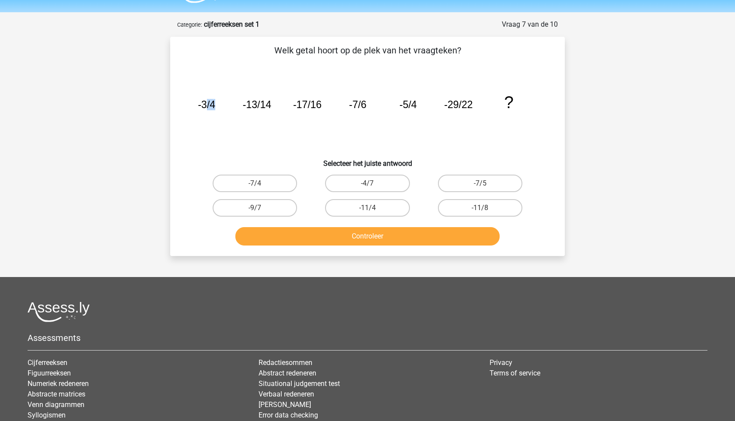
click at [235, 92] on icon "image/svg+xml -3/4 -13/14 -17/16 -7/6 -5/4 -29/22 ?" at bounding box center [367, 108] width 352 height 88
drag, startPoint x: 239, startPoint y: 98, endPoint x: 307, endPoint y: 102, distance: 67.9
click at [307, 102] on icon "image/svg+xml -3/4 -13/14 -17/16 -7/6 -5/4 -29/22 ?" at bounding box center [367, 108] width 352 height 88
click at [215, 102] on tspan "-17/16" at bounding box center [206, 104] width 17 height 11
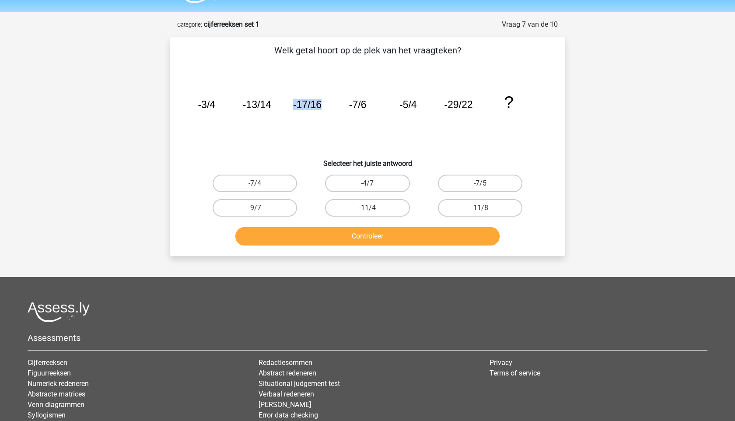
drag, startPoint x: 277, startPoint y: 102, endPoint x: 338, endPoint y: 105, distance: 61.3
click at [338, 105] on icon "image/svg+xml -3/4 -13/14 -17/16 -7/6 -5/4 -29/22 ?" at bounding box center [367, 108] width 352 height 88
click at [339, 105] on icon "image/svg+xml -3/4 -13/14 -17/16 -7/6 -5/4 -29/22 ?" at bounding box center [367, 108] width 352 height 88
drag, startPoint x: 341, startPoint y: 99, endPoint x: 411, endPoint y: 103, distance: 70.1
click at [411, 103] on icon "image/svg+xml -3/4 -13/14 -17/16 -7/6 -5/4 -29/22 ?" at bounding box center [367, 108] width 352 height 88
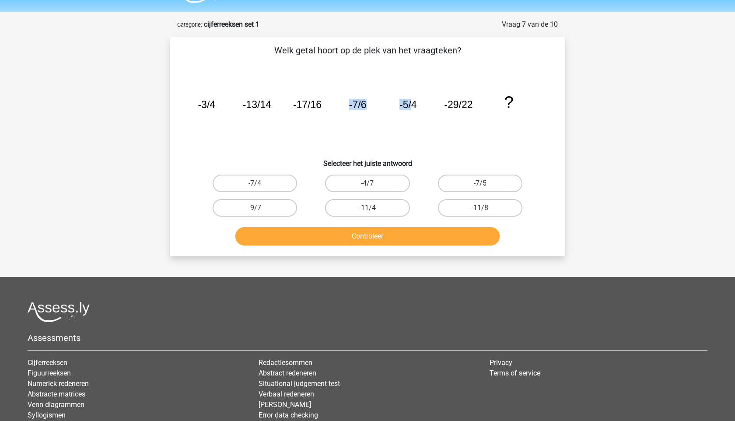
click at [215, 103] on tspan "-5/4" at bounding box center [206, 104] width 17 height 11
click at [347, 102] on icon "image/svg+xml -3/4 -13/14 -17/16 -7/6 -5/4 -29/22 ?" at bounding box center [367, 108] width 352 height 88
click at [199, 112] on icon "image/svg+xml -3/4 -13/14 -17/16 -7/6 -5/4 -29/22 ?" at bounding box center [367, 108] width 352 height 88
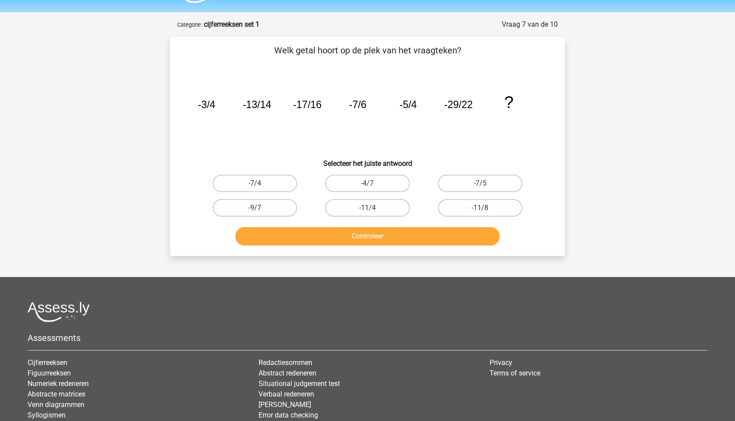
drag, startPoint x: 200, startPoint y: 96, endPoint x: 239, endPoint y: 117, distance: 44.2
click at [219, 108] on icon "image/svg+xml -3/4 -13/14 -17/16 -7/6 -5/4 -29/22 ?" at bounding box center [367, 108] width 352 height 88
click at [262, 128] on icon "image/svg+xml -3/4 -13/14 -17/16 -7/6 -5/4 -29/22 ?" at bounding box center [367, 108] width 352 height 88
click at [383, 219] on div "-11/4" at bounding box center [367, 207] width 112 height 24
click at [383, 216] on label "-11/4" at bounding box center [367, 207] width 84 height 17
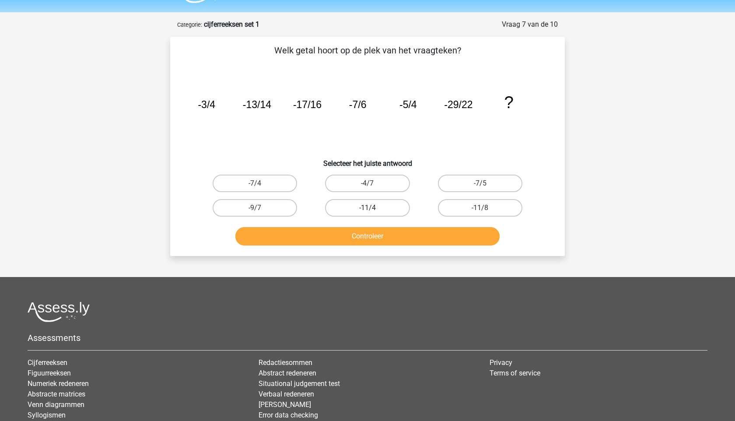
click at [373, 213] on input "-11/4" at bounding box center [370, 211] width 6 height 6
radio input "true"
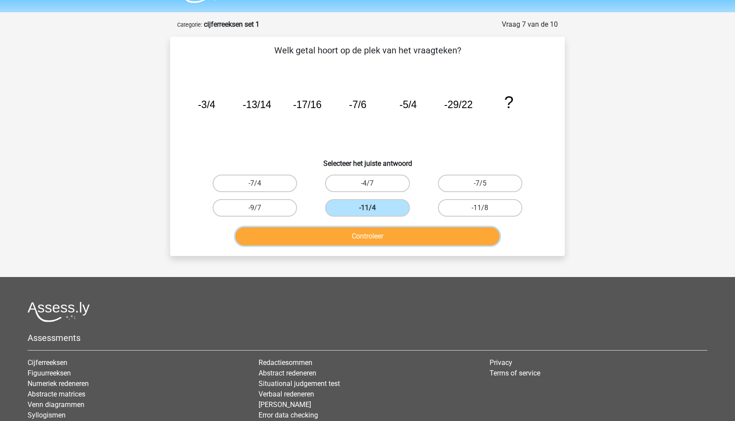
click at [386, 237] on button "Controleer" at bounding box center [367, 236] width 265 height 18
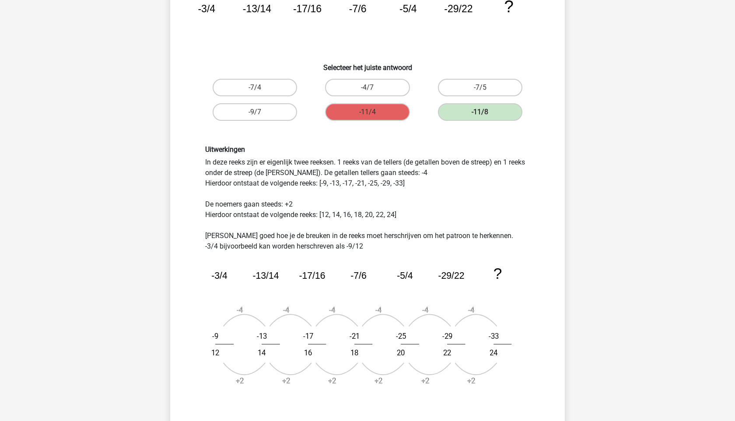
scroll to position [116, 0]
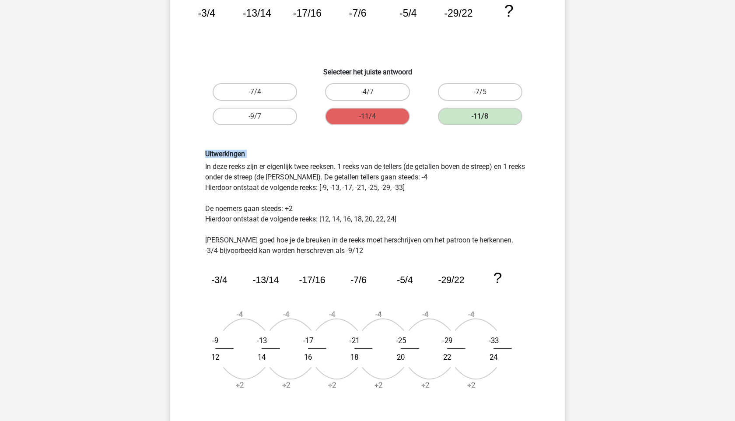
drag, startPoint x: 191, startPoint y: 149, endPoint x: 380, endPoint y: 165, distance: 189.6
click at [380, 165] on div "Uitwerkingen In deze reeks zijn er eigenlijk twee reeksen. 1 reeks van de telle…" at bounding box center [367, 274] width 366 height 290
click at [380, 165] on div "Uitwerkingen In deze reeks zijn er eigenlijk twee reeksen. 1 reeks van de telle…" at bounding box center [368, 274] width 338 height 248
drag, startPoint x: 422, startPoint y: 188, endPoint x: 242, endPoint y: 185, distance: 180.2
click at [242, 185] on div "Uitwerkingen In deze reeks zijn er eigenlijk twee reeksen. 1 reeks van de telle…" at bounding box center [368, 274] width 338 height 248
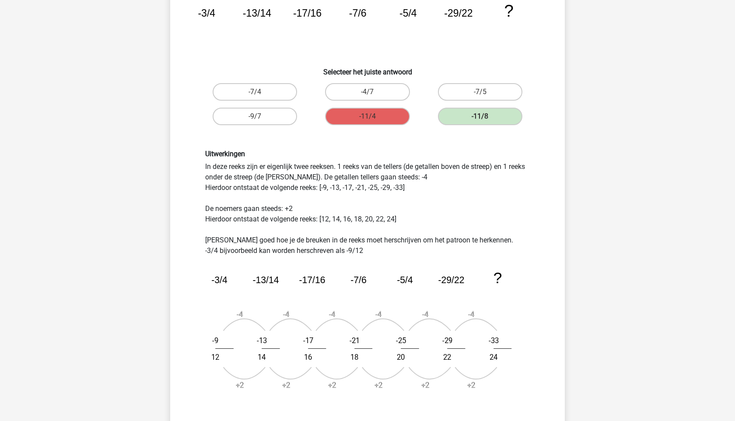
click at [242, 185] on div "Uitwerkingen In deze reeks zijn er eigenlijk twee reeksen. 1 reeks van de telle…" at bounding box center [368, 274] width 338 height 248
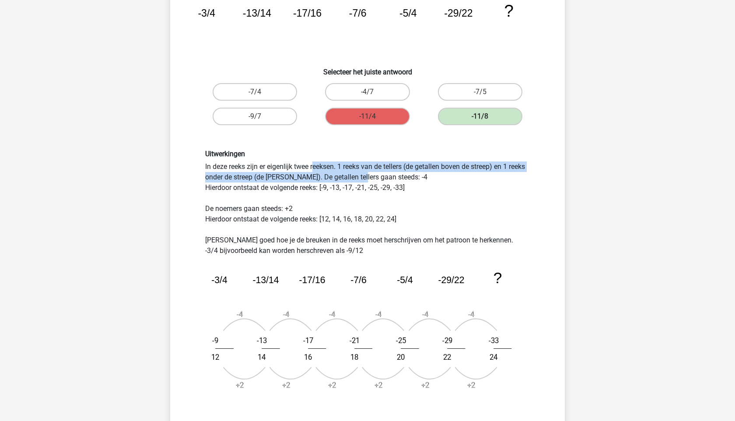
drag, startPoint x: 216, startPoint y: 163, endPoint x: 355, endPoint y: 189, distance: 141.6
click at [355, 189] on div "Uitwerkingen In deze reeks zijn er eigenlijk twee reeksen. 1 reeks van de telle…" at bounding box center [368, 274] width 338 height 248
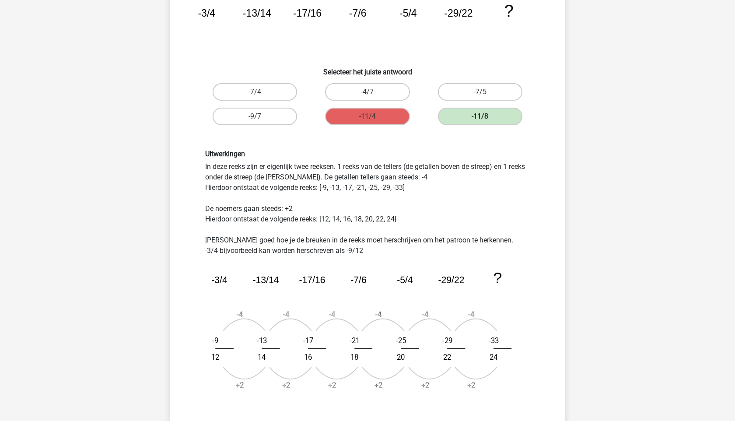
drag, startPoint x: 434, startPoint y: 191, endPoint x: 178, endPoint y: 172, distance: 256.0
click at [178, 172] on div "Welk getal hoort op de plek van het vraagteken? image/svg+xml -3/4 -13/14 -17/1…" at bounding box center [367, 199] width 387 height 495
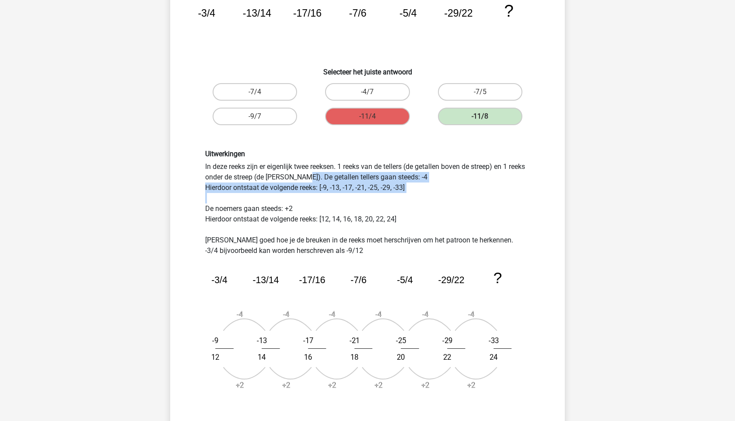
drag, startPoint x: 178, startPoint y: 172, endPoint x: 332, endPoint y: 195, distance: 155.7
click at [332, 195] on div "Welk getal hoort op de plek van het vraagteken? image/svg+xml -3/4 -13/14 -17/1…" at bounding box center [367, 199] width 387 height 495
click at [332, 195] on div "Uitwerkingen In deze reeks zijn er eigenlijk twee reeksen. 1 reeks van de telle…" at bounding box center [368, 274] width 338 height 248
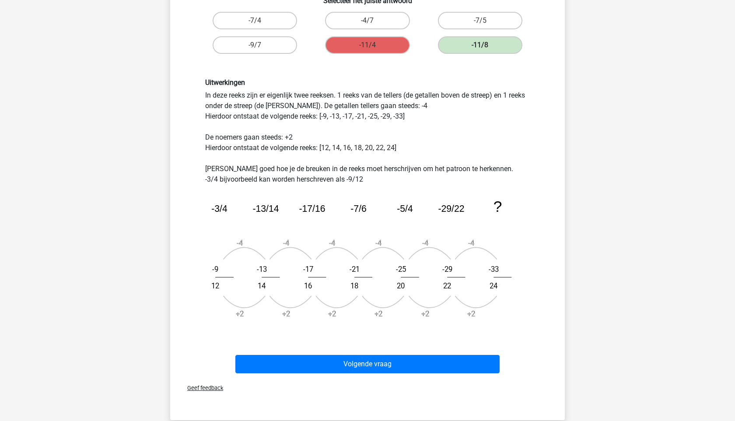
scroll to position [188, 0]
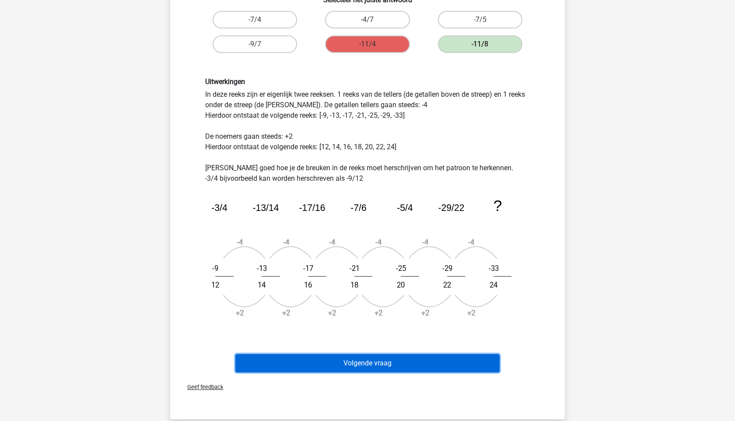
click at [420, 357] on button "Volgende vraag" at bounding box center [367, 363] width 265 height 18
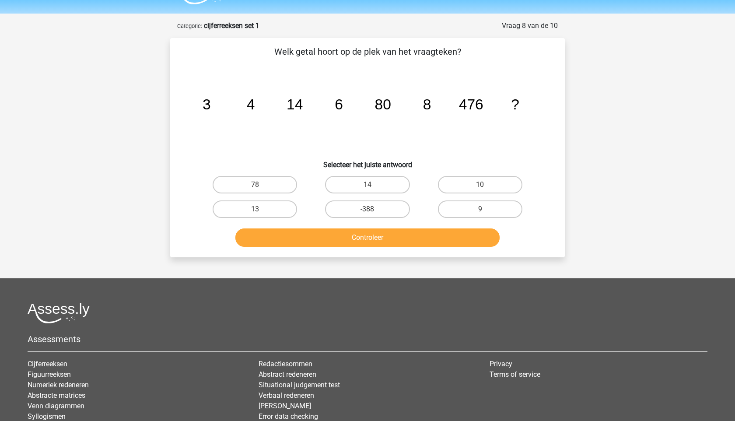
scroll to position [22, 0]
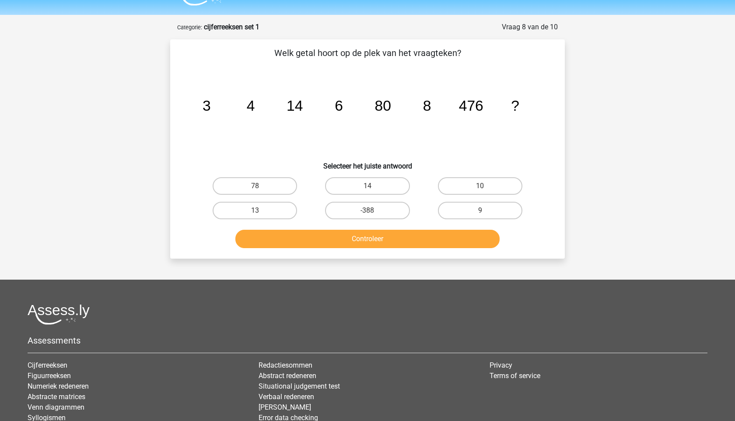
click at [466, 195] on div "10" at bounding box center [480, 186] width 112 height 24
click at [469, 188] on label "10" at bounding box center [480, 185] width 84 height 17
click at [480, 188] on input "10" at bounding box center [483, 189] width 6 height 6
radio input "true"
click at [460, 254] on div "Welk getal hoort op de plek van het vraagteken? image/svg+xml 3 4 14 6 80 8 476…" at bounding box center [367, 148] width 394 height 219
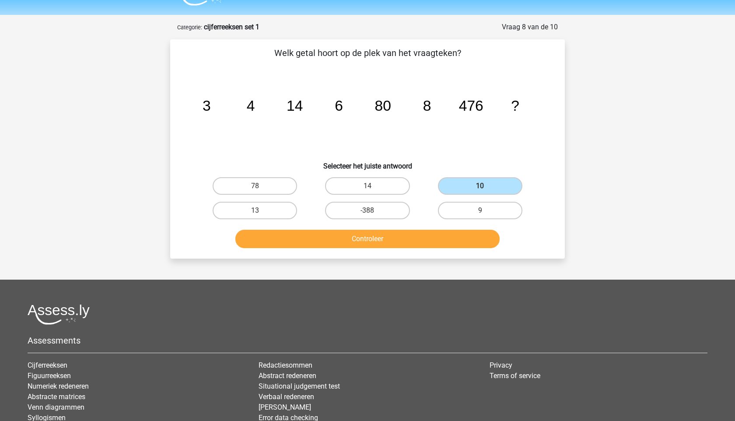
click at [460, 249] on div "Controleer" at bounding box center [368, 241] width 338 height 22
click at [457, 237] on button "Controleer" at bounding box center [367, 239] width 265 height 18
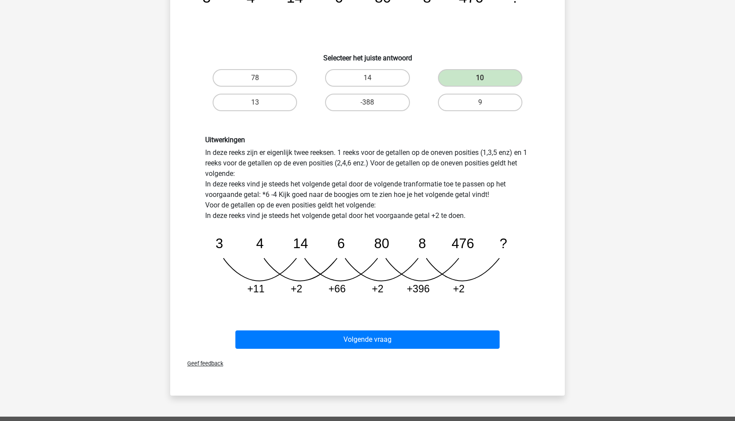
scroll to position [130, 0]
drag, startPoint x: 368, startPoint y: 170, endPoint x: 333, endPoint y: 108, distance: 70.7
click at [333, 108] on div "Welk getal hoort op de plek van het vraagteken? image/svg+xml 3 4 14 6 80 8 476…" at bounding box center [367, 144] width 387 height 413
click at [333, 108] on label "-388" at bounding box center [367, 101] width 84 height 17
click at [249, 146] on div "Uitwerkingen In deze reeks zijn er eigenlijk twee reeksen. 1 reeks voor de geta…" at bounding box center [368, 218] width 338 height 167
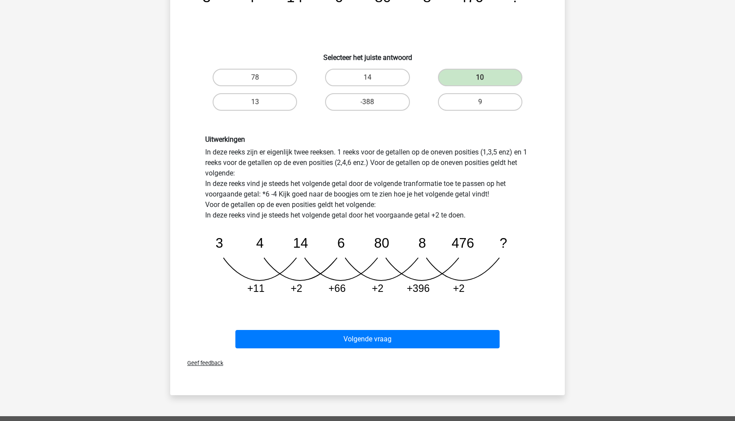
click at [248, 173] on div "Uitwerkingen In deze reeks zijn er eigenlijk twee reeksen. 1 reeks voor de geta…" at bounding box center [368, 218] width 338 height 167
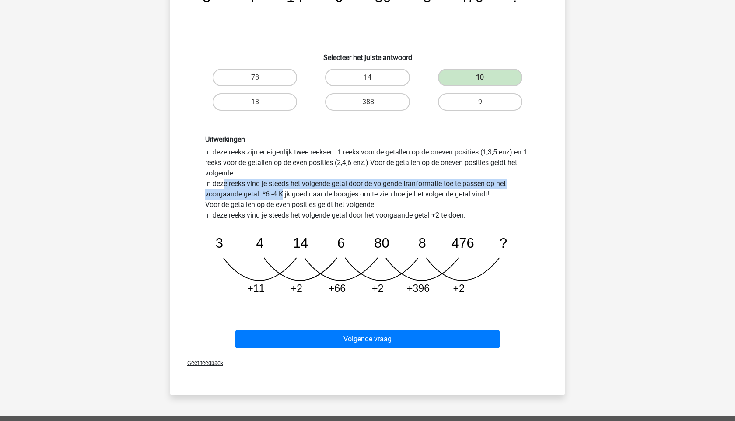
drag, startPoint x: 219, startPoint y: 184, endPoint x: 297, endPoint y: 195, distance: 79.2
click at [297, 195] on div "Uitwerkingen In deze reeks zijn er eigenlijk twee reeksen. 1 reeks voor de geta…" at bounding box center [368, 218] width 338 height 167
drag, startPoint x: 385, startPoint y: 199, endPoint x: 269, endPoint y: 185, distance: 116.3
click at [269, 185] on div "Uitwerkingen In deze reeks zijn er eigenlijk twee reeksen. 1 reeks voor de geta…" at bounding box center [368, 218] width 338 height 167
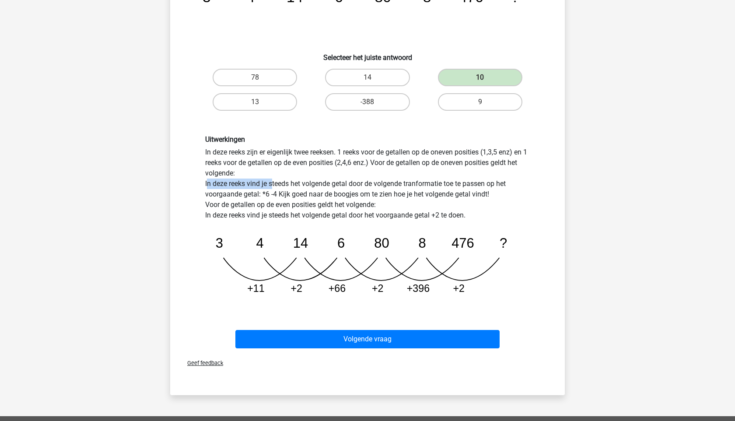
drag, startPoint x: 269, startPoint y: 185, endPoint x: 205, endPoint y: 186, distance: 64.3
click at [205, 186] on div "Uitwerkingen In deze reeks zijn er eigenlijk twee reeksen. 1 reeks voor de geta…" at bounding box center [368, 218] width 338 height 167
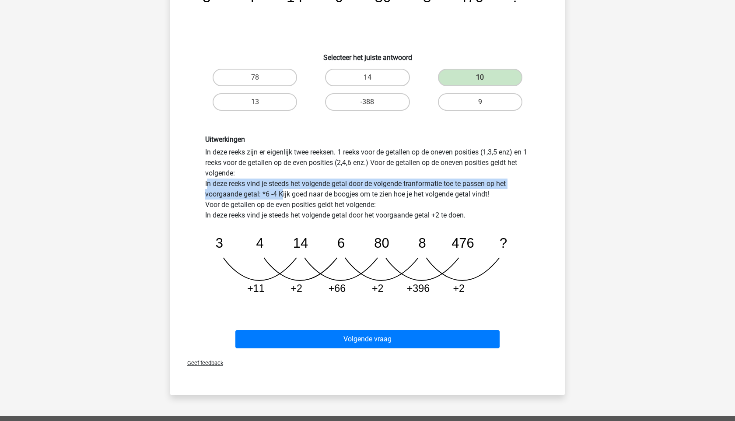
drag, startPoint x: 205, startPoint y: 186, endPoint x: 292, endPoint y: 190, distance: 86.7
click at [292, 190] on div "Uitwerkingen In deze reeks zijn er eigenlijk twee reeksen. 1 reeks voor de geta…" at bounding box center [368, 218] width 338 height 167
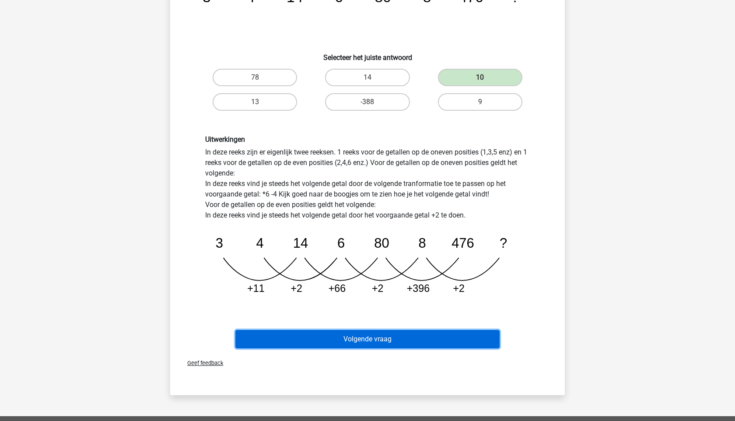
click at [400, 338] on button "Volgende vraag" at bounding box center [367, 339] width 265 height 18
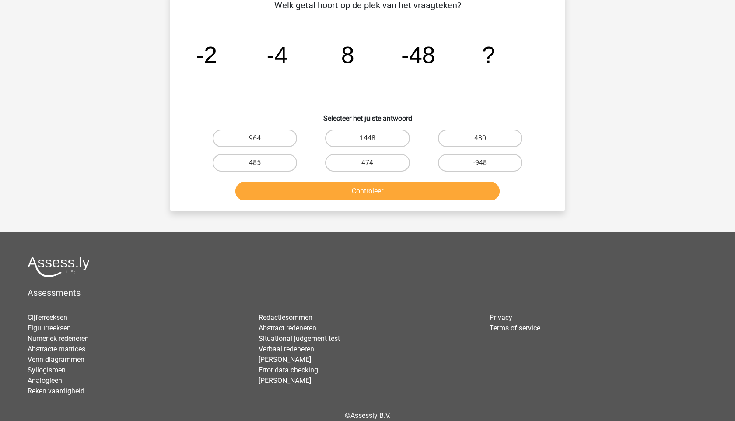
scroll to position [44, 0]
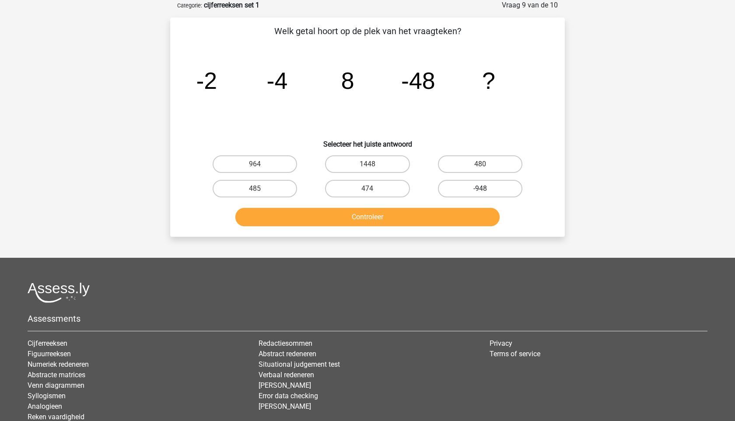
click at [464, 190] on label "-948" at bounding box center [480, 188] width 84 height 17
click at [480, 190] on input "-948" at bounding box center [483, 191] width 6 height 6
radio input "true"
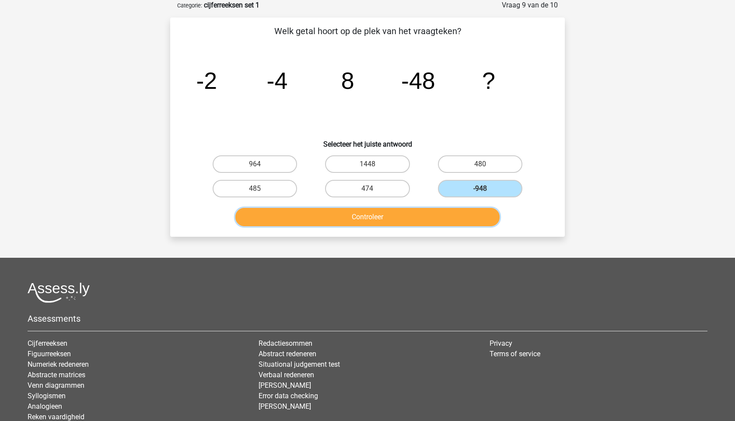
click at [434, 220] on button "Controleer" at bounding box center [367, 217] width 265 height 18
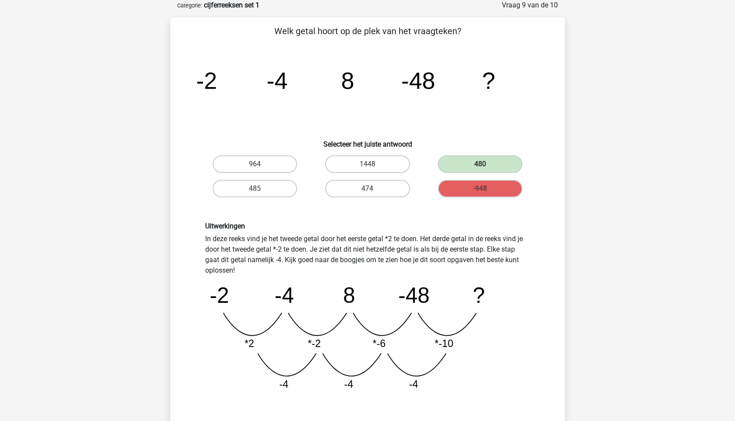
scroll to position [198, 0]
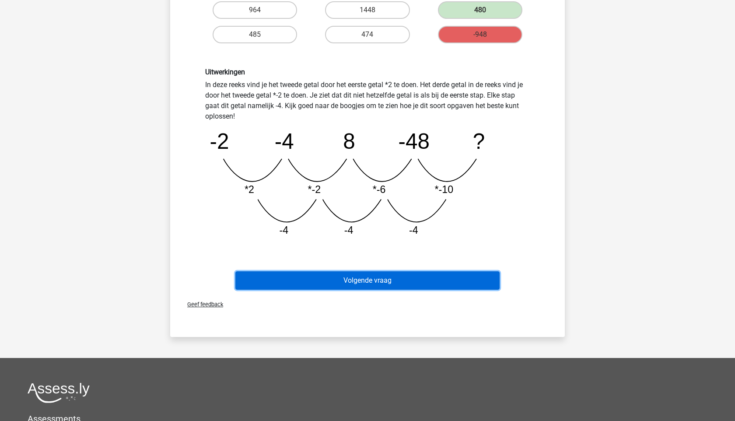
click at [293, 278] on button "Volgende vraag" at bounding box center [367, 280] width 265 height 18
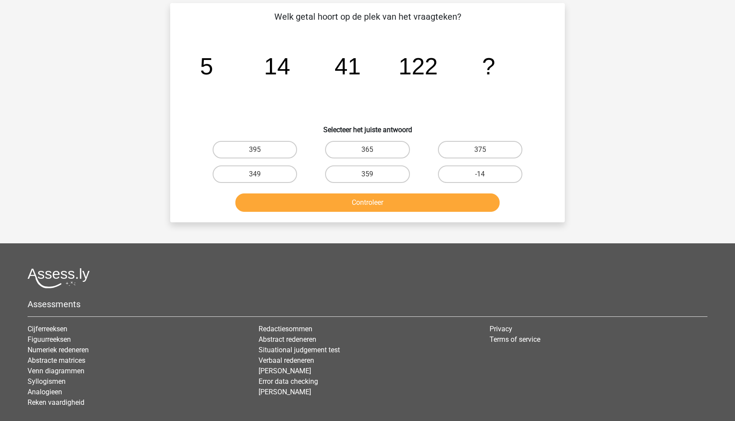
scroll to position [44, 0]
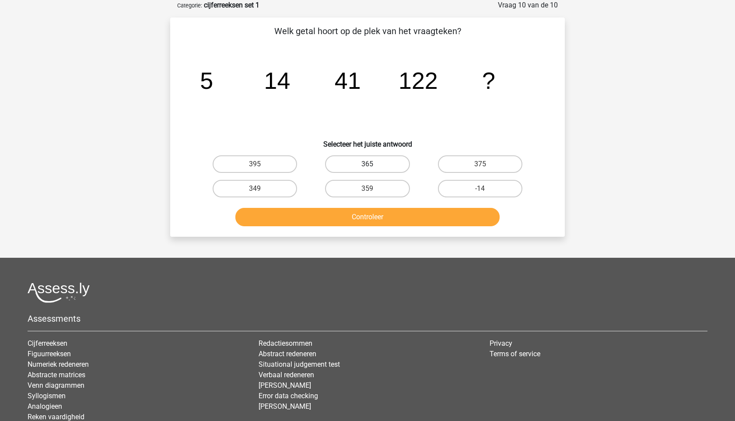
click at [384, 166] on label "365" at bounding box center [367, 163] width 84 height 17
click at [373, 166] on input "365" at bounding box center [370, 167] width 6 height 6
radio input "true"
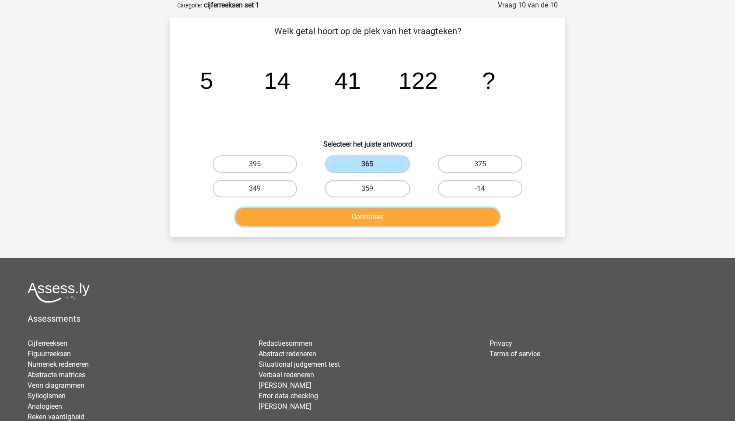
click at [365, 223] on button "Controleer" at bounding box center [367, 217] width 265 height 18
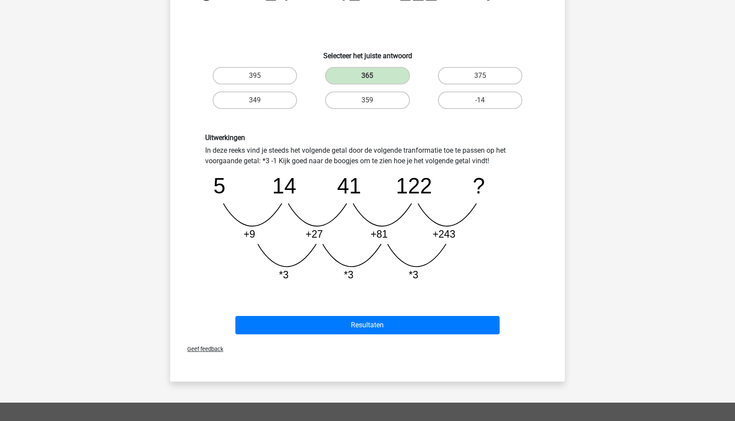
scroll to position [142, 0]
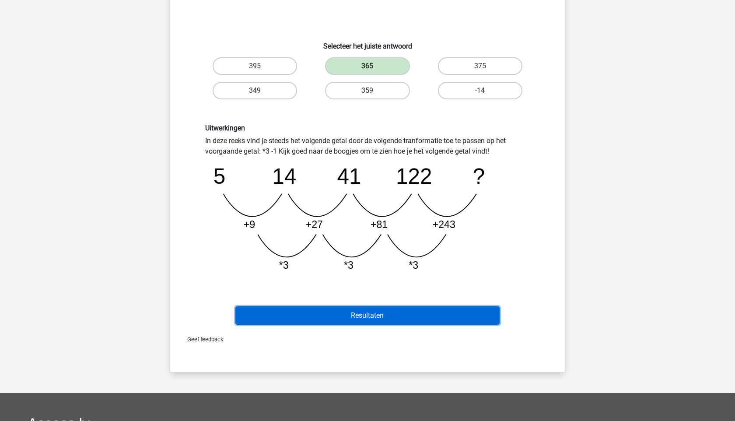
click at [375, 312] on button "Resultaten" at bounding box center [367, 315] width 265 height 18
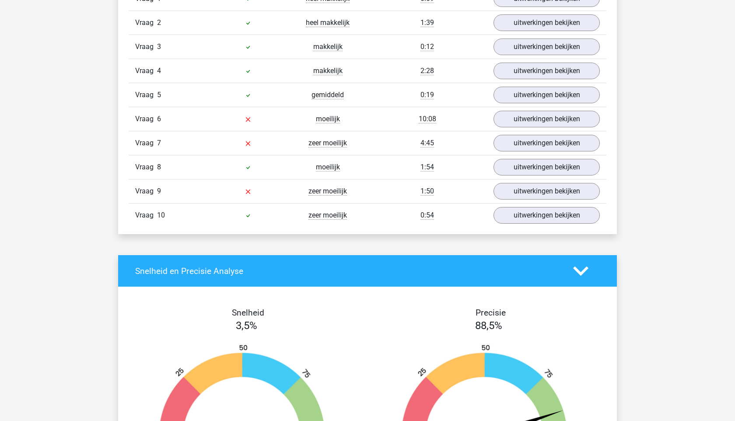
scroll to position [592, 0]
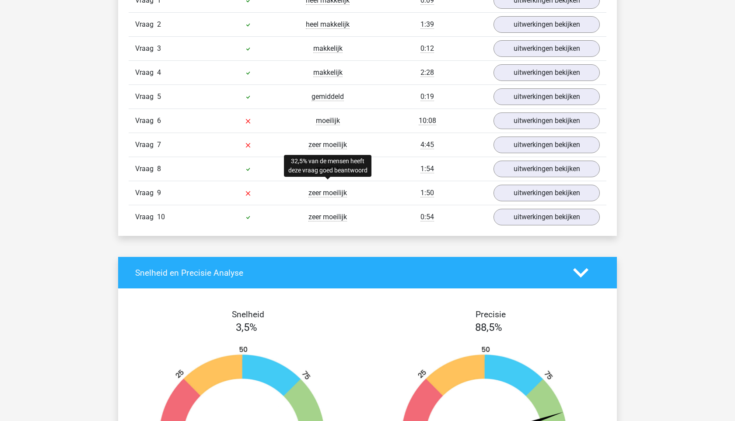
click at [312, 195] on span "zeer moeilijk" at bounding box center [327, 192] width 38 height 9
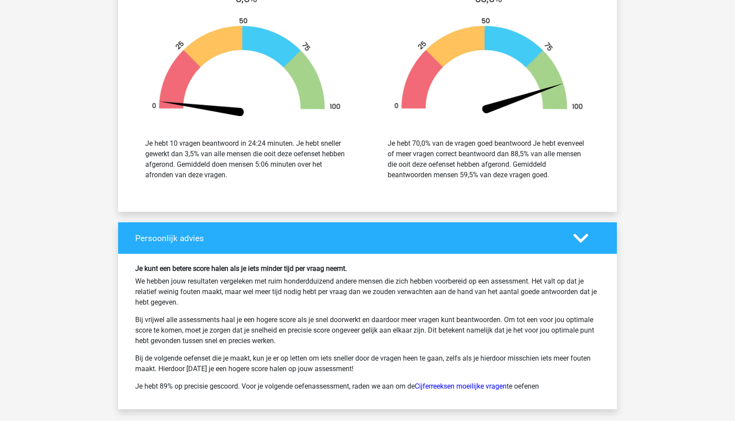
scroll to position [923, 0]
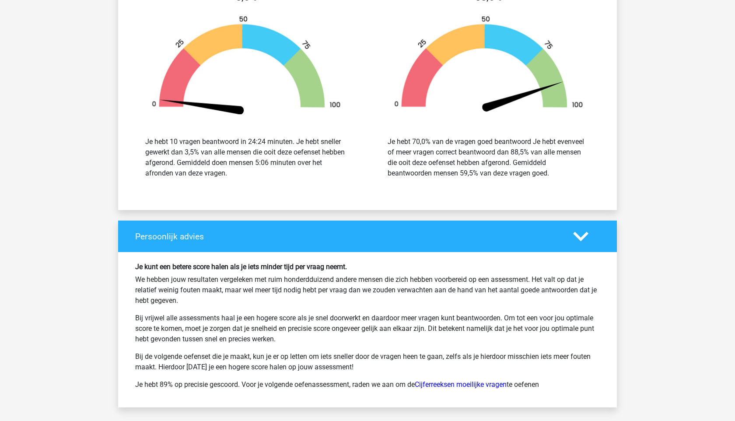
drag, startPoint x: 272, startPoint y: 304, endPoint x: 267, endPoint y: 271, distance: 33.2
click at [267, 271] on div "Je kunt een betere score halen als je iets minder tijd per vraag neemt. We hebb…" at bounding box center [367, 329] width 477 height 134
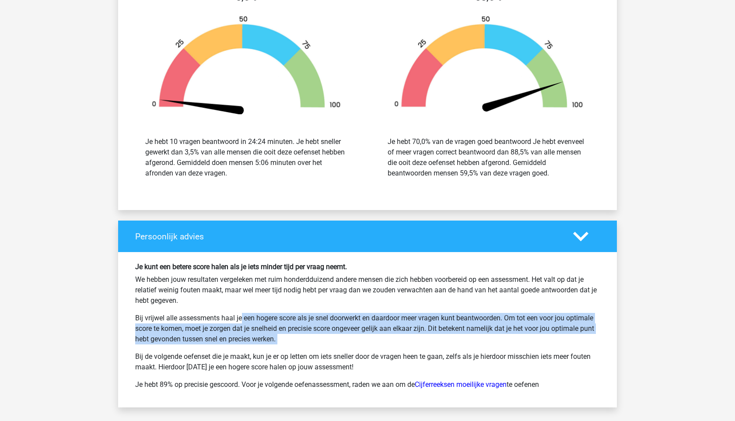
drag, startPoint x: 283, startPoint y: 346, endPoint x: 208, endPoint y: 318, distance: 80.2
click at [208, 318] on div "Je kunt een betere score halen als je iets minder tijd per vraag neemt. We hebb…" at bounding box center [367, 329] width 477 height 134
click at [208, 318] on p "Bij vrijwel alle assessments haal je een hogere score als je snel doorwerkt en …" at bounding box center [367, 328] width 464 height 31
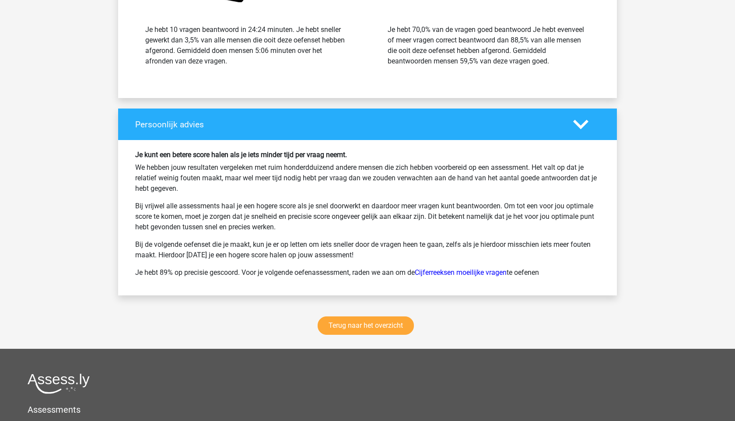
scroll to position [1034, 0]
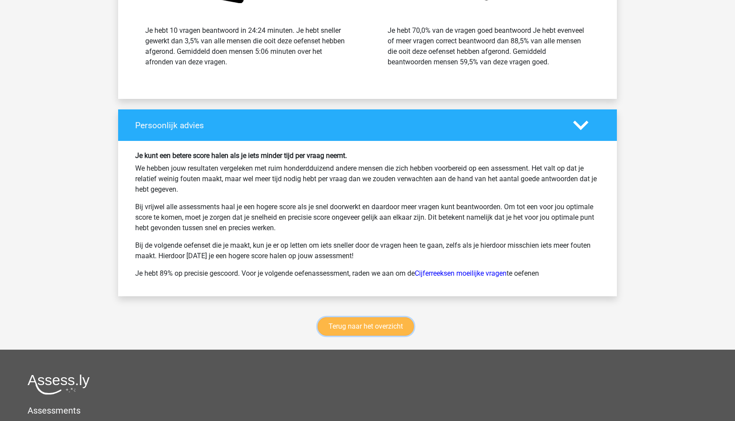
click at [401, 329] on link "Terug naar het overzicht" at bounding box center [365, 326] width 96 height 18
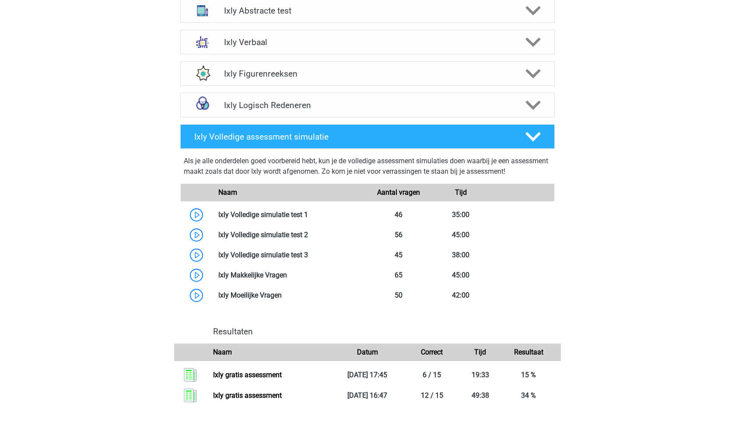
scroll to position [308, 0]
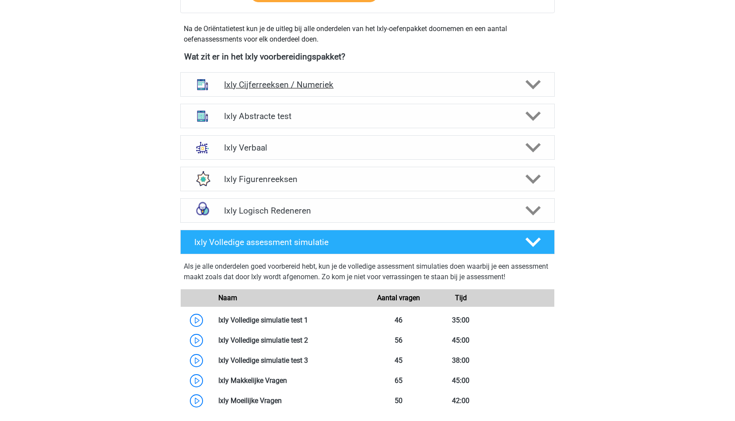
click at [376, 84] on h4 "Ixly Cijferreeksen / Numeriek" at bounding box center [367, 85] width 286 height 10
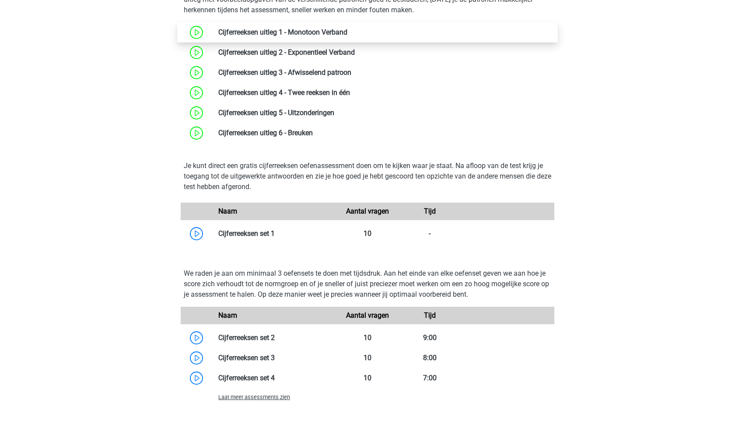
scroll to position [427, 0]
